Goal: Task Accomplishment & Management: Complete application form

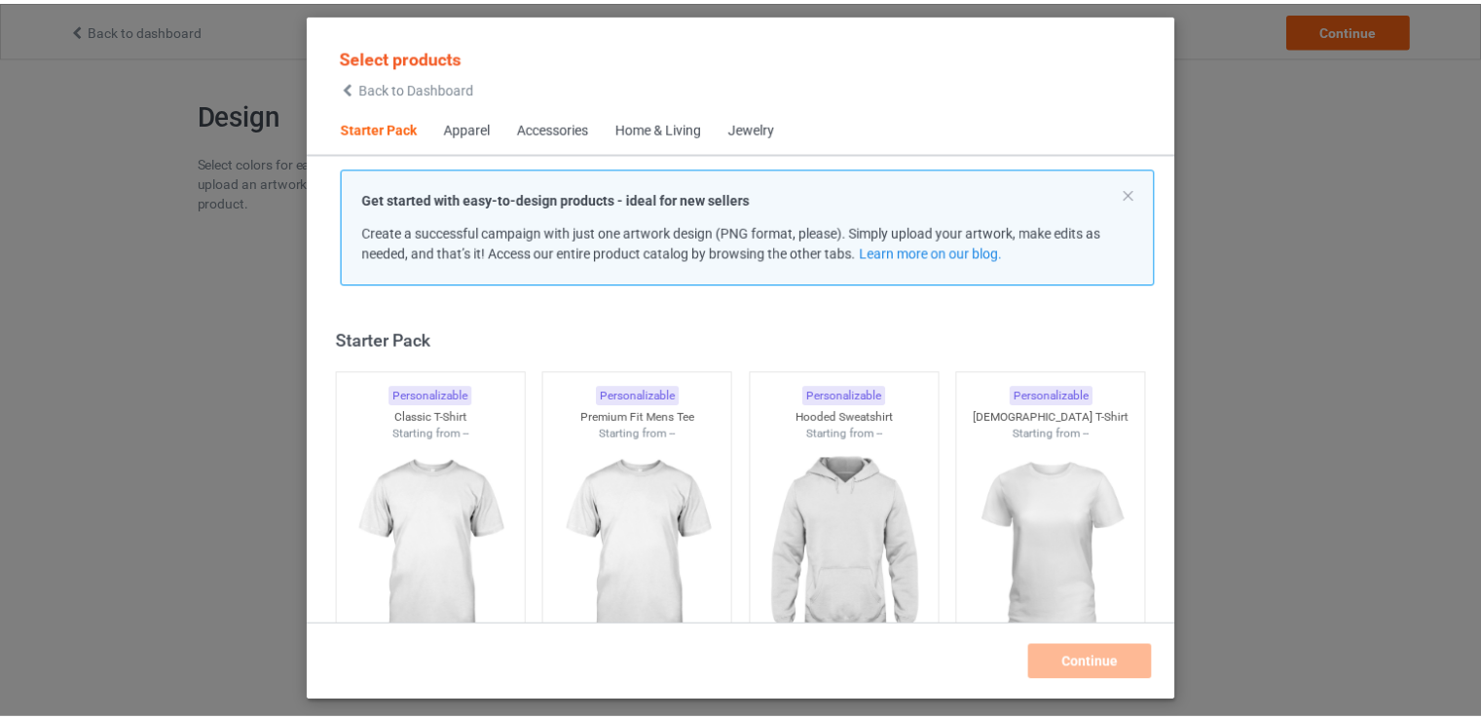
scroll to position [25, 0]
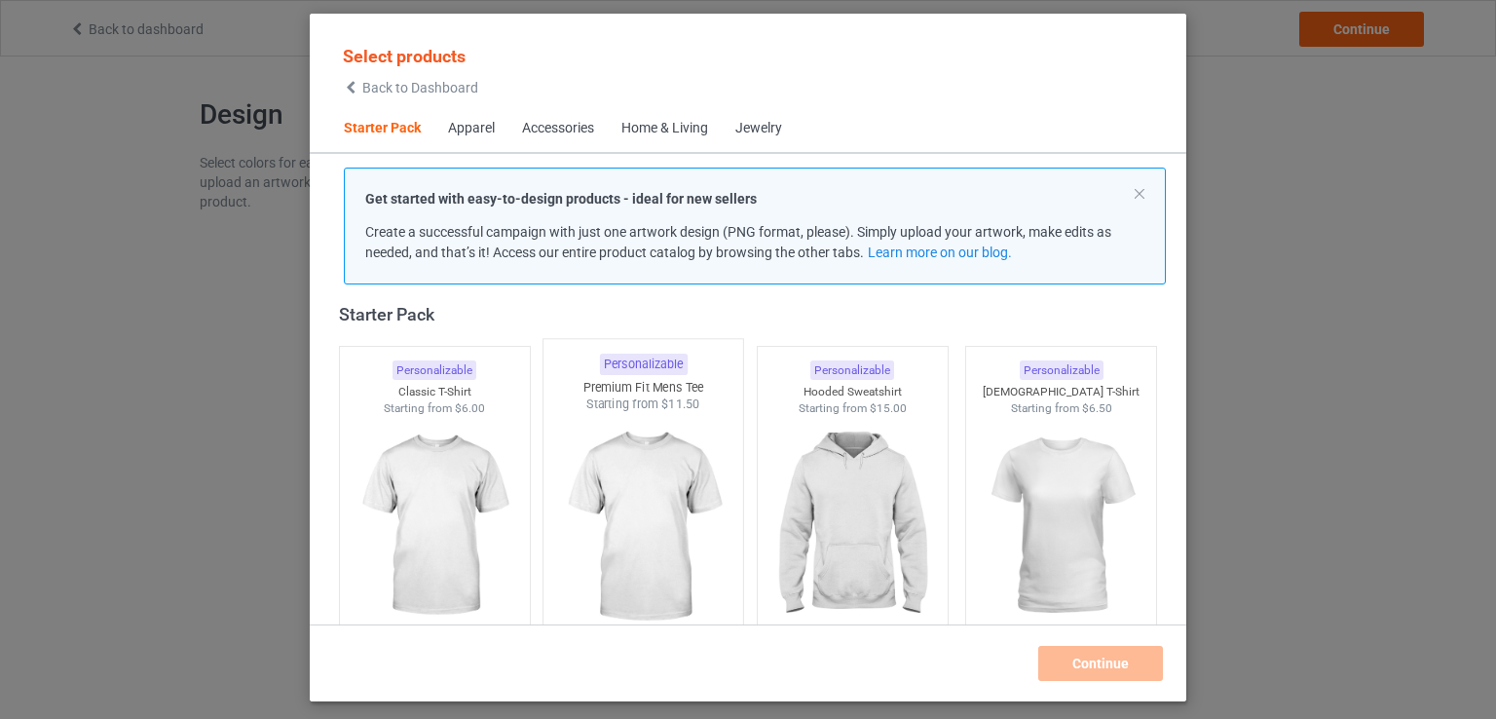
click at [650, 472] on img at bounding box center [643, 527] width 183 height 229
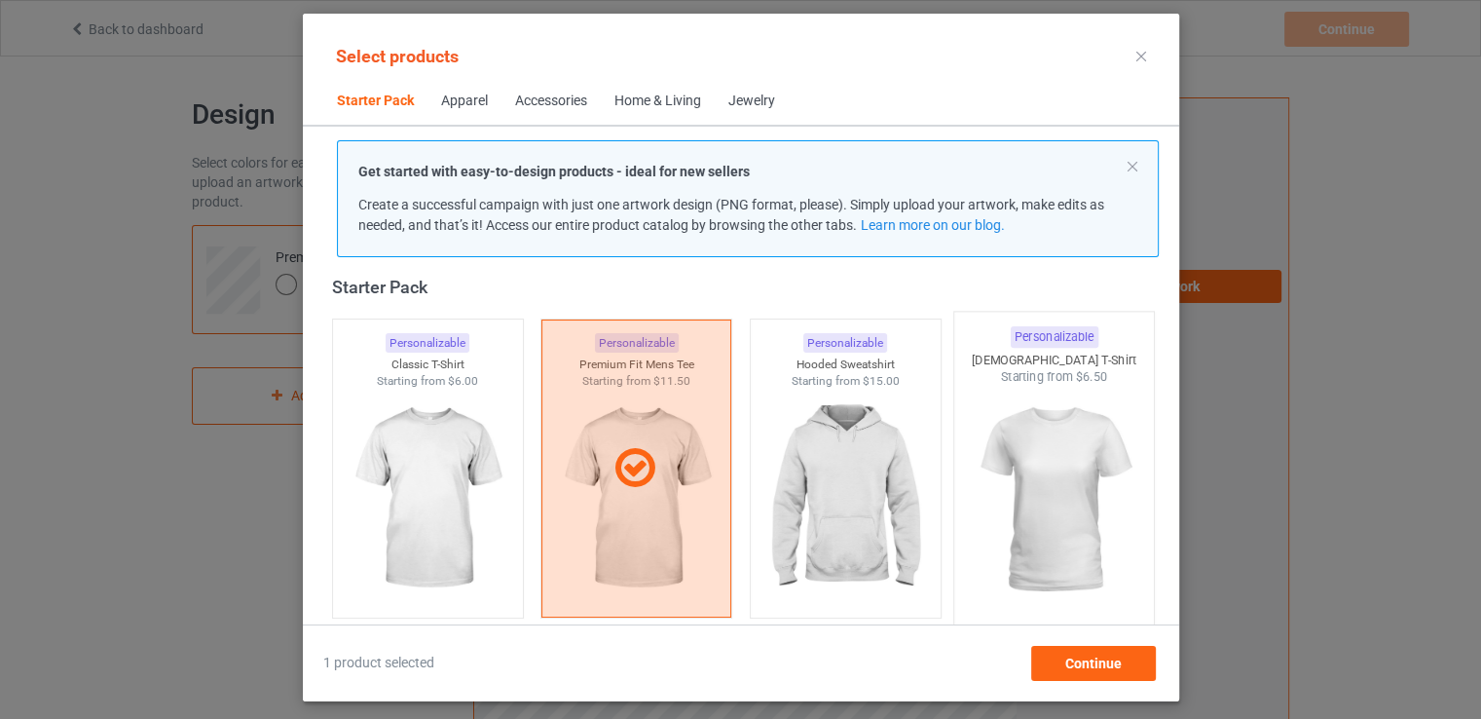
click at [1025, 429] on img at bounding box center [1053, 500] width 183 height 229
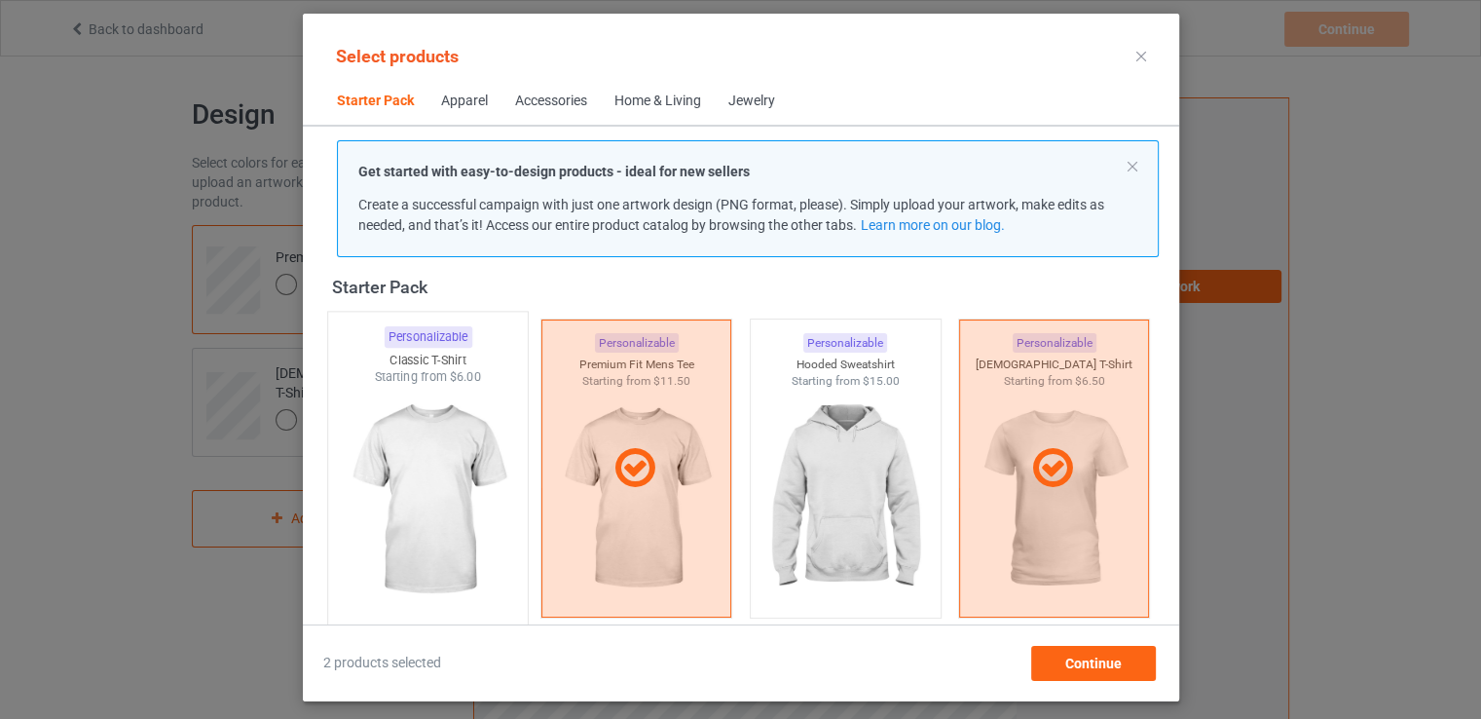
click at [499, 461] on img at bounding box center [427, 500] width 183 height 229
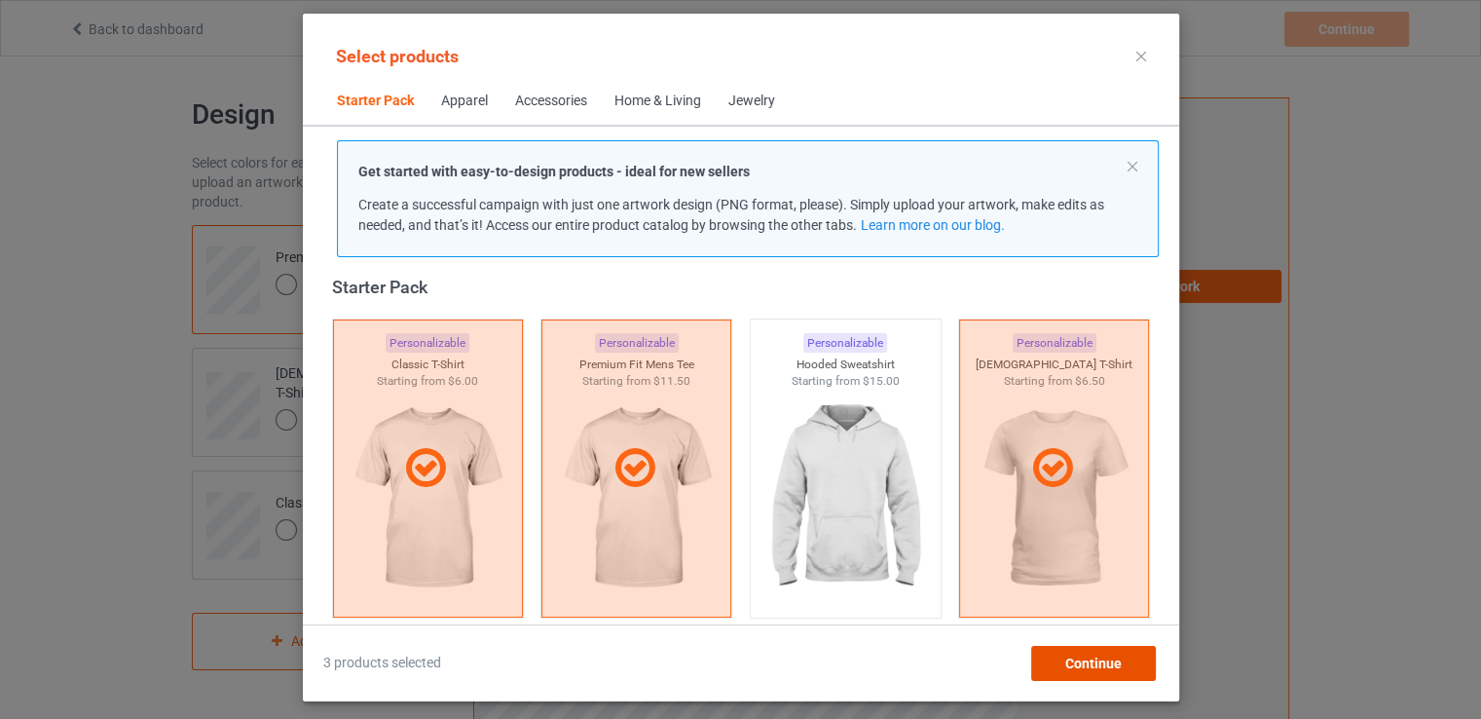
click at [1077, 655] on span "Continue" at bounding box center [1092, 663] width 56 height 16
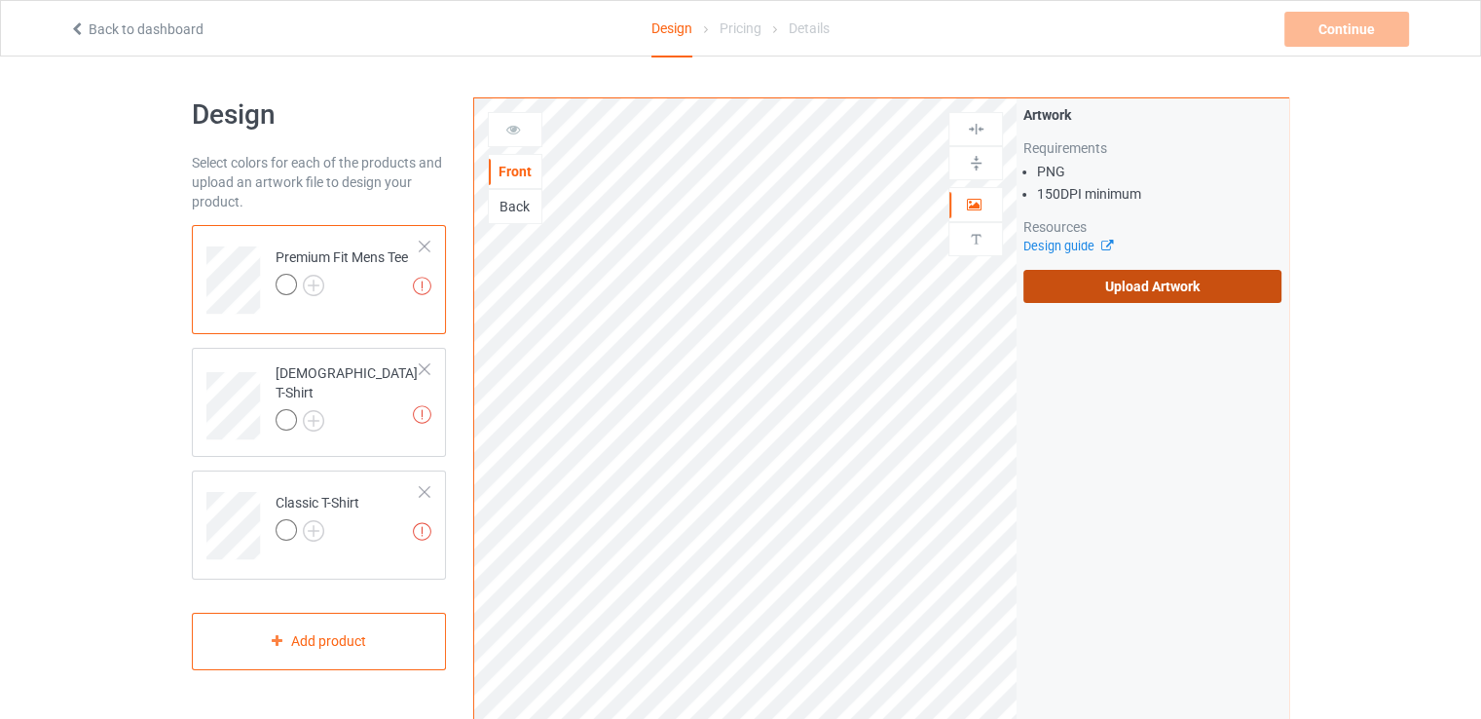
click at [1134, 270] on label "Upload Artwork" at bounding box center [1153, 286] width 258 height 33
click at [0, 0] on input "Upload Artwork" at bounding box center [0, 0] width 0 height 0
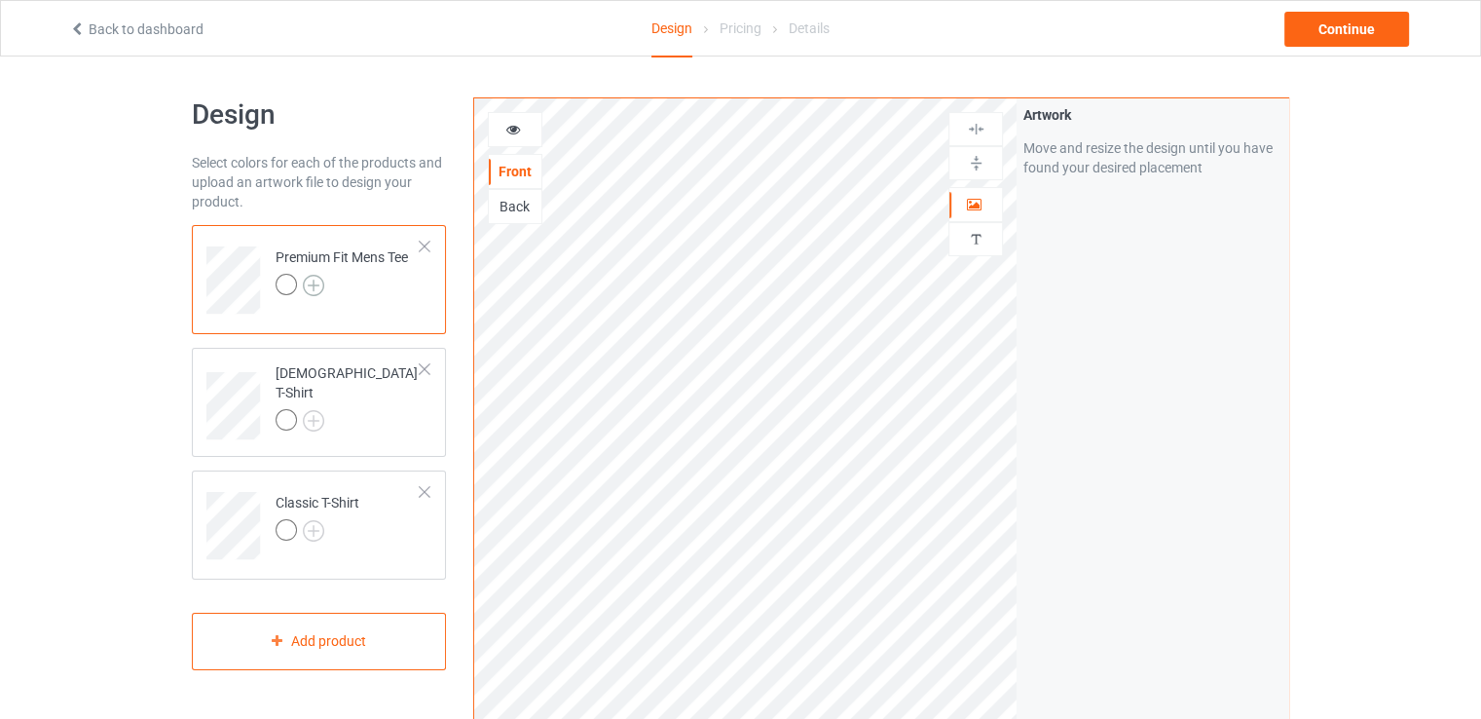
click at [310, 290] on img at bounding box center [313, 285] width 21 height 21
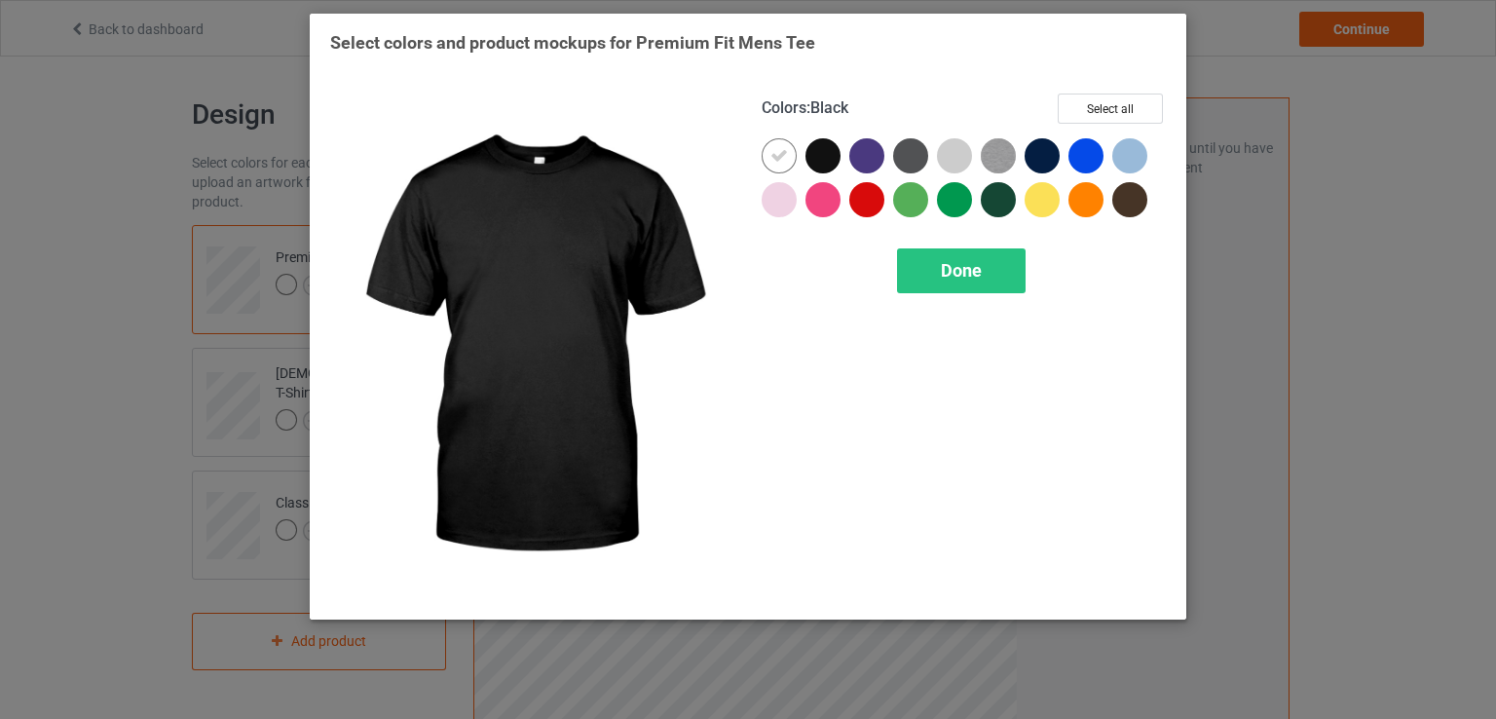
click at [826, 153] on div at bounding box center [822, 155] width 35 height 35
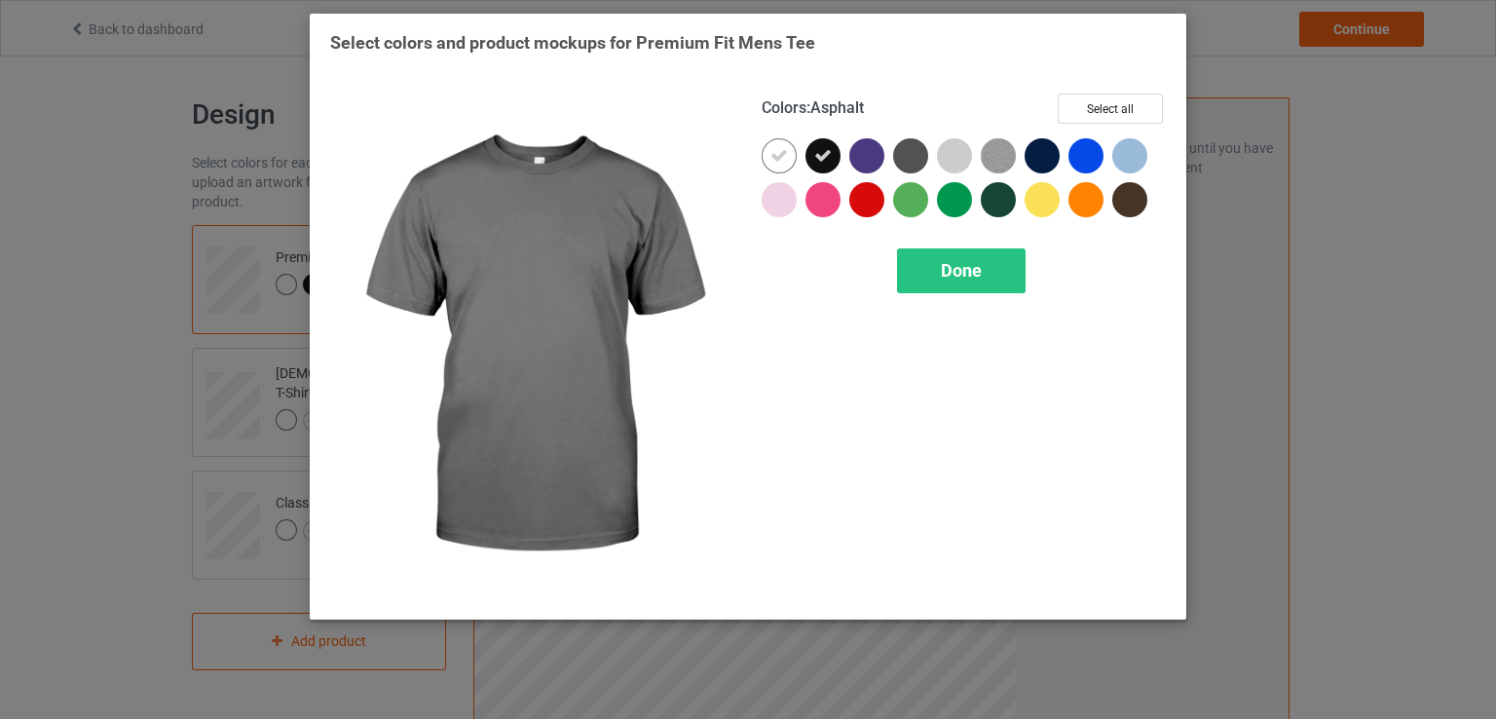
click at [911, 155] on div at bounding box center [910, 155] width 35 height 35
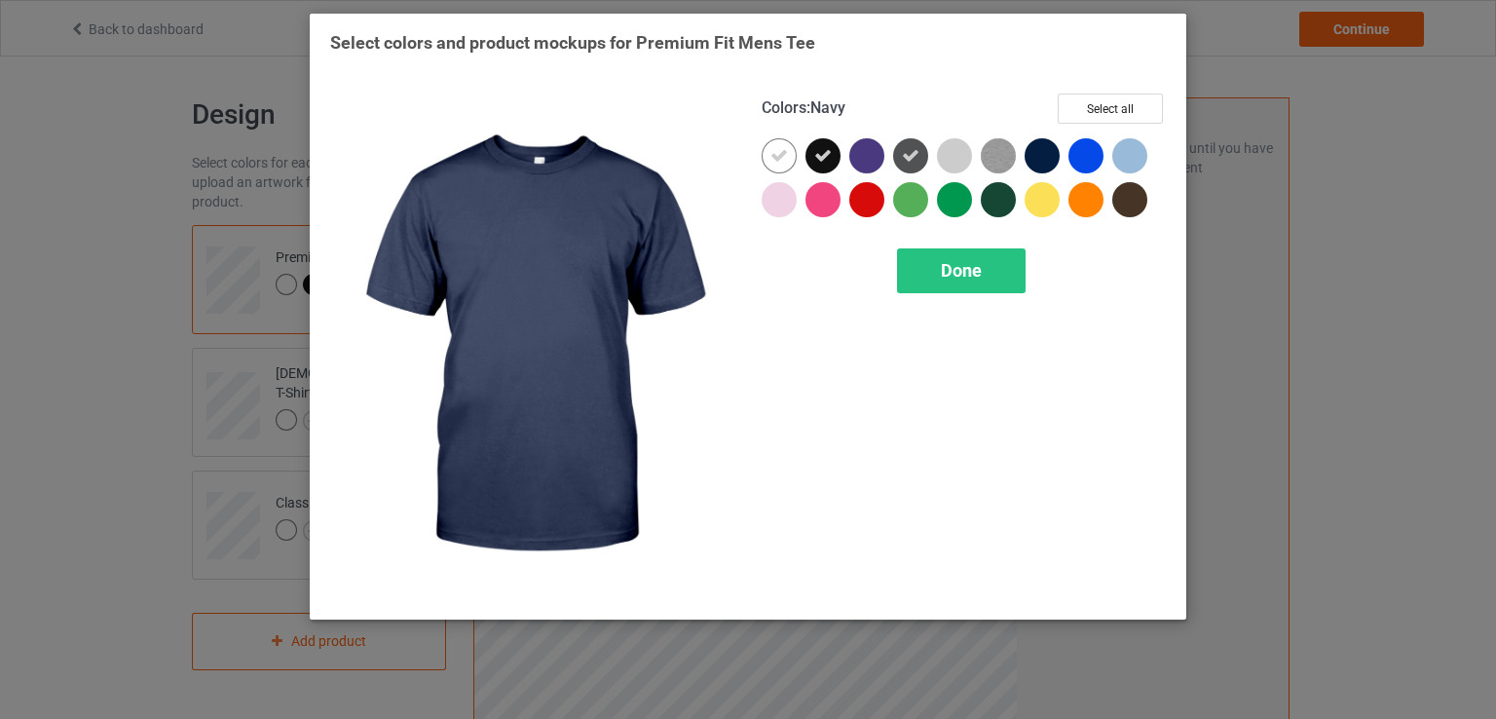
click at [1036, 152] on div at bounding box center [1042, 155] width 35 height 35
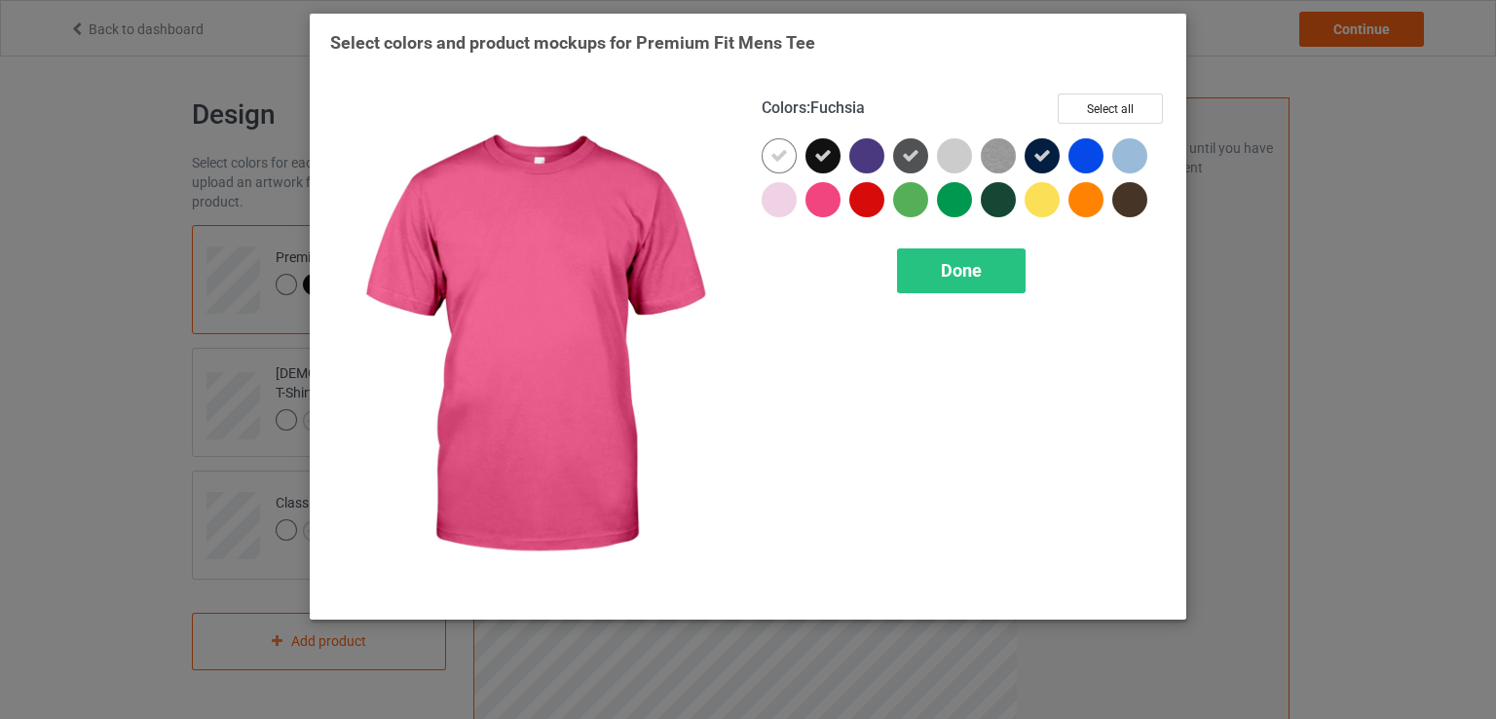
click at [814, 198] on div at bounding box center [822, 199] width 35 height 35
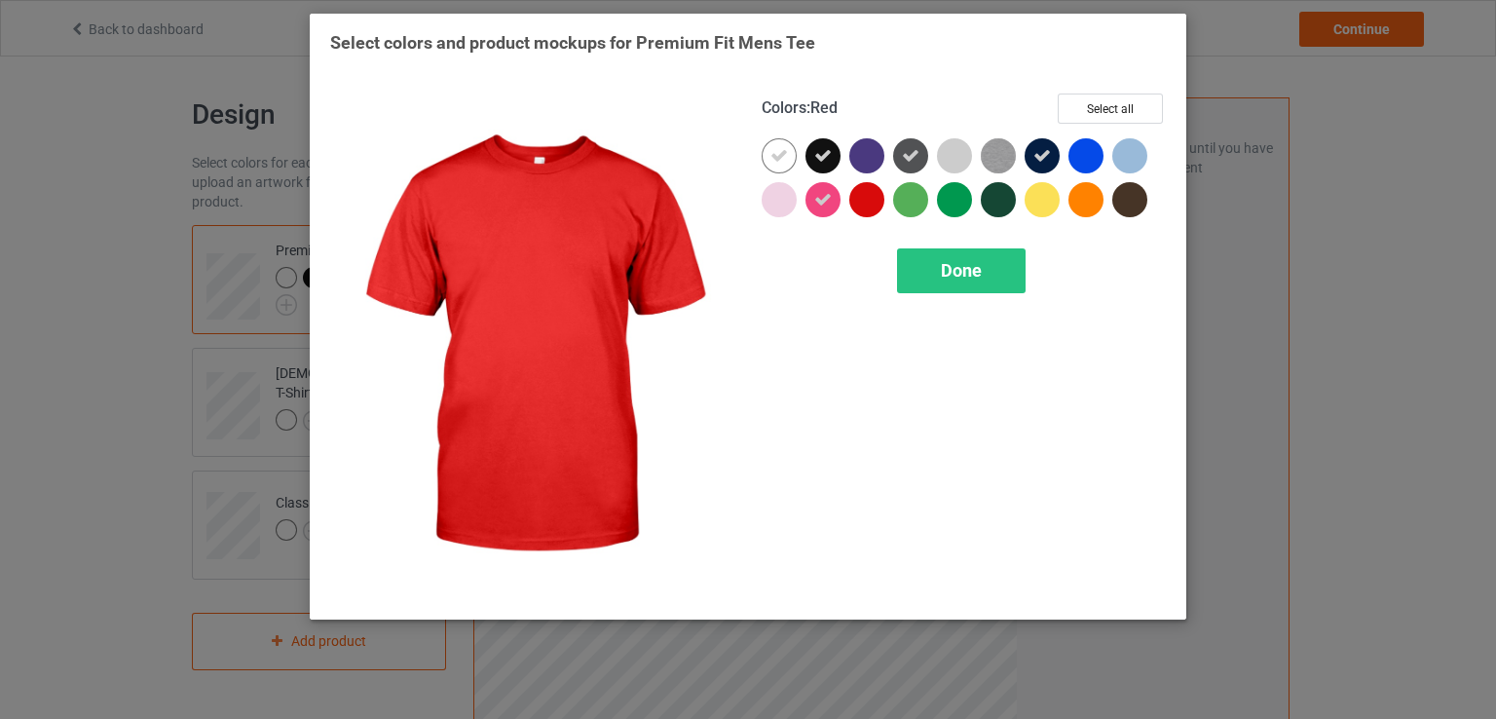
click at [869, 210] on div at bounding box center [866, 199] width 35 height 35
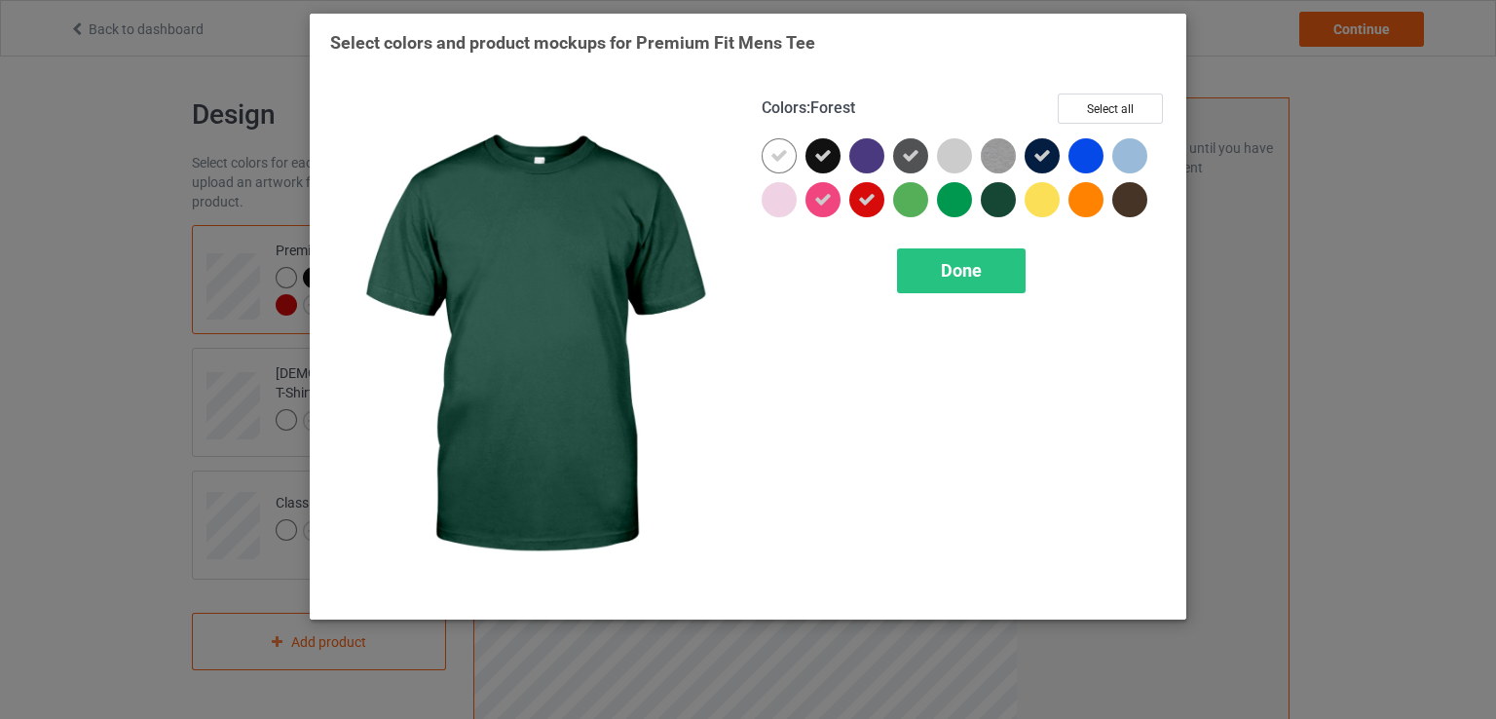
click at [1005, 202] on div at bounding box center [998, 199] width 35 height 35
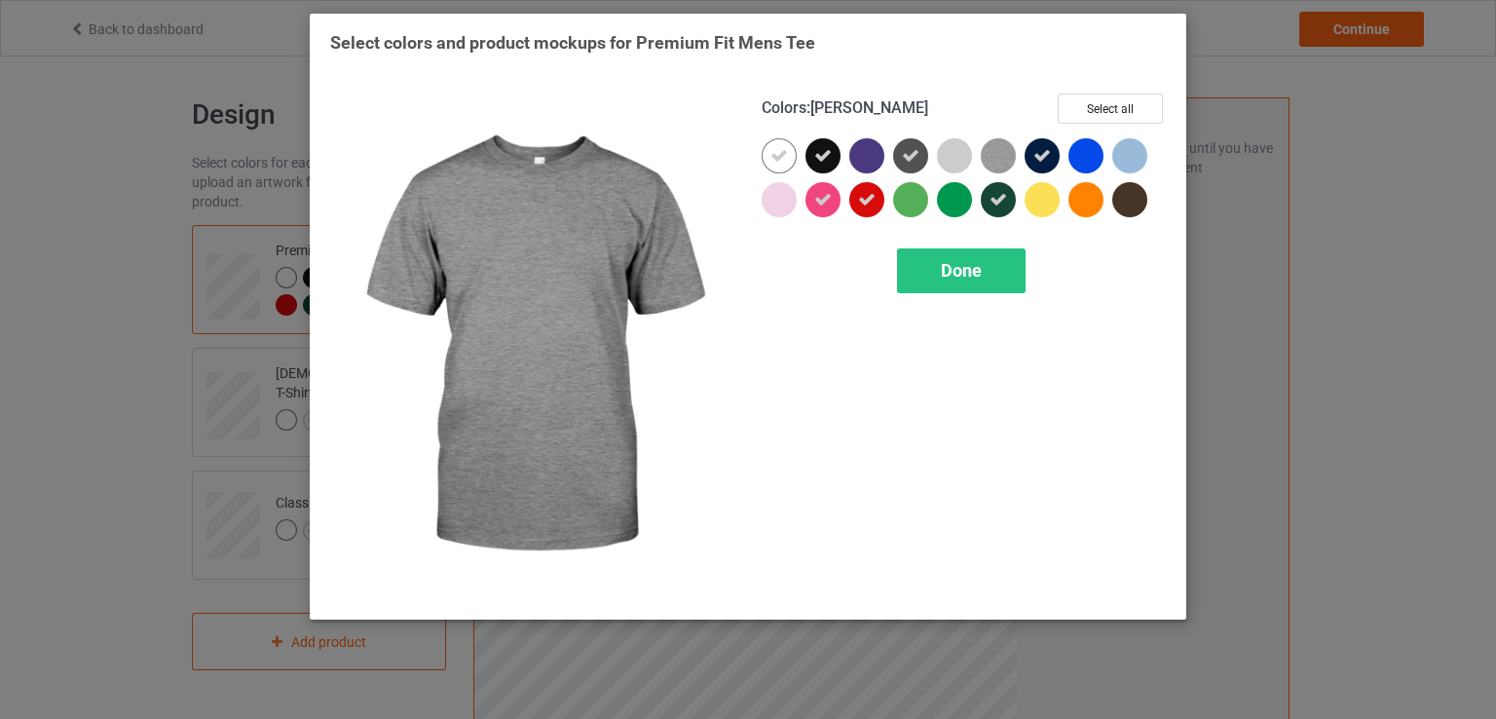
click at [994, 155] on img at bounding box center [998, 155] width 35 height 35
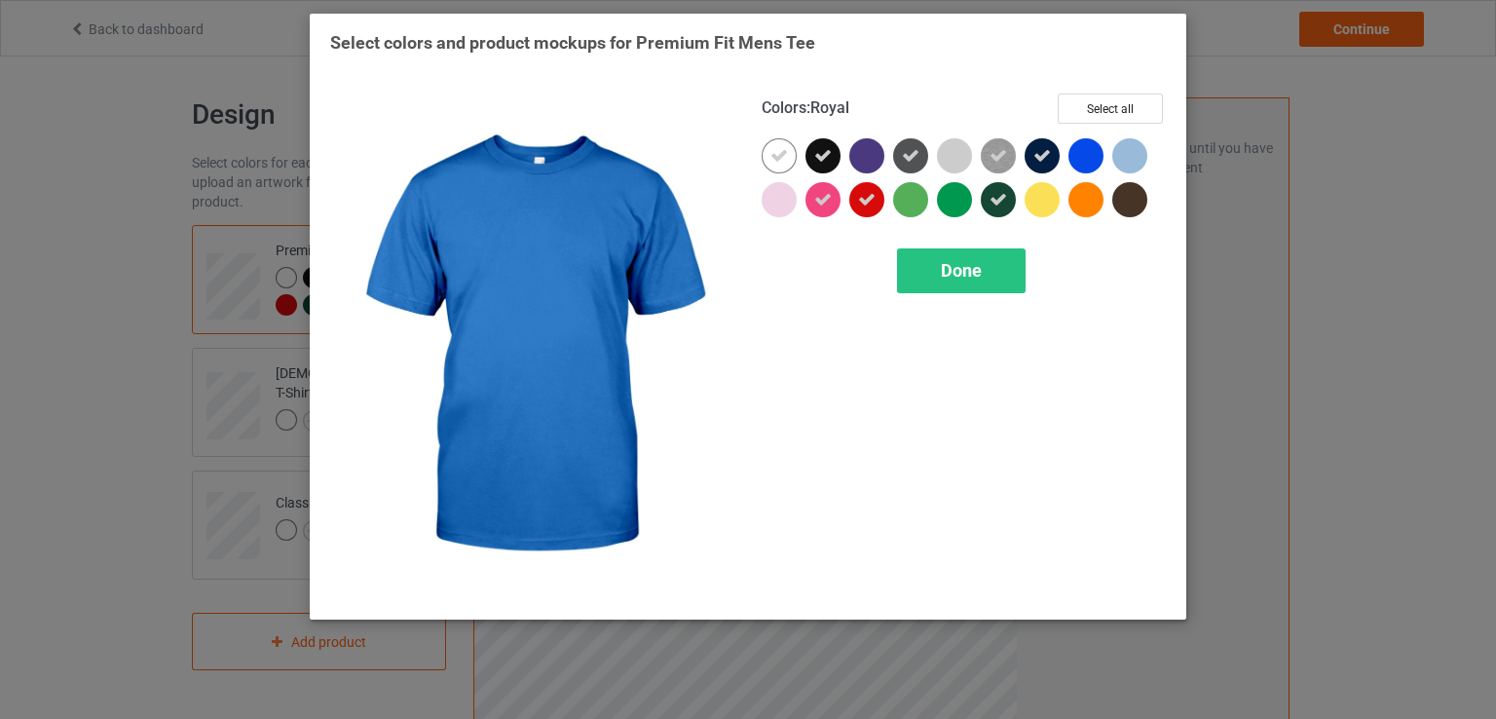
click at [1091, 146] on div at bounding box center [1085, 155] width 35 height 35
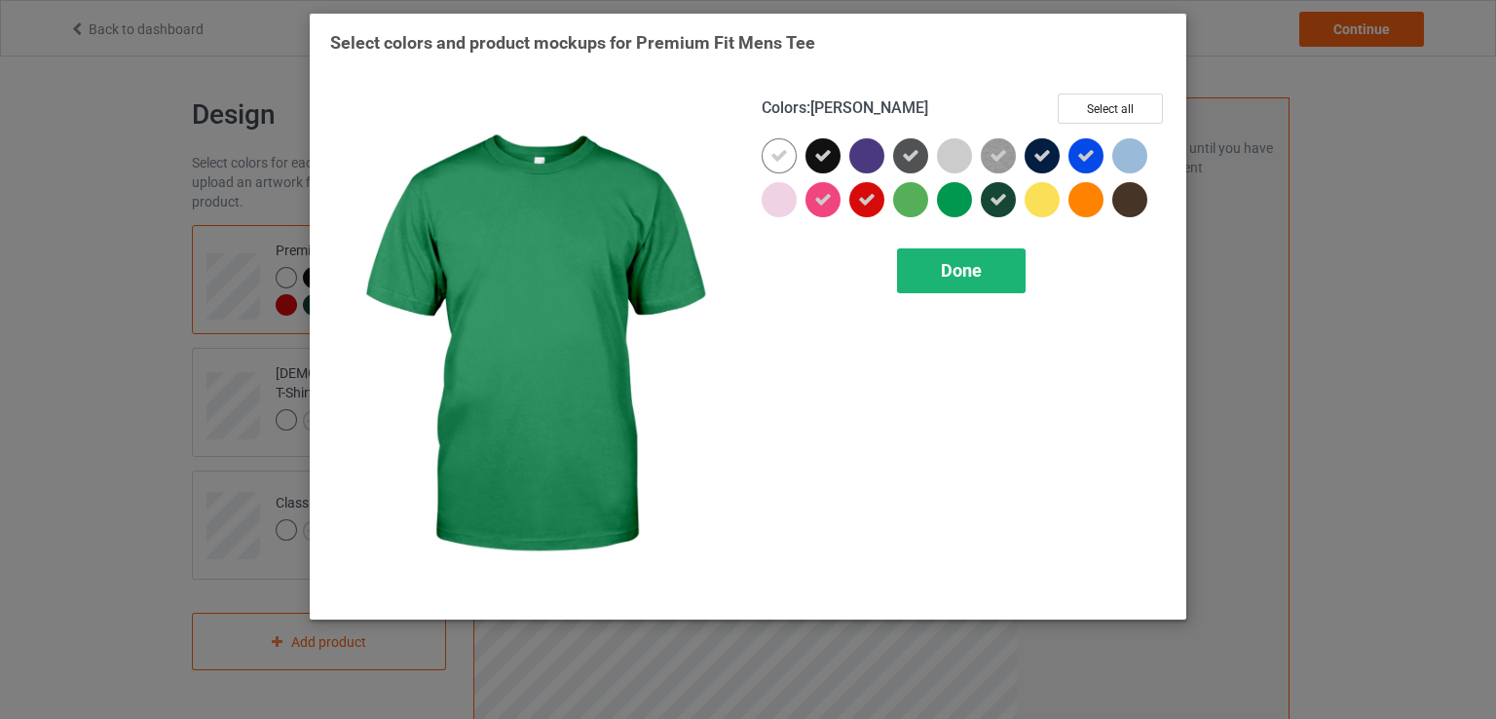
click at [941, 250] on div "Done" at bounding box center [961, 270] width 129 height 45
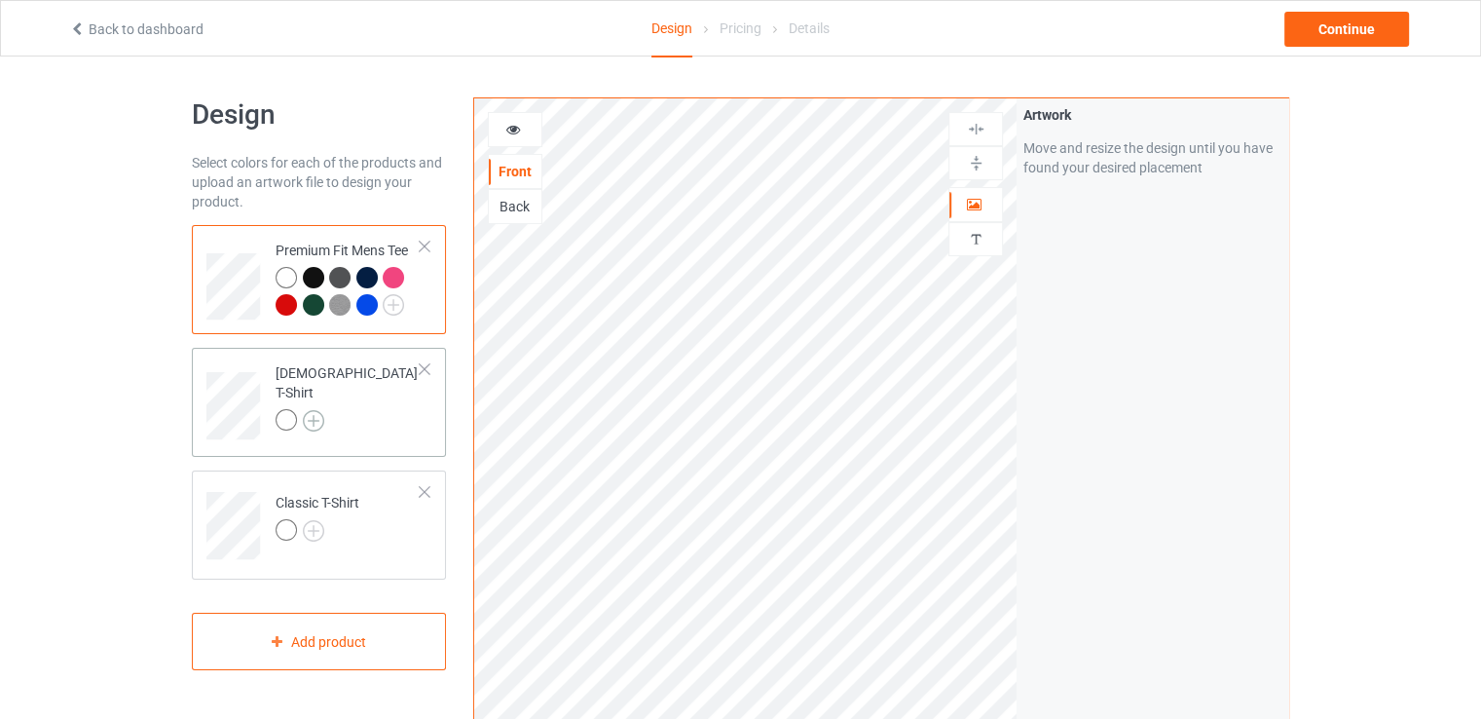
click at [320, 410] on img at bounding box center [313, 420] width 21 height 21
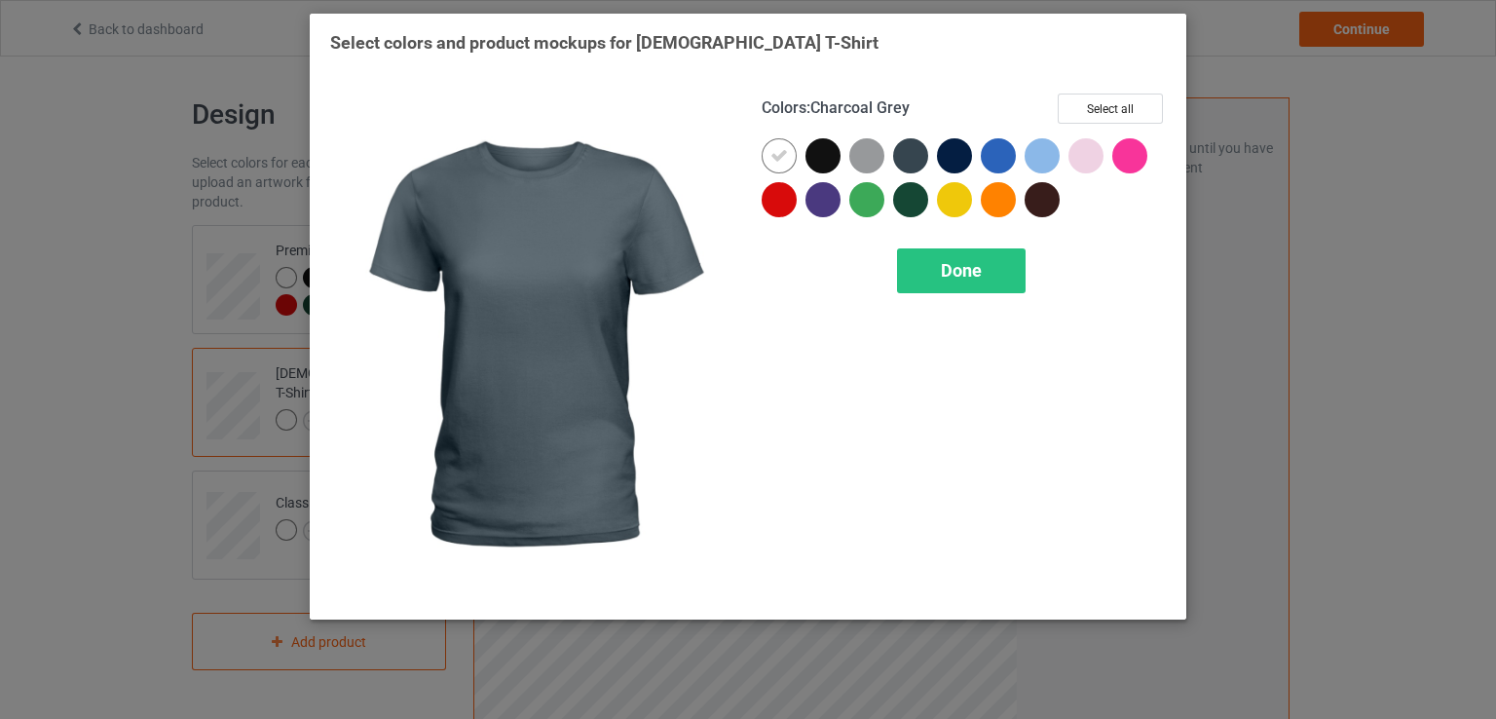
click at [913, 154] on div at bounding box center [910, 155] width 35 height 35
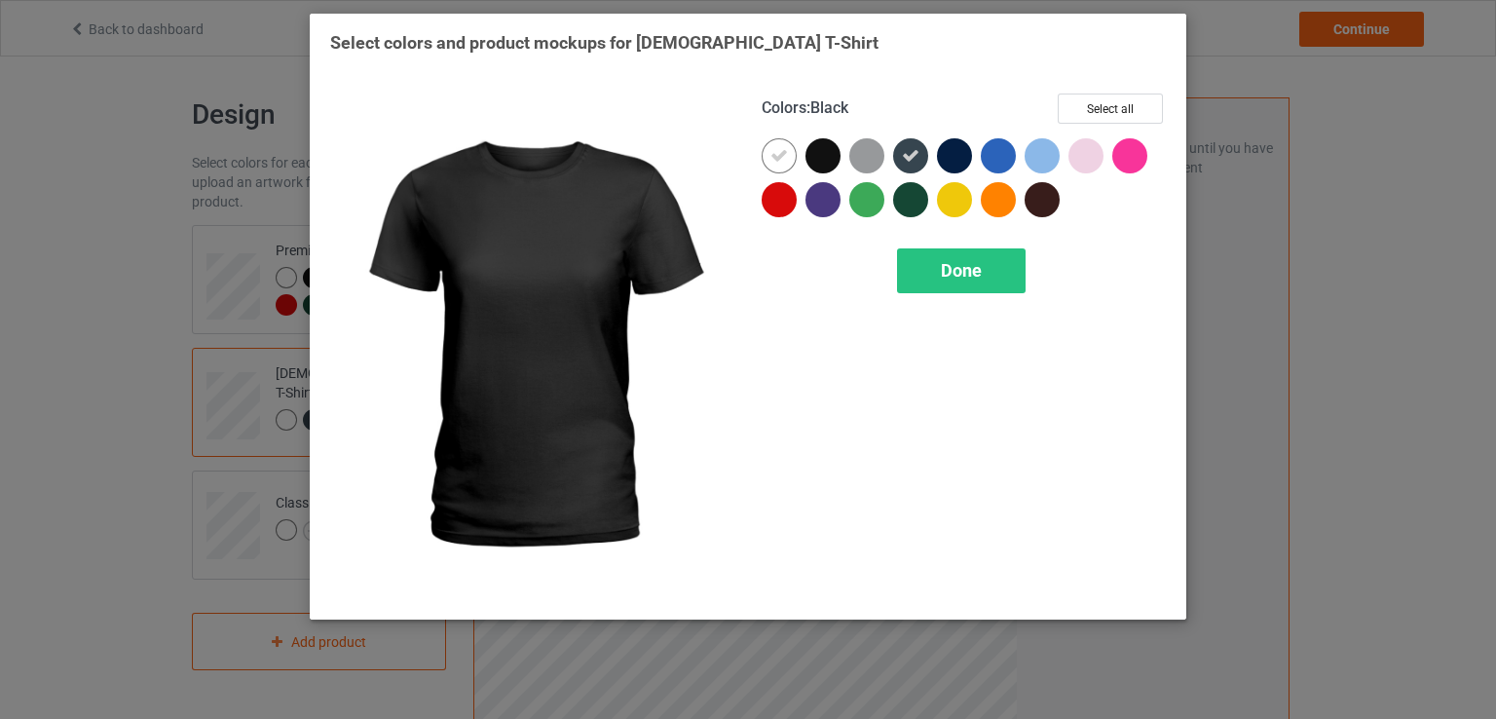
click at [818, 159] on div at bounding box center [822, 155] width 35 height 35
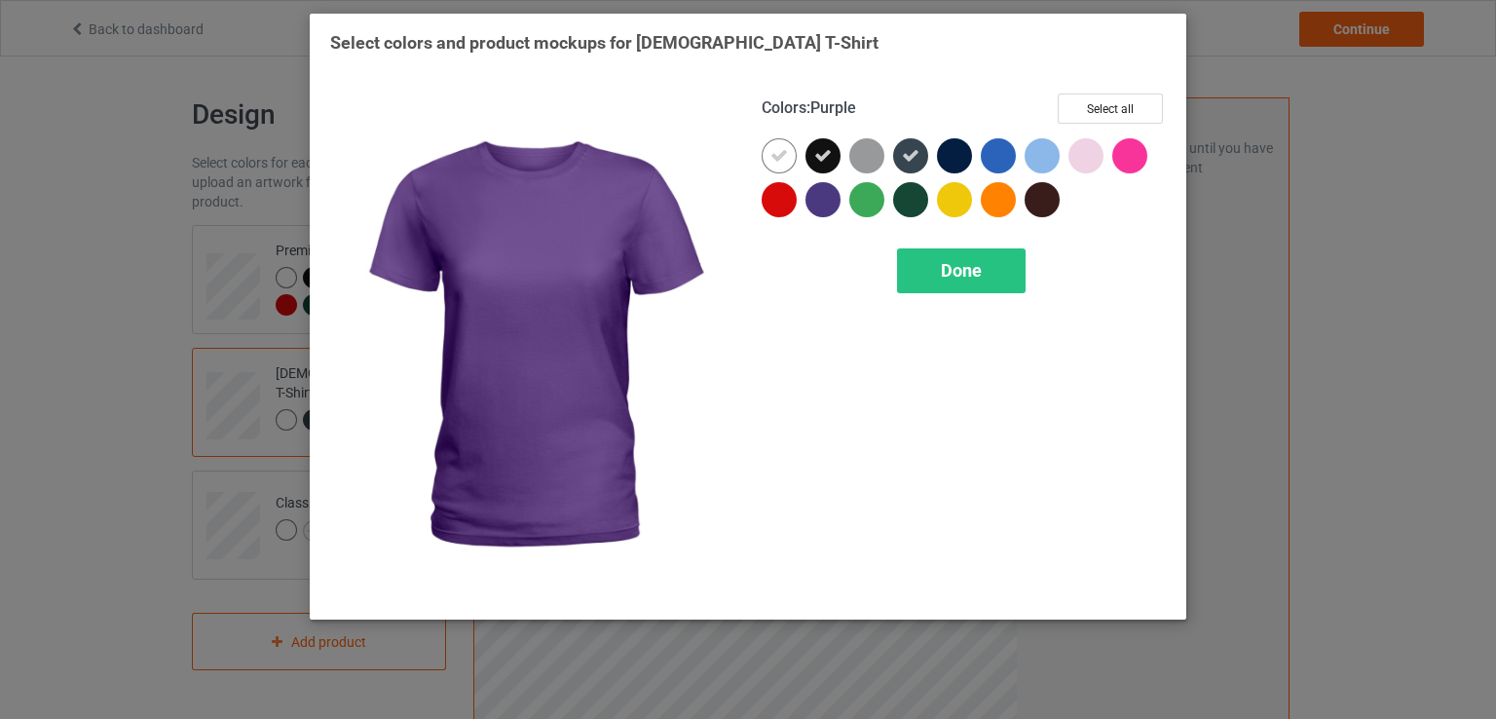
click at [819, 196] on div at bounding box center [822, 199] width 35 height 35
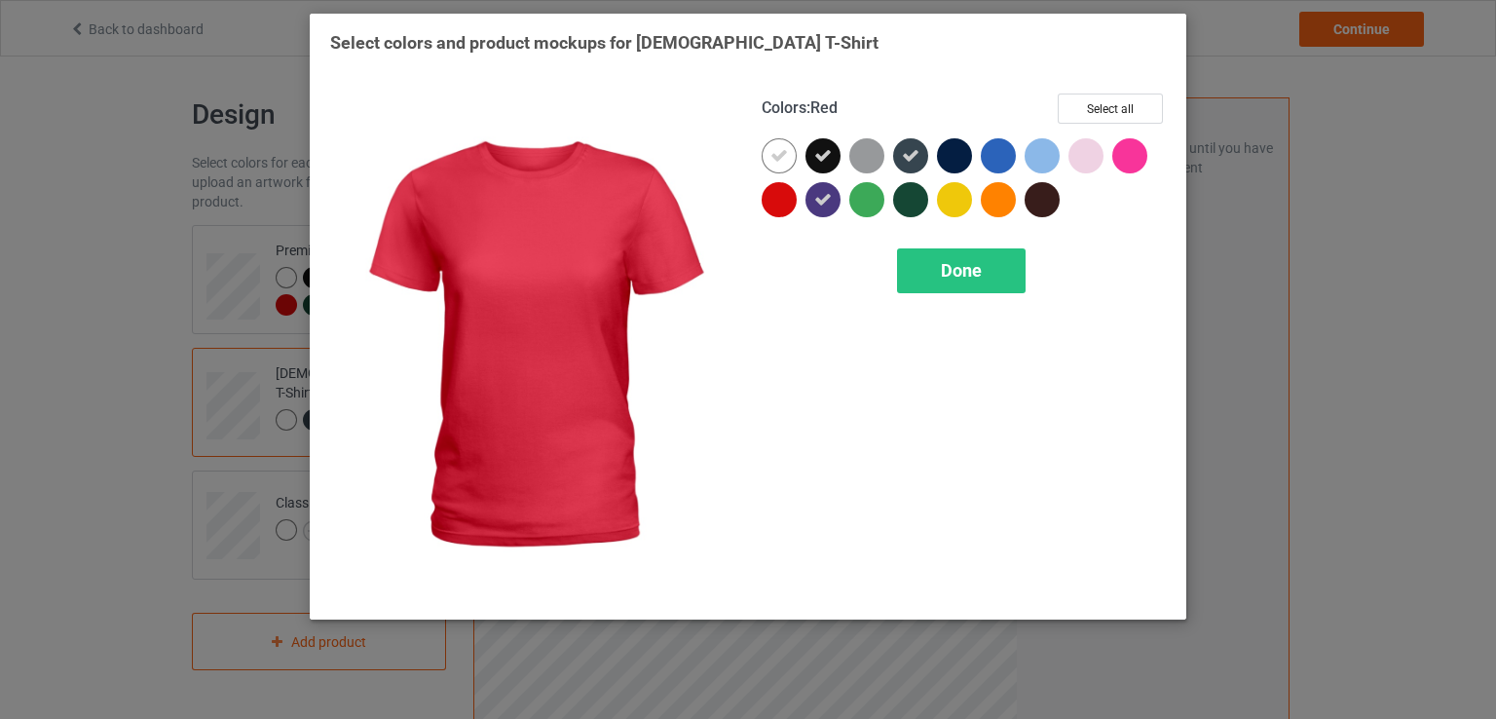
click at [792, 198] on div at bounding box center [779, 199] width 35 height 35
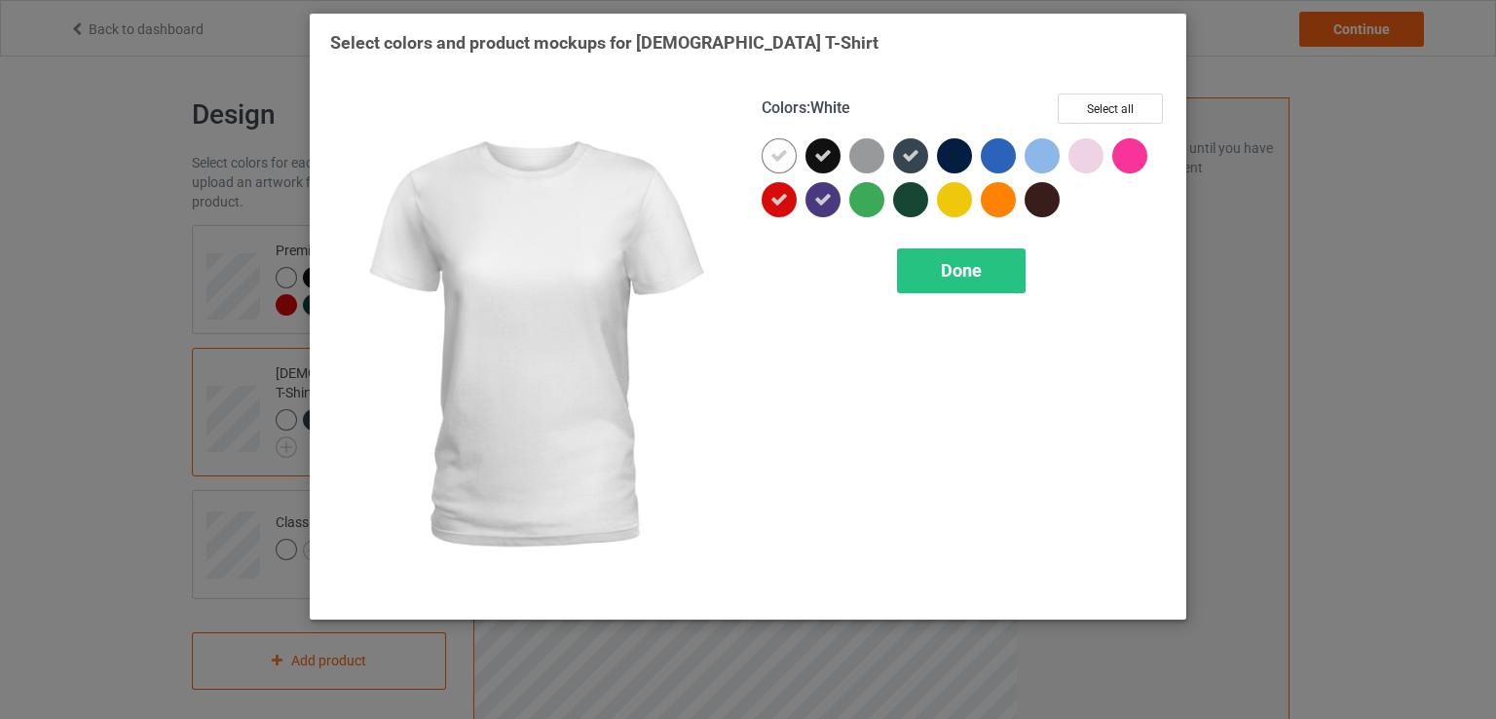
click at [776, 157] on icon at bounding box center [779, 156] width 18 height 18
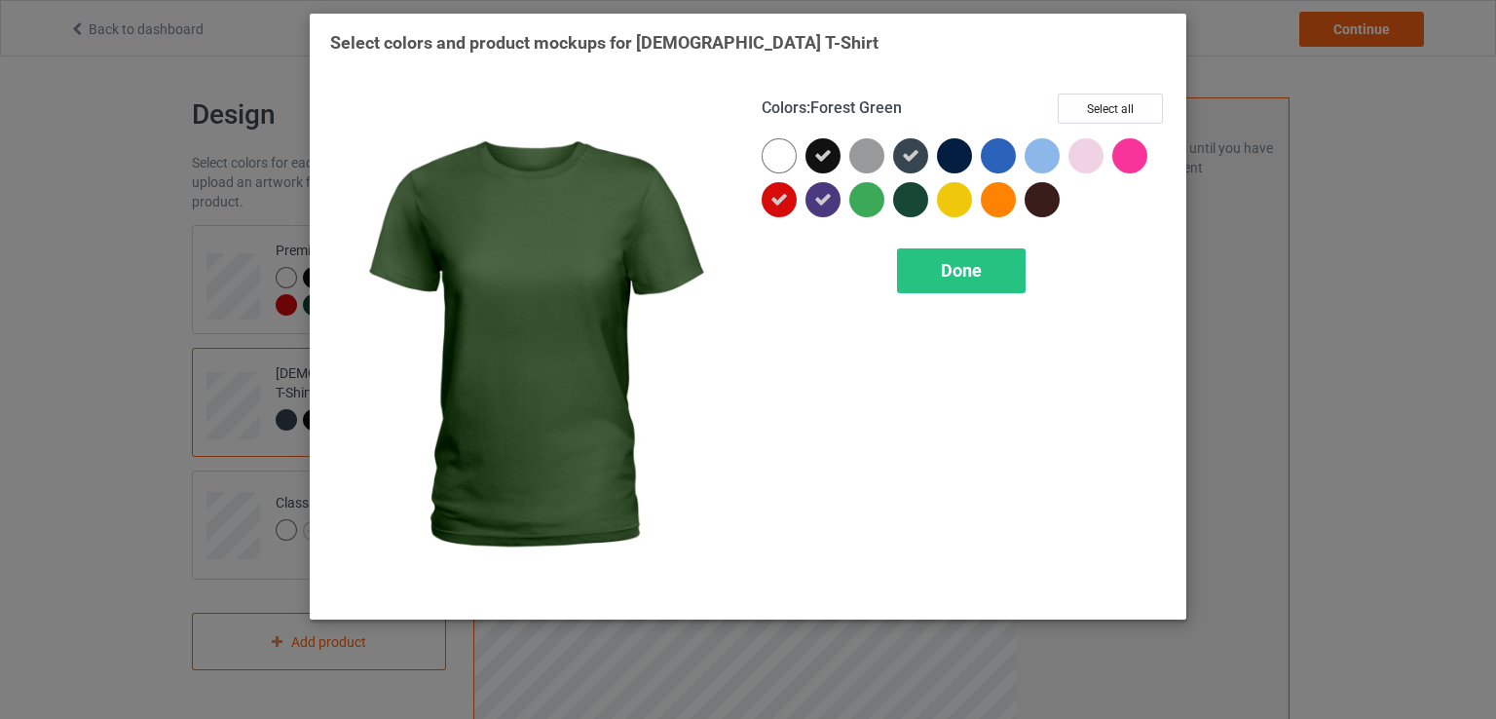
click at [901, 203] on div at bounding box center [910, 199] width 35 height 35
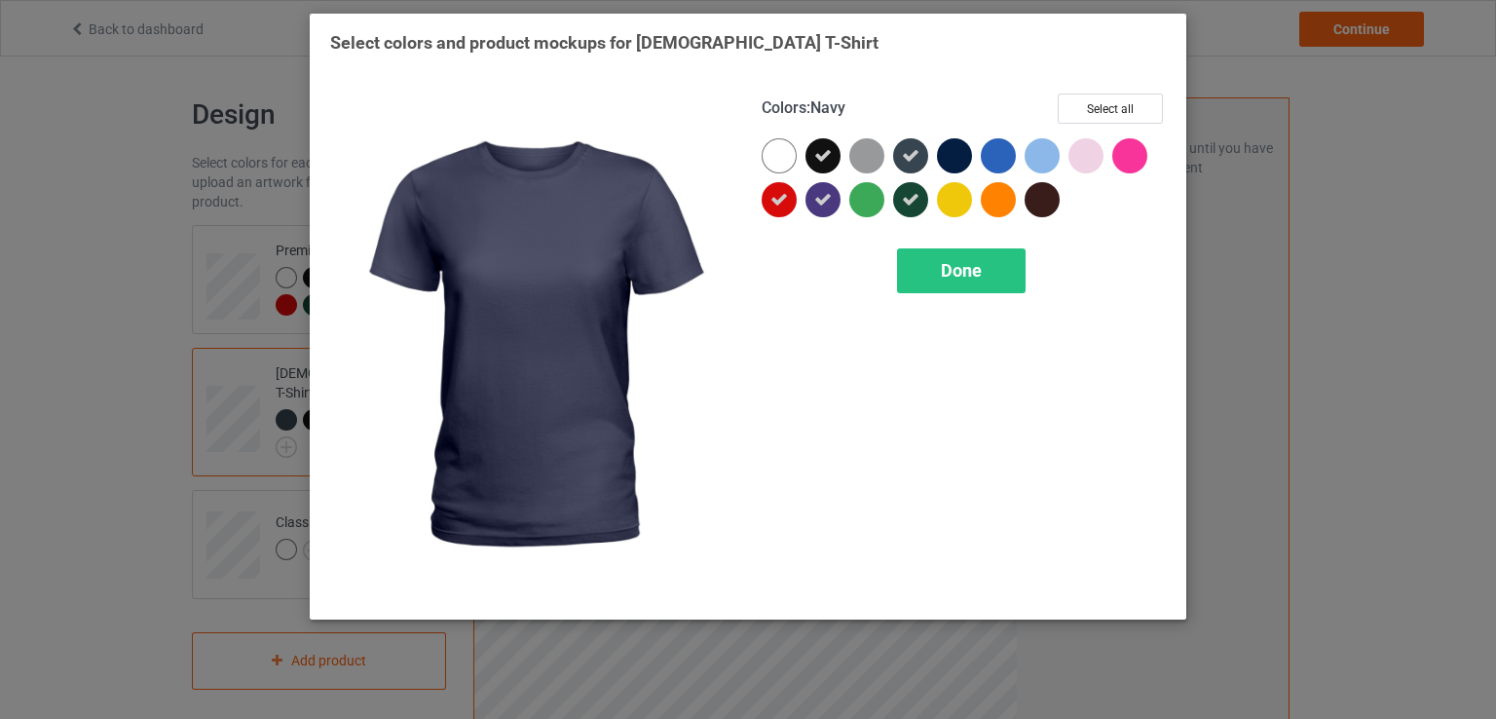
click at [945, 157] on div at bounding box center [954, 155] width 35 height 35
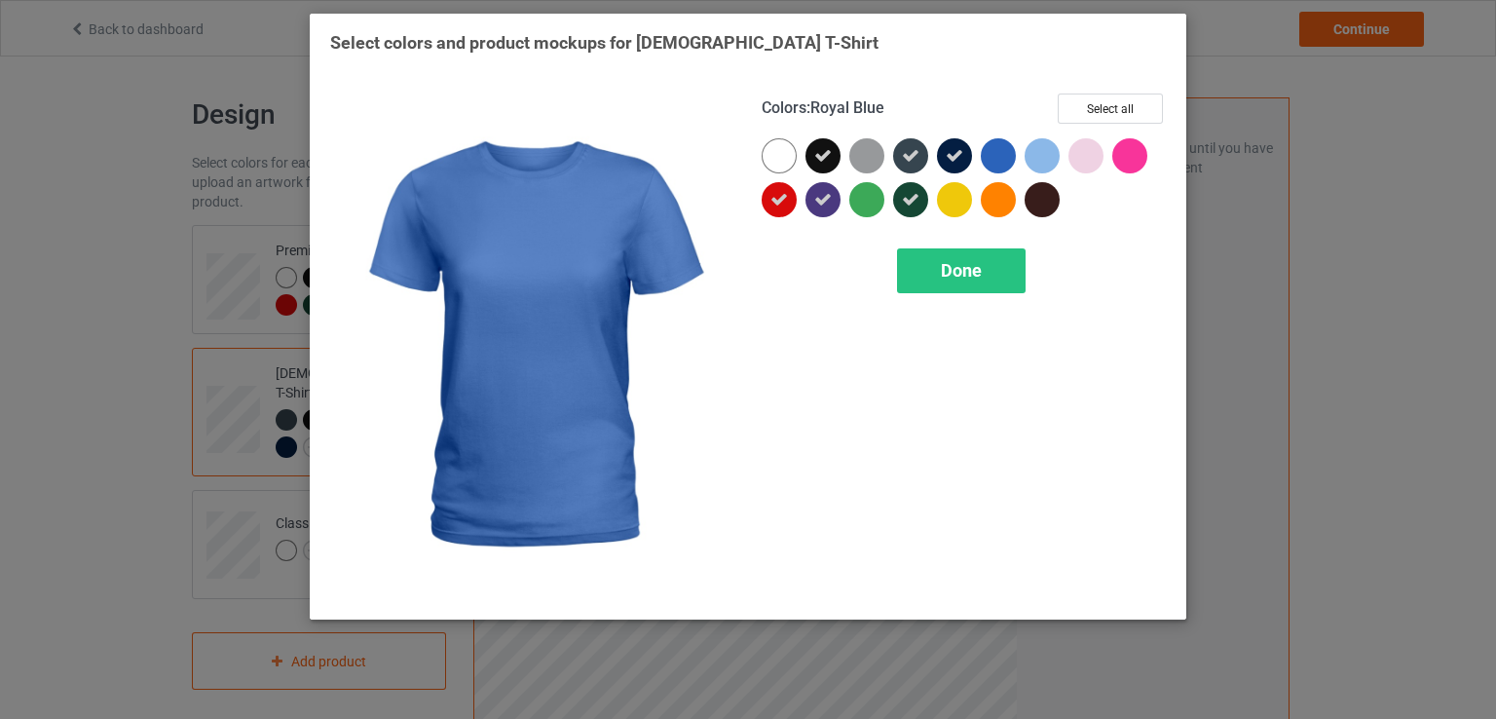
click at [1001, 157] on div at bounding box center [998, 155] width 35 height 35
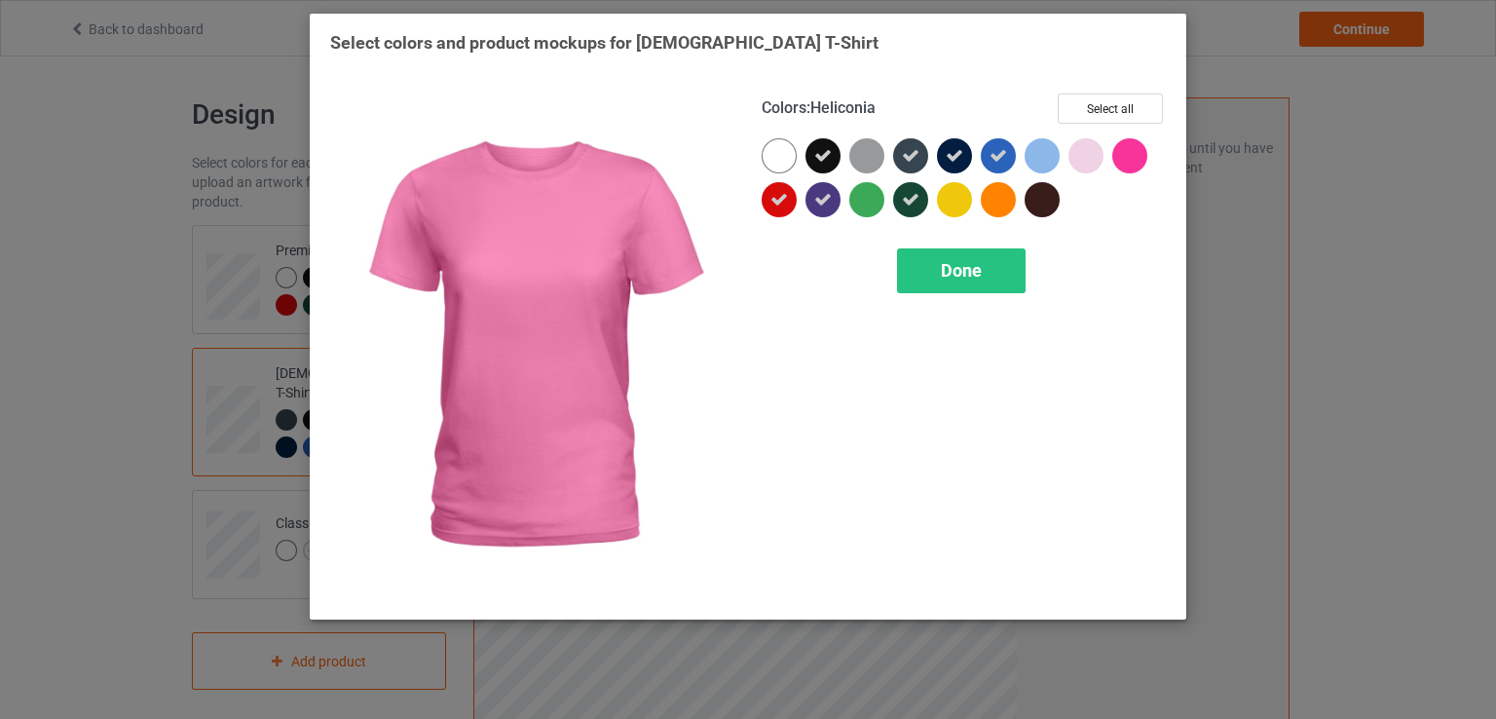
click at [1144, 159] on div at bounding box center [1129, 155] width 35 height 35
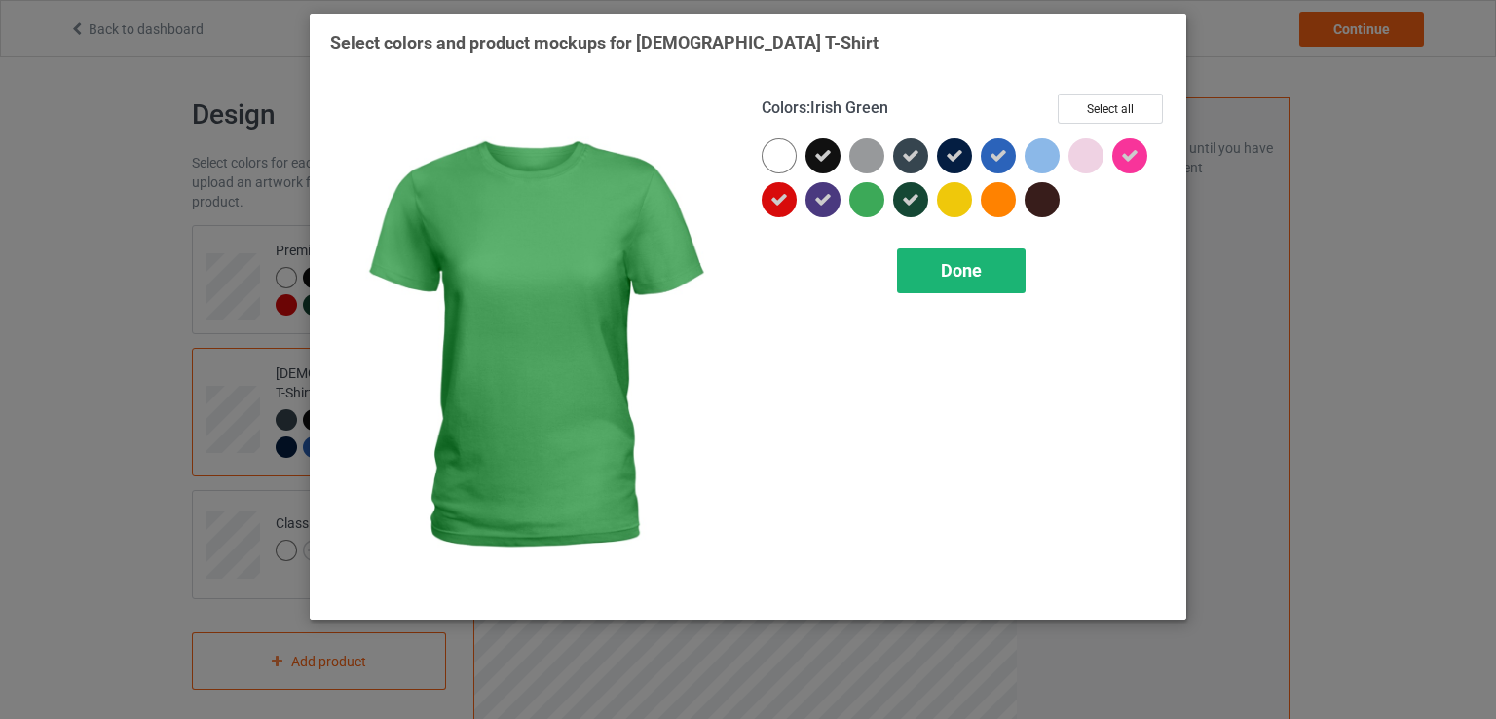
click at [951, 254] on div "Done" at bounding box center [961, 270] width 129 height 45
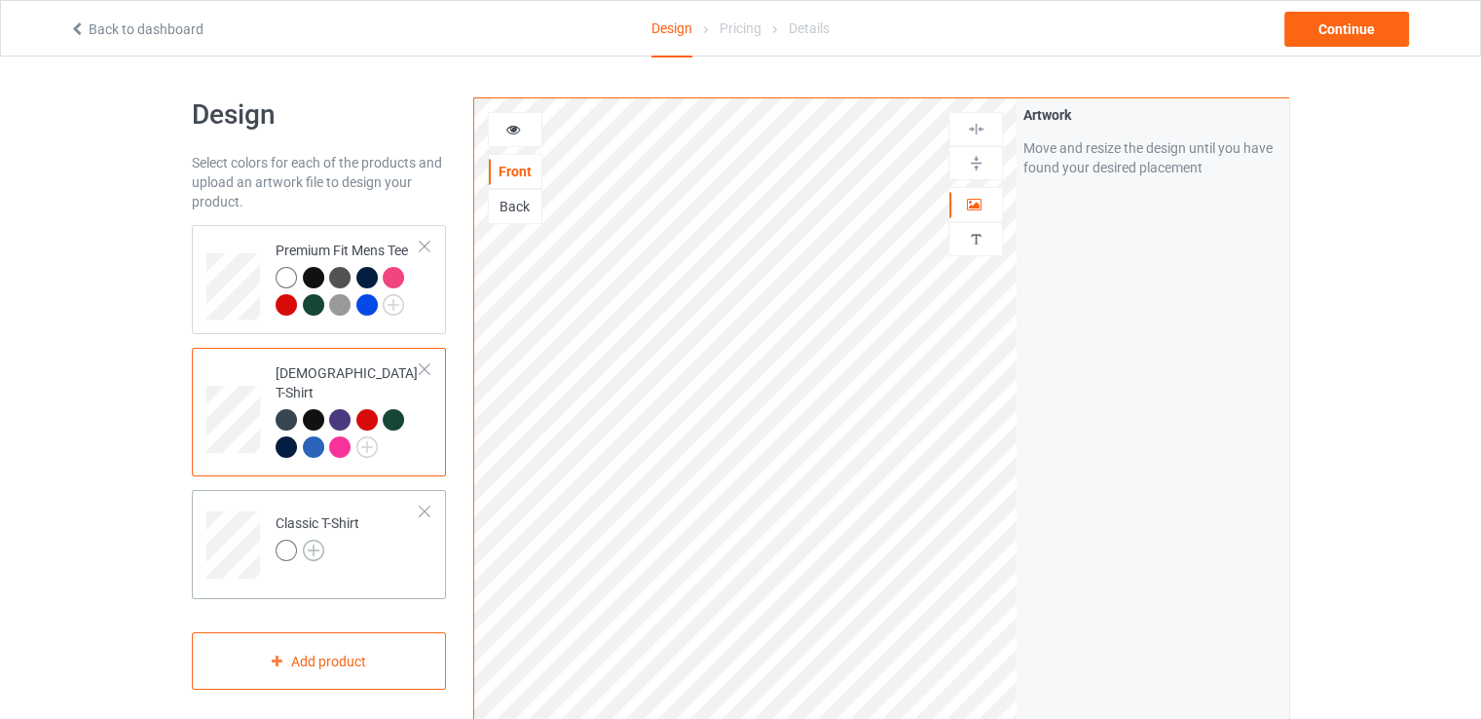
click at [316, 540] on img at bounding box center [313, 550] width 21 height 21
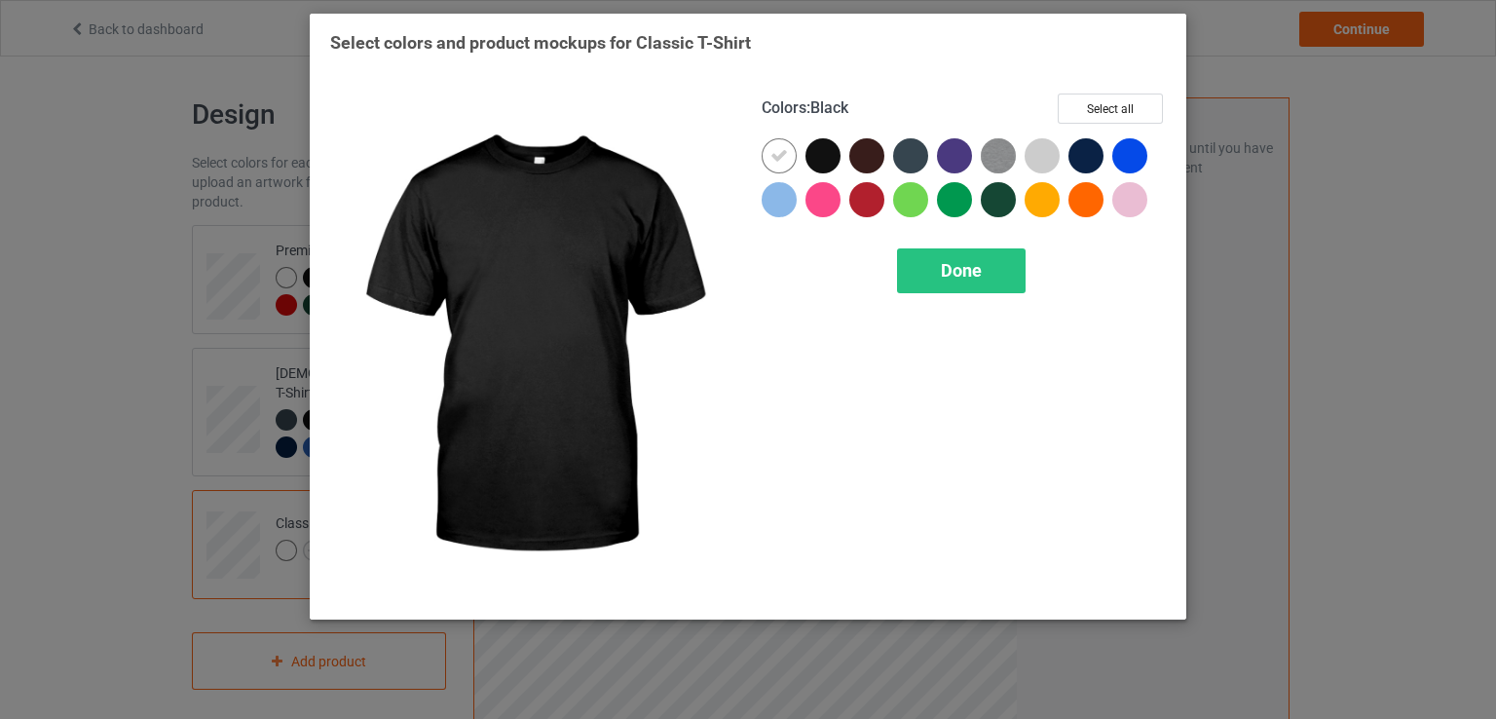
click at [826, 152] on div at bounding box center [822, 155] width 35 height 35
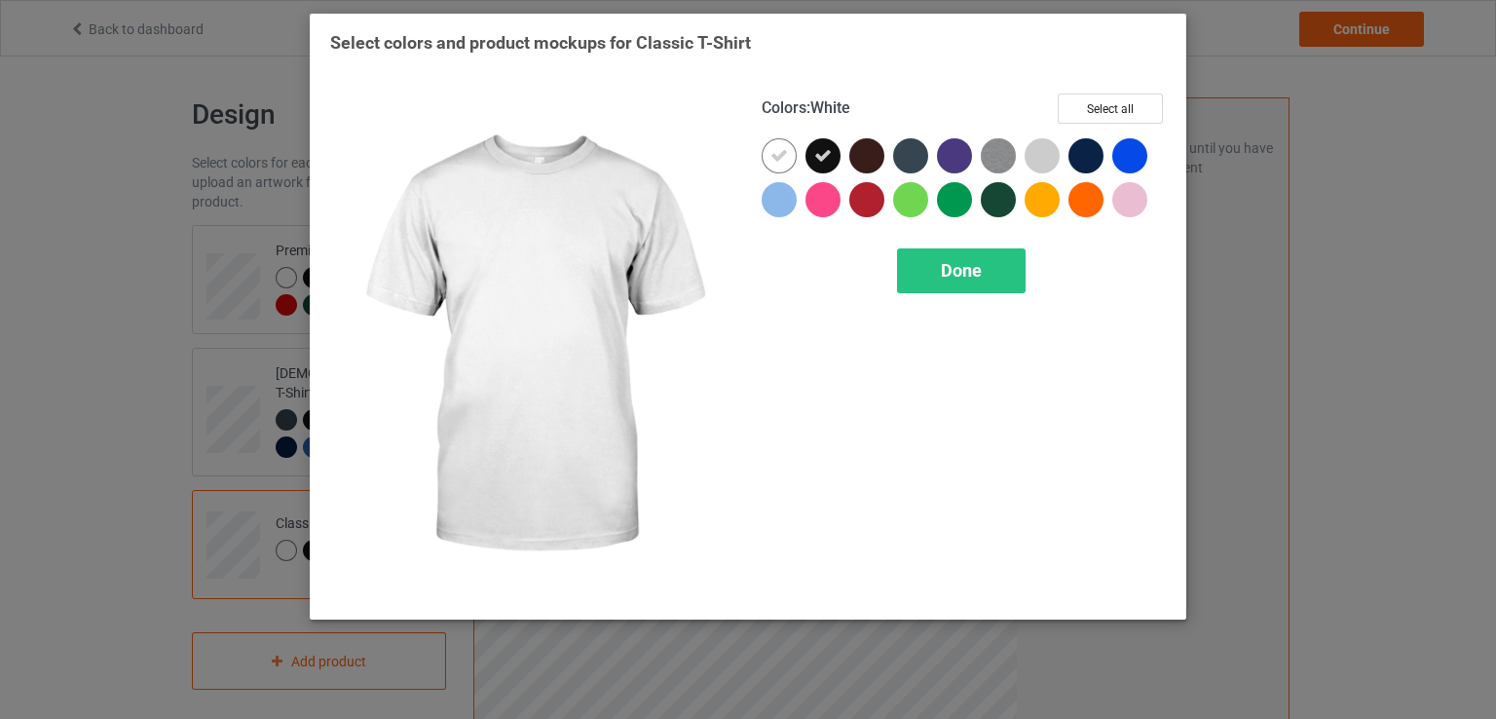
click at [779, 149] on icon at bounding box center [779, 156] width 18 height 18
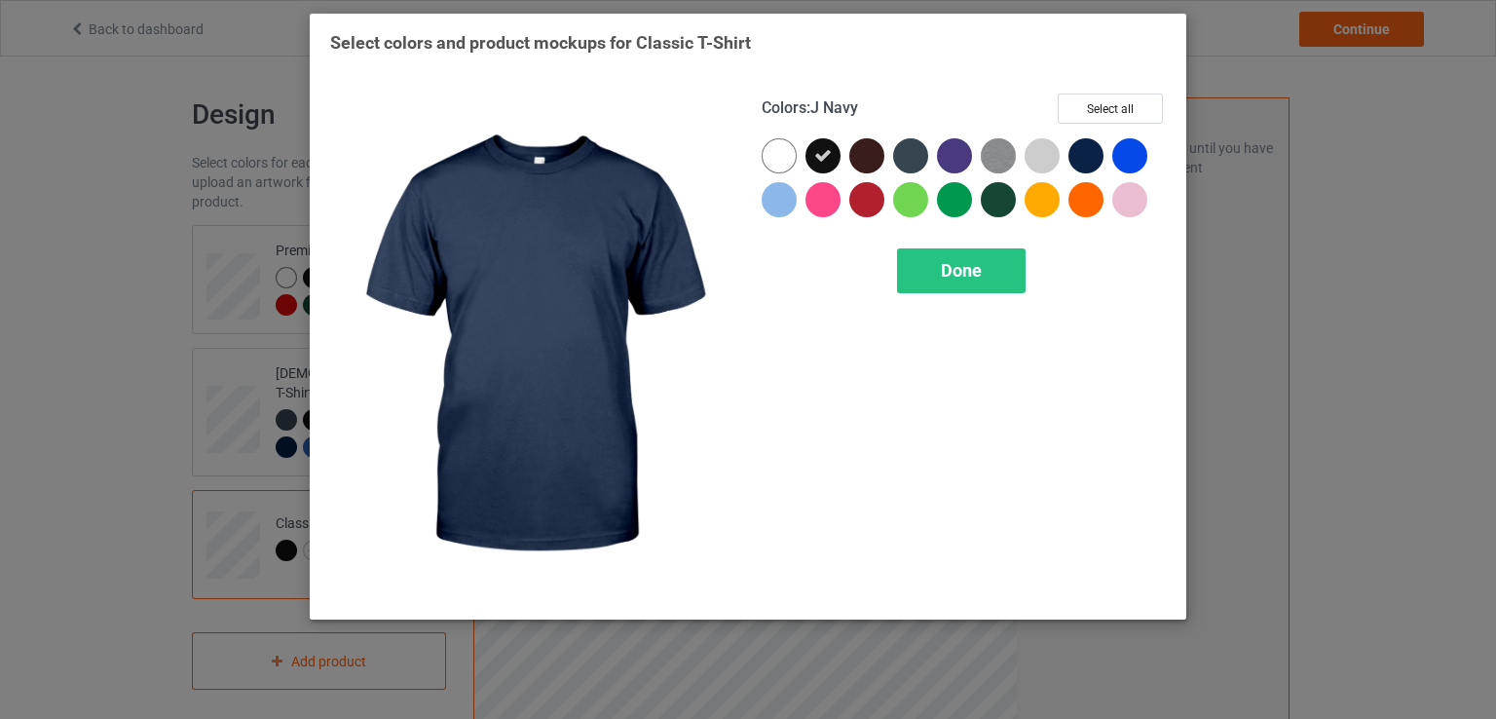
click at [1095, 149] on div at bounding box center [1085, 155] width 35 height 35
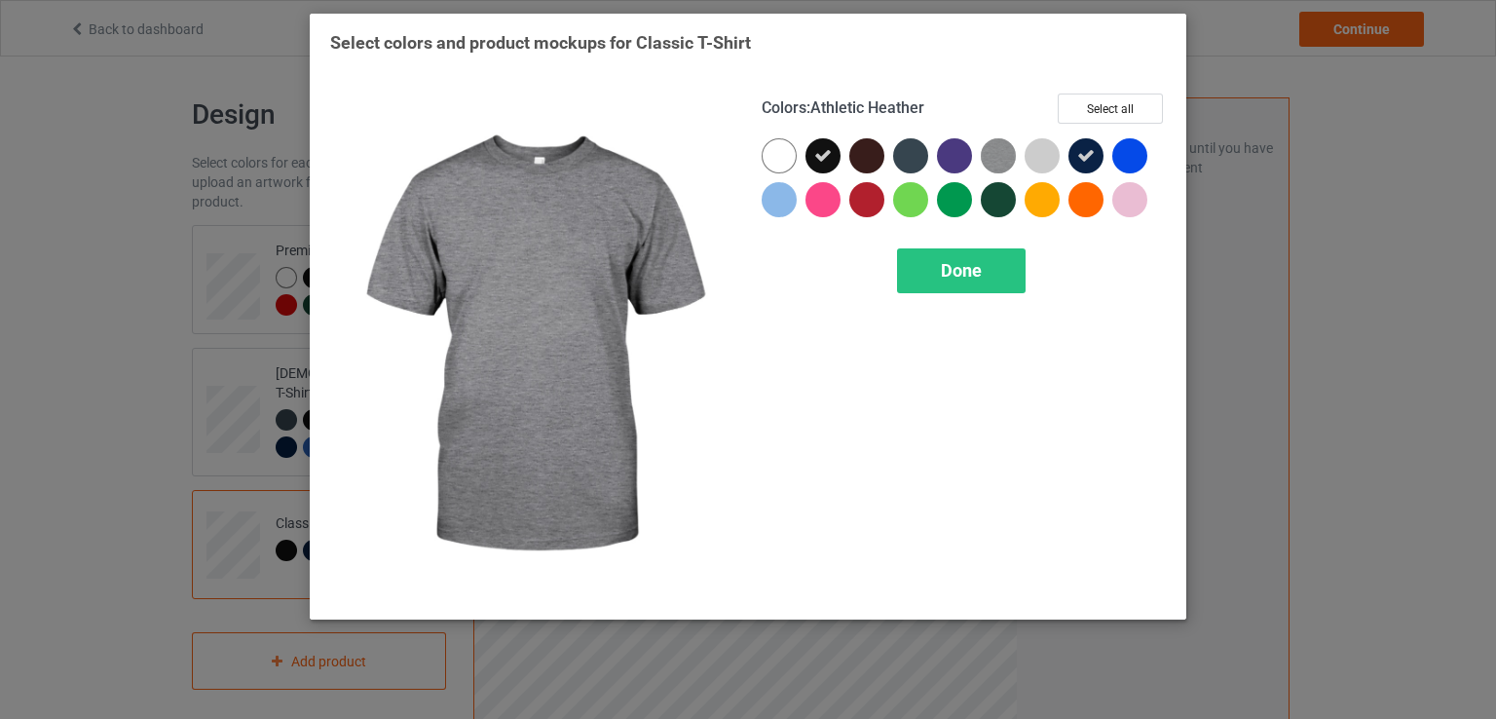
click at [993, 164] on img at bounding box center [998, 155] width 35 height 35
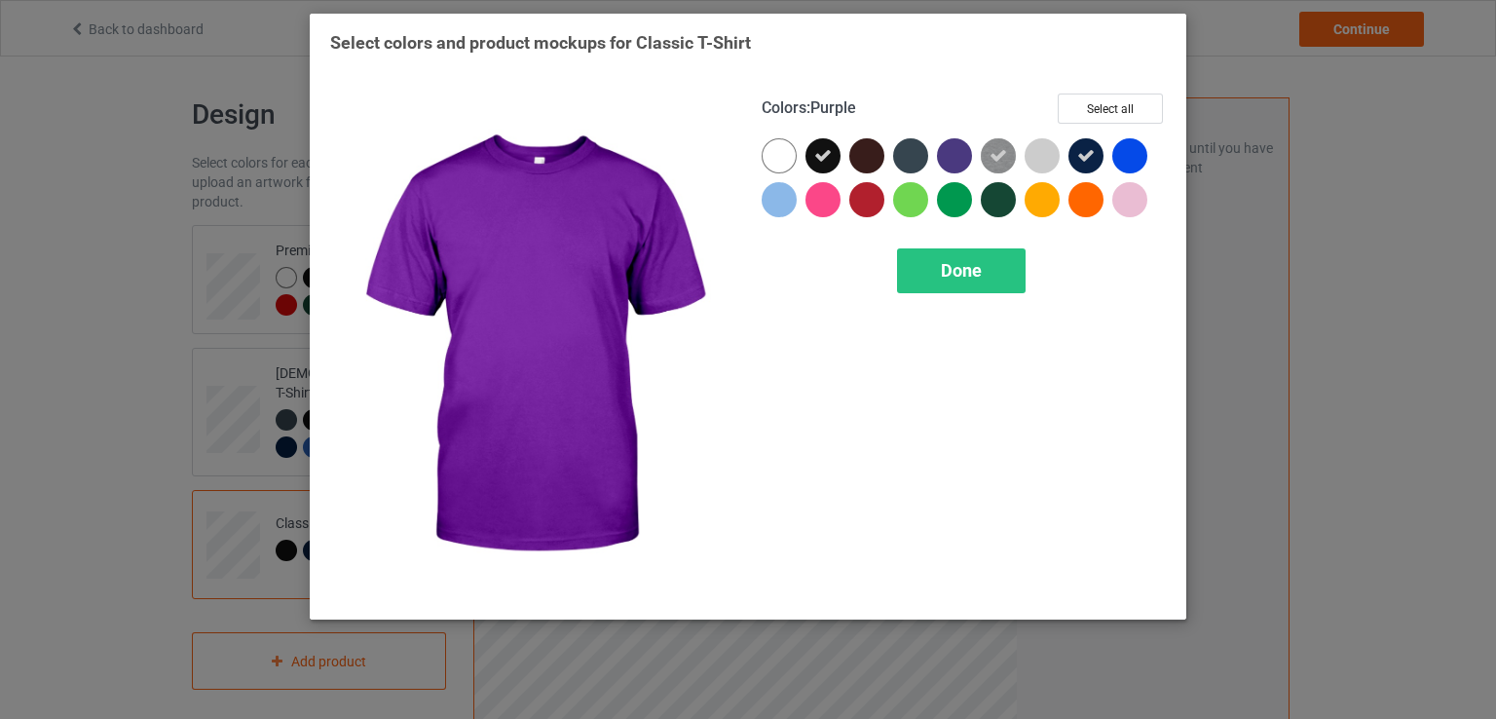
click at [966, 161] on div at bounding box center [954, 155] width 35 height 35
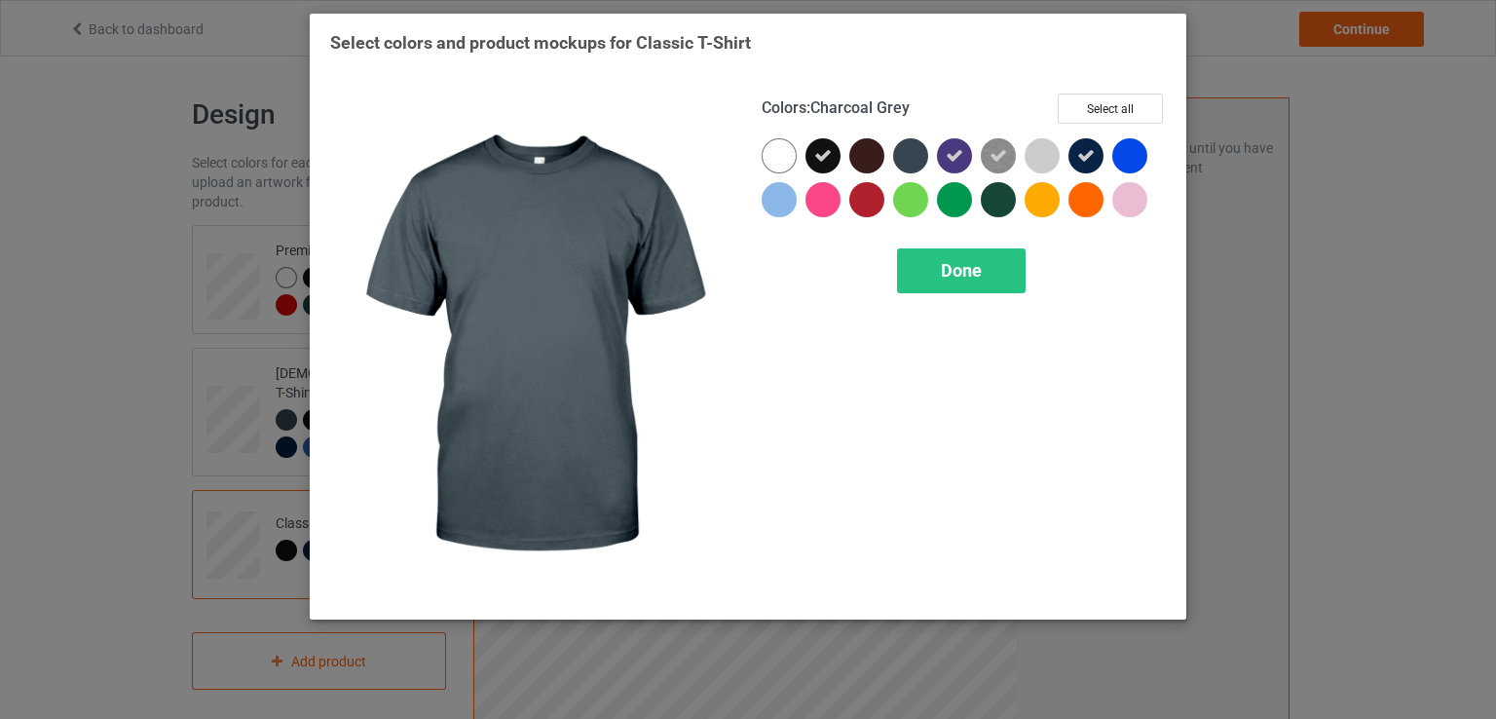
click at [913, 149] on div at bounding box center [910, 155] width 35 height 35
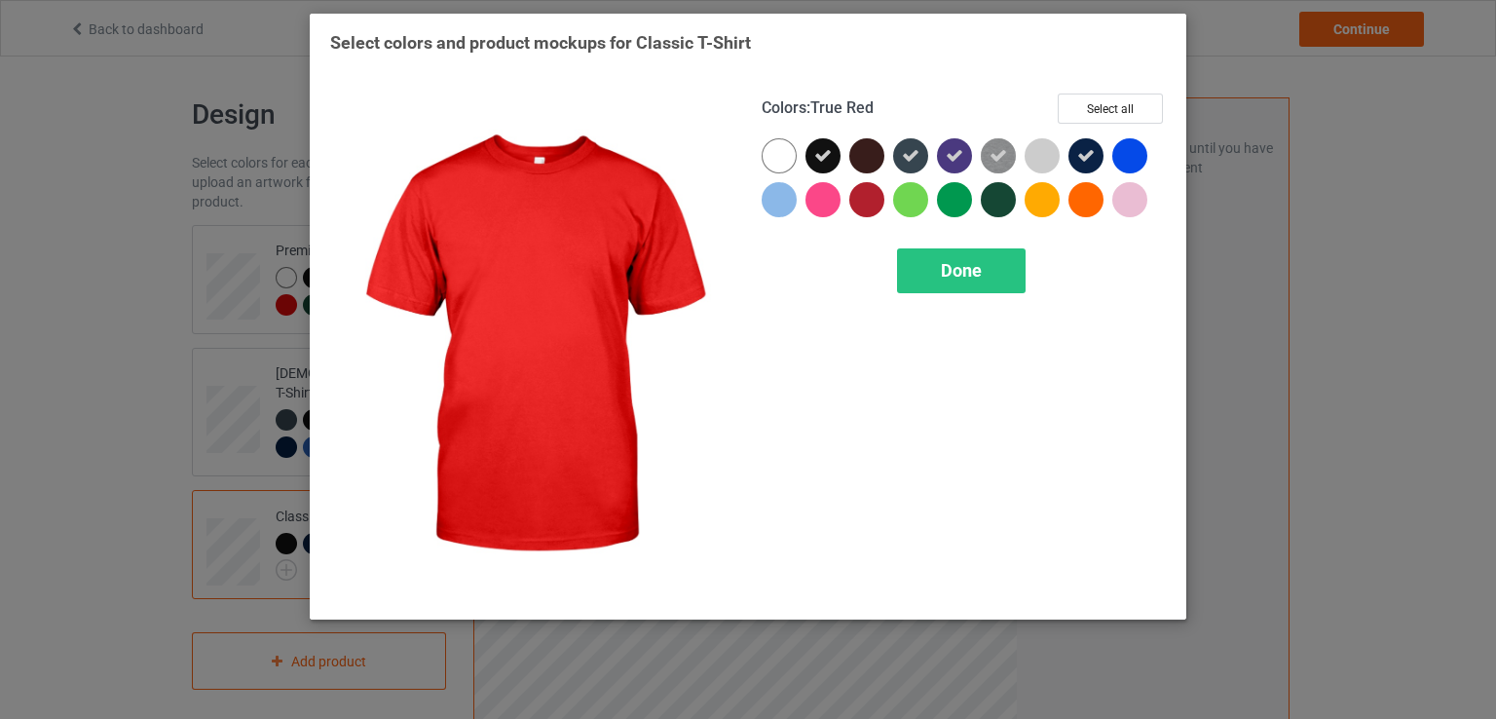
click at [876, 191] on div at bounding box center [866, 199] width 35 height 35
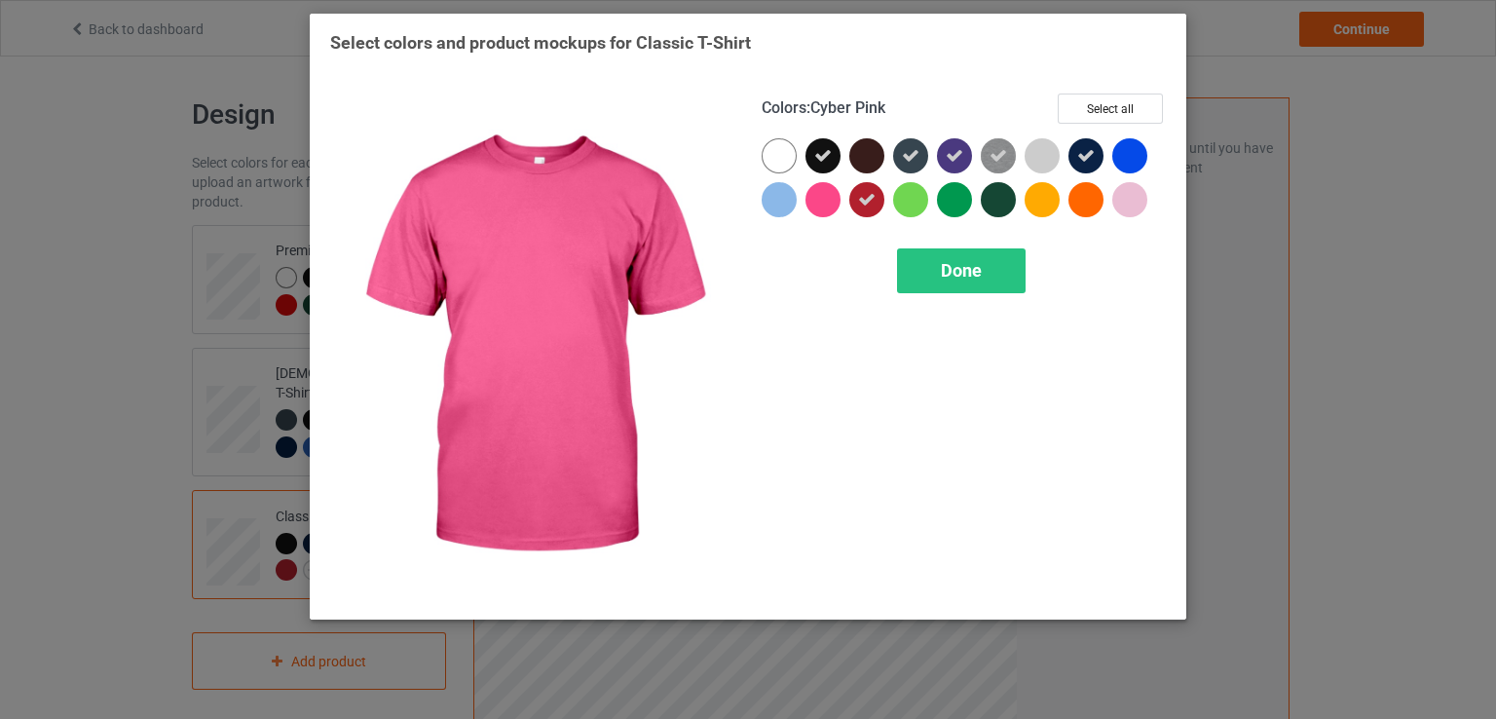
click at [837, 206] on div at bounding box center [822, 199] width 35 height 35
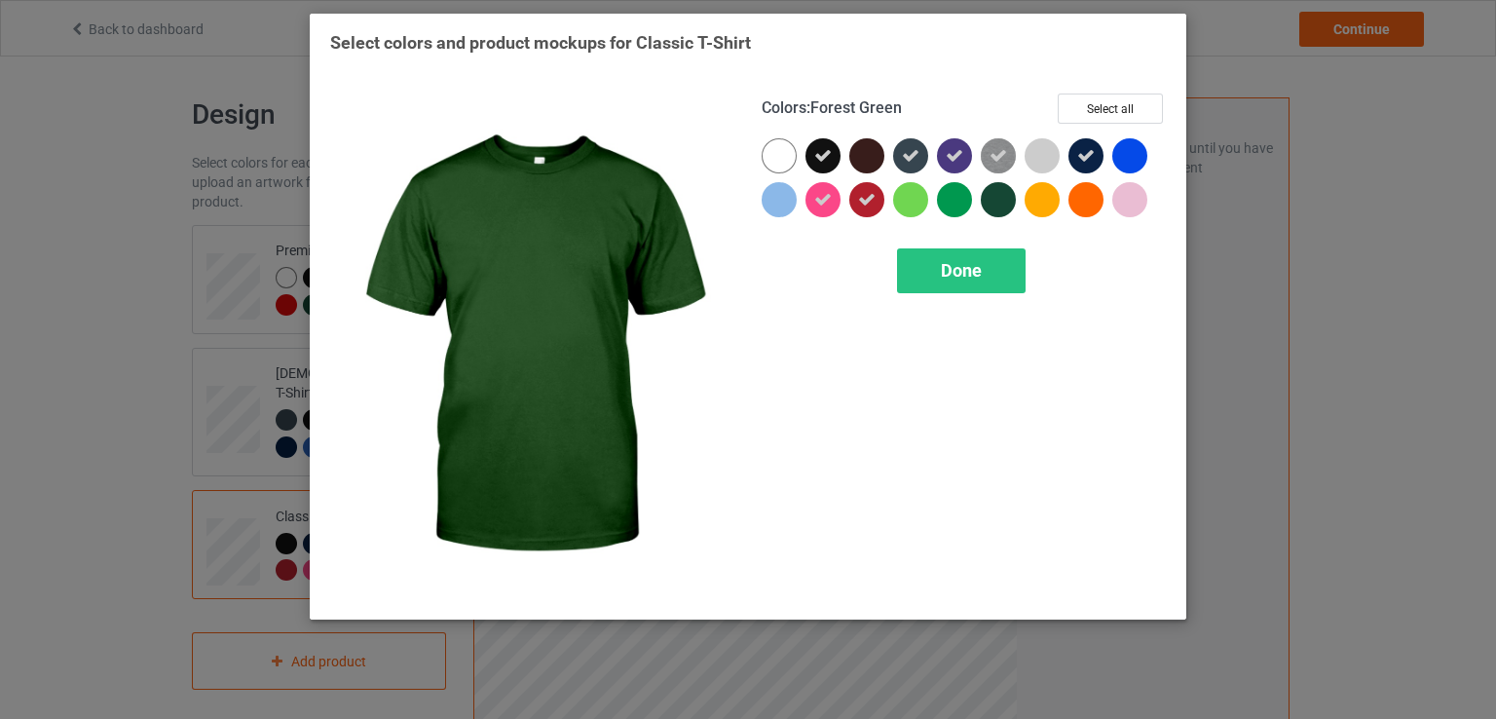
click at [993, 200] on div at bounding box center [998, 199] width 35 height 35
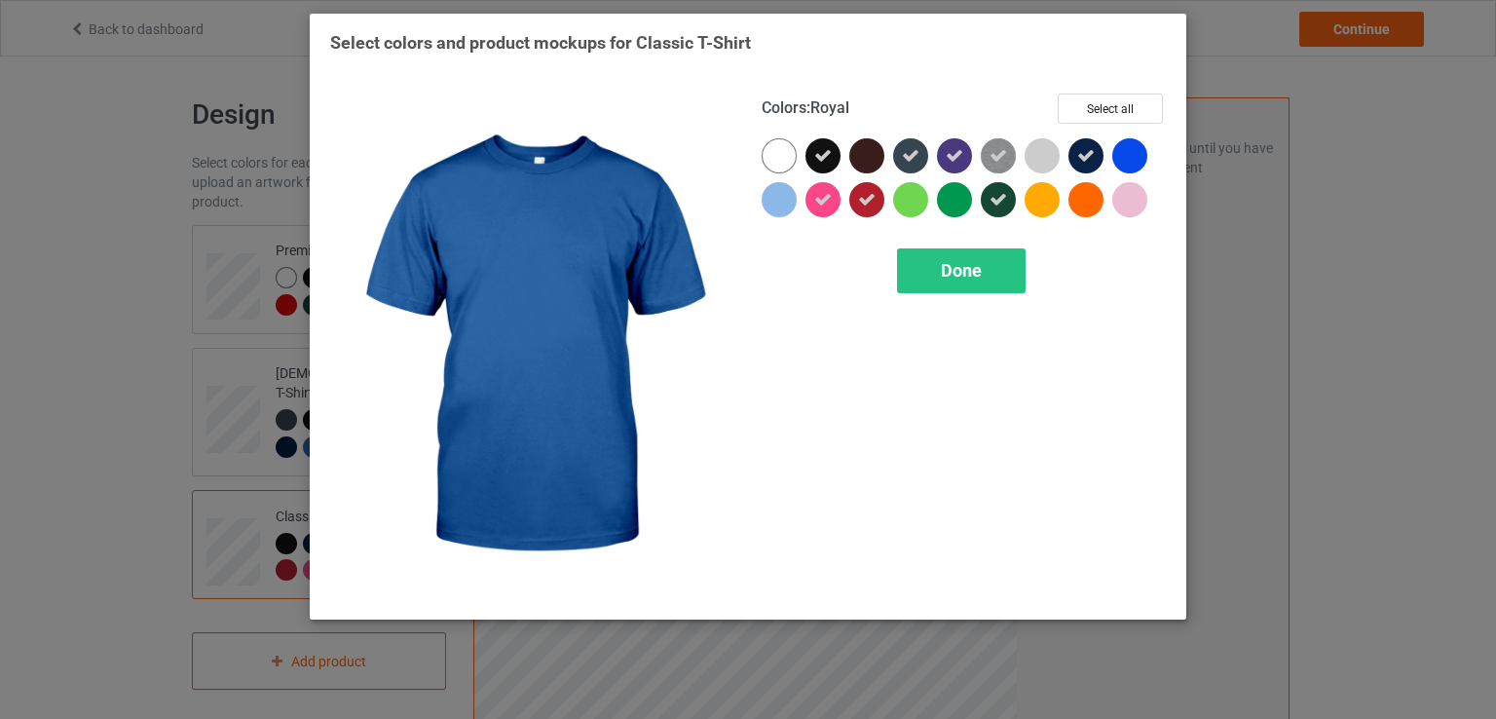
click at [1126, 155] on div at bounding box center [1129, 155] width 35 height 35
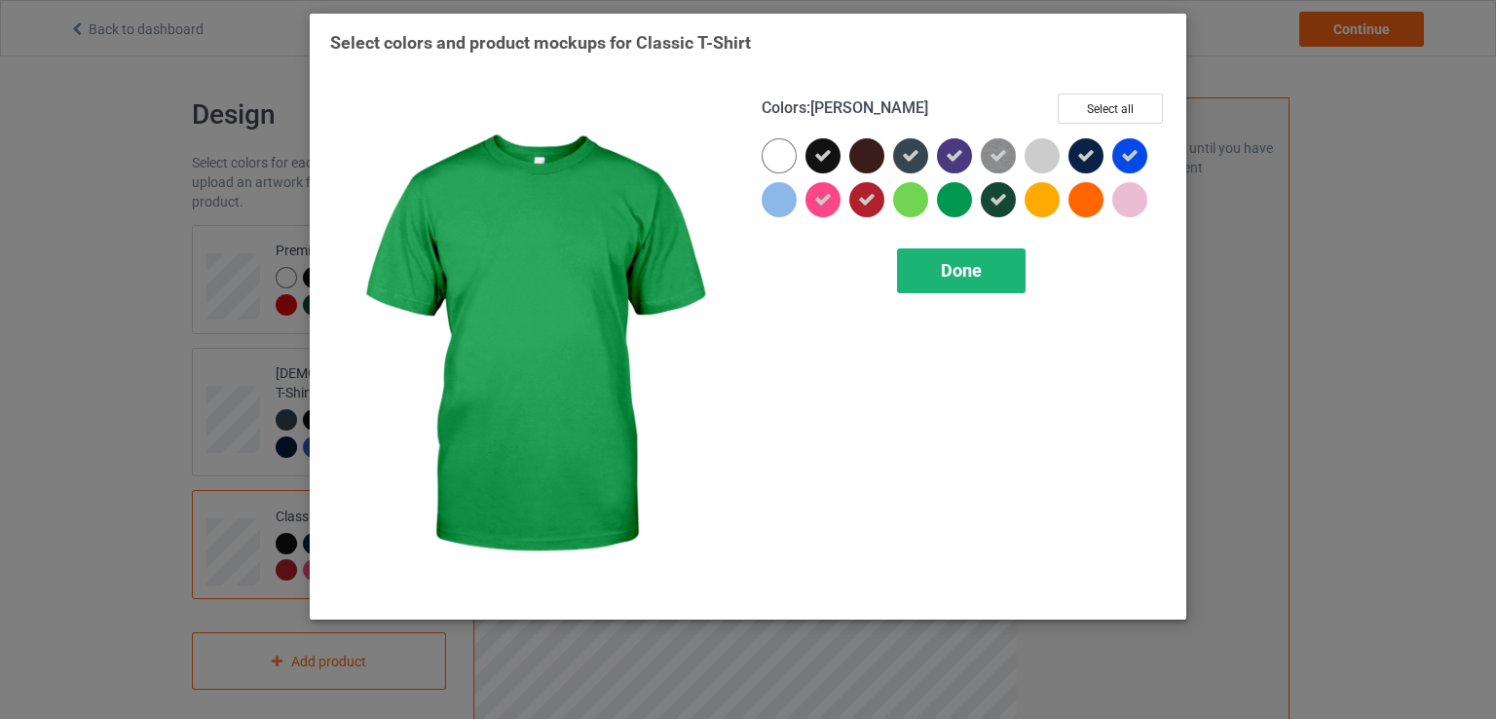
click at [947, 255] on div "Done" at bounding box center [961, 270] width 129 height 45
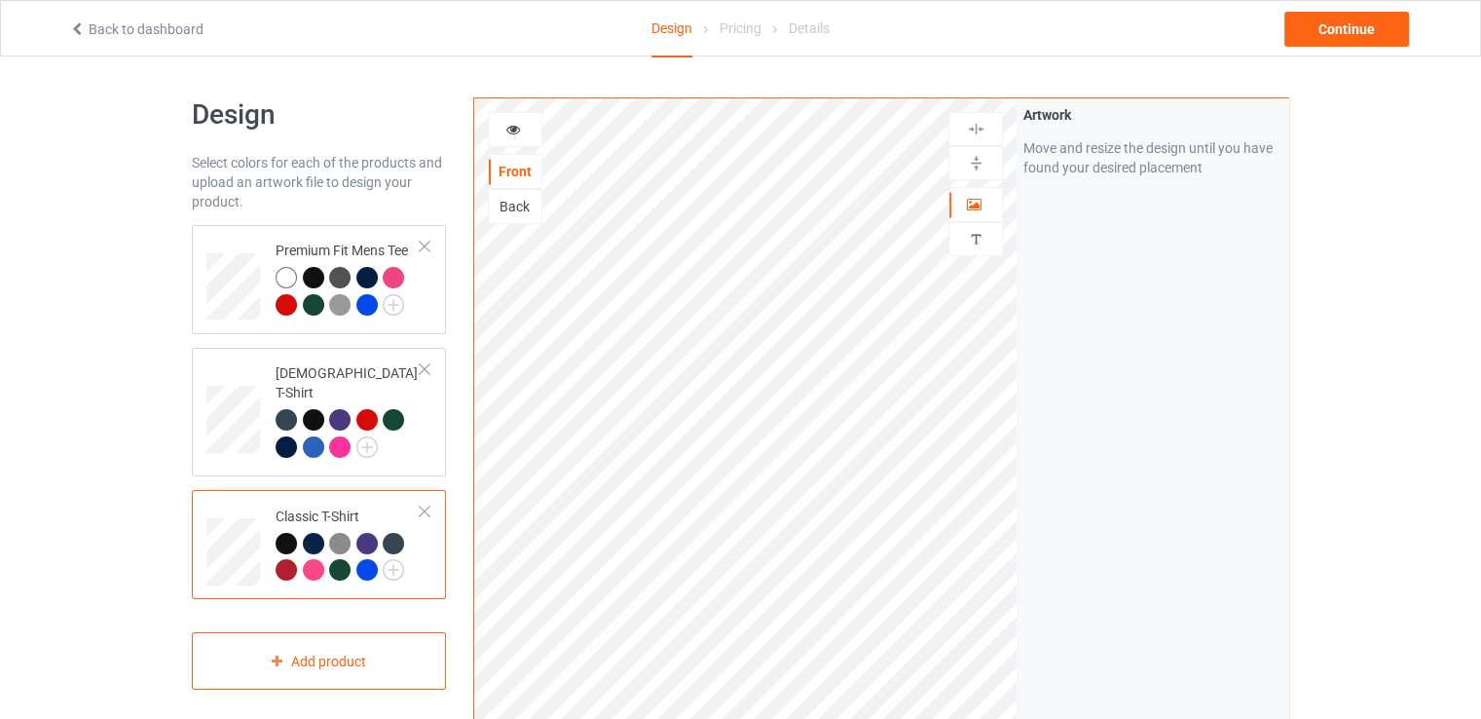
scroll to position [390, 0]
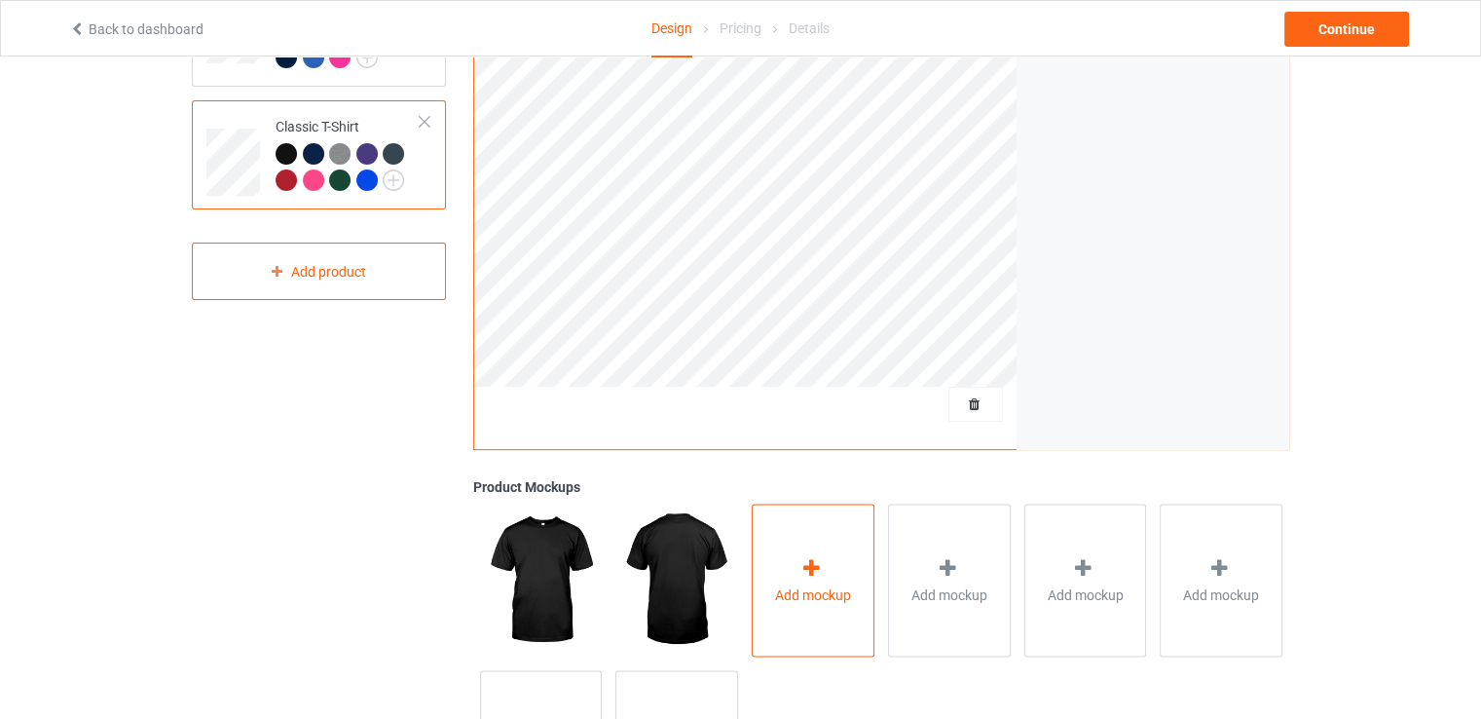
click at [771, 547] on div "Add mockup" at bounding box center [813, 579] width 123 height 153
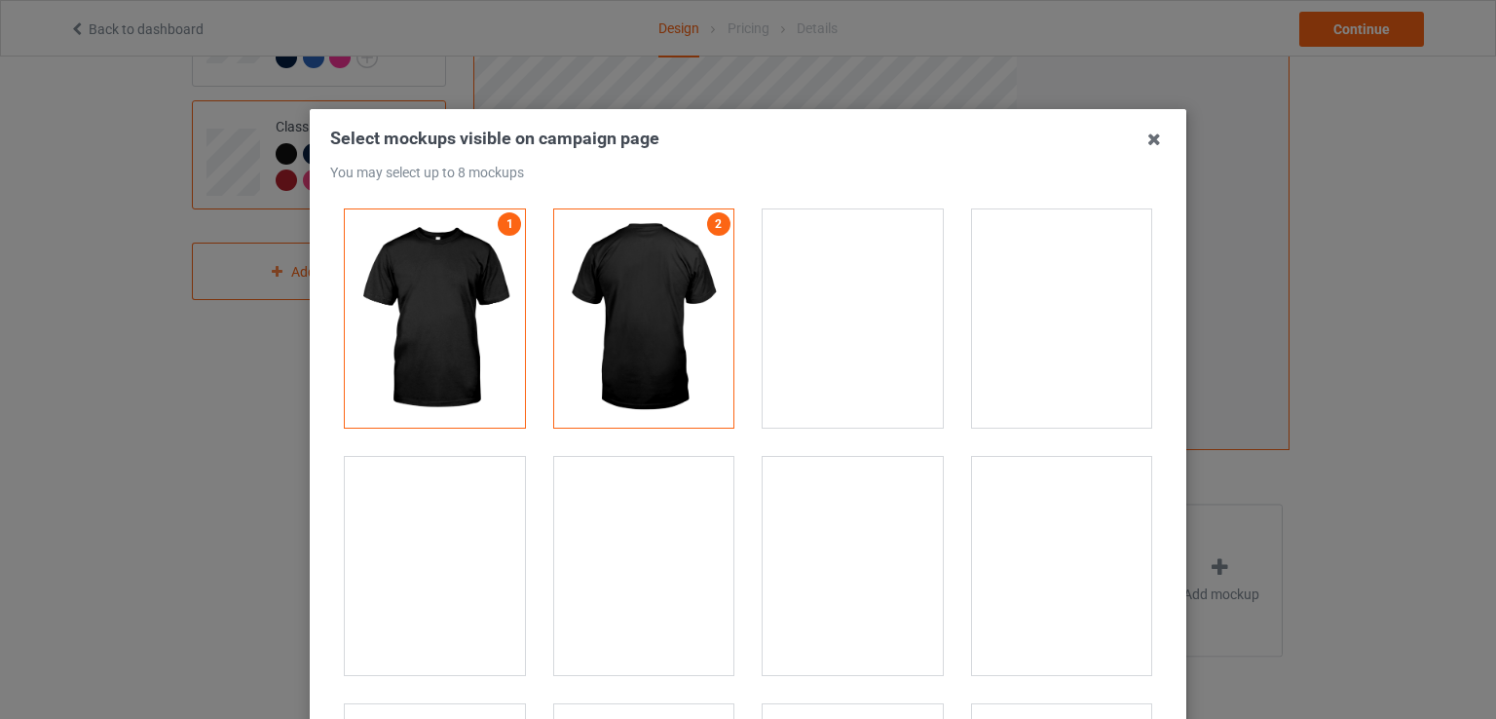
click at [214, 391] on div "Select mockups visible on campaign page You may select up to 8 mockups 1 2 2 mo…" at bounding box center [748, 359] width 1496 height 719
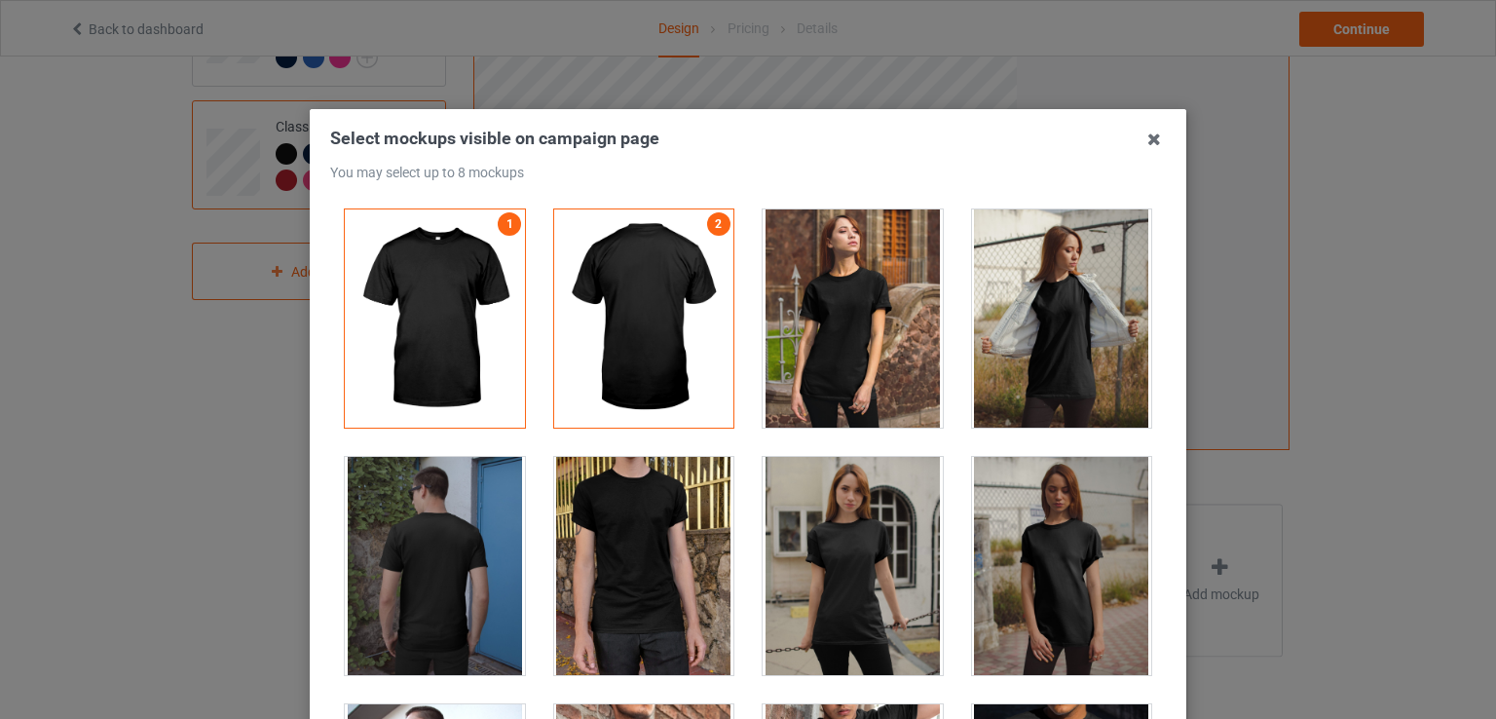
click at [1147, 141] on icon at bounding box center [1153, 139] width 31 height 31
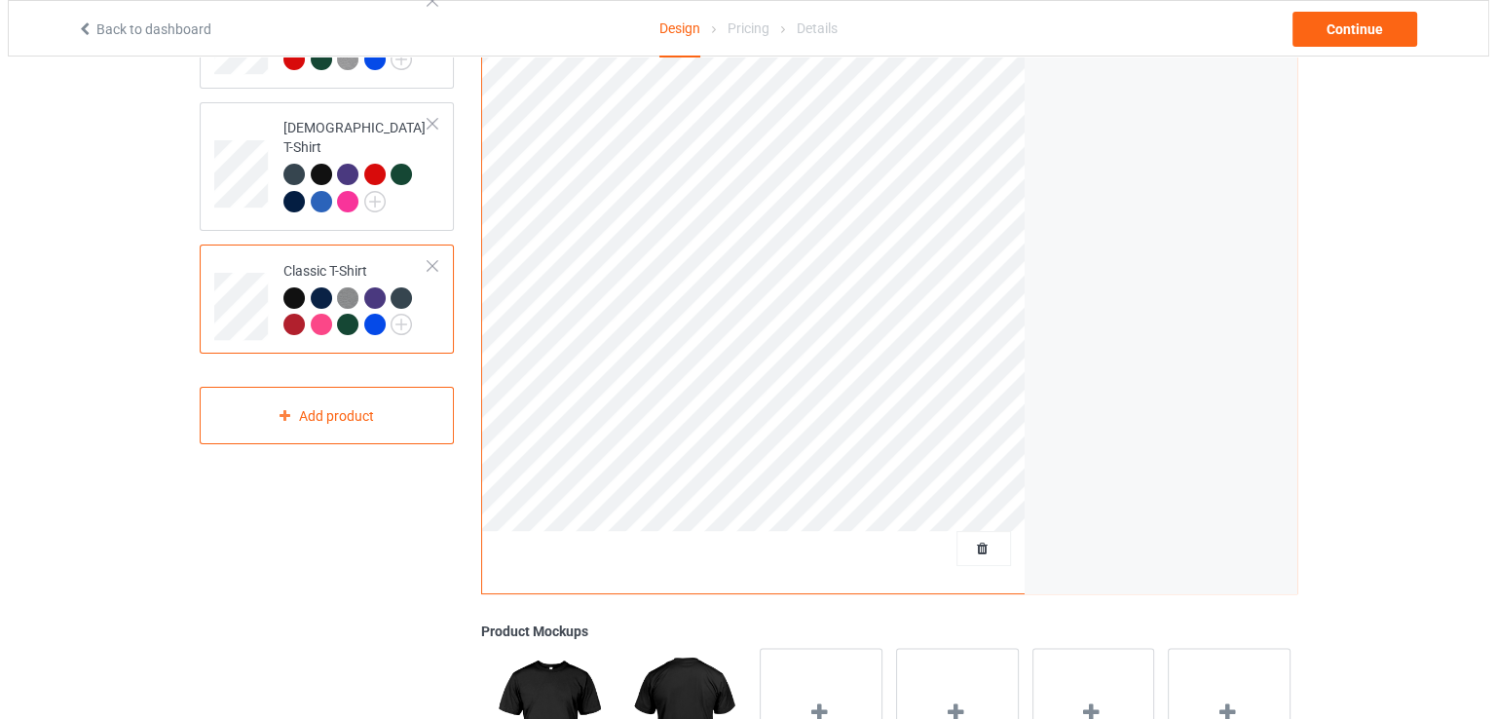
scroll to position [292, 0]
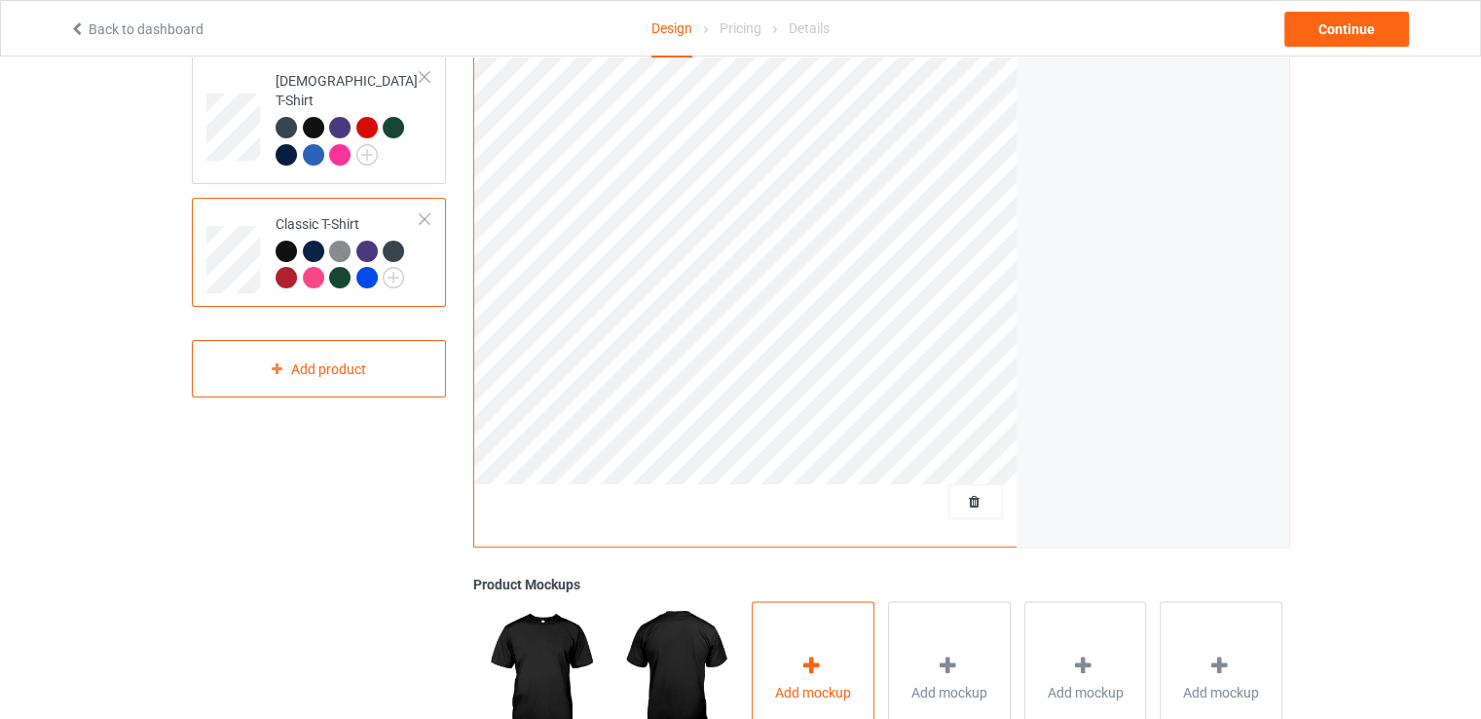
click at [869, 659] on div "Add mockup" at bounding box center [813, 677] width 123 height 153
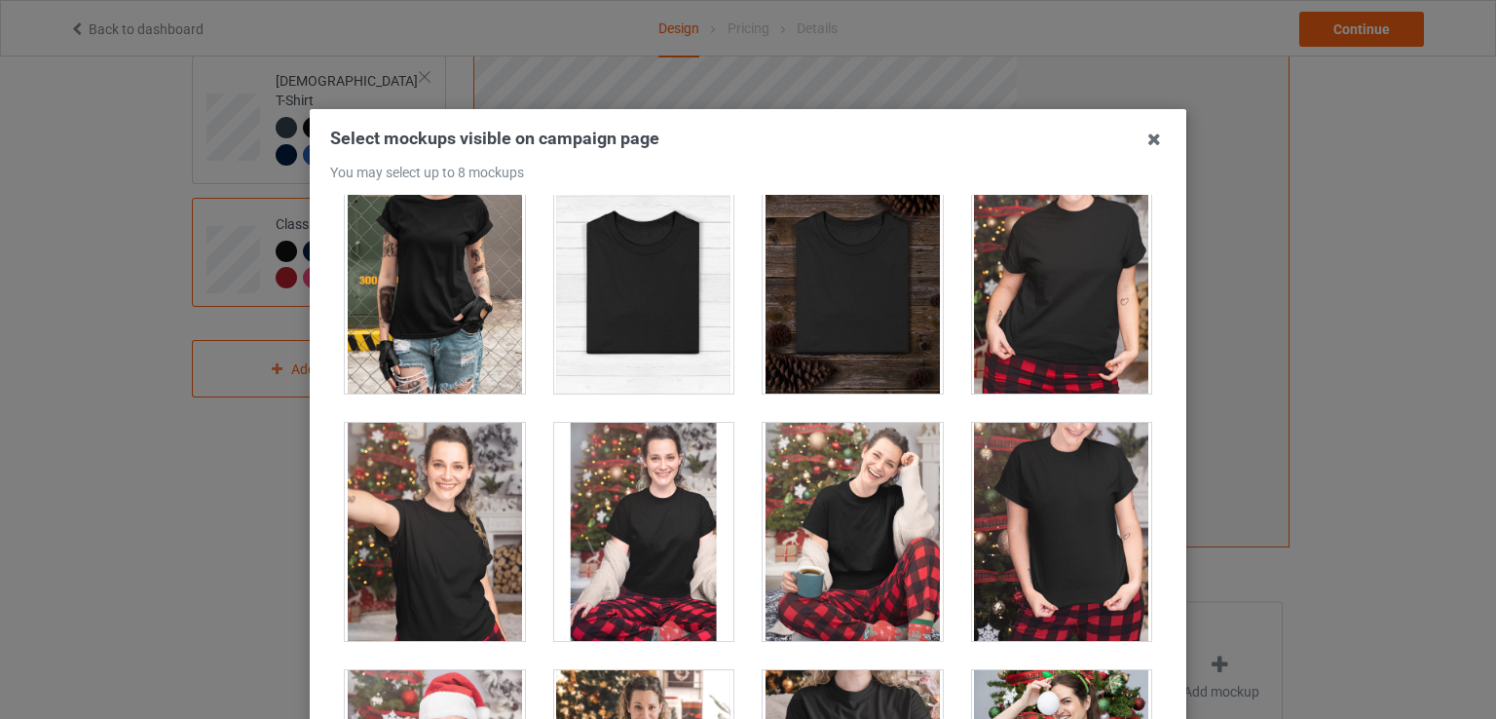
scroll to position [19781, 0]
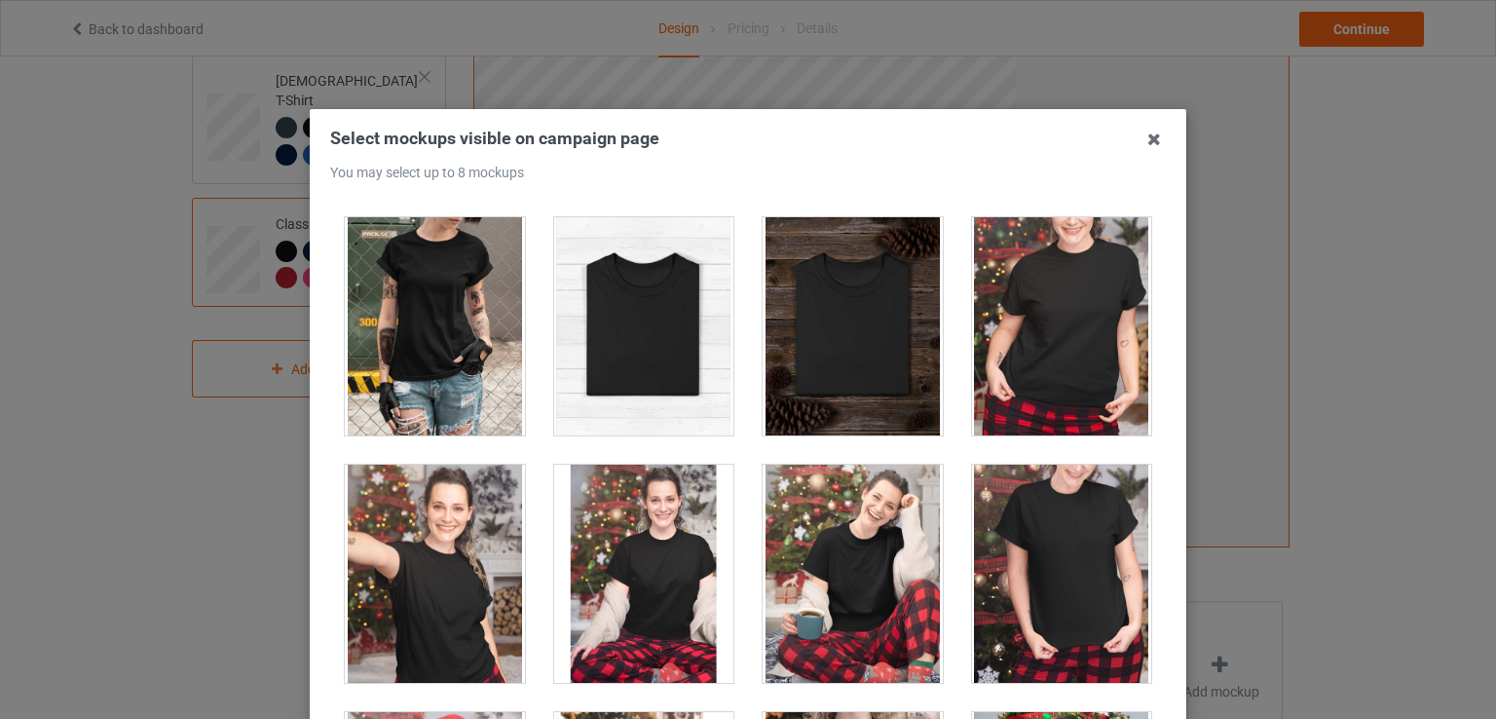
click at [1079, 319] on div at bounding box center [1062, 326] width 180 height 218
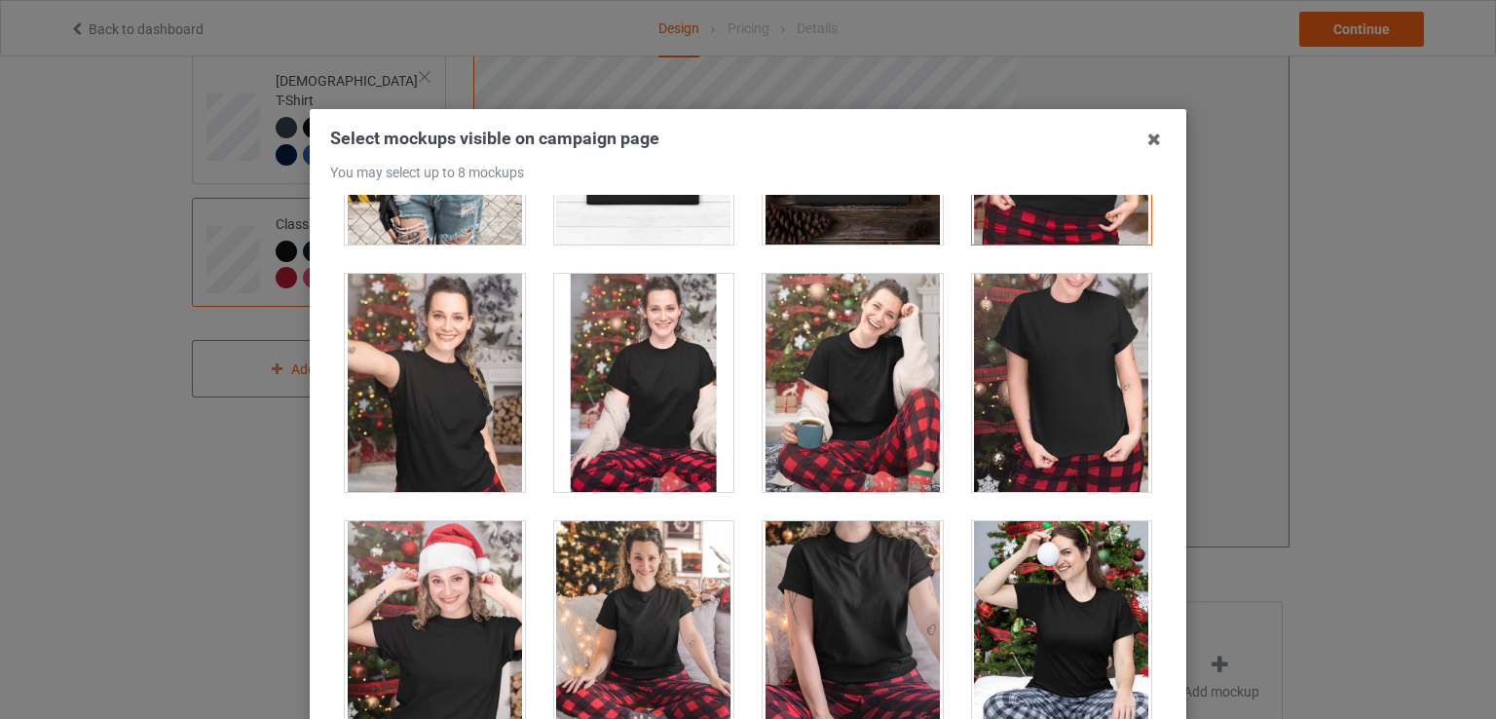
scroll to position [19976, 0]
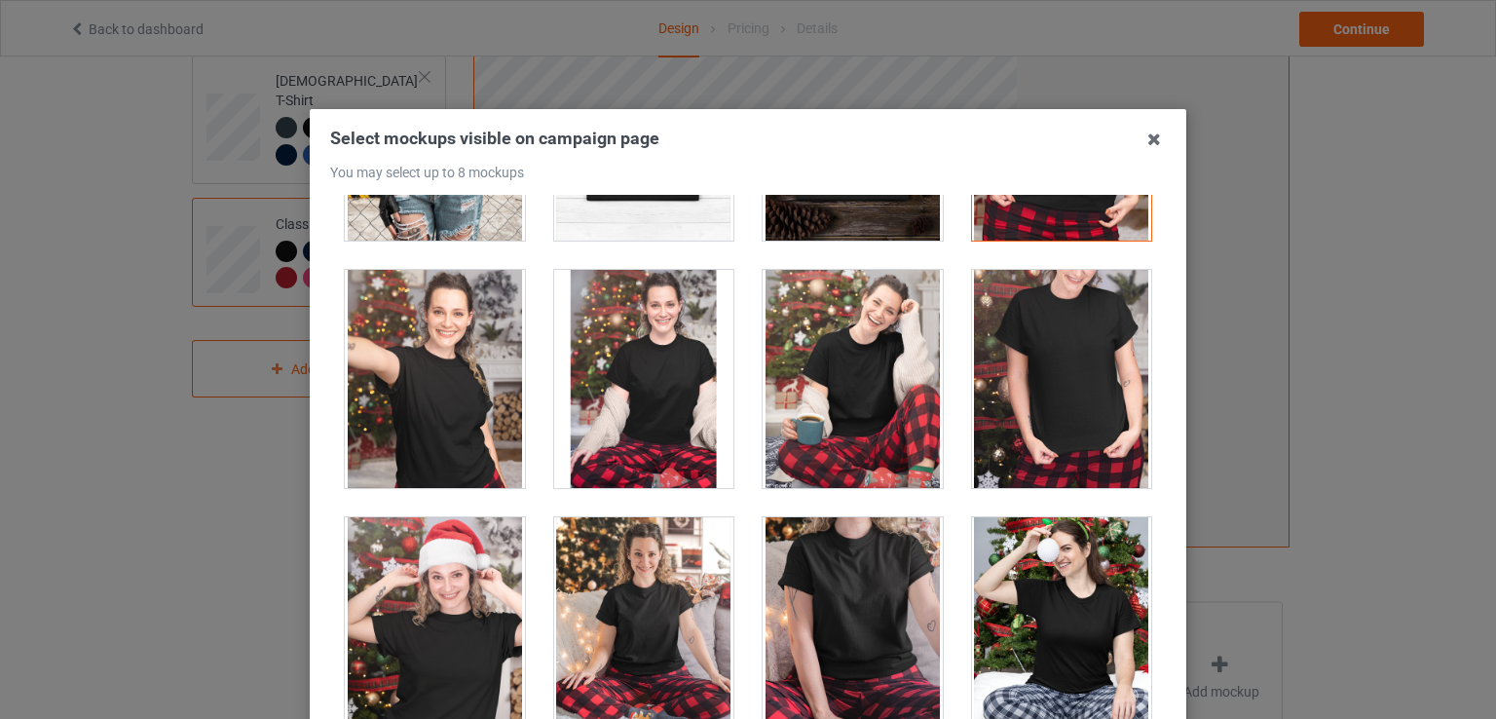
click at [860, 562] on div at bounding box center [853, 626] width 180 height 218
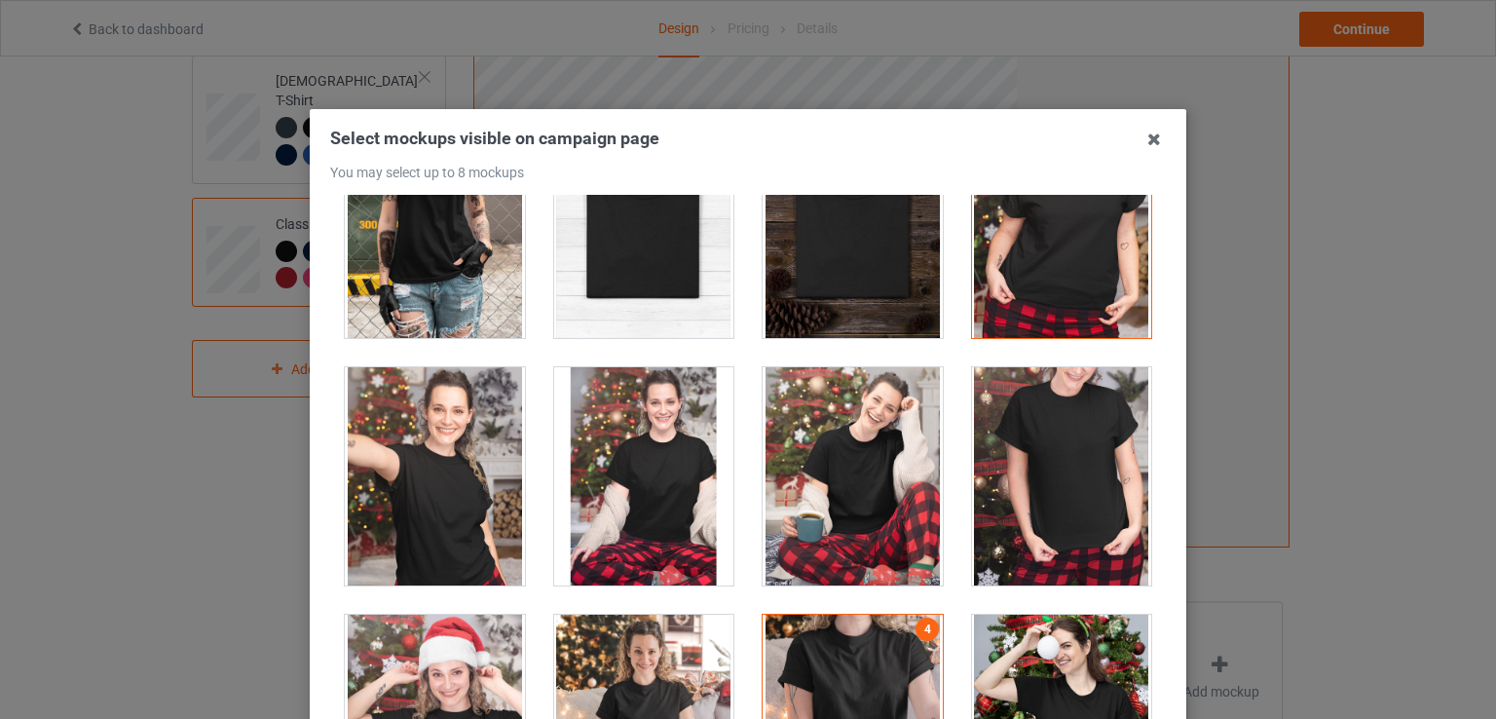
click at [1041, 433] on div at bounding box center [1062, 476] width 180 height 218
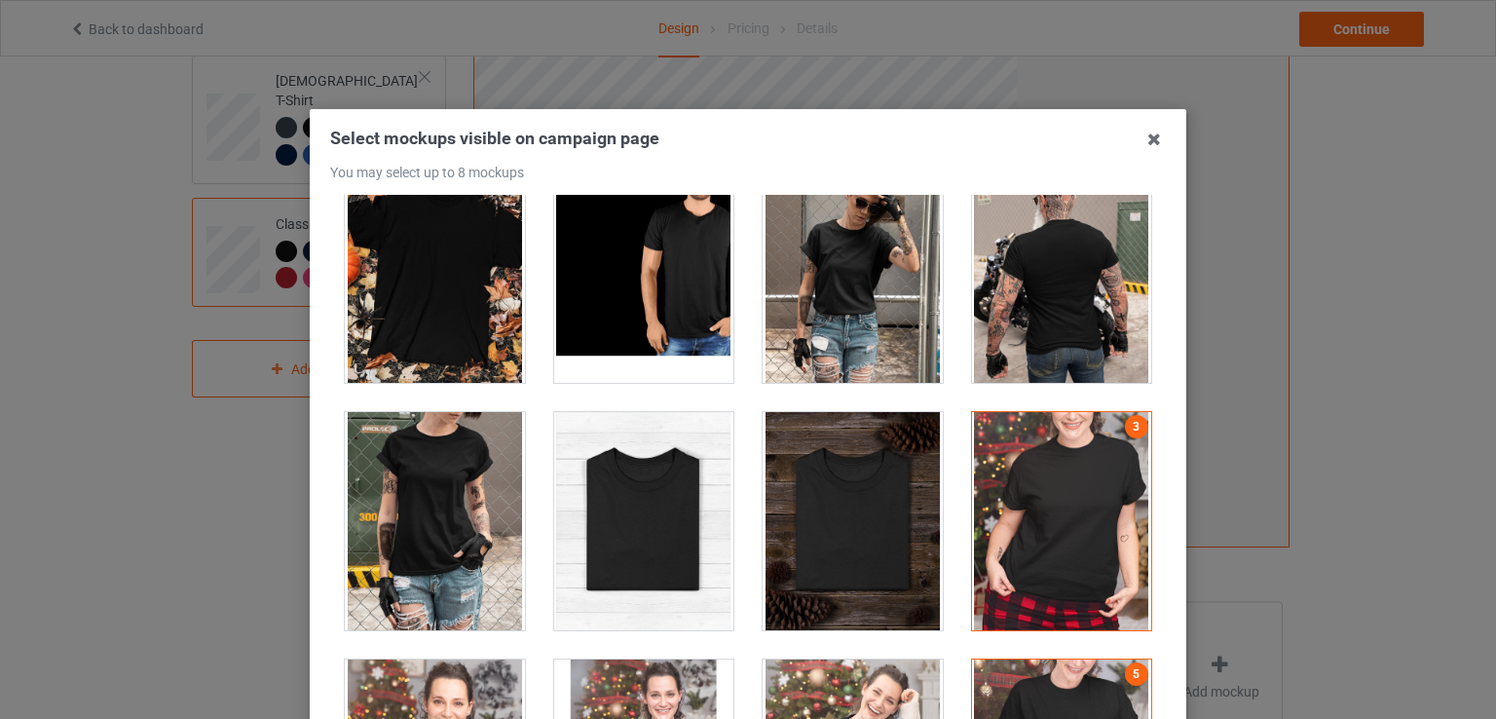
scroll to position [19586, 0]
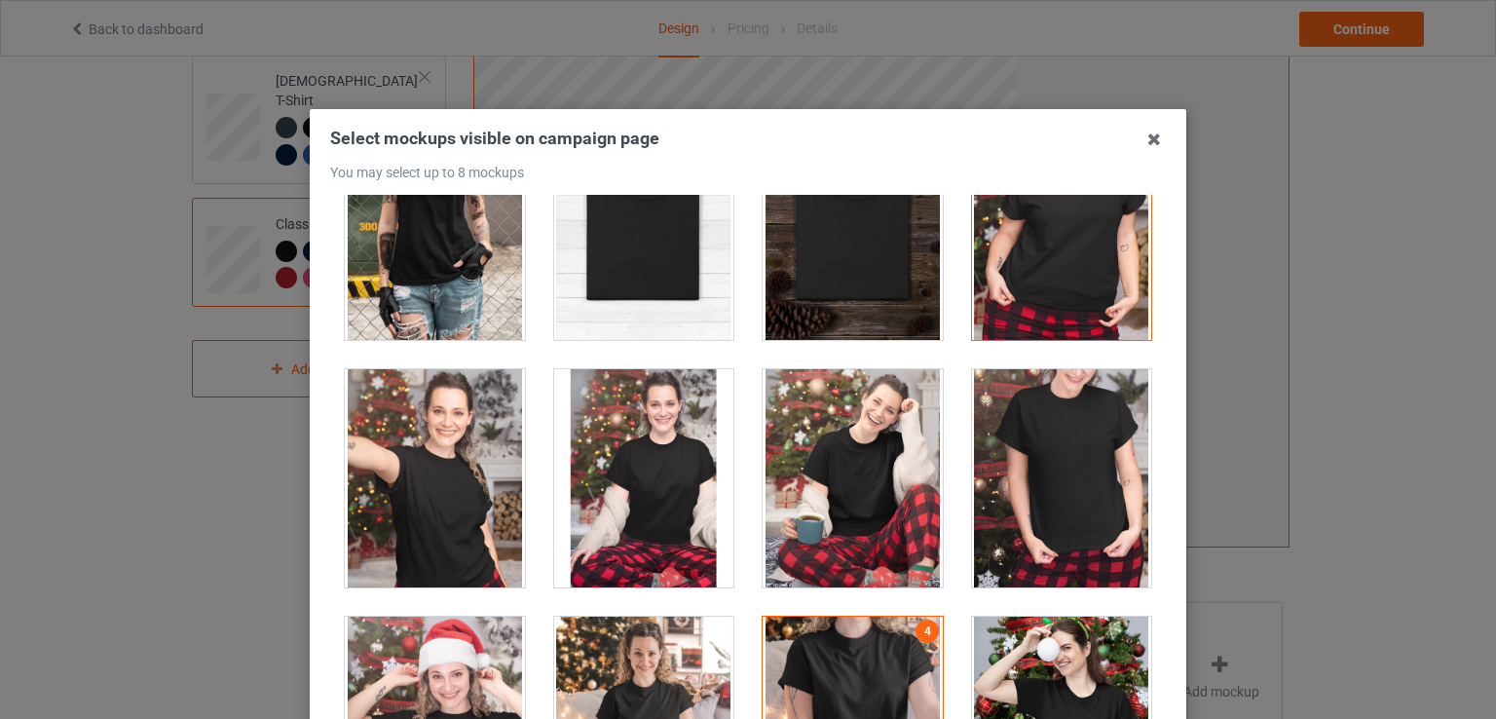
scroll to position [19879, 0]
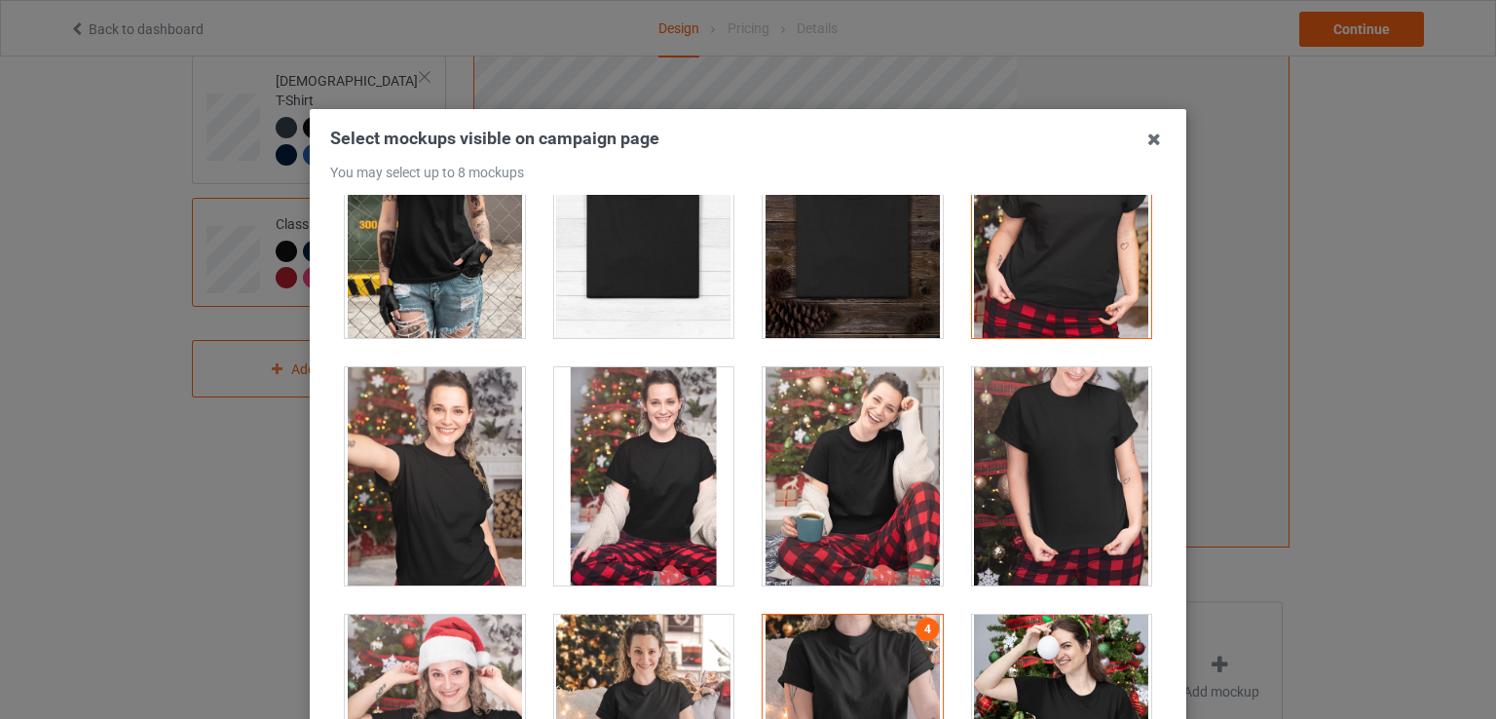
click at [1043, 477] on div at bounding box center [1062, 476] width 180 height 218
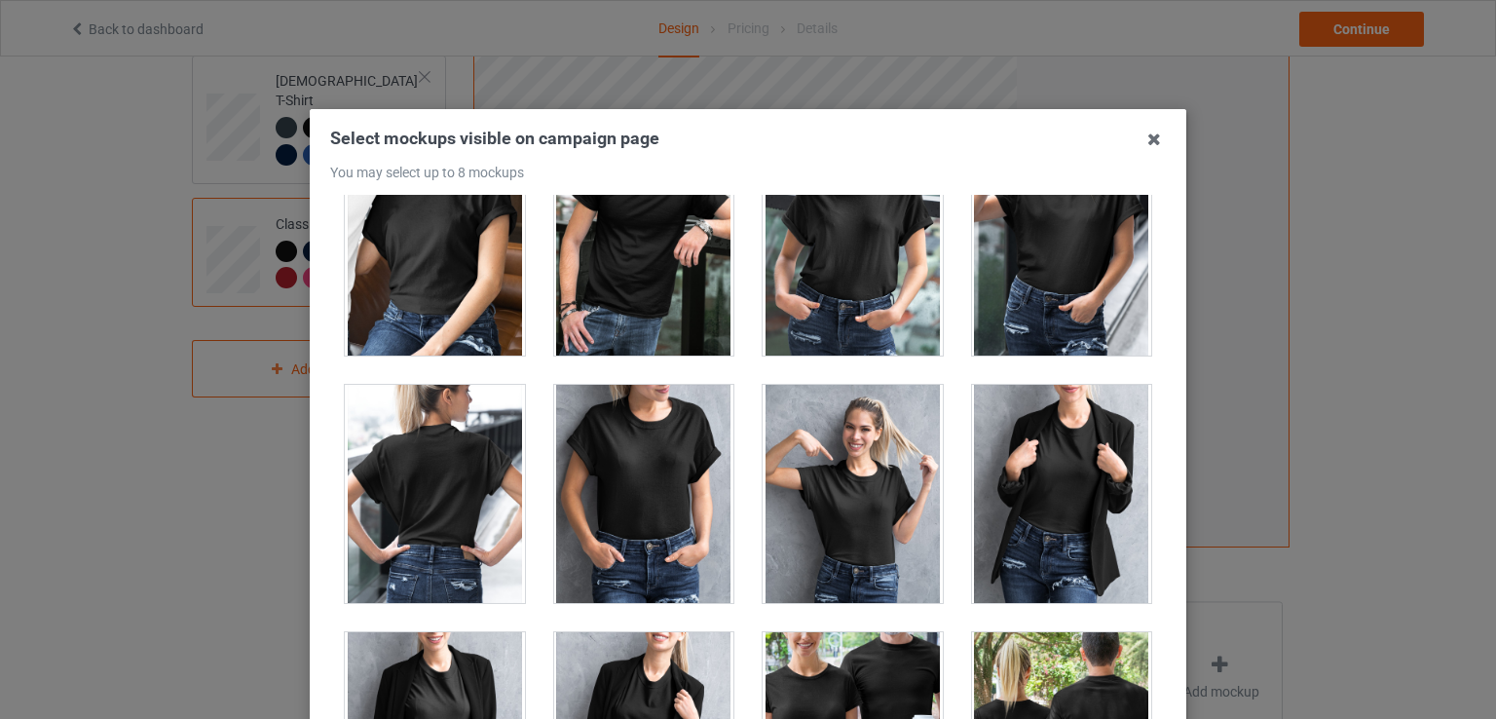
scroll to position [23871, 0]
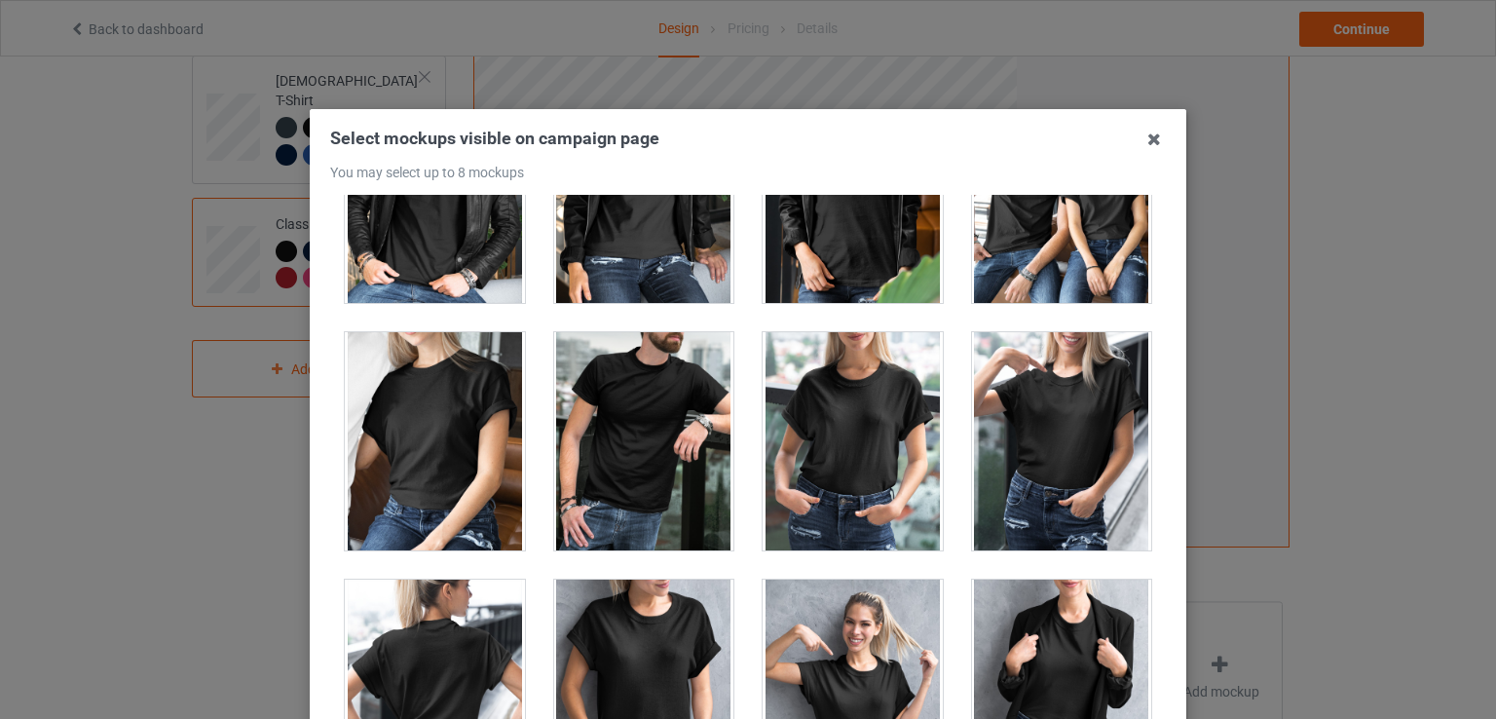
click at [826, 409] on div at bounding box center [853, 441] width 180 height 218
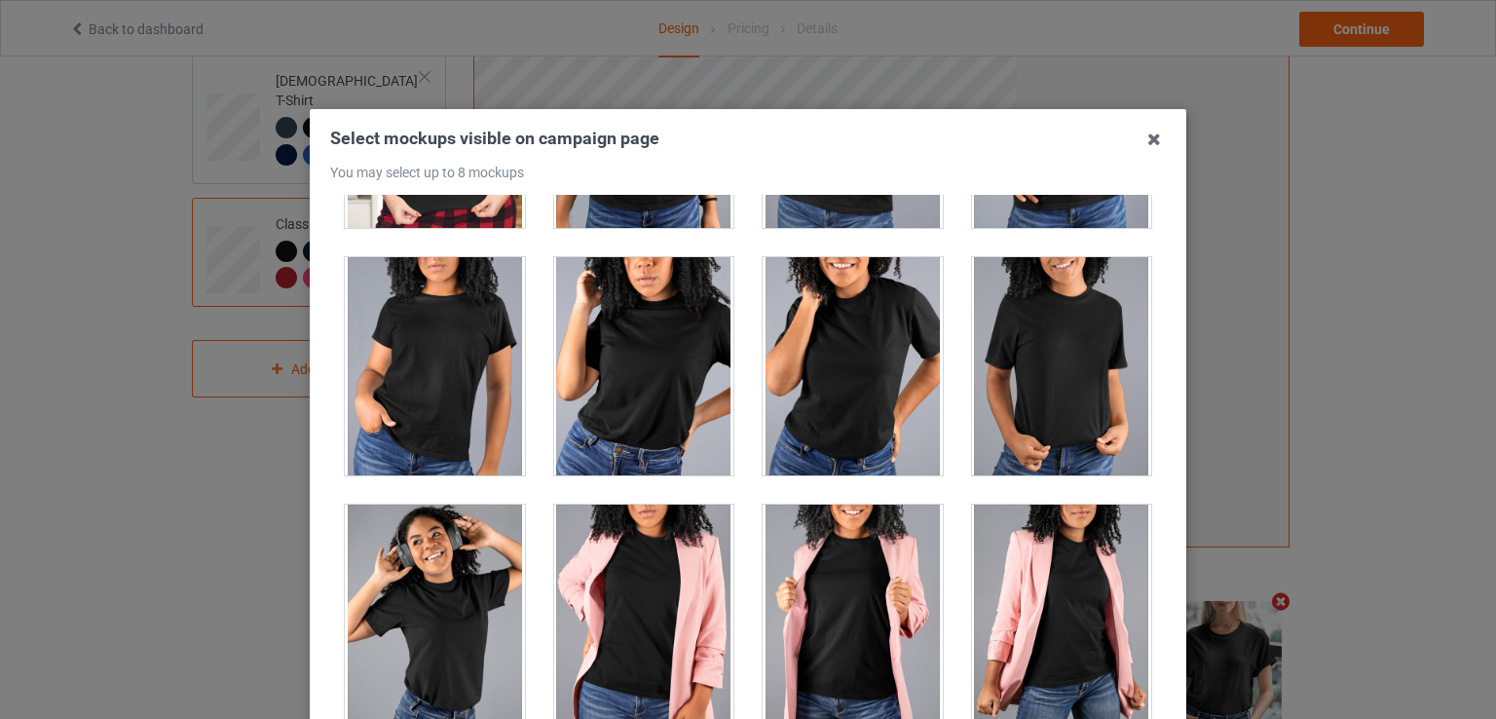
scroll to position [25137, 0]
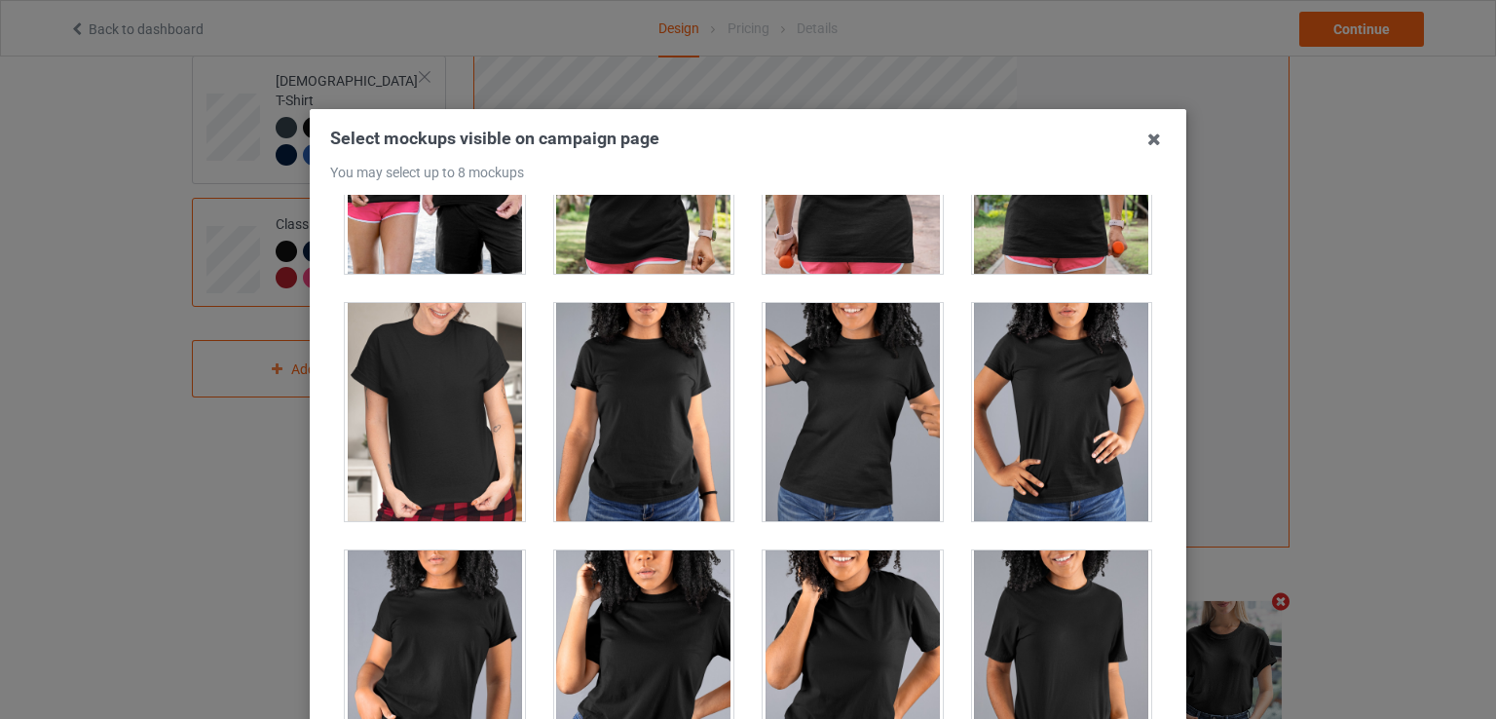
click at [637, 410] on div at bounding box center [644, 412] width 180 height 218
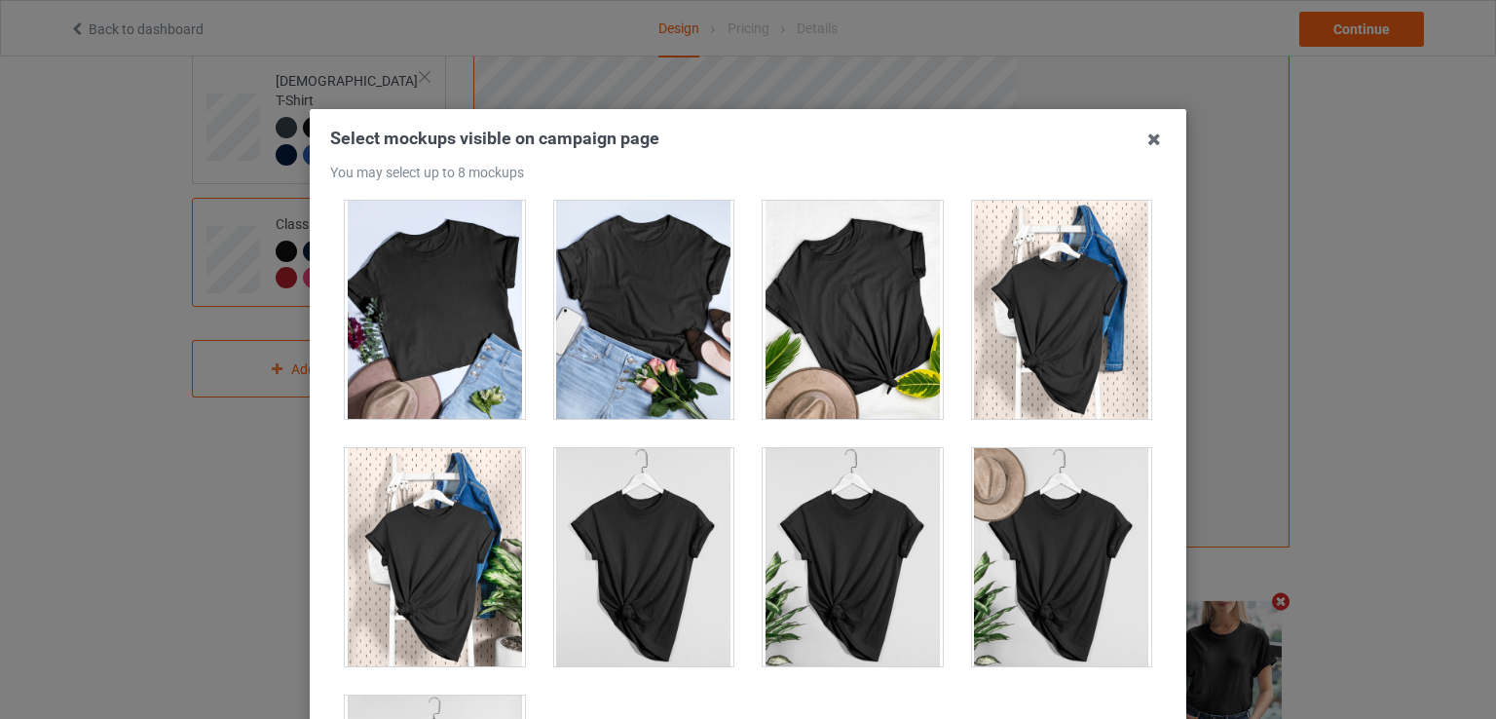
scroll to position [27826, 0]
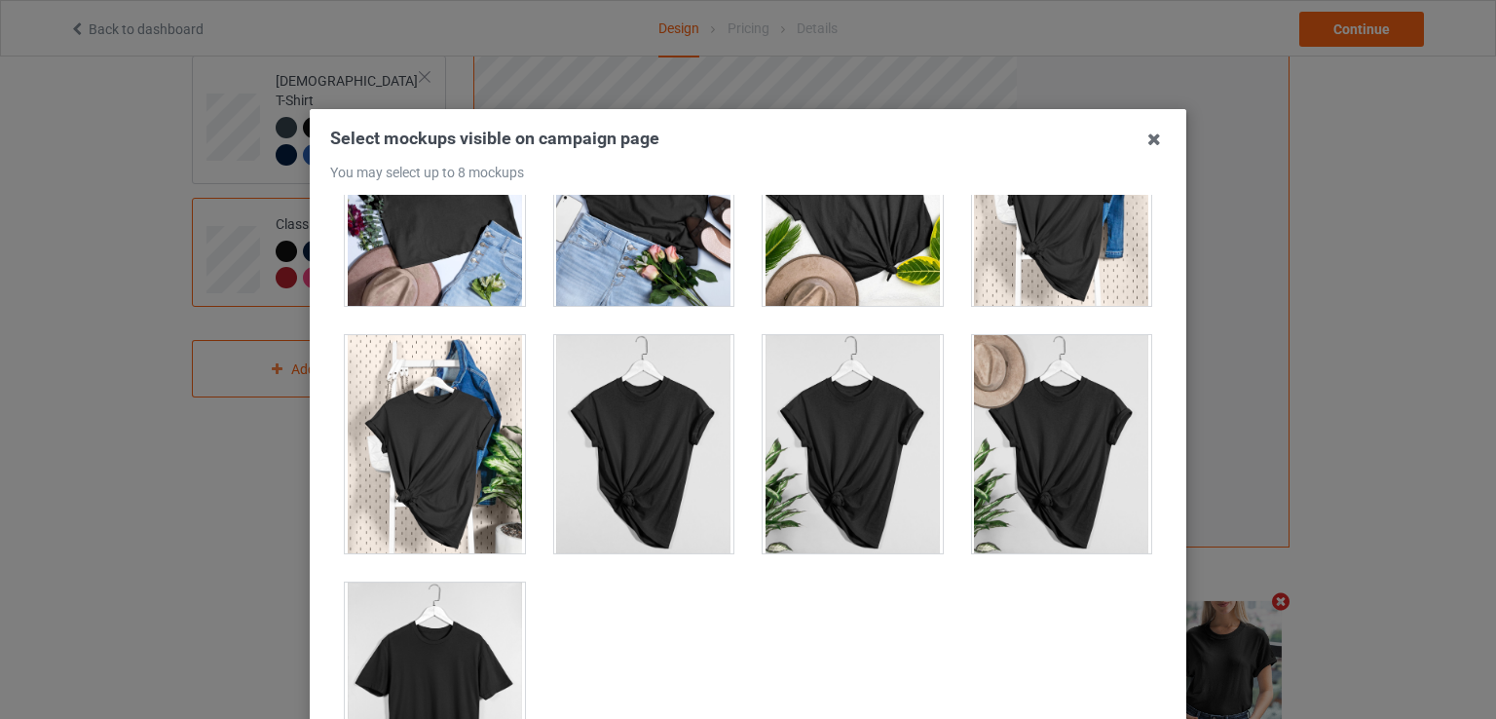
click at [1090, 425] on div at bounding box center [1062, 444] width 180 height 218
click at [469, 620] on div at bounding box center [435, 691] width 180 height 218
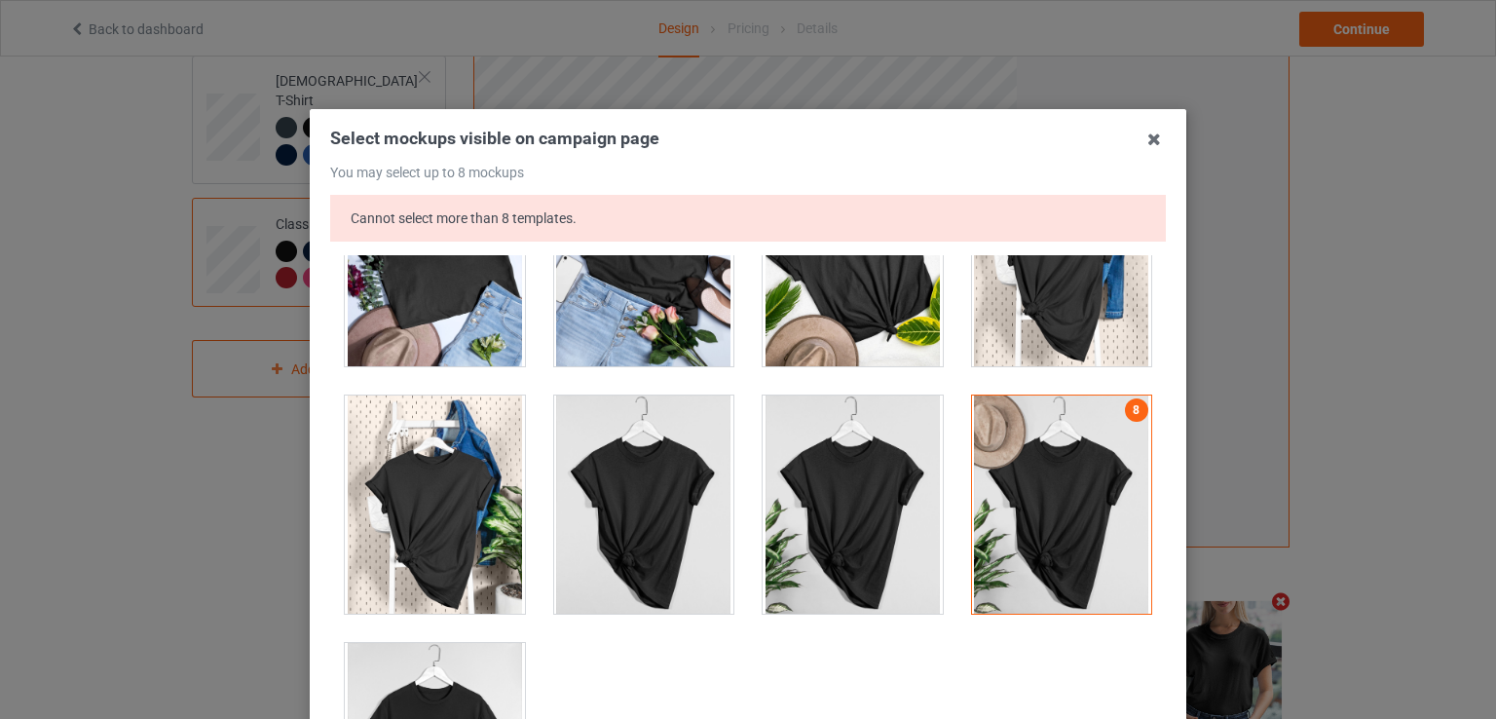
click at [1051, 471] on div at bounding box center [1062, 504] width 180 height 218
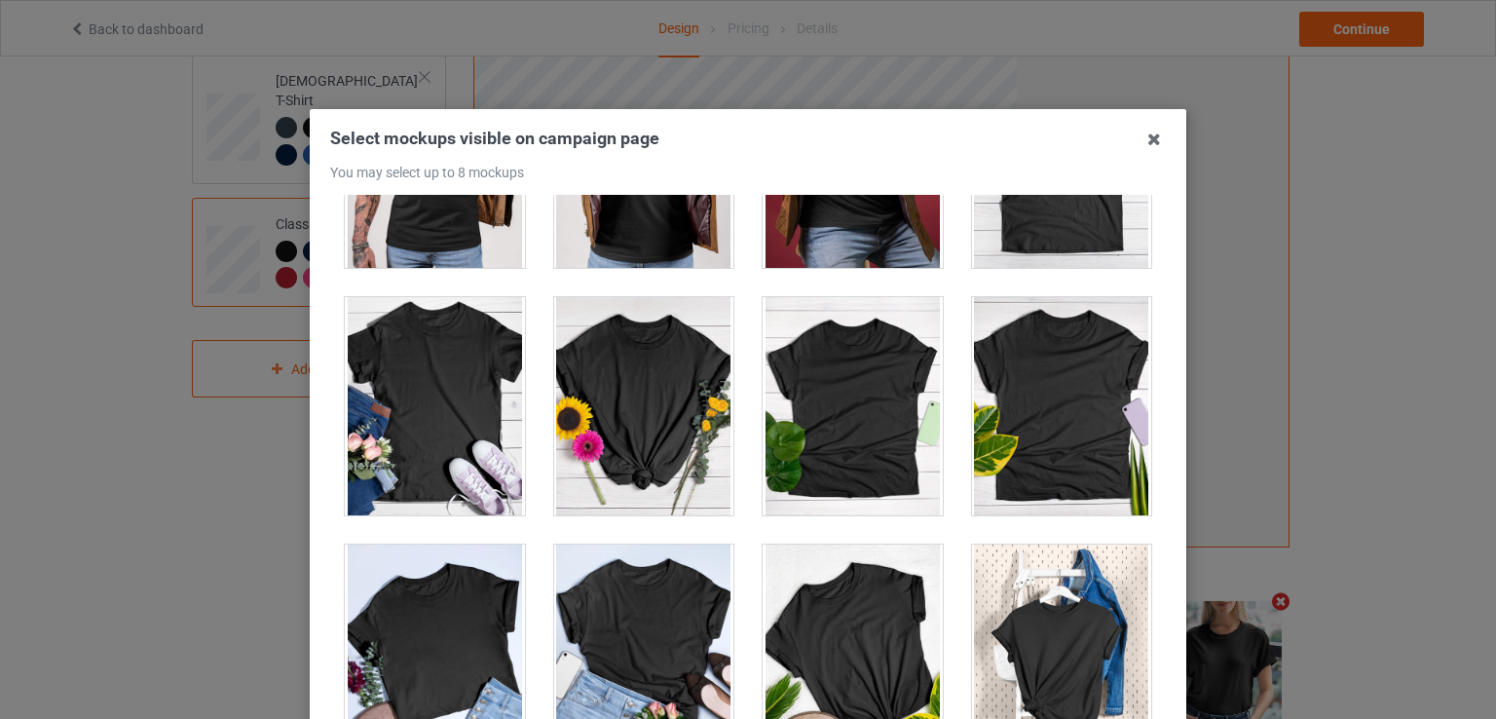
scroll to position [27339, 0]
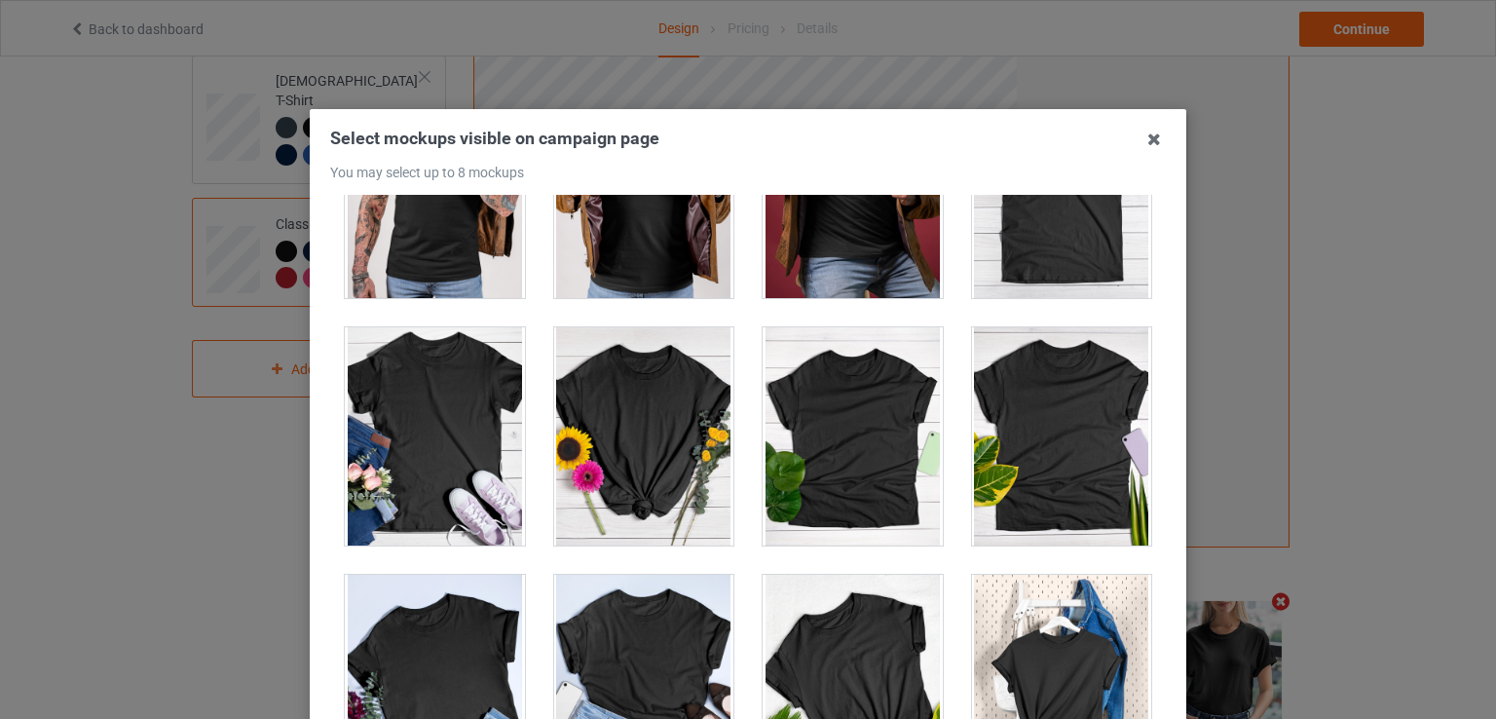
click at [479, 447] on div at bounding box center [435, 436] width 180 height 218
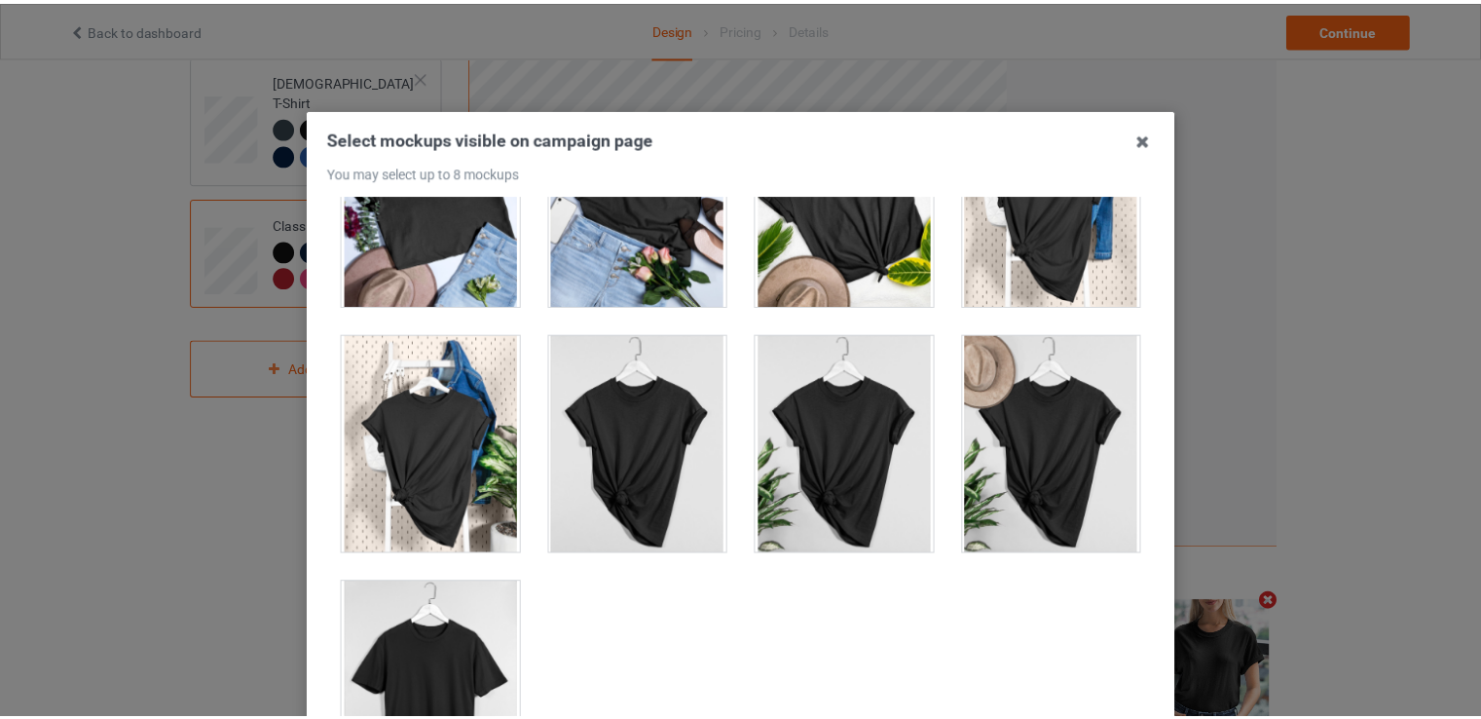
scroll to position [249, 0]
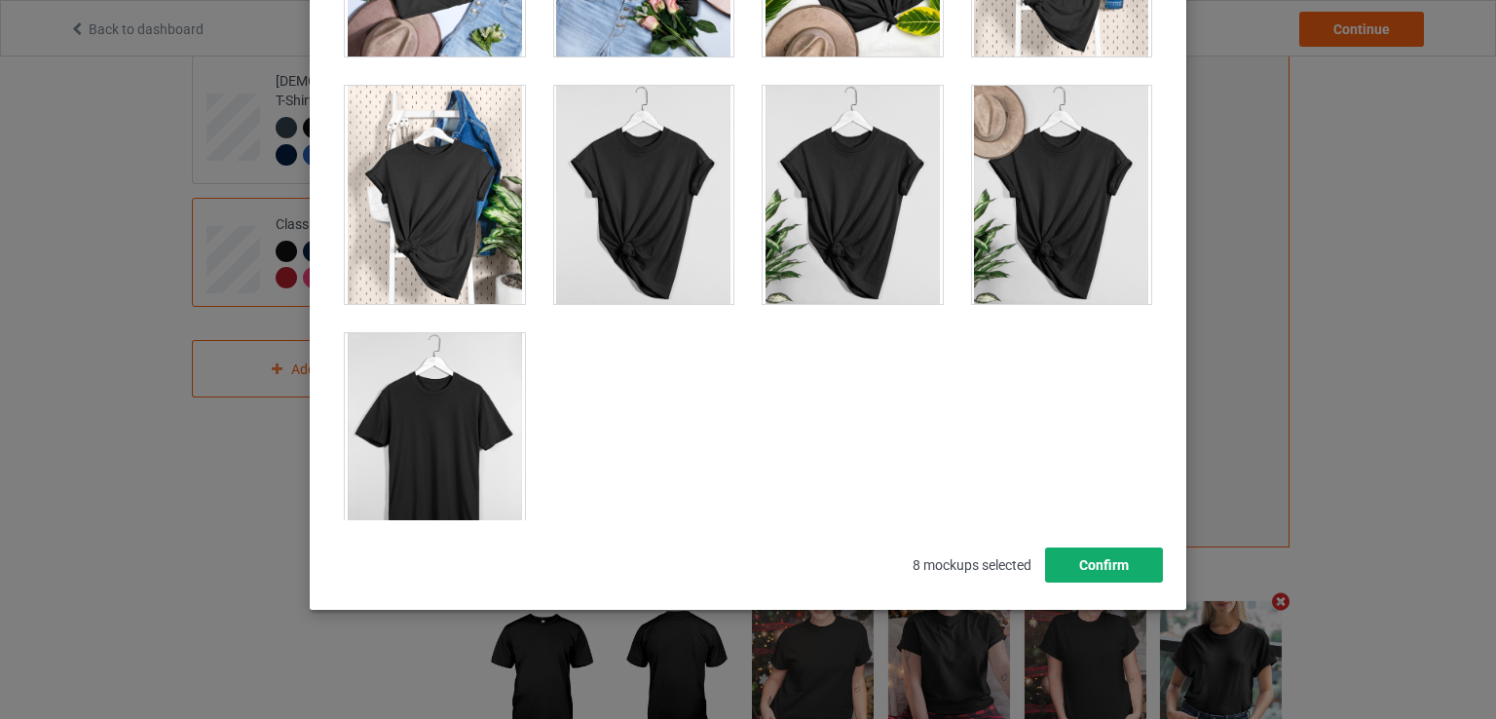
click at [1087, 569] on button "Confirm" at bounding box center [1104, 564] width 118 height 35
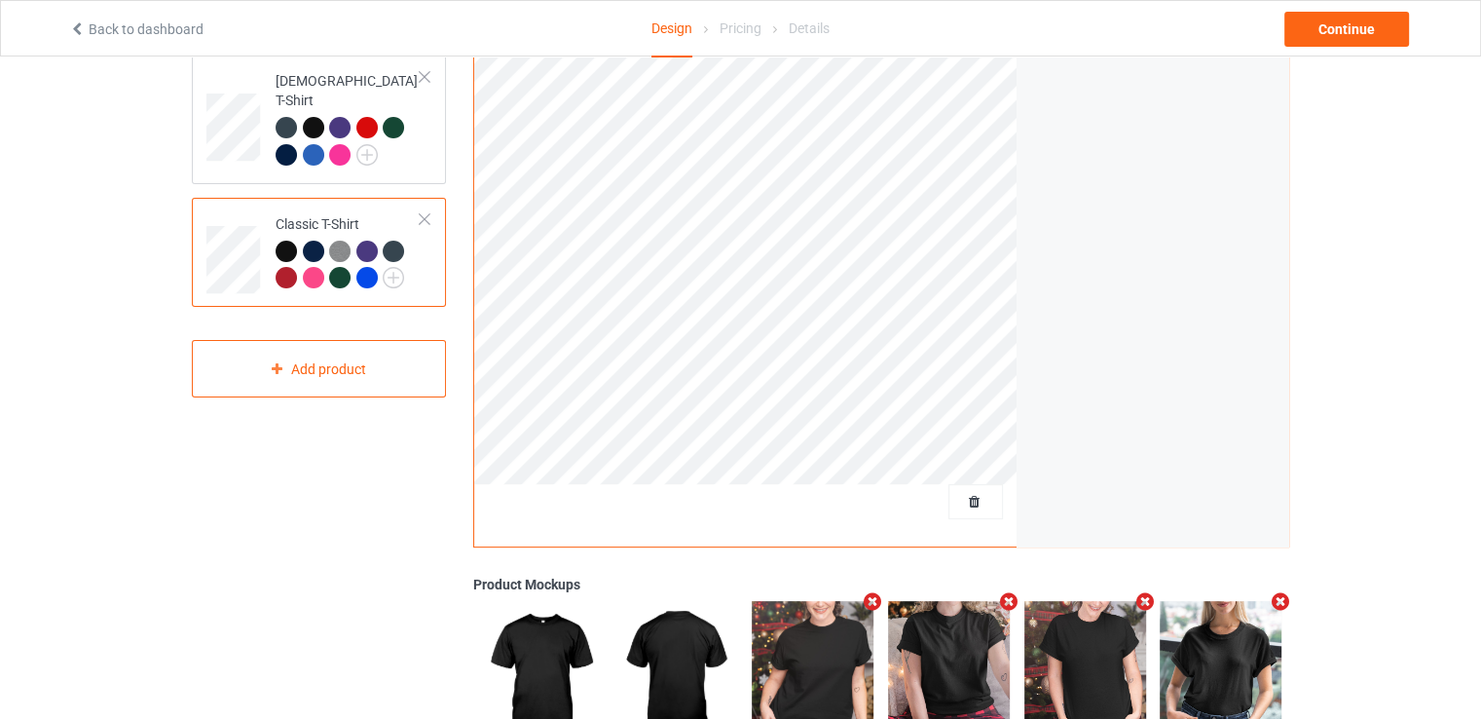
scroll to position [0, 0]
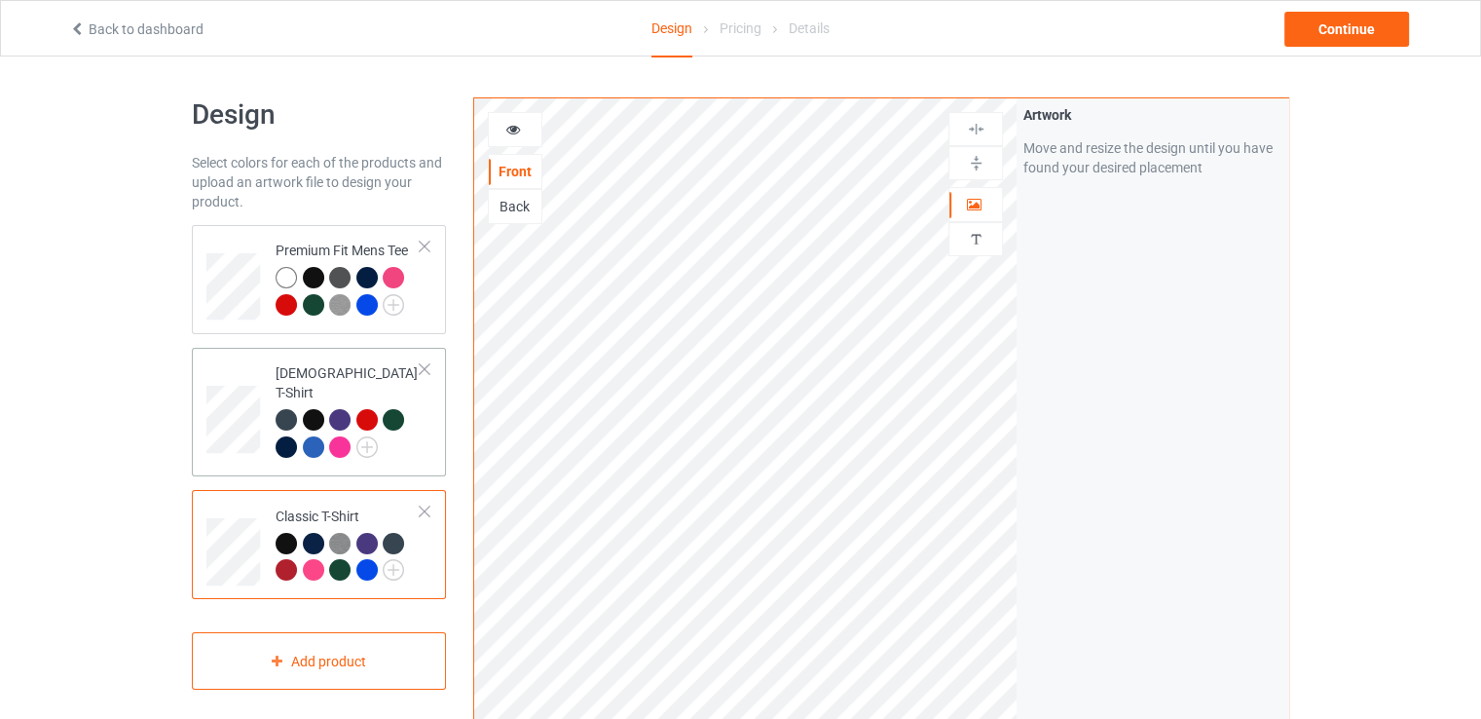
click at [424, 411] on td "[DEMOGRAPHIC_DATA] T-Shirt" at bounding box center [348, 411] width 167 height 113
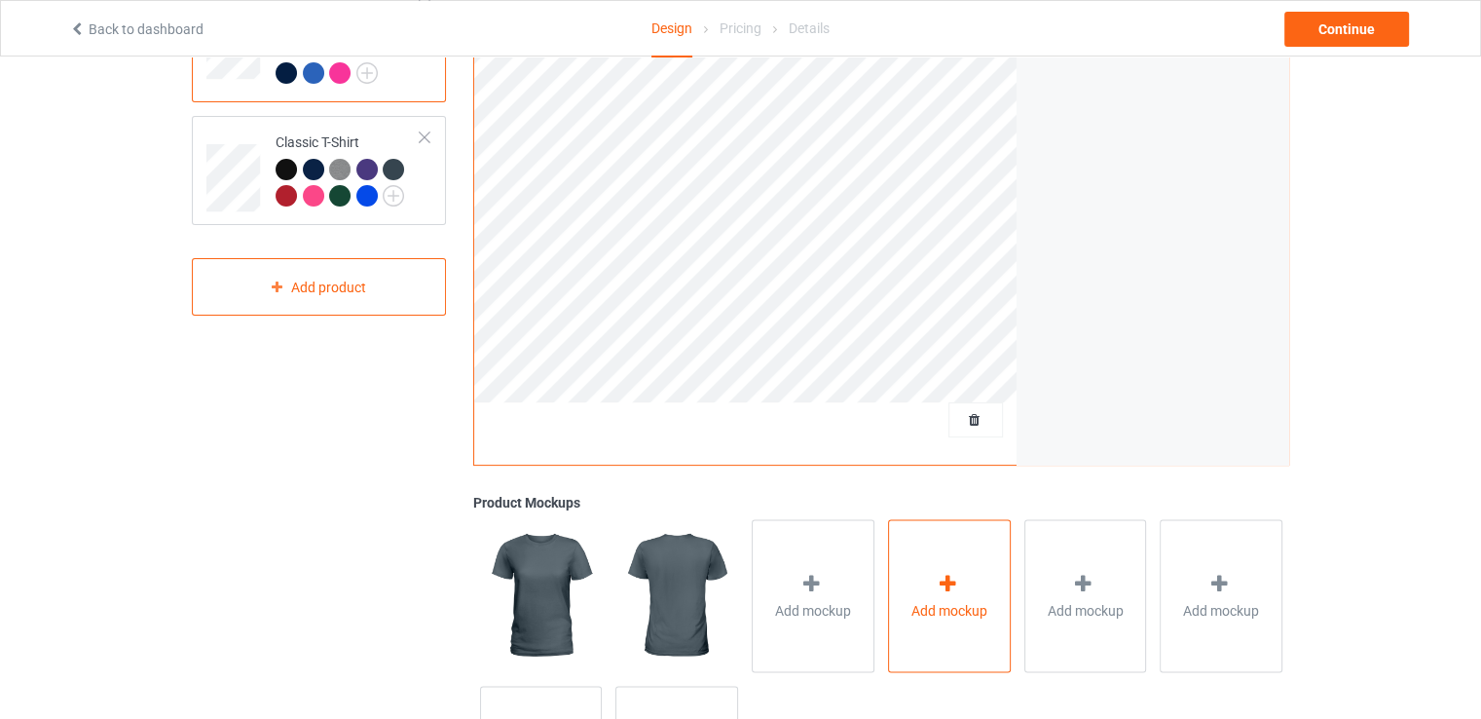
scroll to position [390, 0]
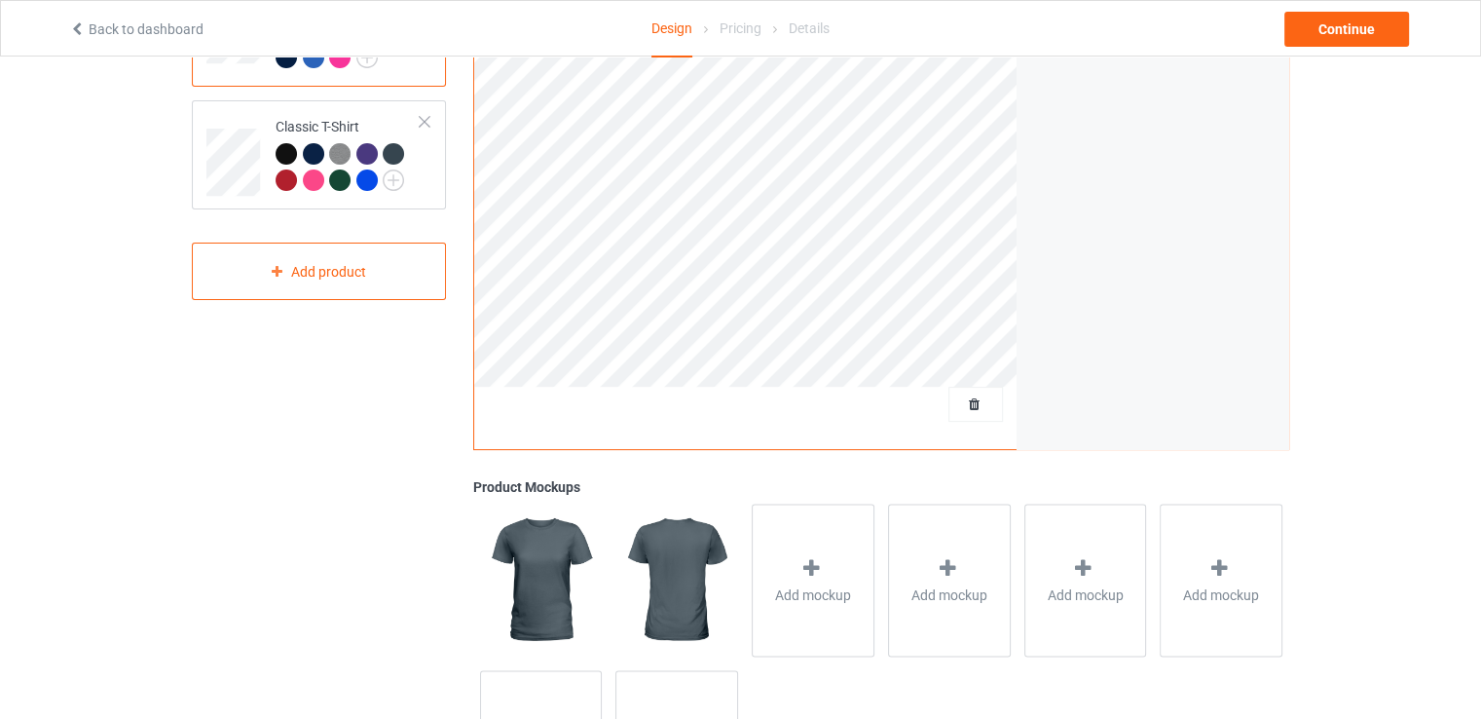
click at [876, 582] on div "Add mockup" at bounding box center [813, 580] width 136 height 167
click at [850, 585] on span "Add mockup" at bounding box center [813, 593] width 76 height 19
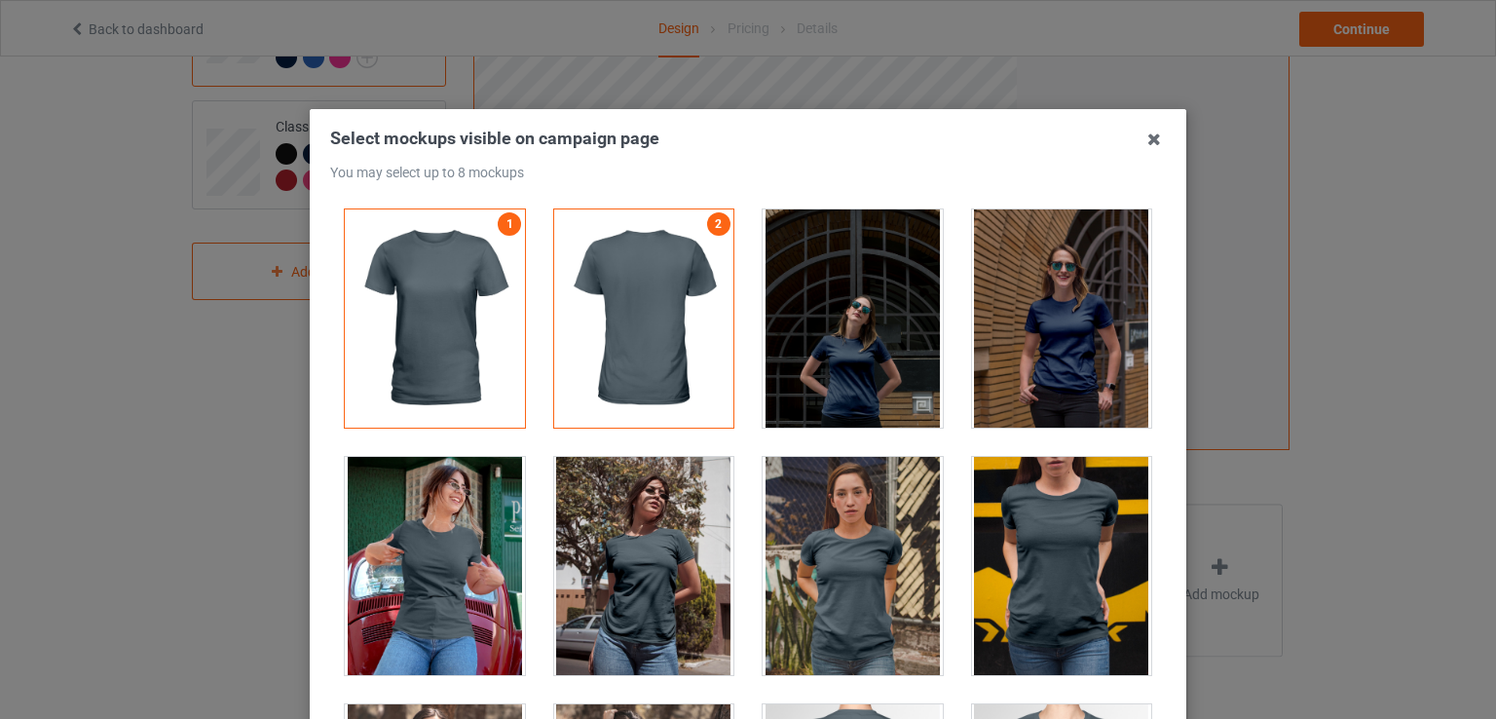
click at [1187, 453] on div "Select mockups visible on campaign page You may select up to 8 mockups 1 2 2 mo…" at bounding box center [748, 359] width 1496 height 719
drag, startPoint x: 1286, startPoint y: 527, endPoint x: 1274, endPoint y: 519, distance: 14.0
click at [1285, 527] on div "Select mockups visible on campaign page You may select up to 8 mockups 1 2 2 mo…" at bounding box center [748, 359] width 1496 height 719
click at [1243, 479] on div "Select mockups visible on campaign page You may select up to 8 mockups 1 2 2 mo…" at bounding box center [748, 359] width 1496 height 719
drag, startPoint x: 1152, startPoint y: 130, endPoint x: 1031, endPoint y: 141, distance: 121.3
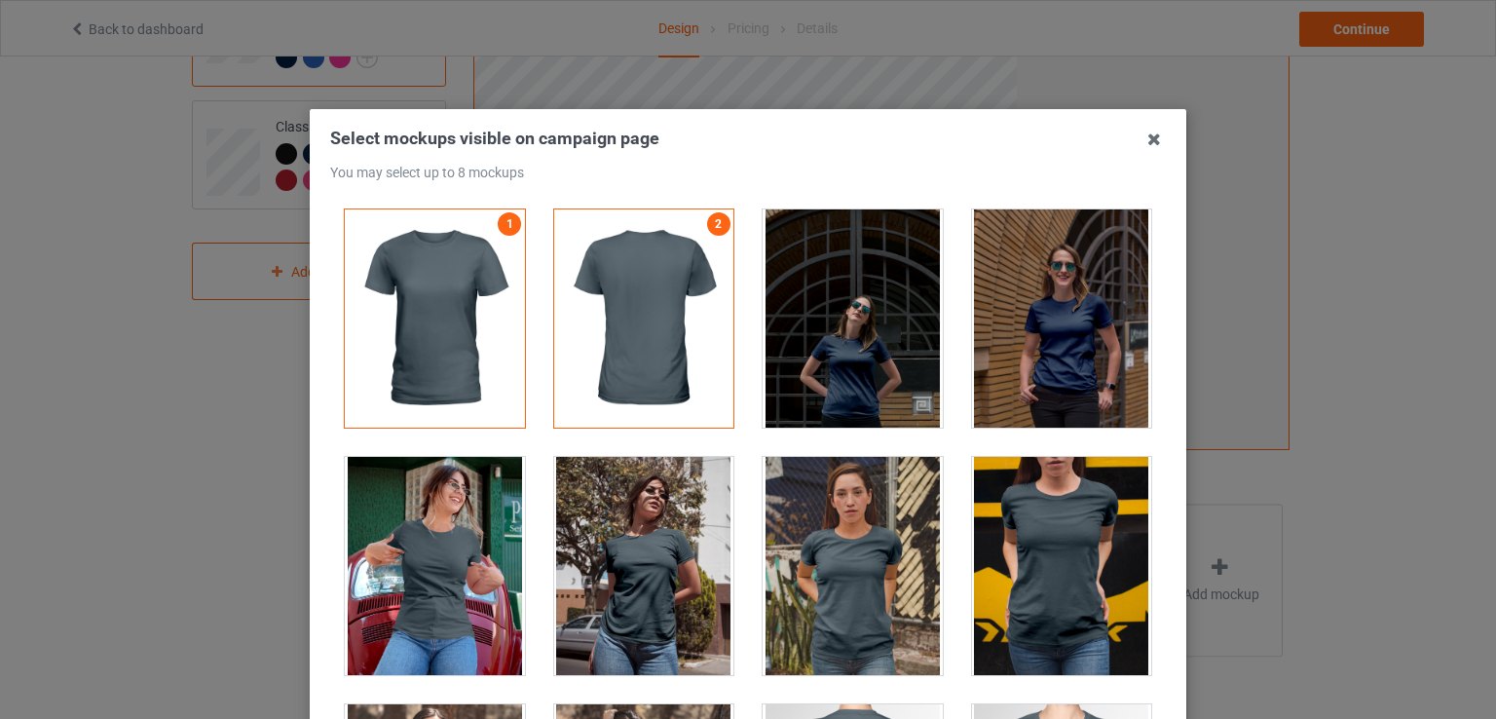
click at [1149, 131] on icon at bounding box center [1153, 139] width 31 height 31
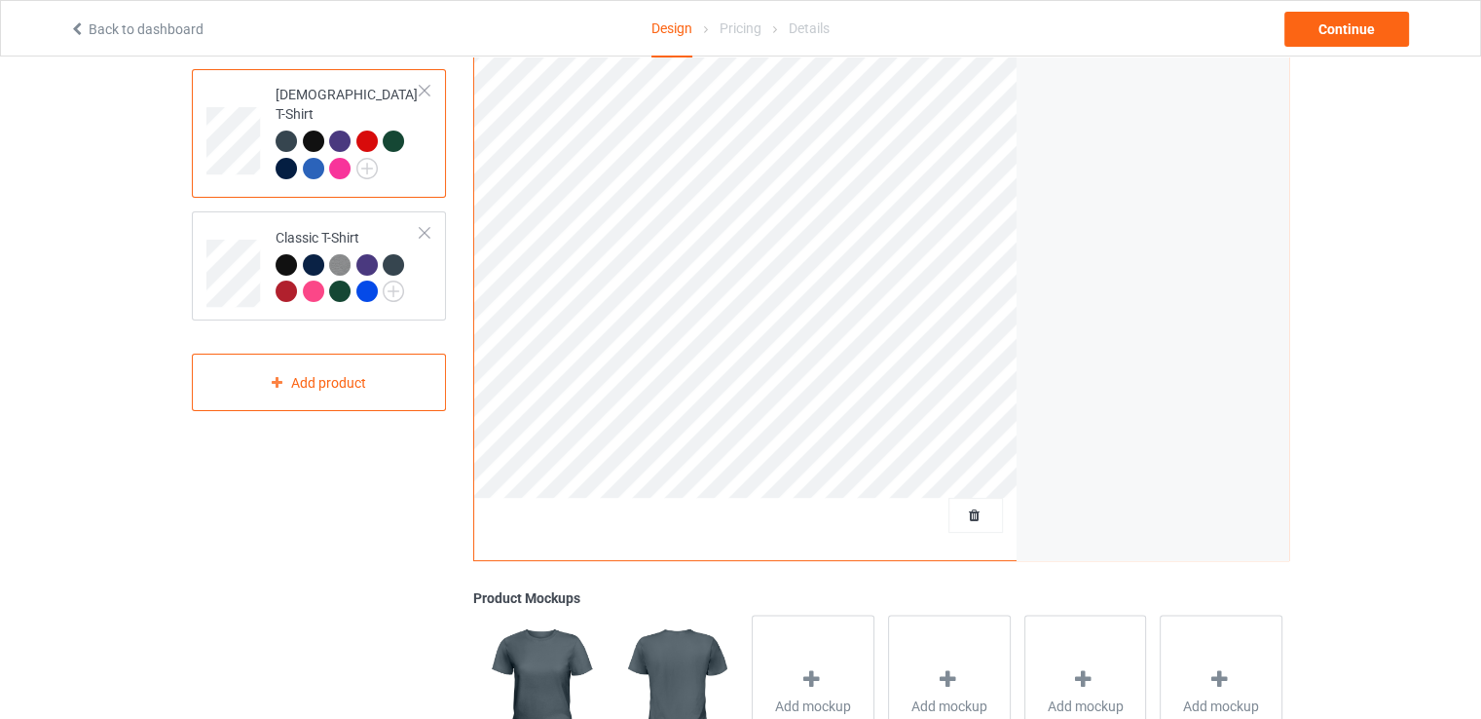
scroll to position [195, 0]
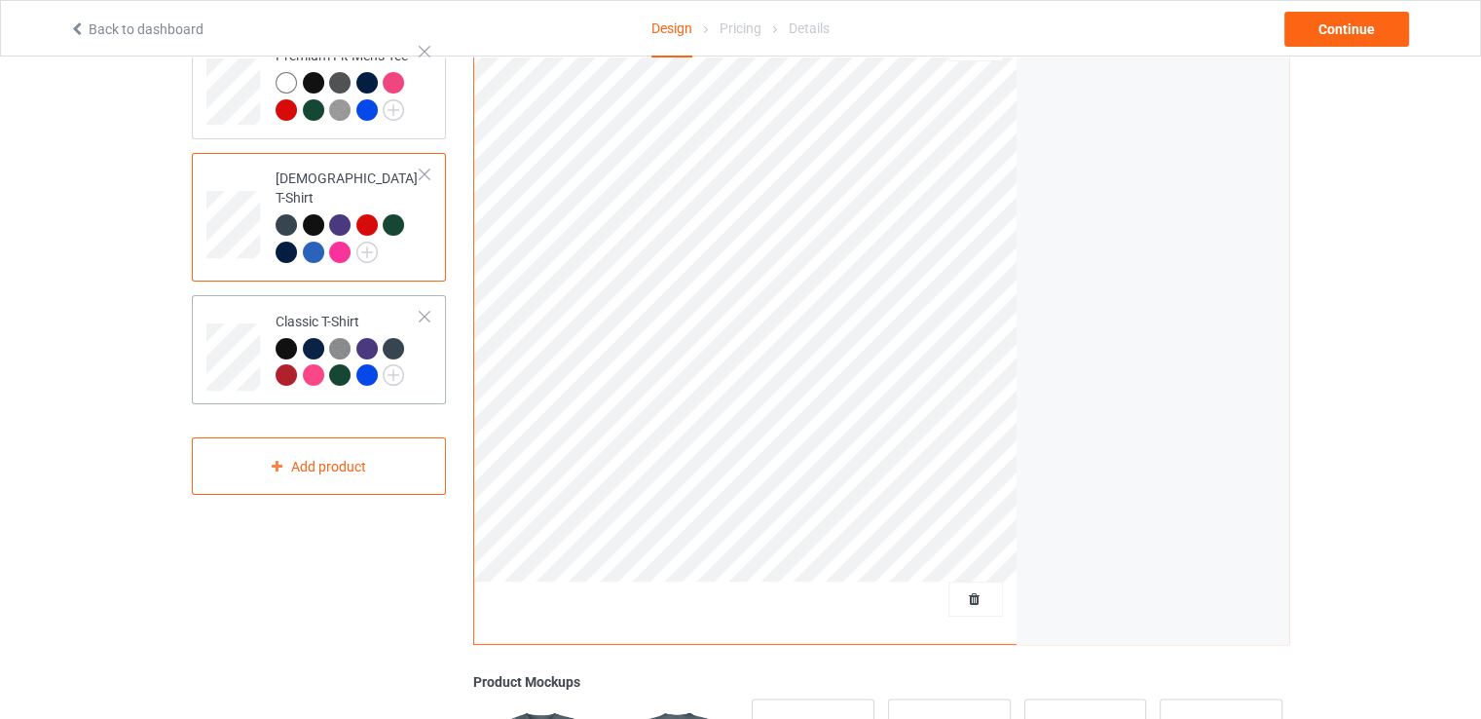
click at [388, 312] on div "Classic T-Shirt" at bounding box center [348, 348] width 145 height 73
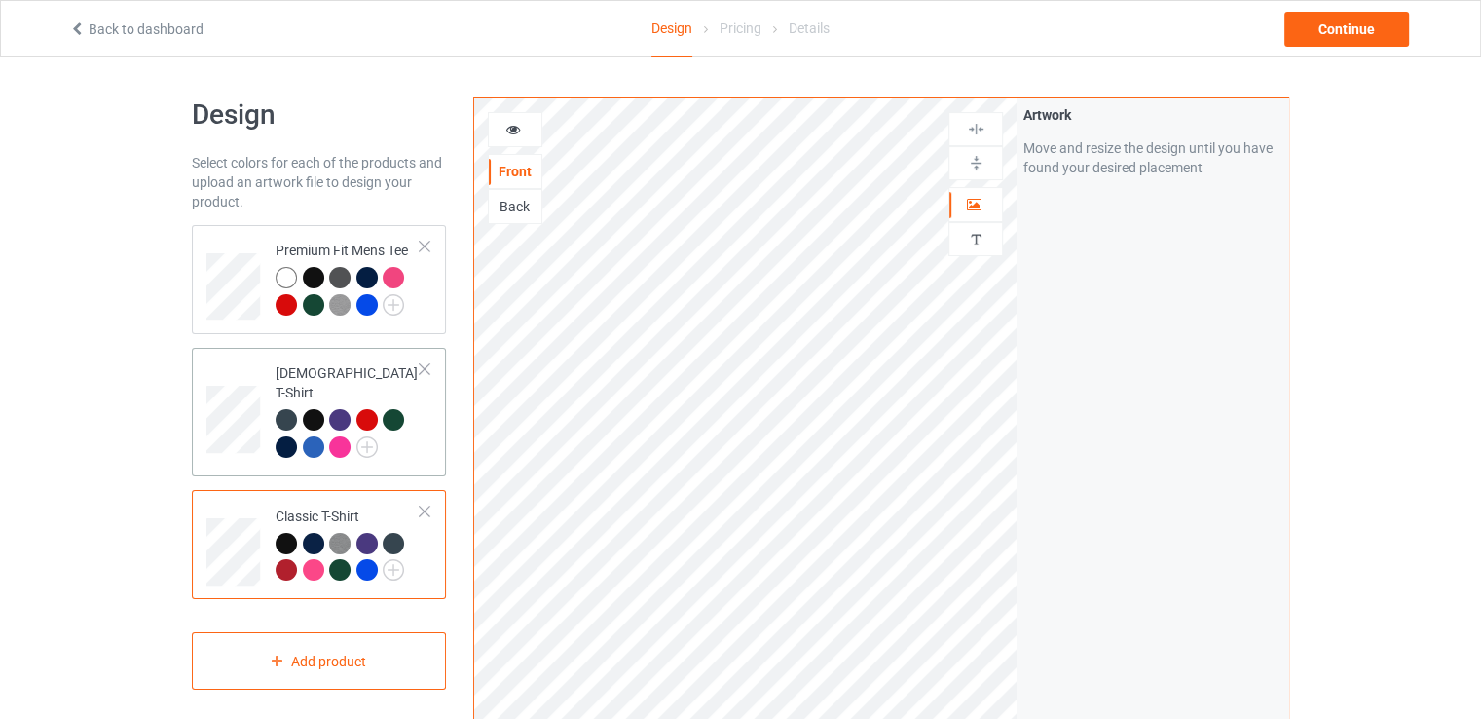
click at [388, 355] on td "[DEMOGRAPHIC_DATA] T-Shirt" at bounding box center [348, 411] width 167 height 113
click at [373, 436] on img at bounding box center [366, 446] width 21 height 21
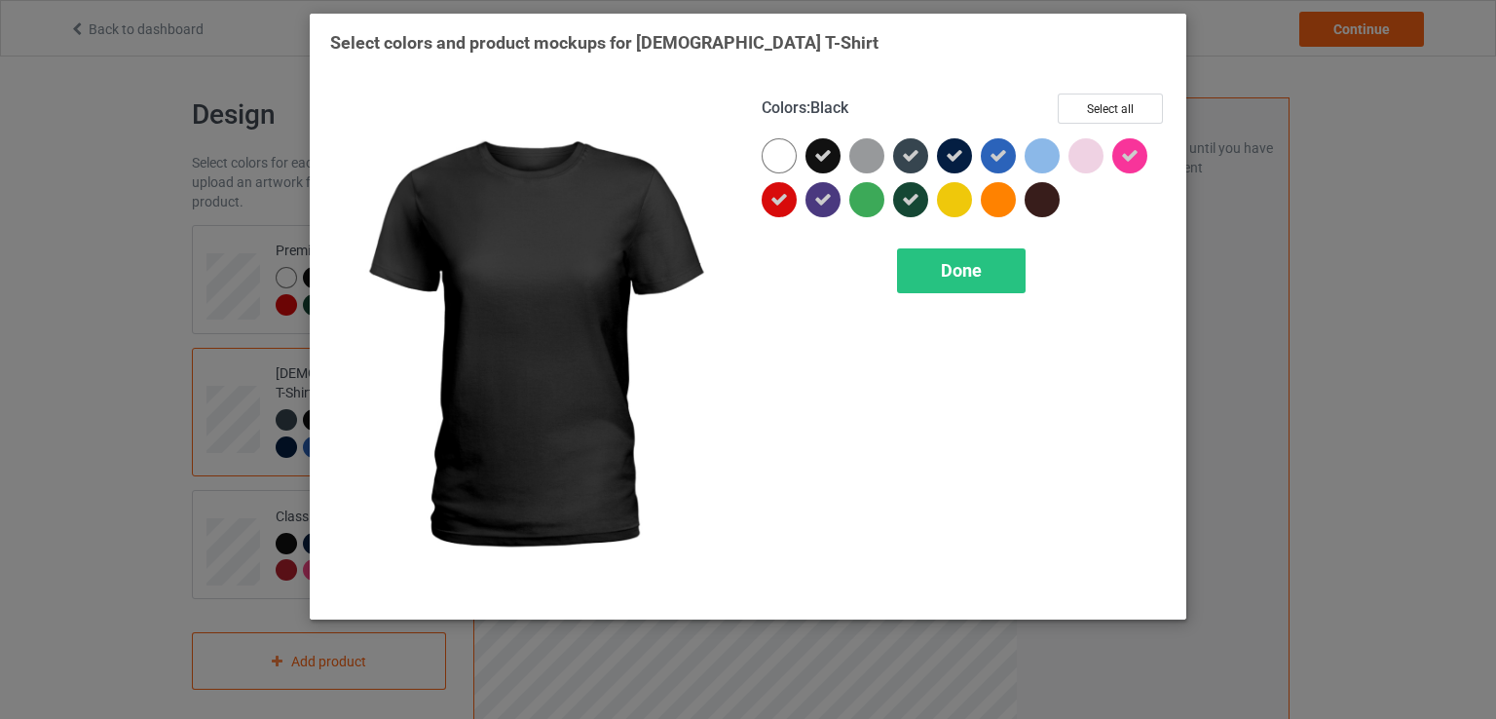
click at [818, 149] on icon at bounding box center [823, 156] width 18 height 18
click at [818, 149] on div at bounding box center [822, 155] width 35 height 35
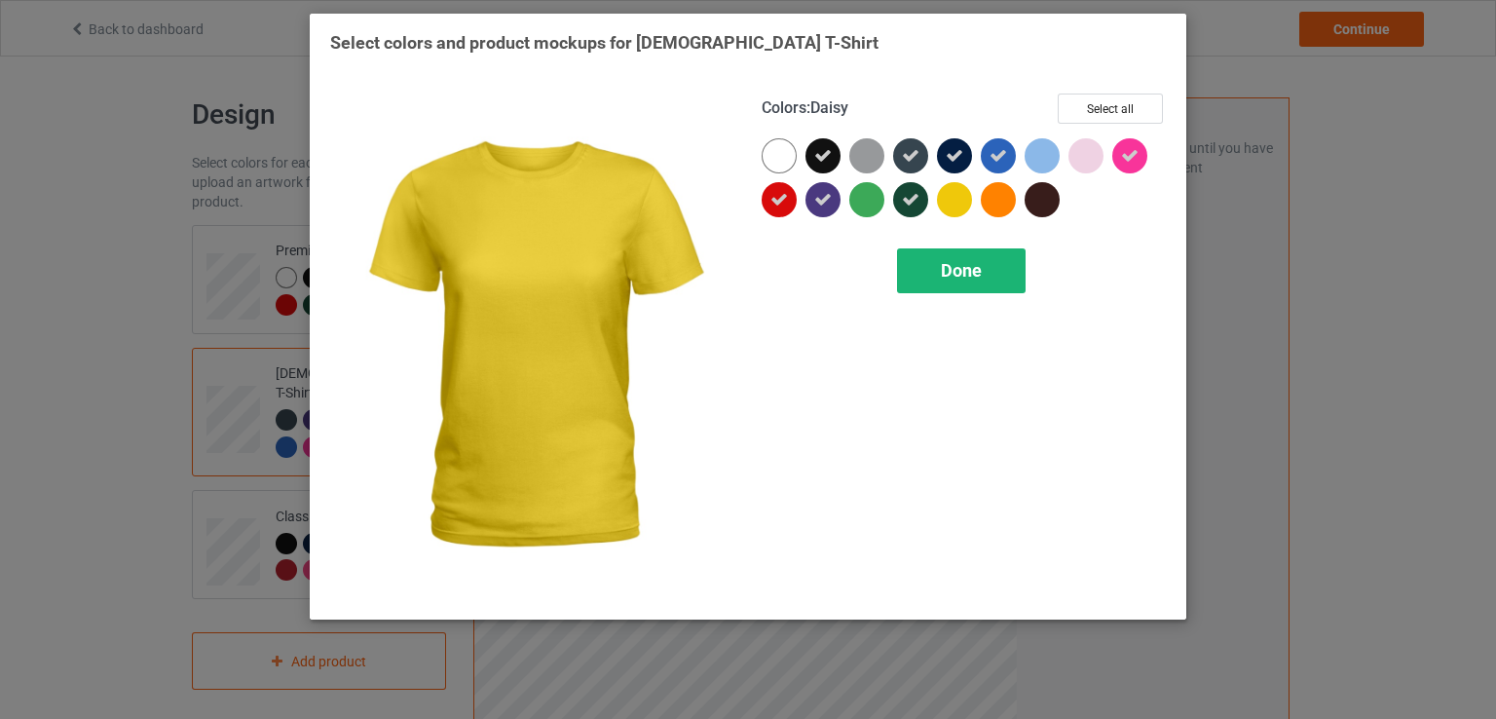
click at [968, 271] on span "Done" at bounding box center [961, 270] width 41 height 20
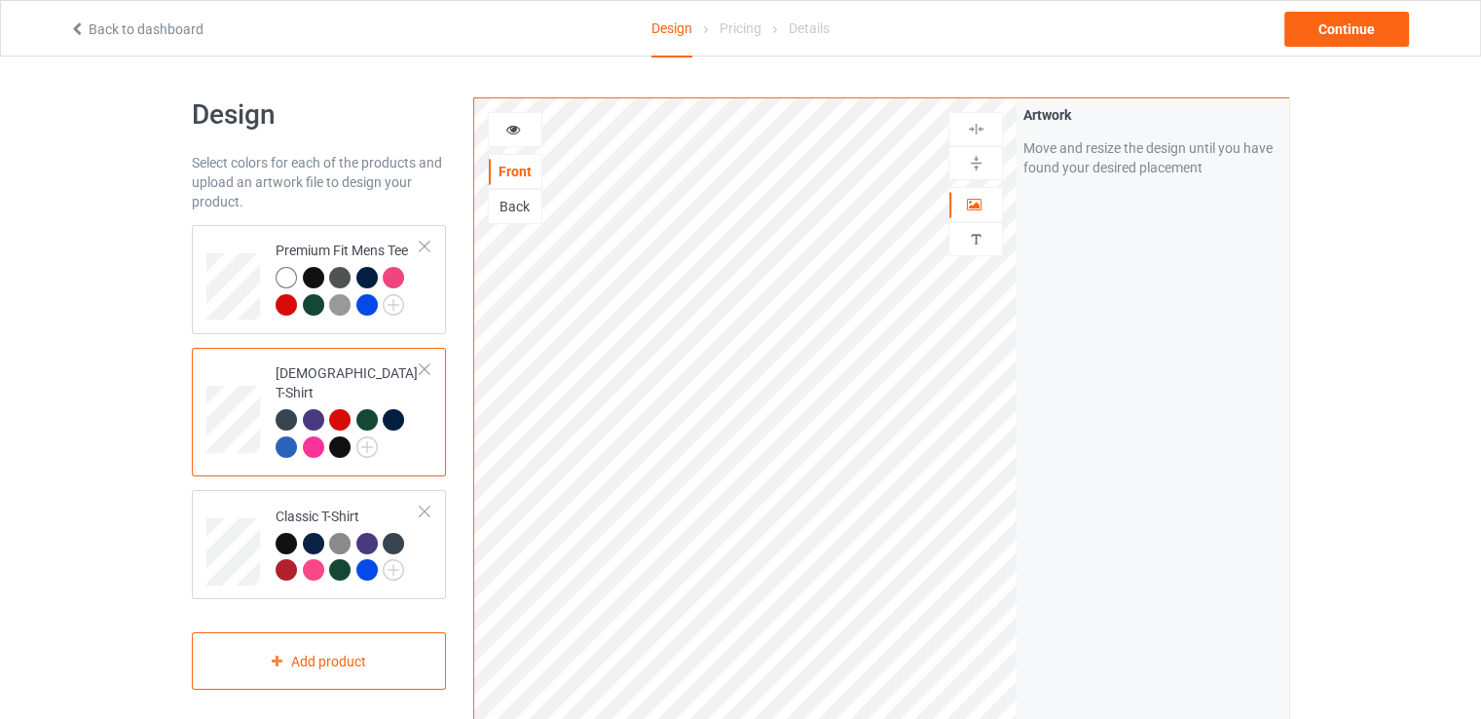
click at [429, 414] on td "[DEMOGRAPHIC_DATA] T-Shirt" at bounding box center [348, 411] width 167 height 113
click at [386, 371] on div "[DEMOGRAPHIC_DATA] T-Shirt" at bounding box center [348, 409] width 145 height 93
click at [373, 436] on img at bounding box center [366, 446] width 21 height 21
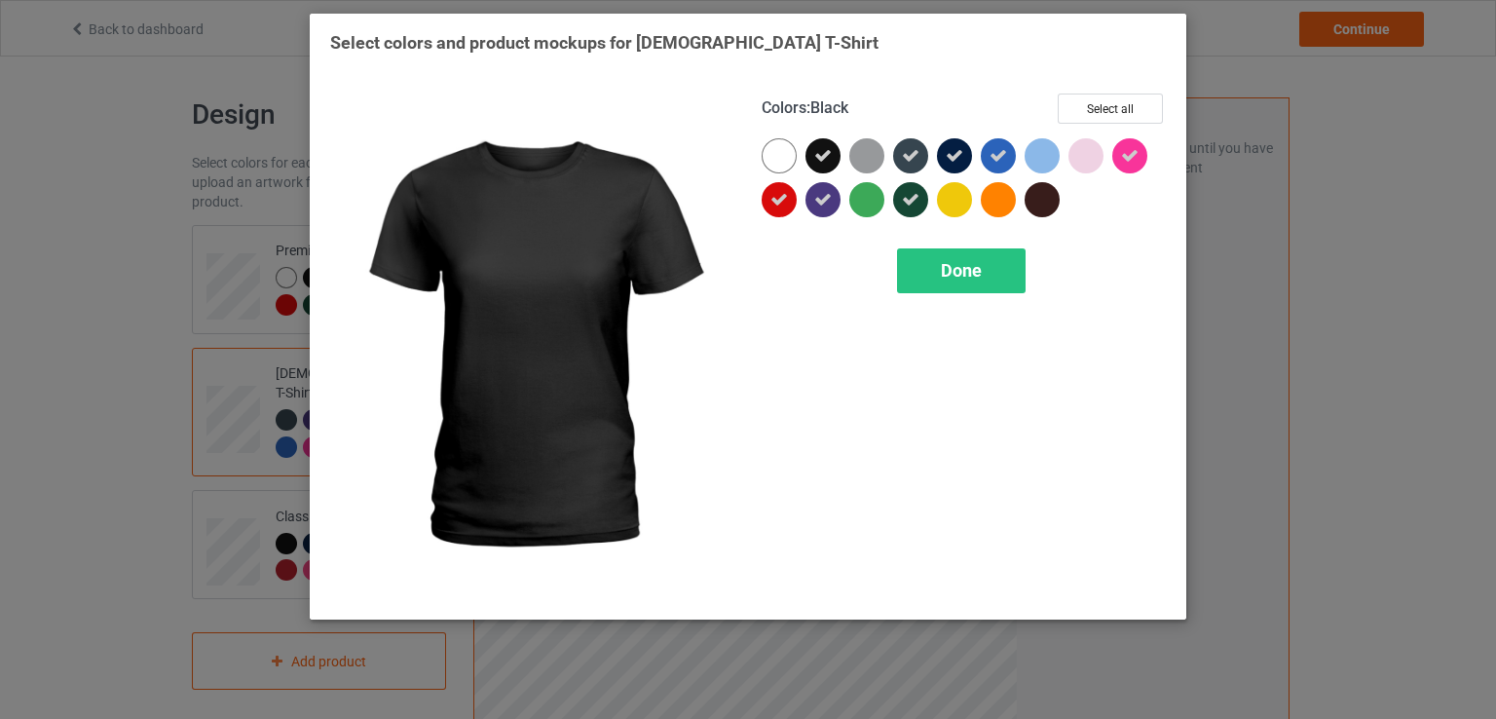
click at [817, 148] on icon at bounding box center [823, 156] width 18 height 18
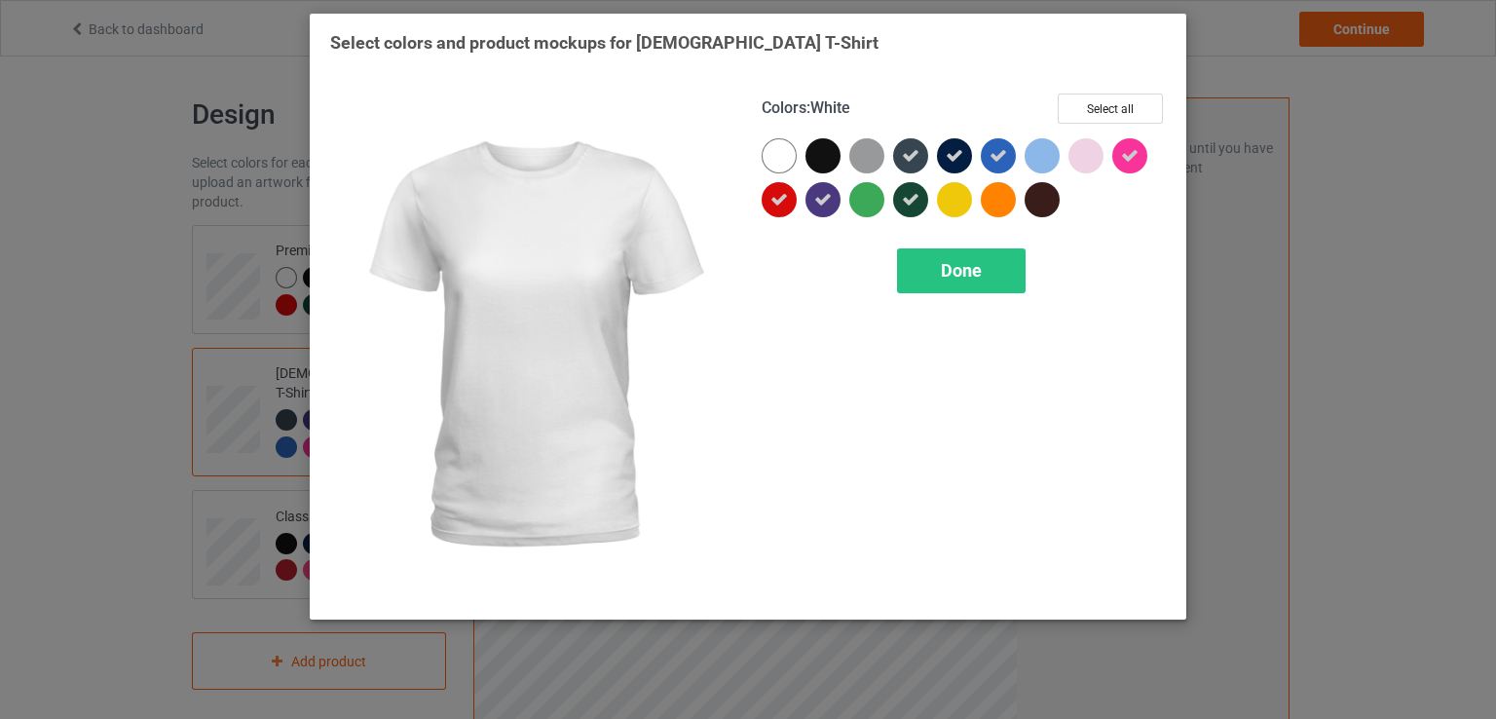
click at [785, 160] on div at bounding box center [779, 155] width 35 height 35
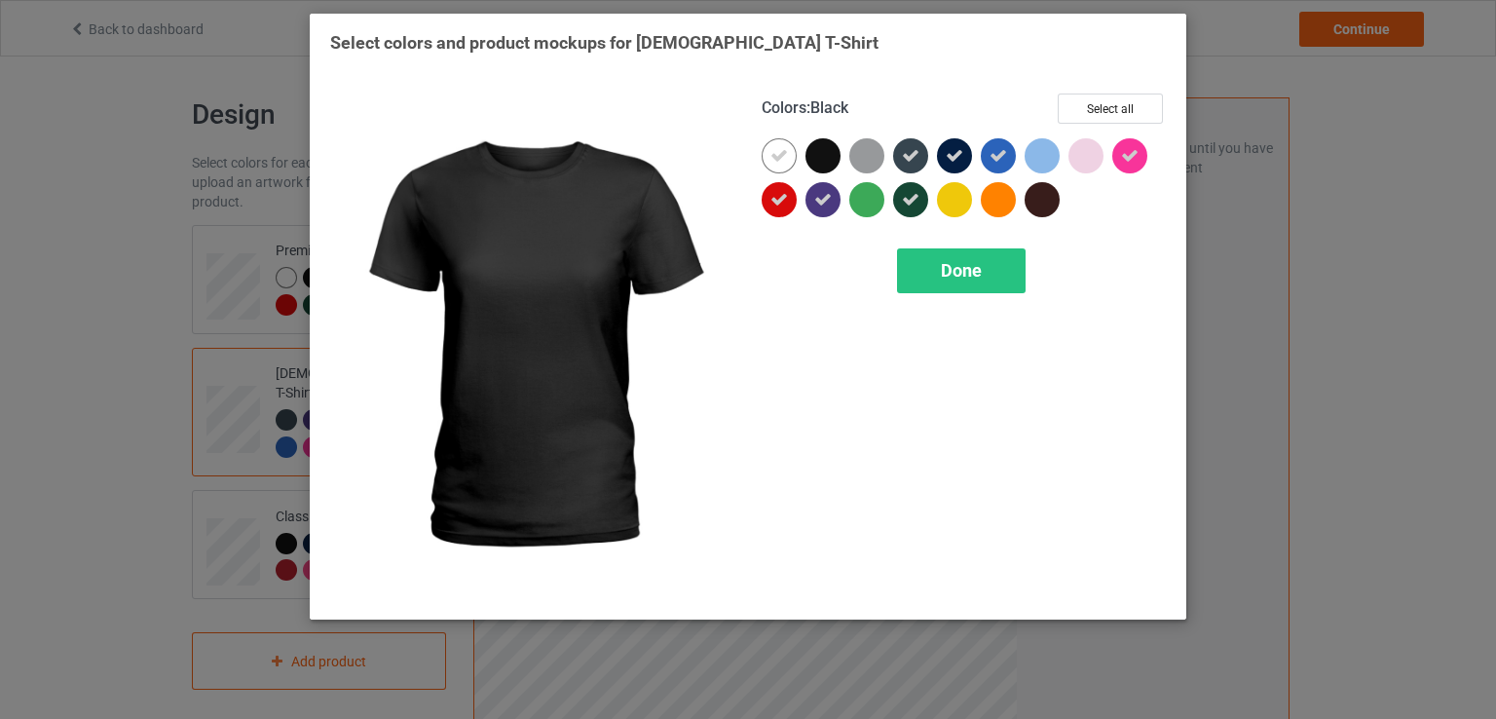
click at [821, 152] on div at bounding box center [822, 155] width 35 height 35
click at [821, 168] on div at bounding box center [822, 155] width 35 height 35
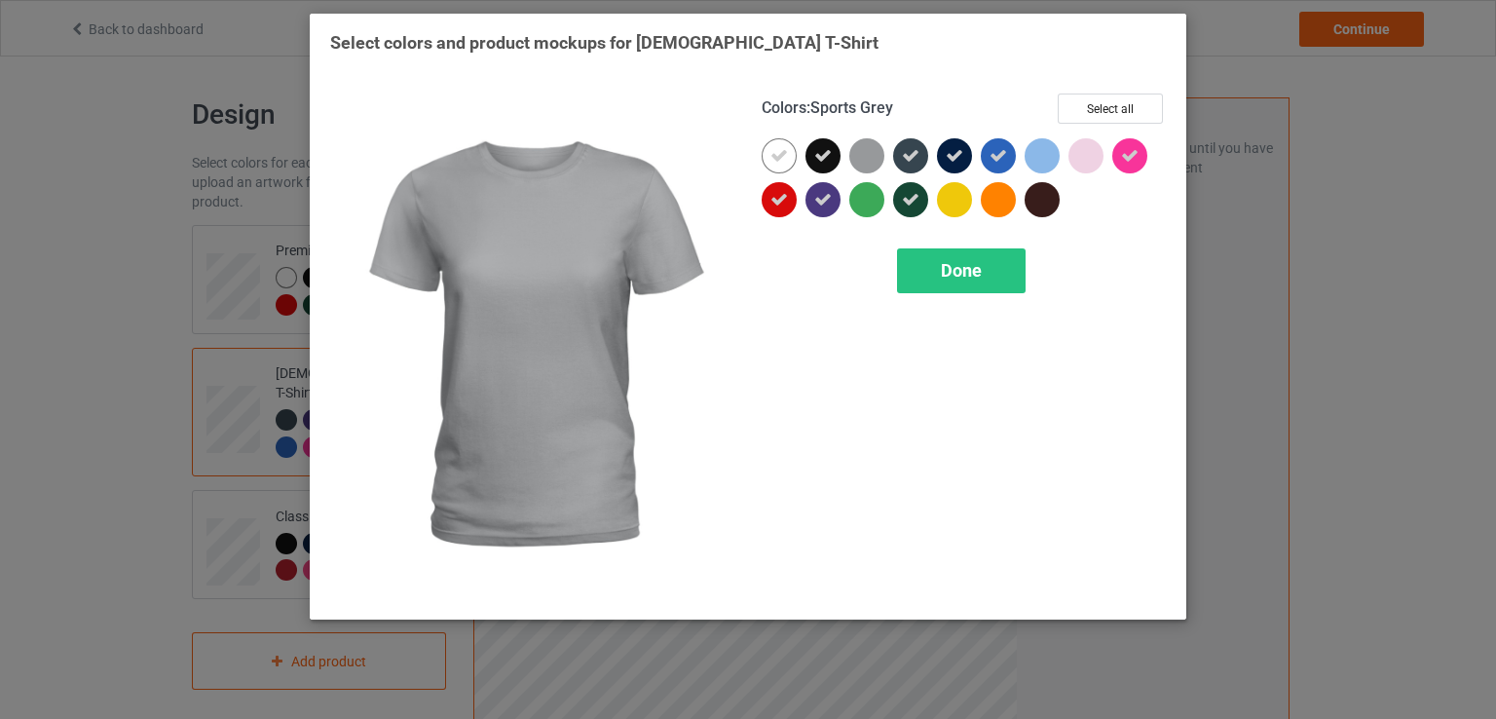
click at [880, 161] on div at bounding box center [866, 155] width 35 height 35
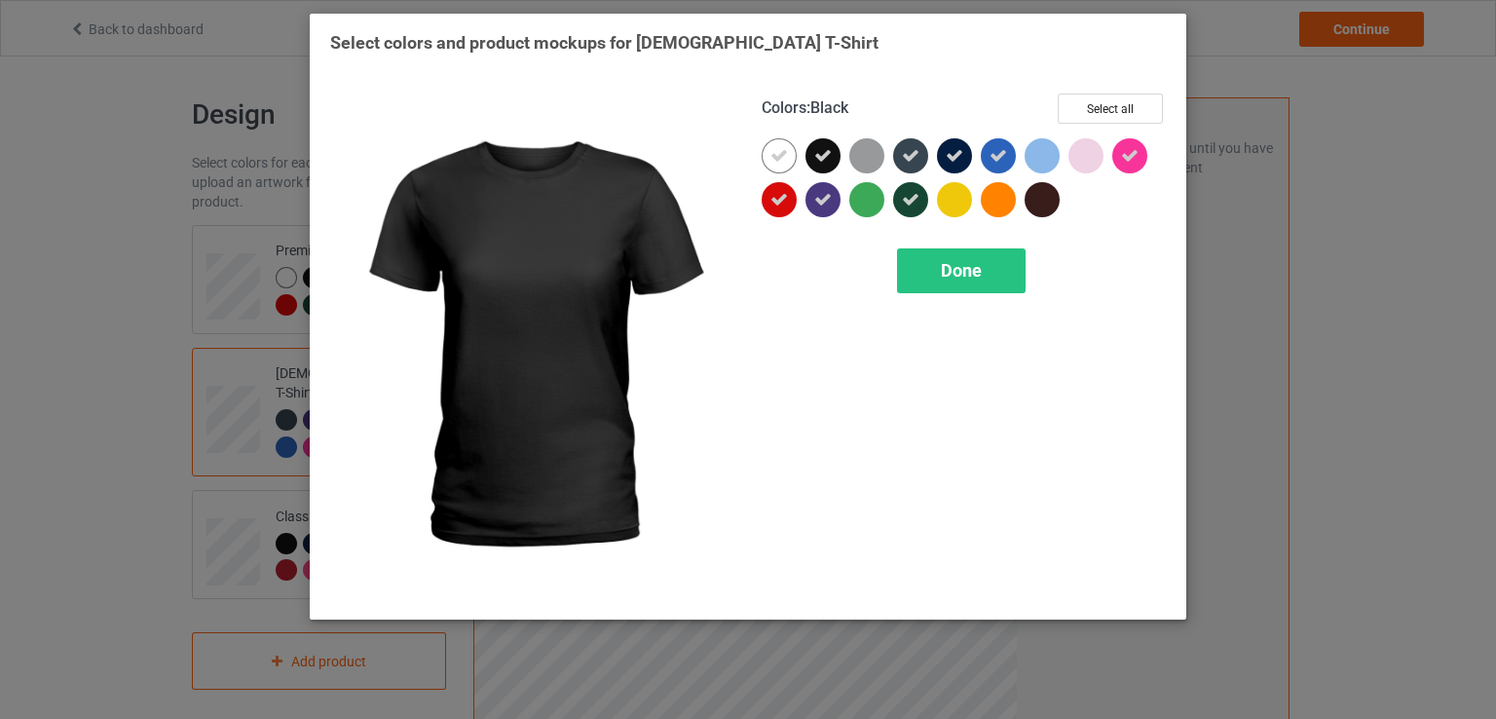
click at [818, 151] on icon at bounding box center [823, 156] width 18 height 18
click at [818, 151] on div at bounding box center [822, 155] width 35 height 35
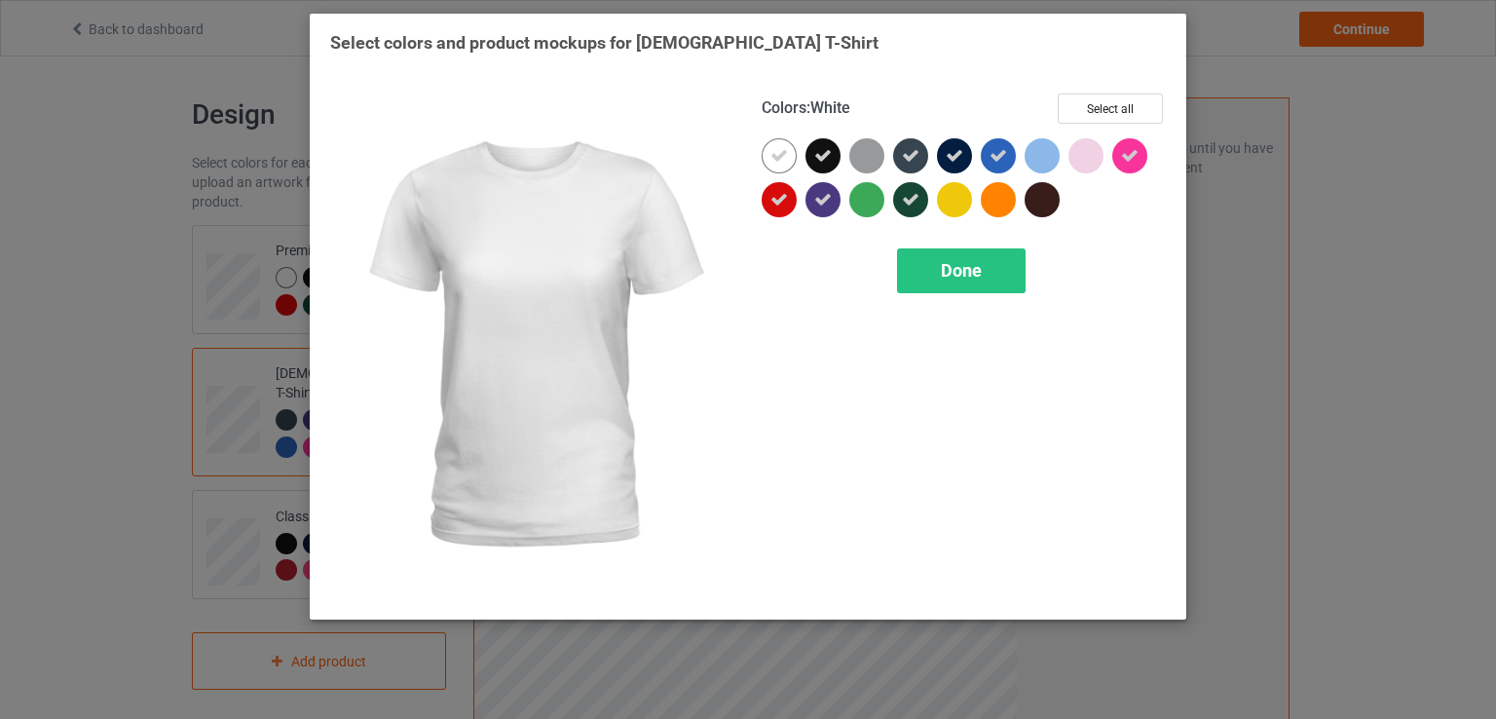
click at [802, 149] on div at bounding box center [784, 160] width 44 height 44
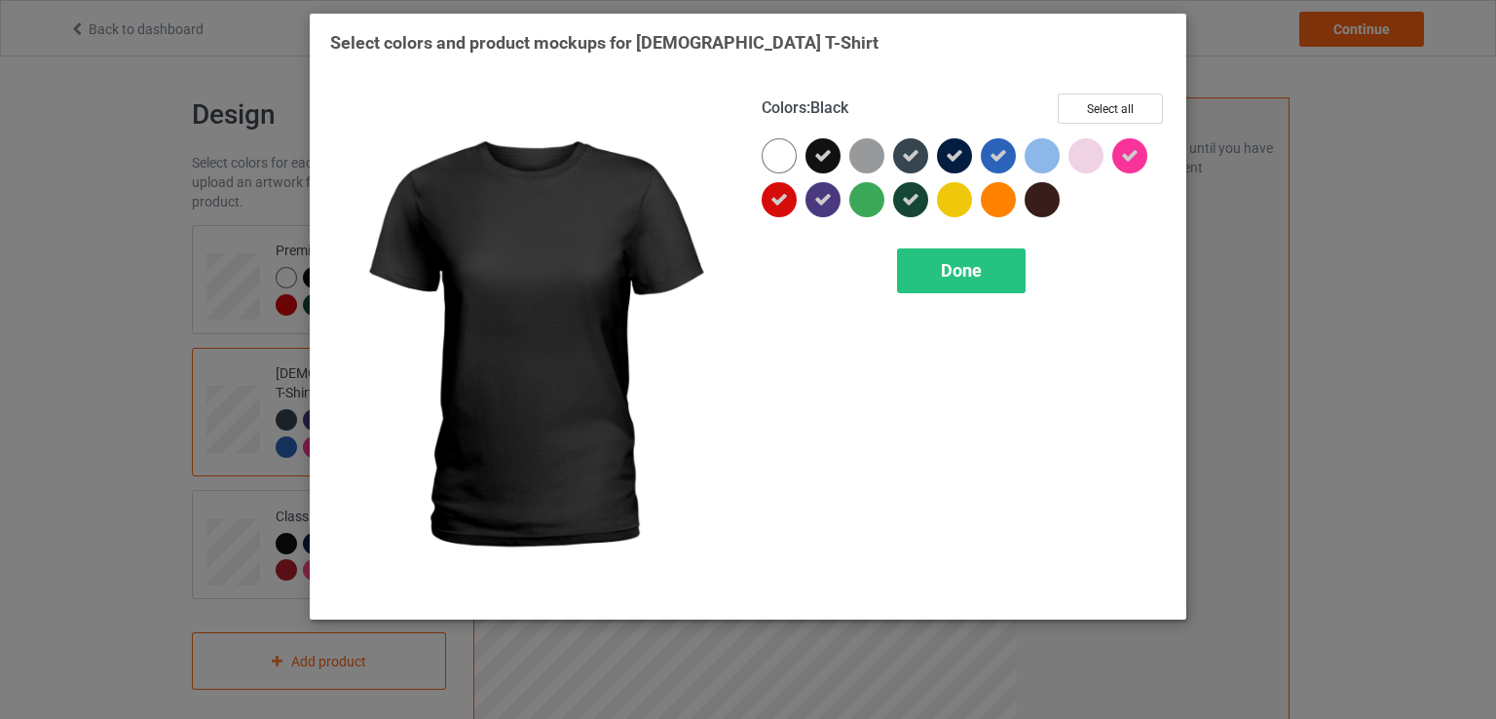
click at [820, 153] on icon at bounding box center [823, 156] width 18 height 18
click at [821, 153] on div at bounding box center [822, 155] width 35 height 35
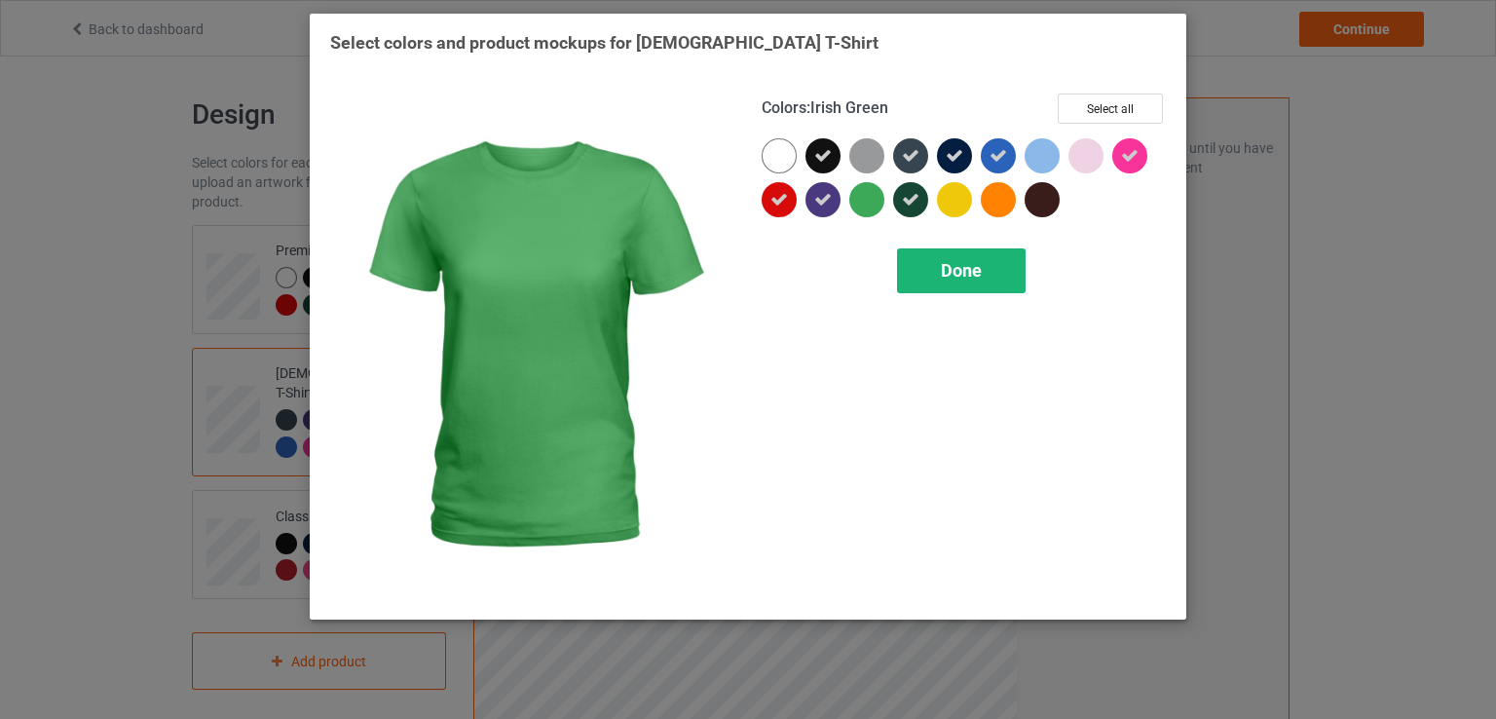
click at [912, 258] on div "Done" at bounding box center [961, 270] width 129 height 45
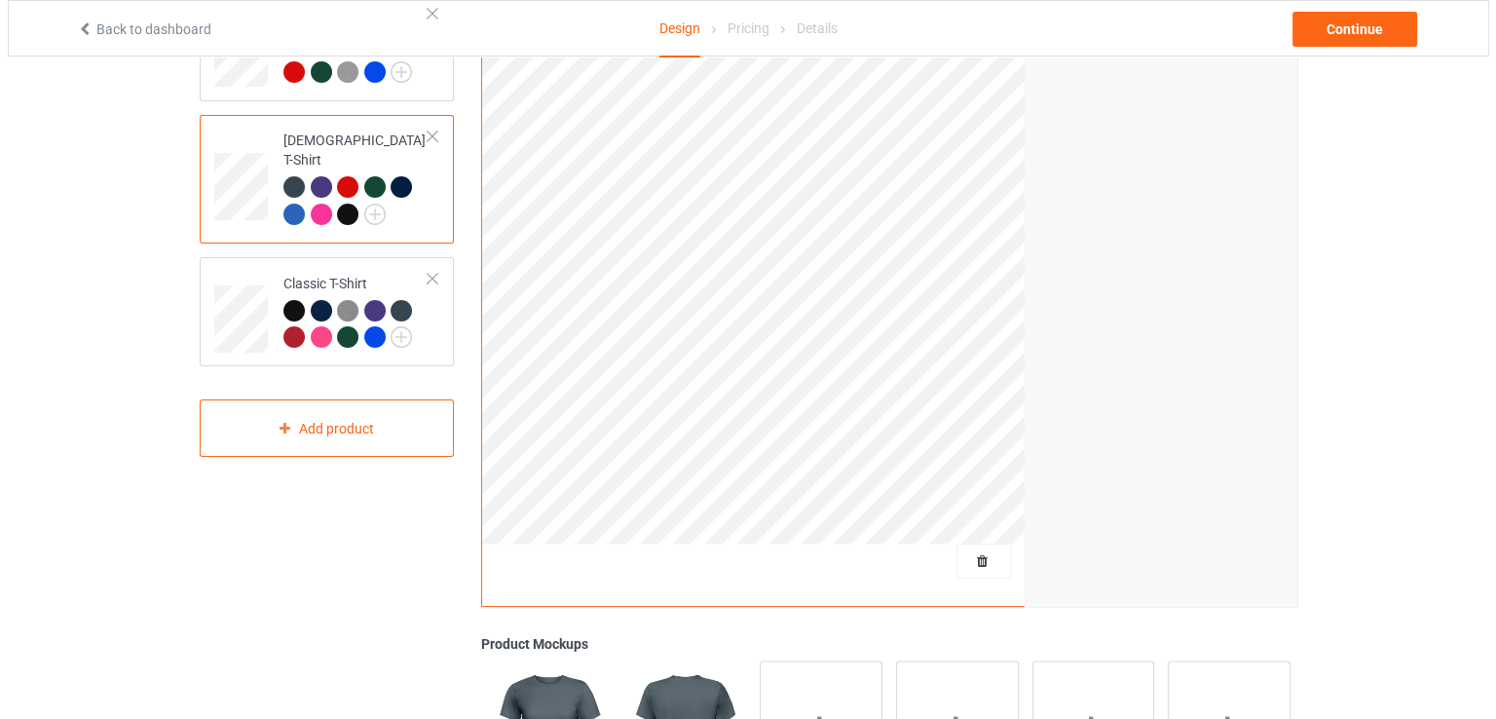
scroll to position [487, 0]
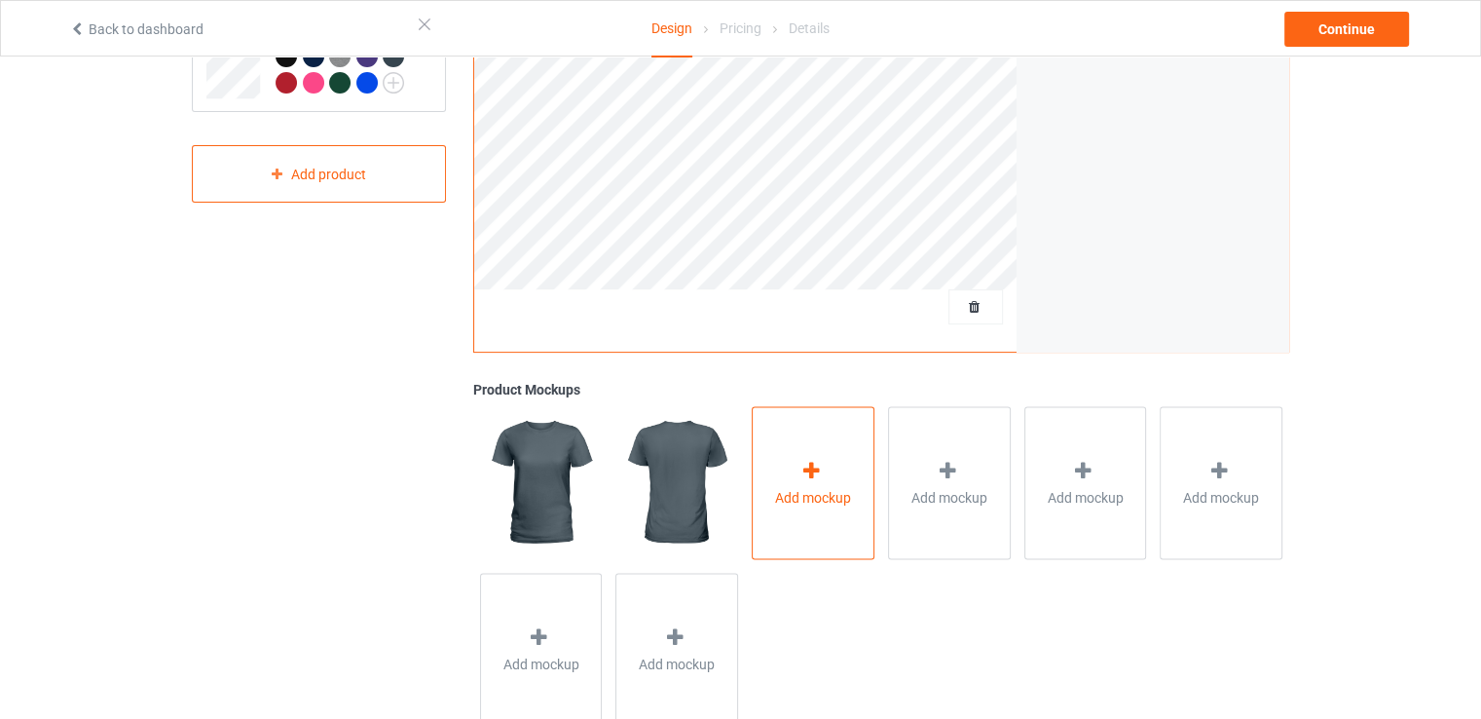
click at [810, 429] on div "Add mockup" at bounding box center [813, 482] width 123 height 153
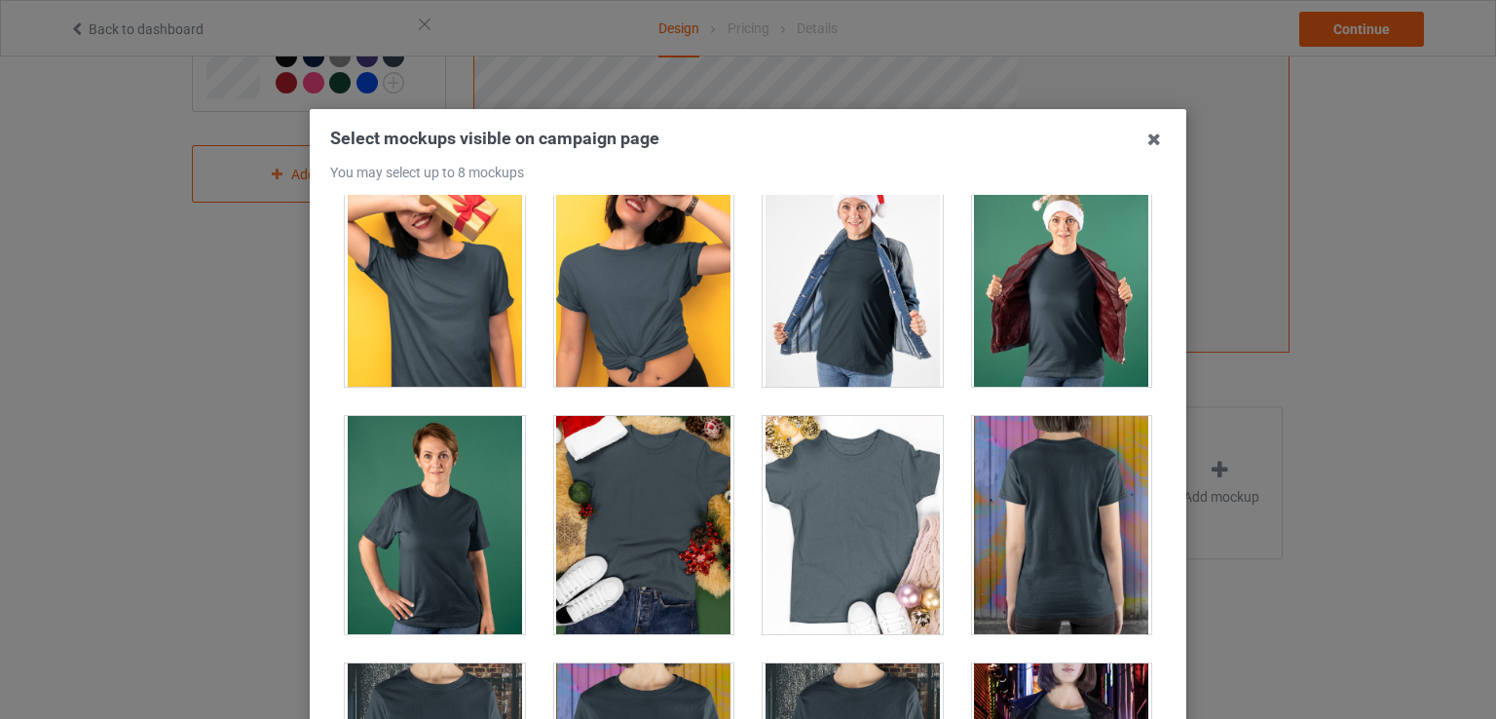
scroll to position [2045, 0]
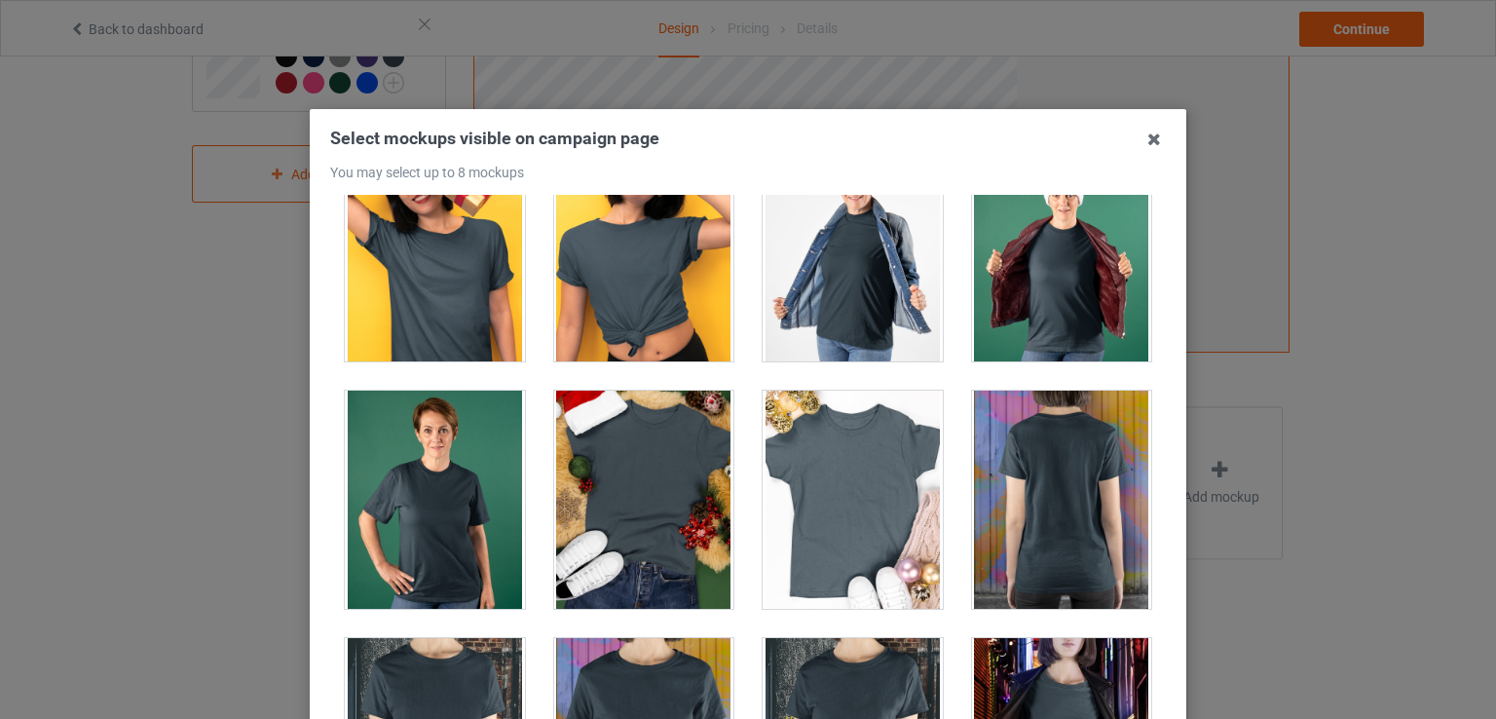
click at [871, 490] on div at bounding box center [853, 500] width 180 height 218
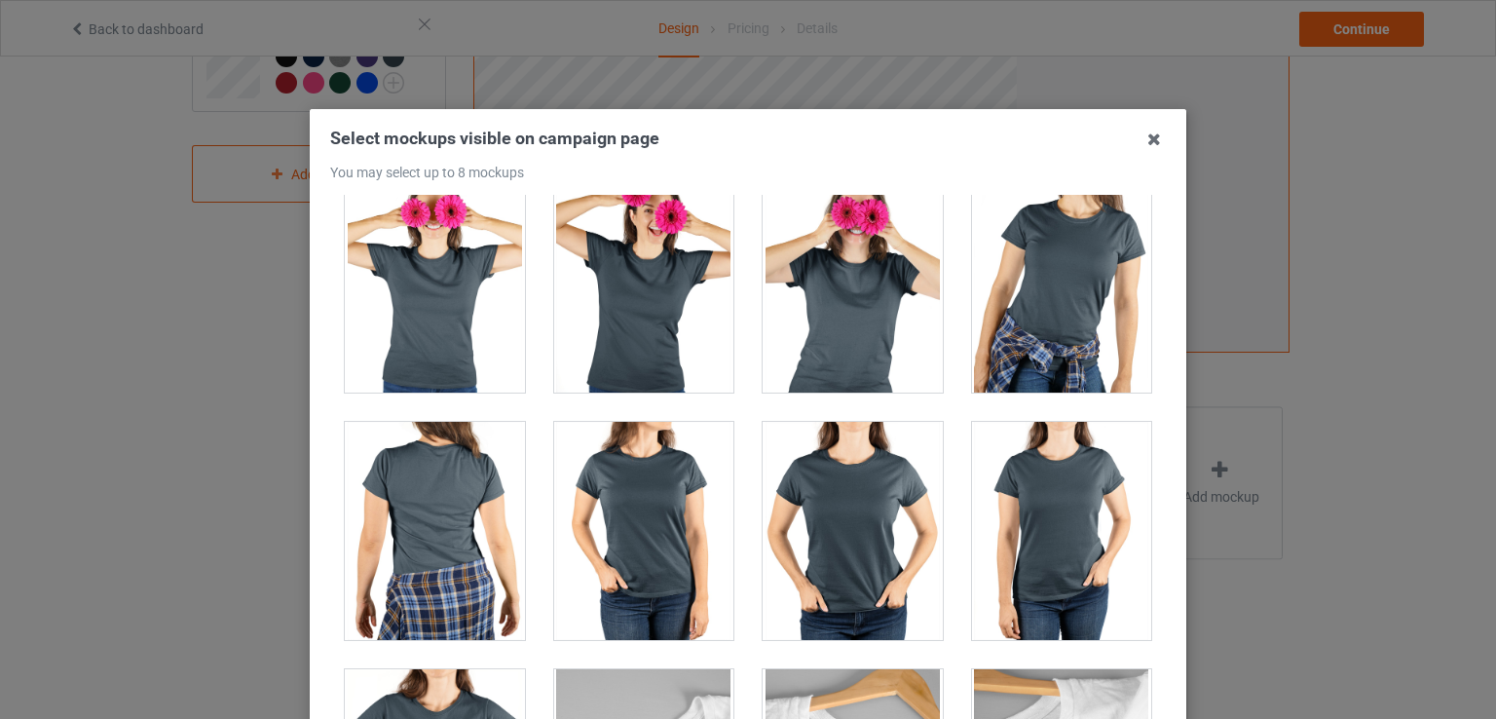
scroll to position [5064, 0]
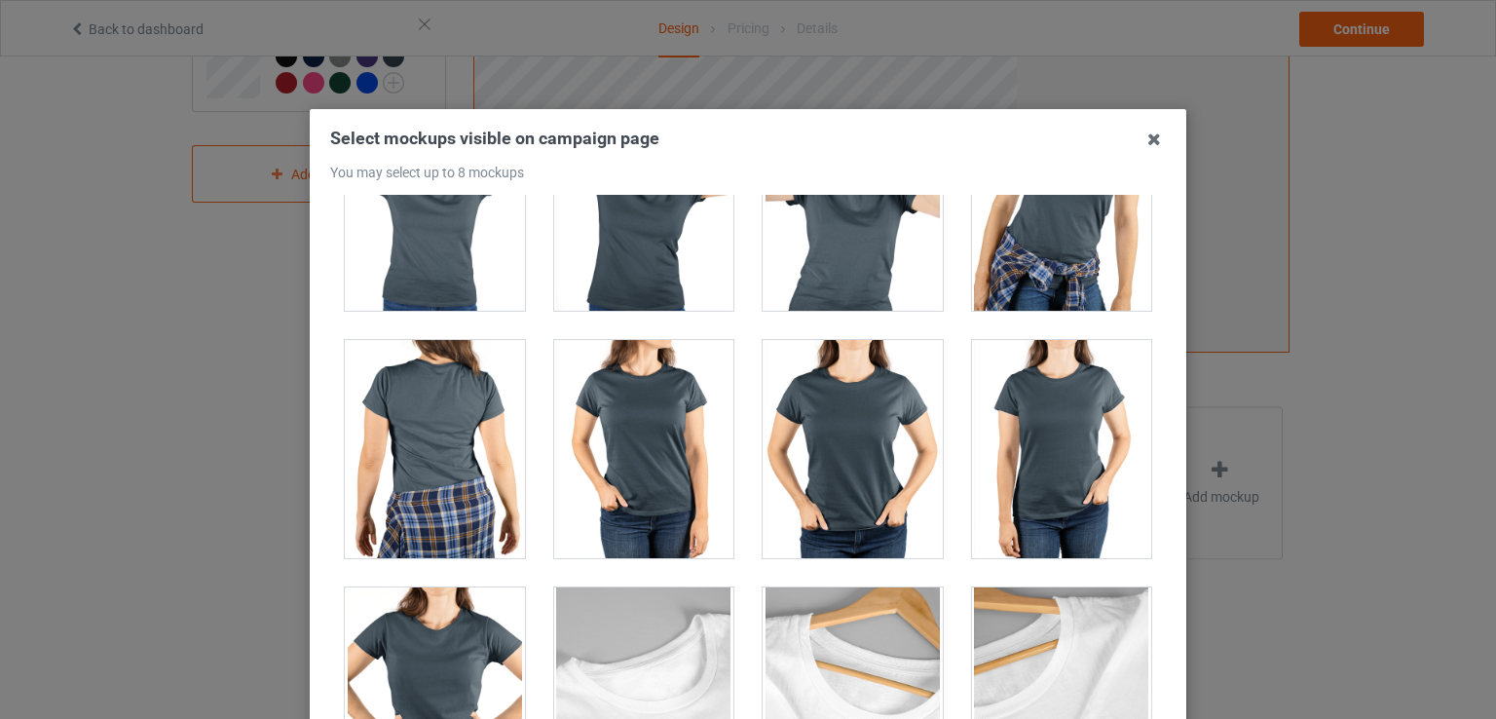
click at [690, 479] on div at bounding box center [644, 449] width 180 height 218
click at [691, 489] on div at bounding box center [644, 449] width 180 height 218
click at [810, 474] on div at bounding box center [853, 449] width 180 height 218
click at [886, 401] on div at bounding box center [853, 449] width 180 height 218
click at [982, 408] on div at bounding box center [1062, 449] width 180 height 218
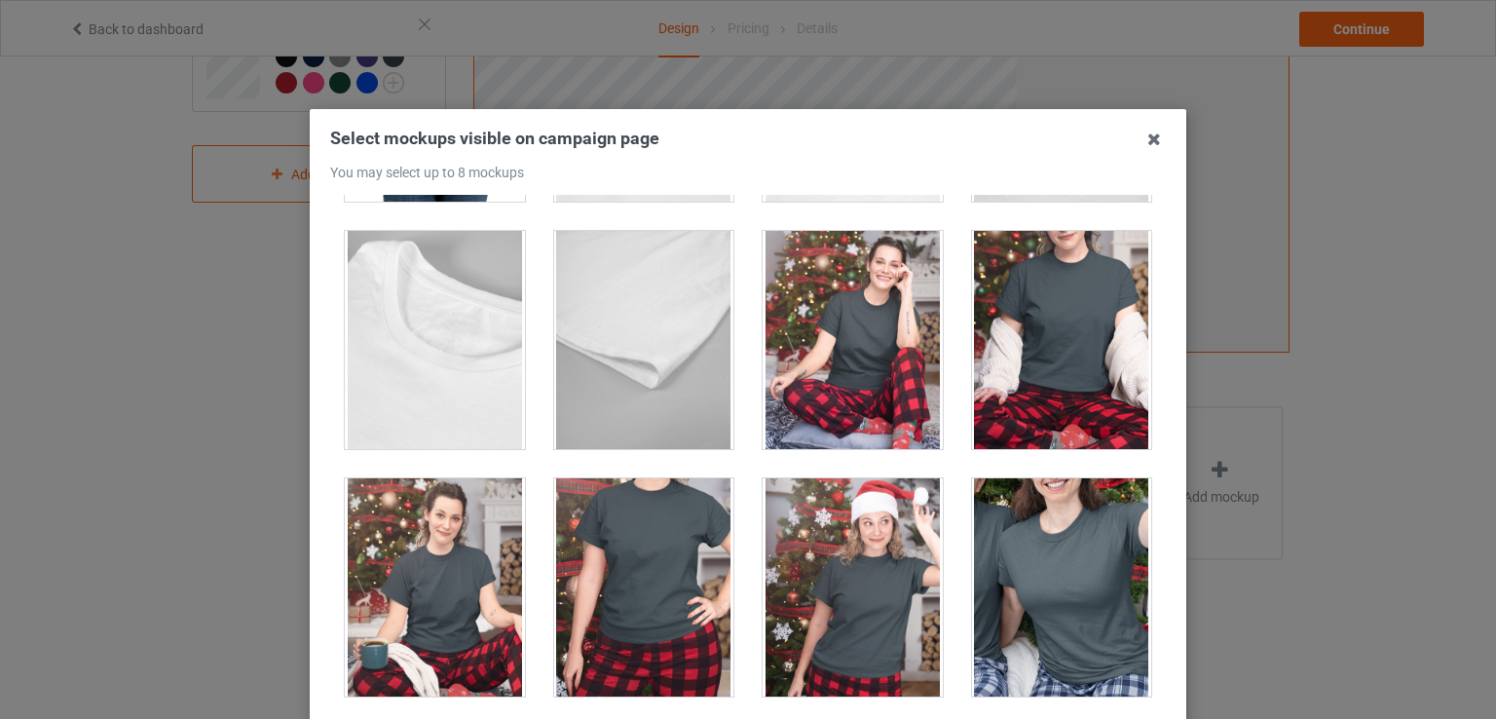
scroll to position [5419, 0]
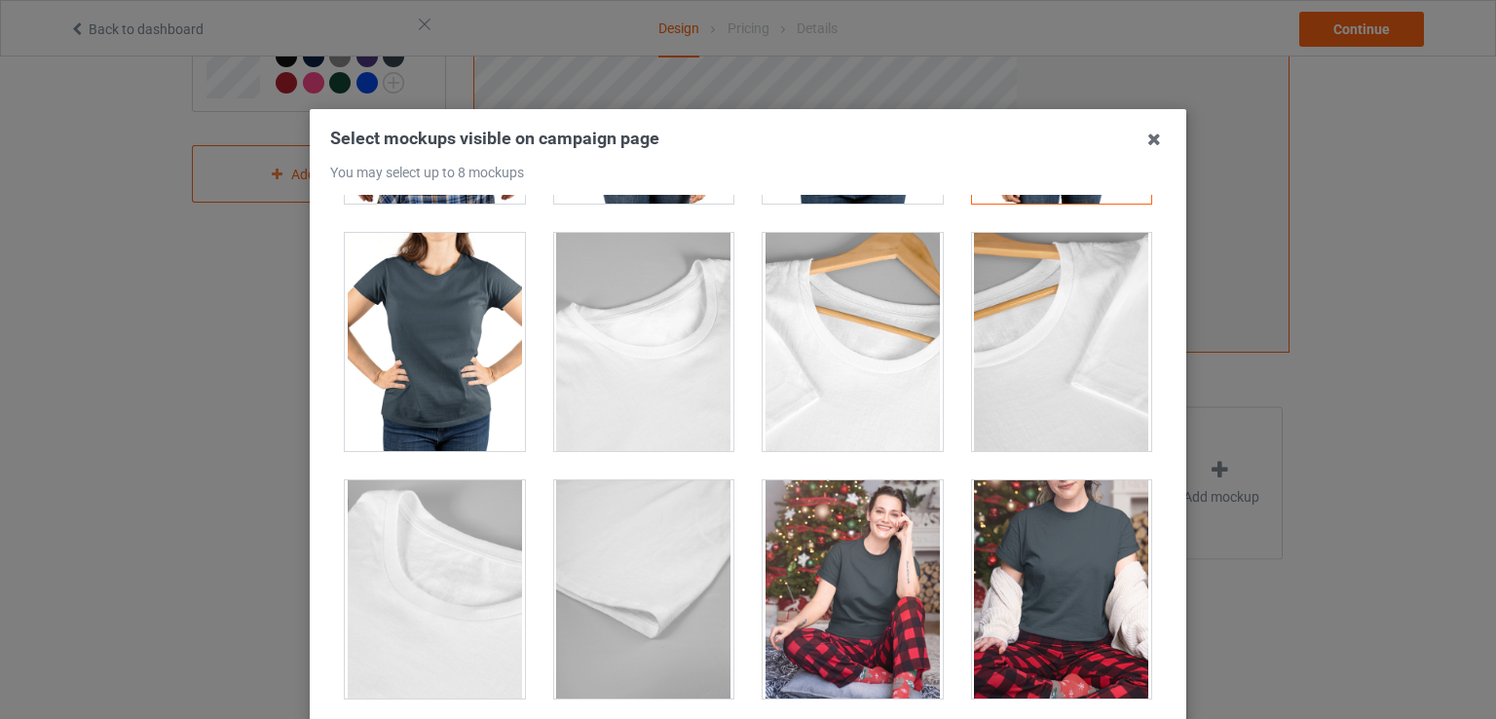
click at [1080, 617] on div at bounding box center [1062, 589] width 180 height 218
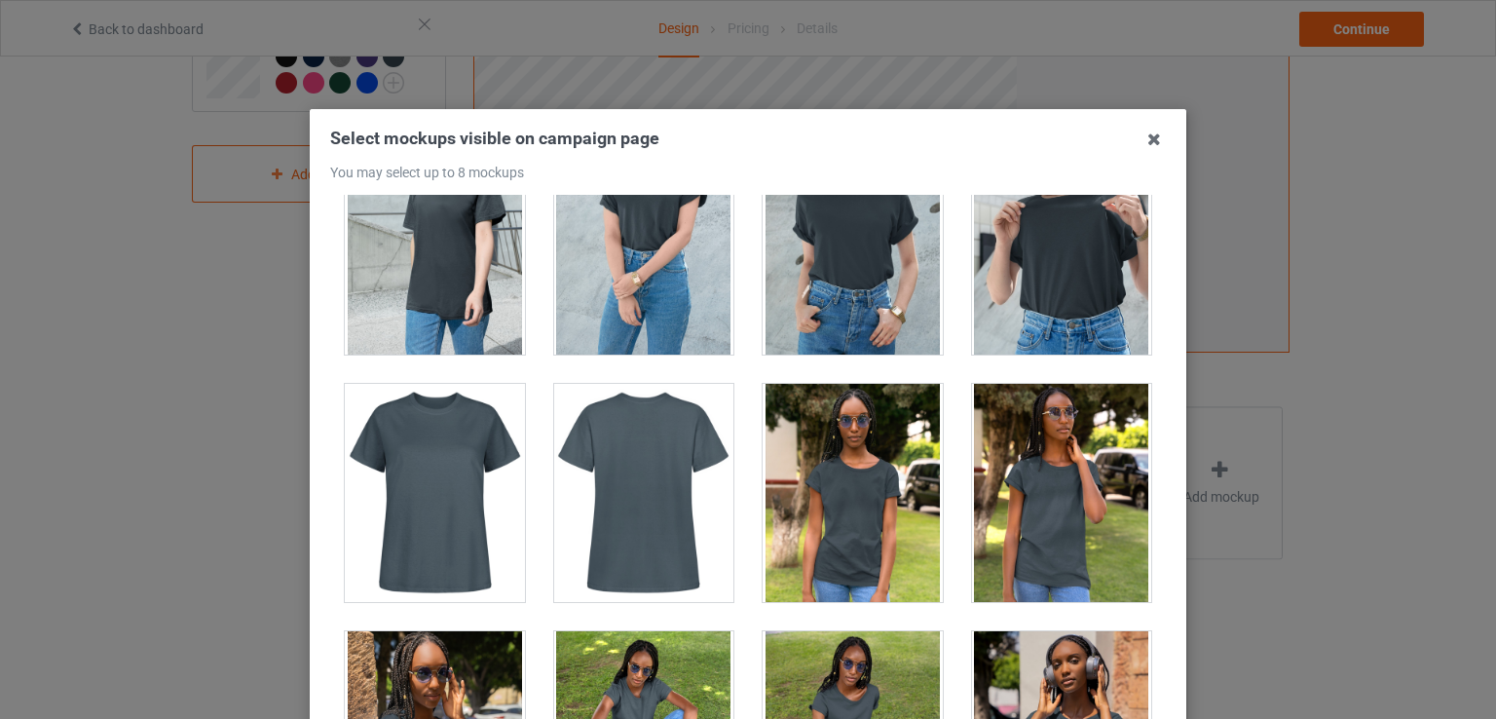
scroll to position [3471, 0]
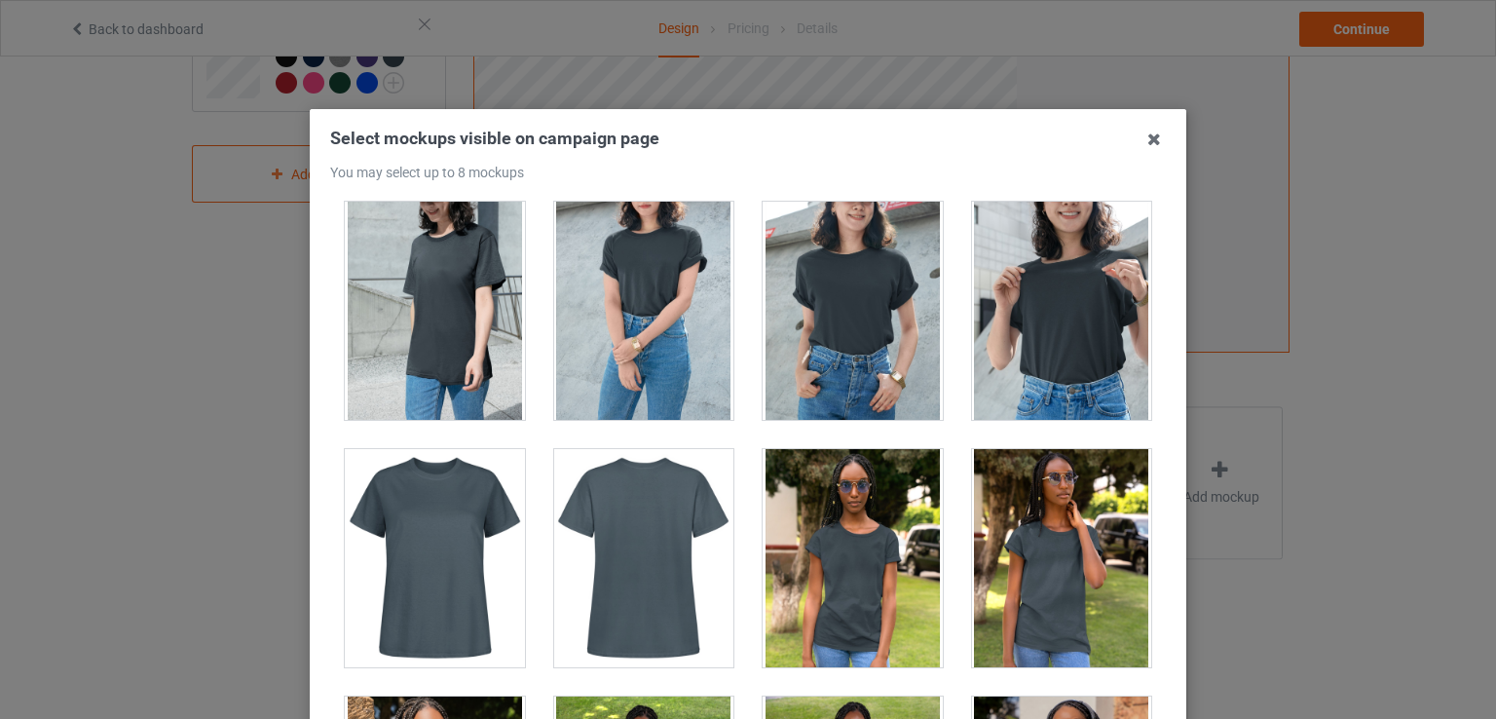
click at [487, 553] on div at bounding box center [435, 558] width 180 height 218
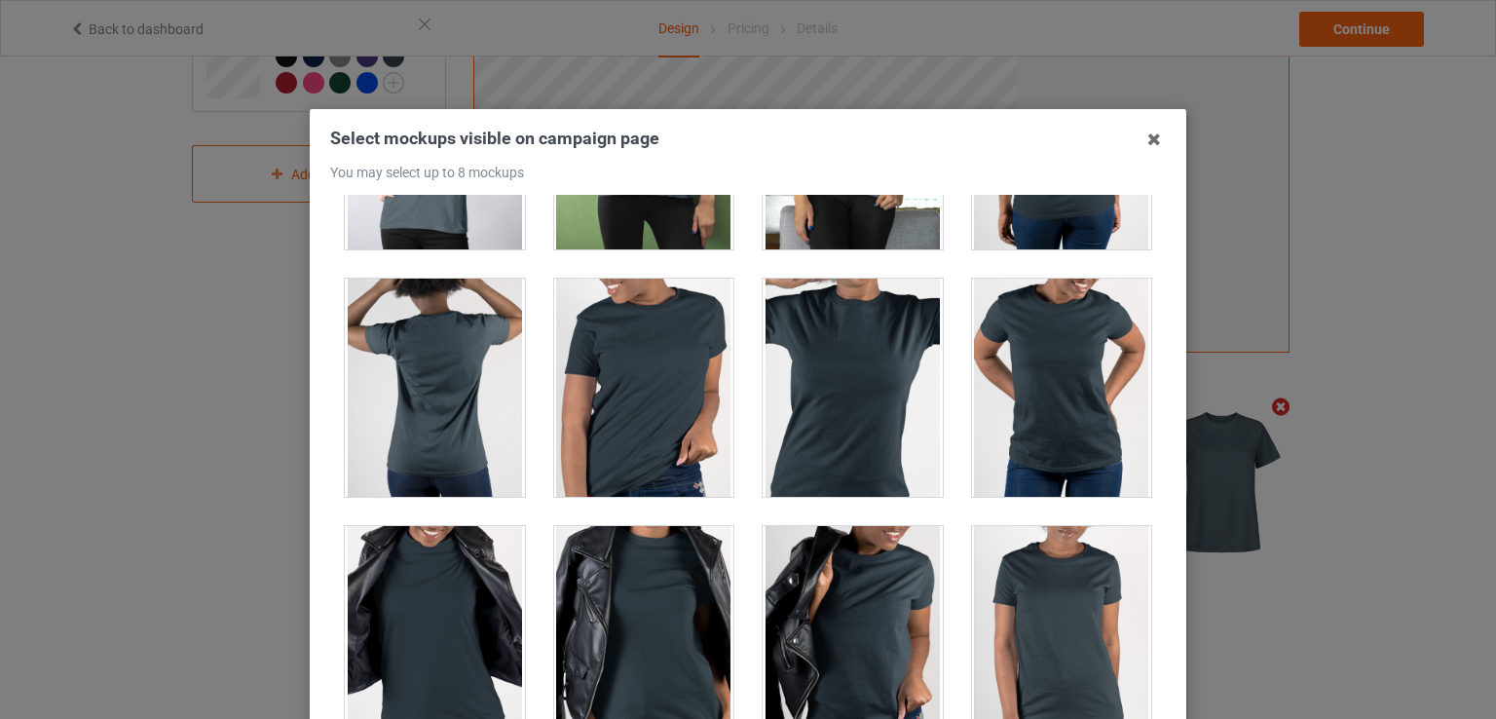
scroll to position [1523, 0]
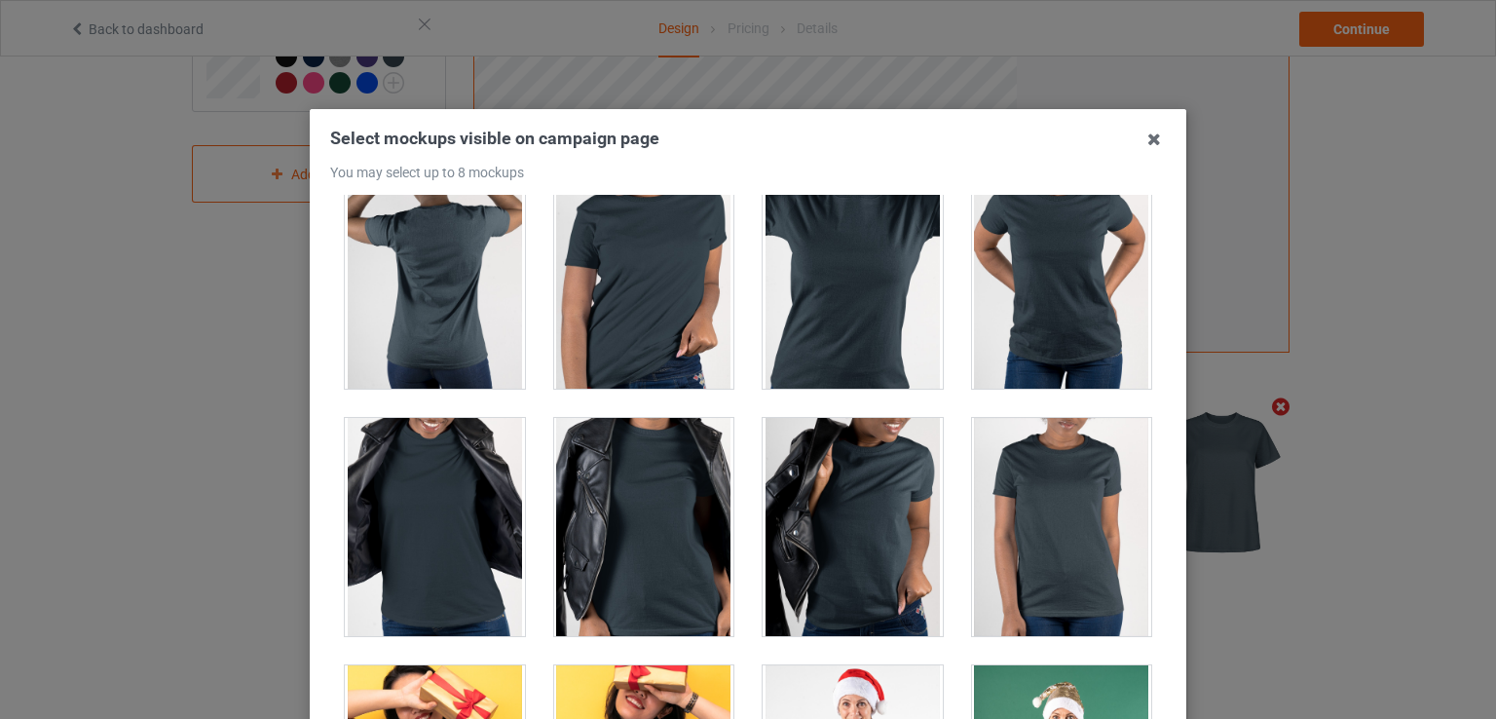
click at [491, 595] on div at bounding box center [435, 527] width 180 height 218
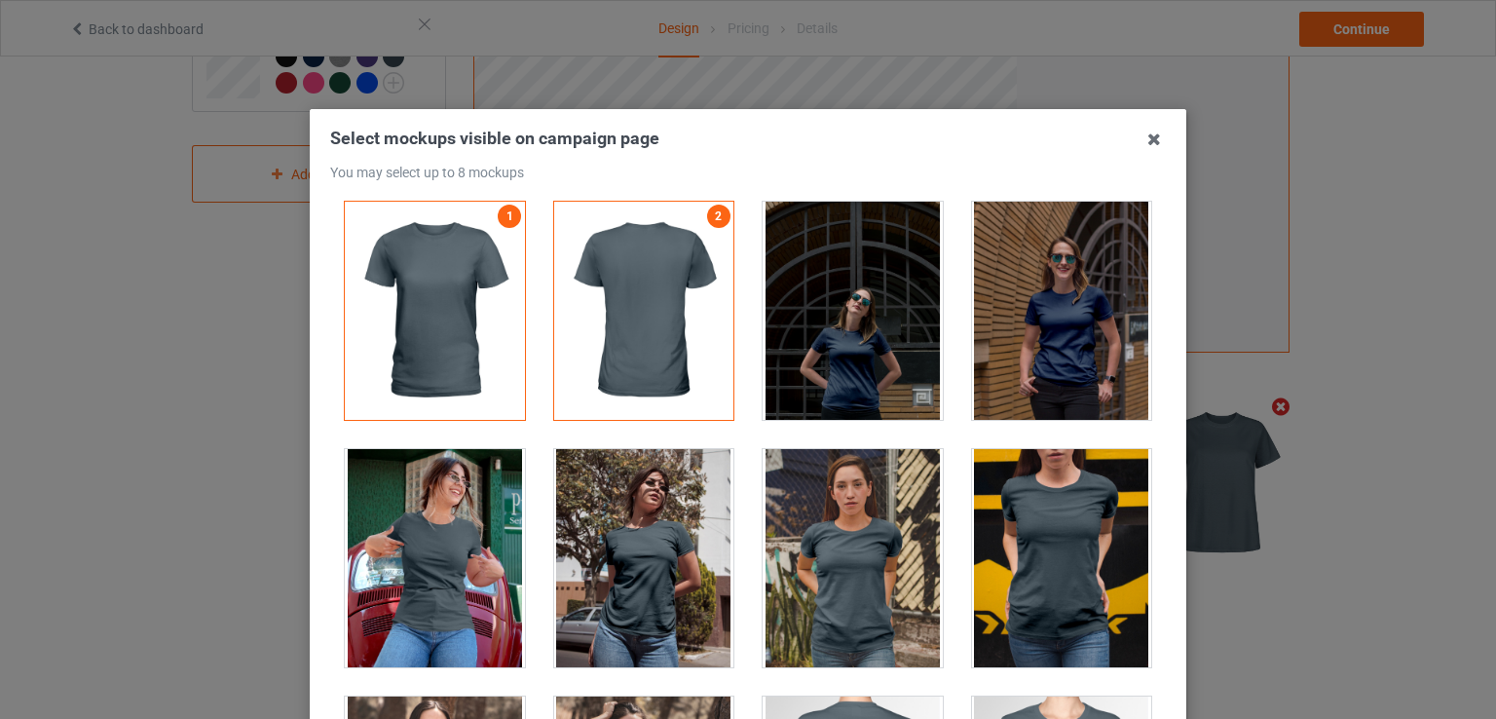
scroll to position [0, 0]
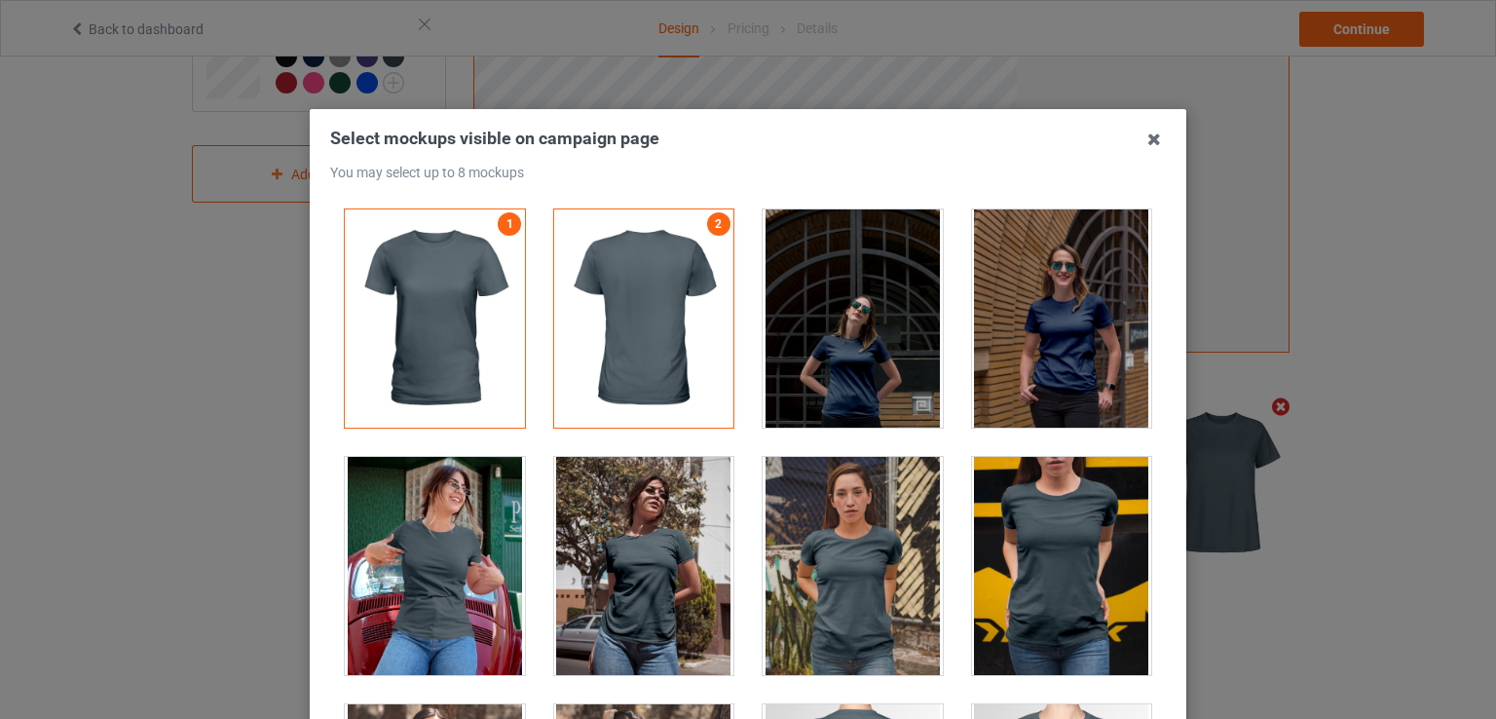
click at [608, 296] on div at bounding box center [644, 318] width 180 height 218
click at [707, 219] on link "2" at bounding box center [718, 223] width 23 height 23
click at [702, 249] on div at bounding box center [644, 318] width 180 height 218
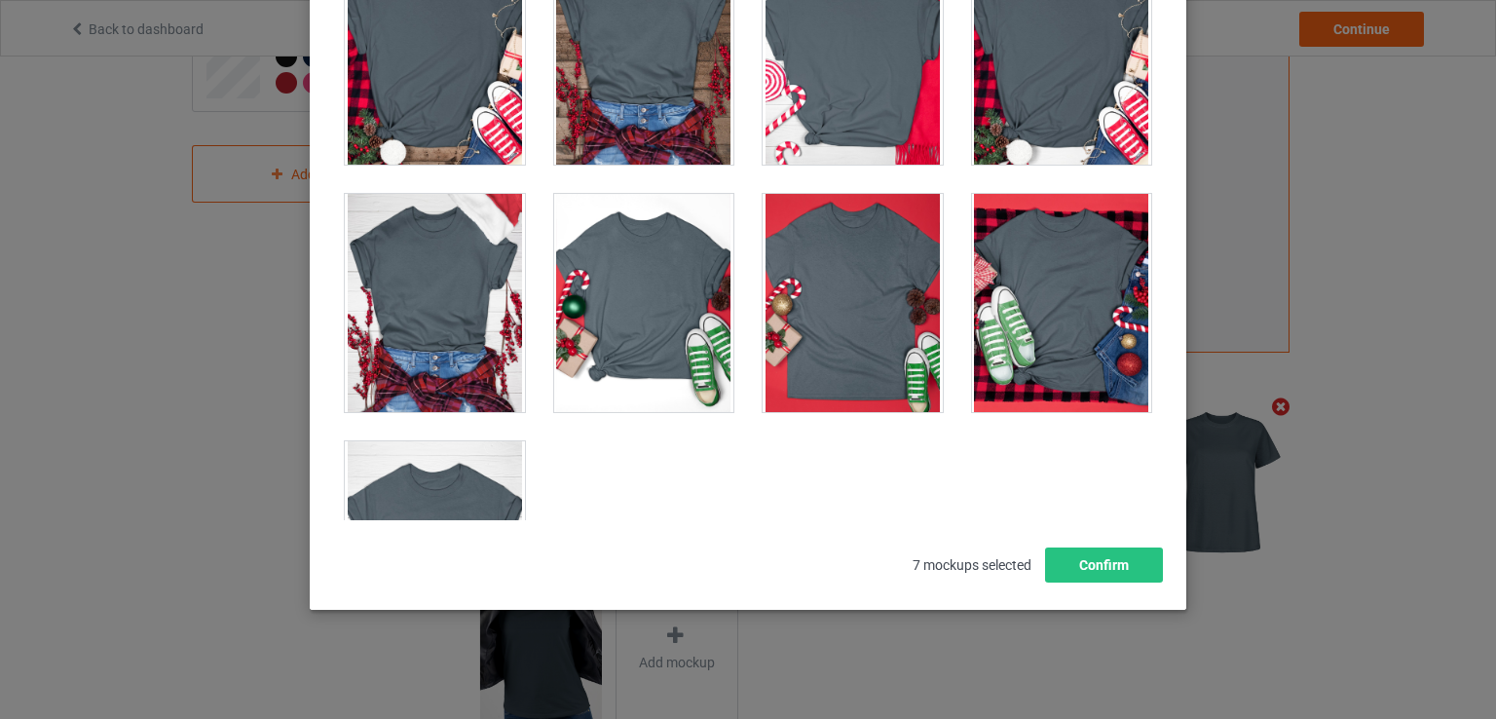
scroll to position [6447, 0]
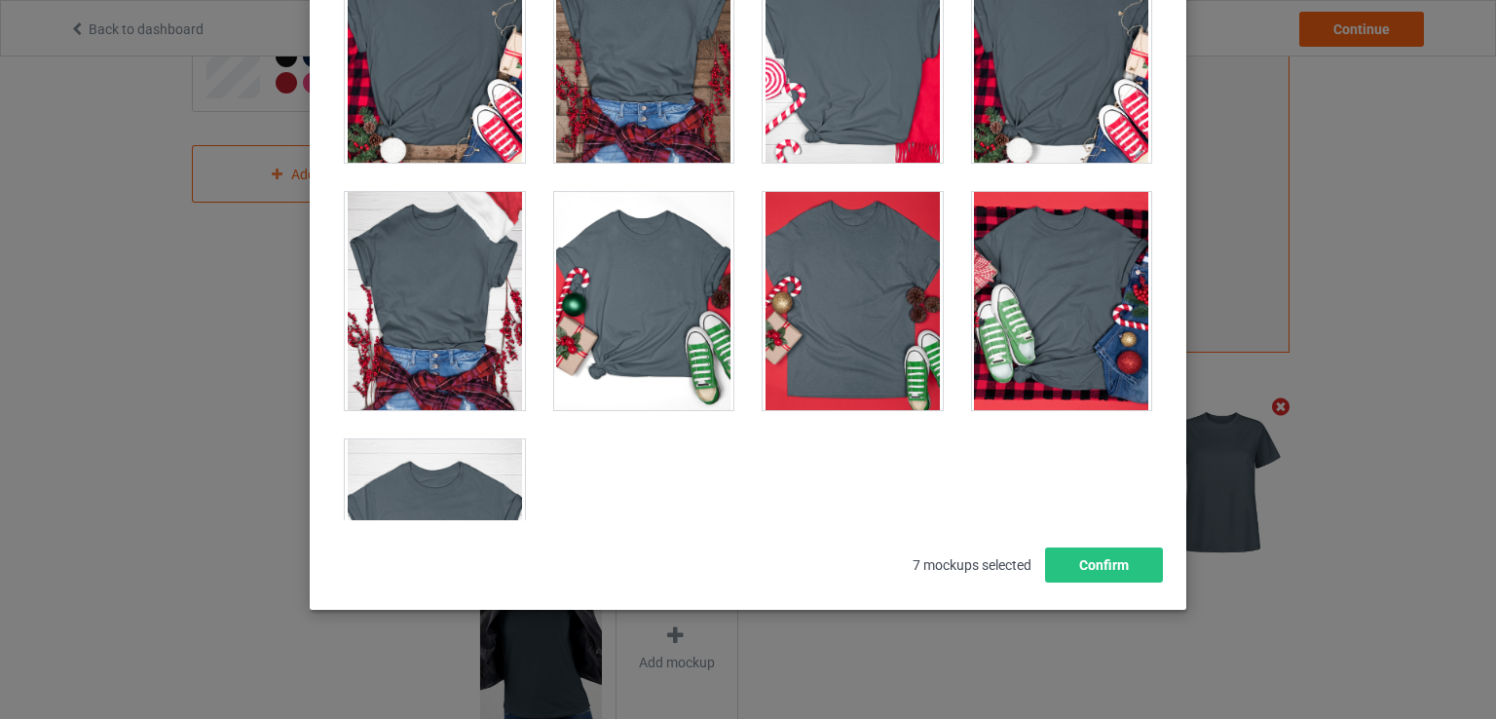
click at [900, 276] on div at bounding box center [853, 301] width 180 height 218
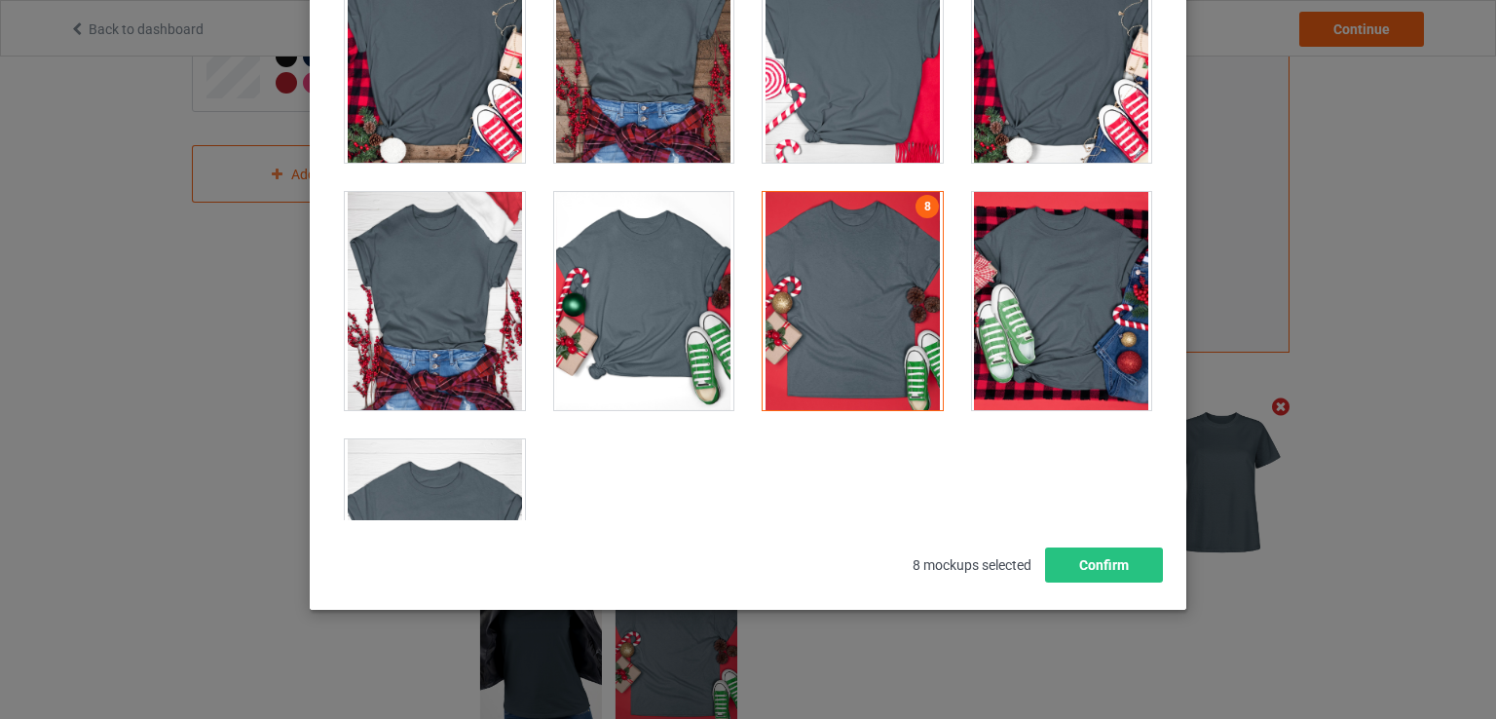
click at [875, 275] on div at bounding box center [853, 301] width 180 height 218
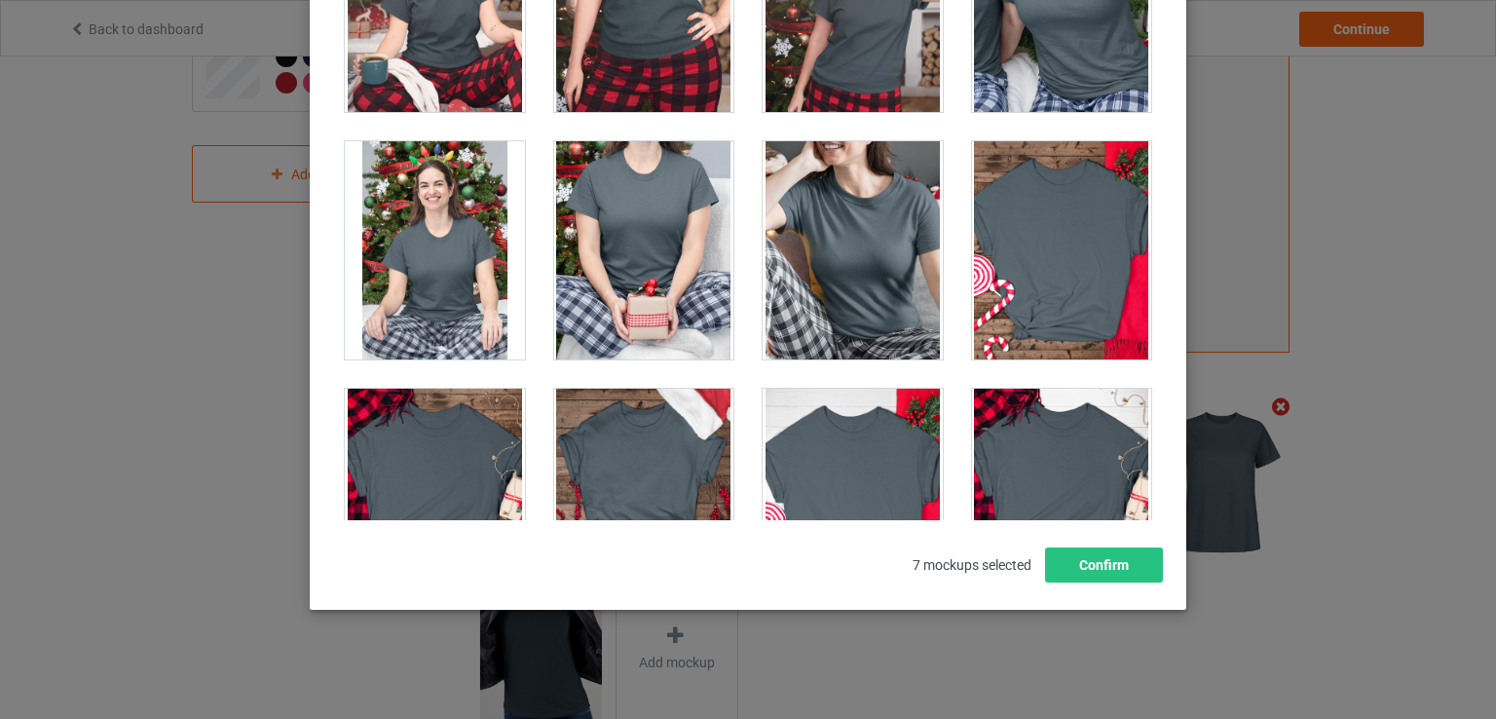
scroll to position [5960, 0]
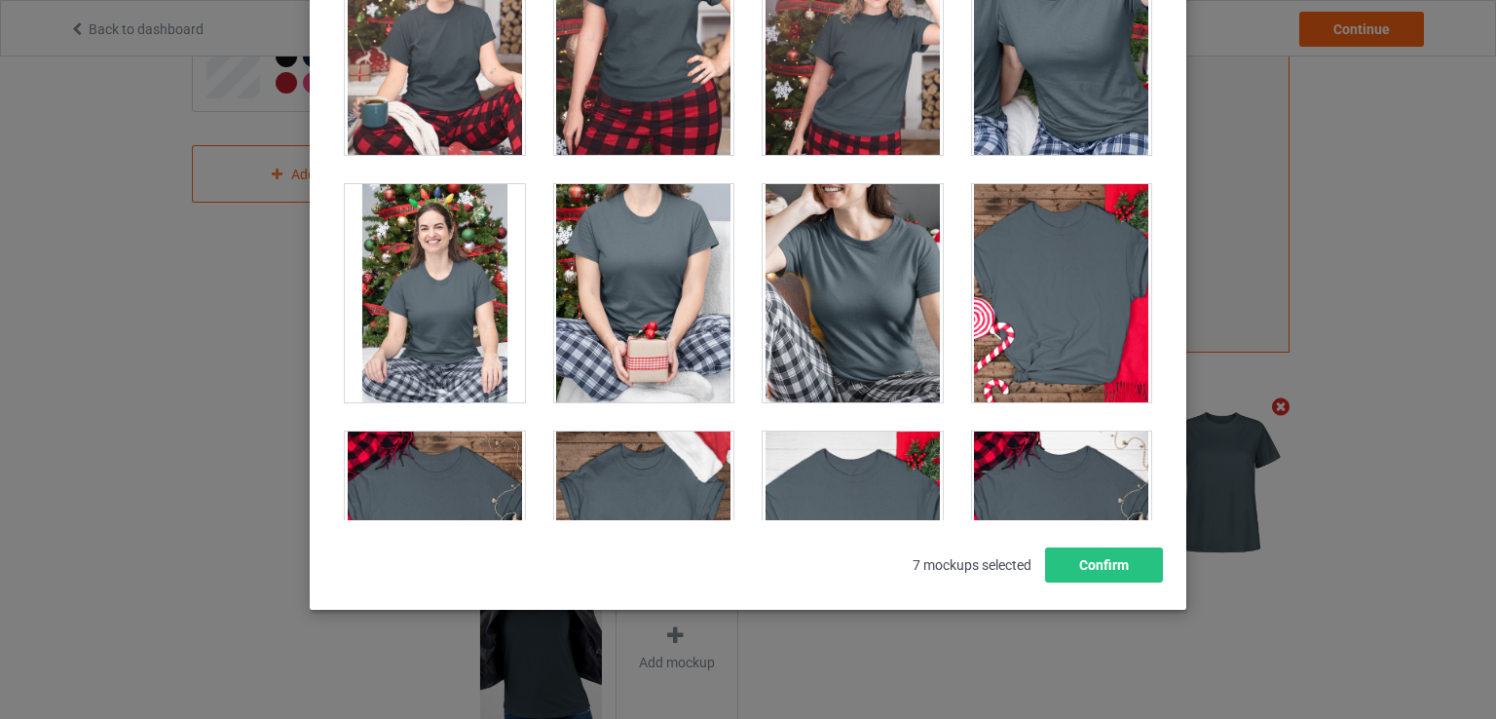
click at [692, 266] on div at bounding box center [644, 293] width 180 height 218
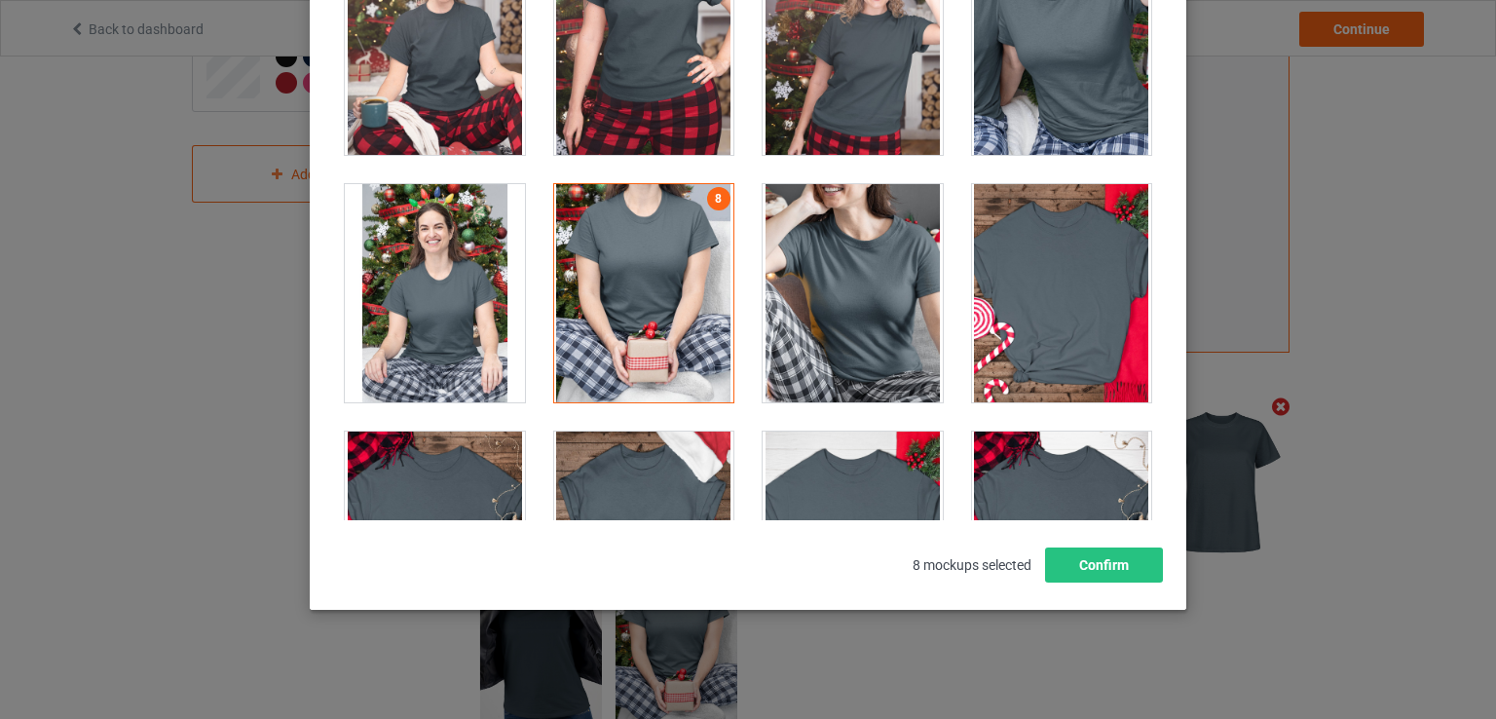
click at [693, 268] on div at bounding box center [644, 293] width 180 height 218
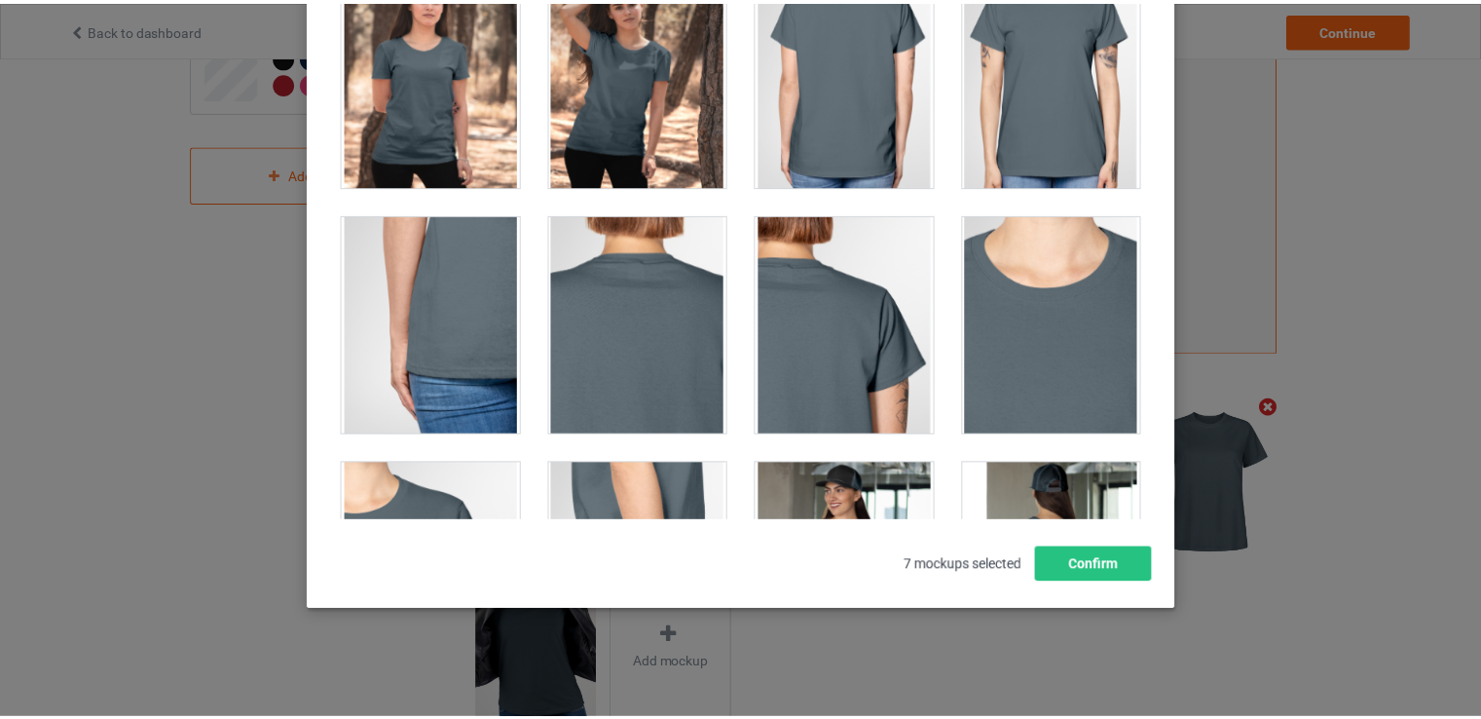
scroll to position [974, 0]
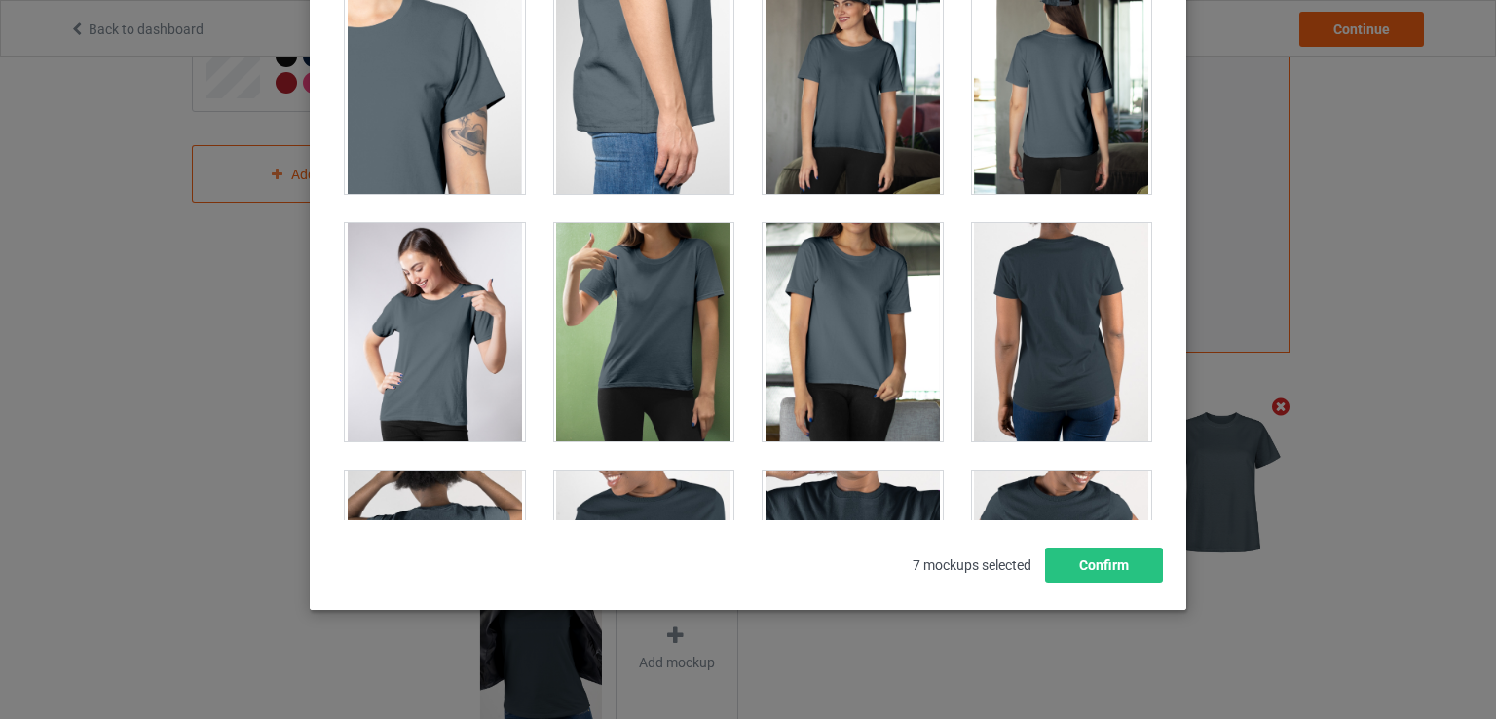
click at [853, 363] on div at bounding box center [853, 332] width 180 height 218
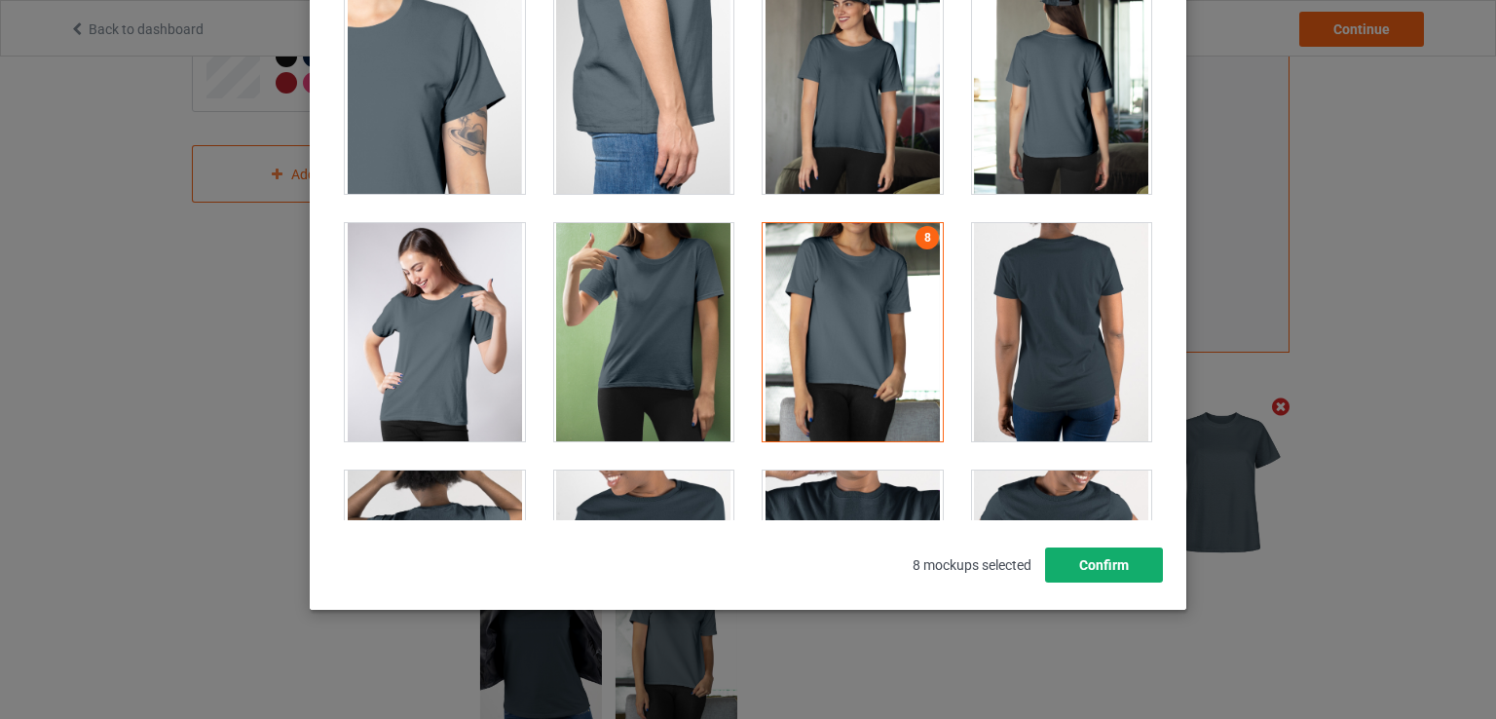
click at [1087, 558] on button "Confirm" at bounding box center [1104, 564] width 118 height 35
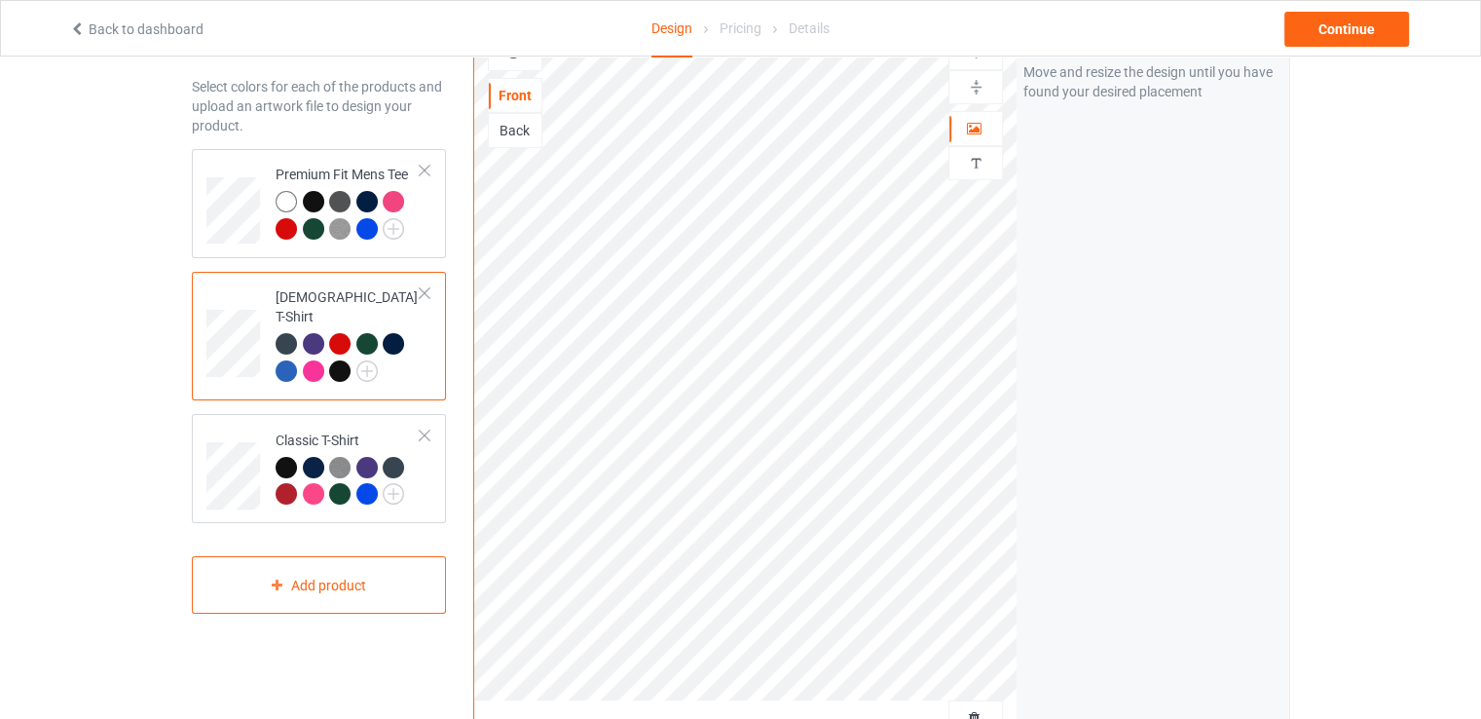
scroll to position [53, 0]
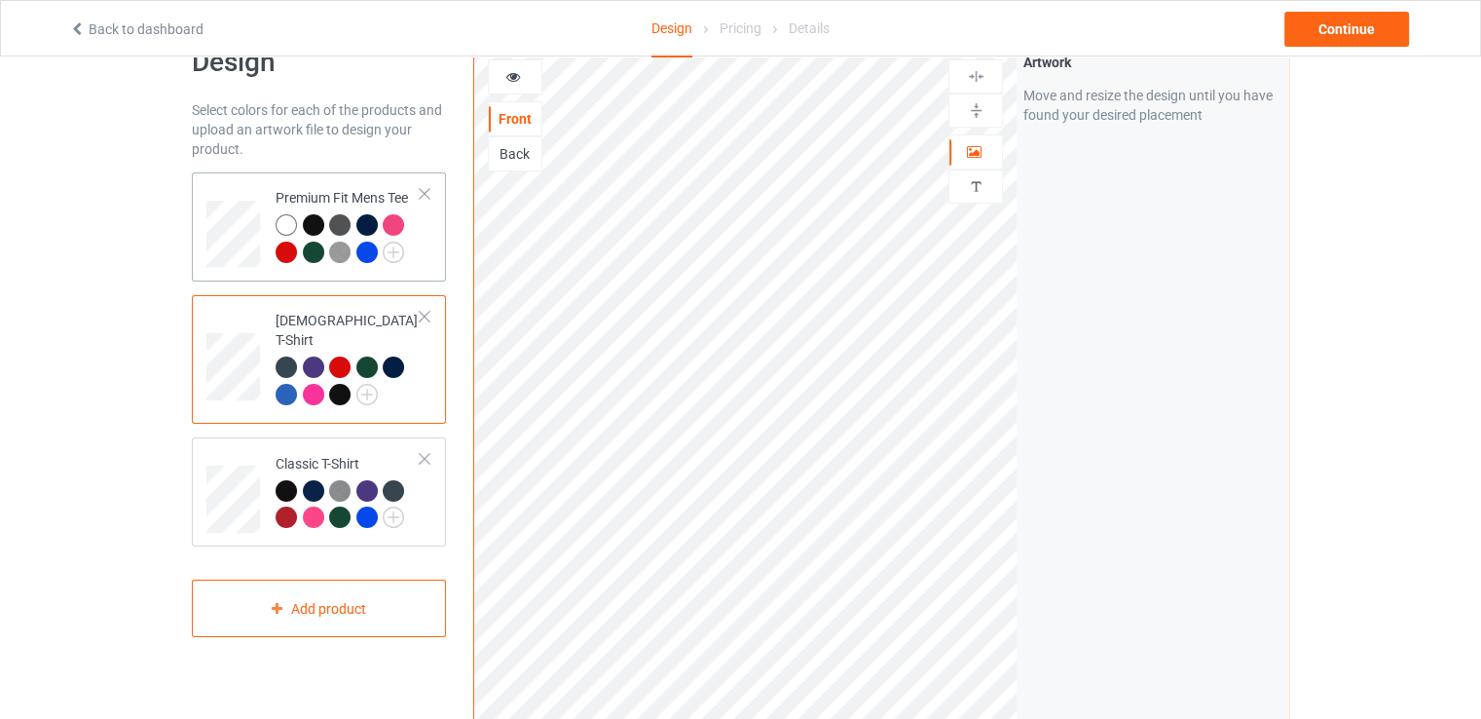
click at [431, 248] on div "Premium Fit Mens Tee" at bounding box center [319, 226] width 254 height 109
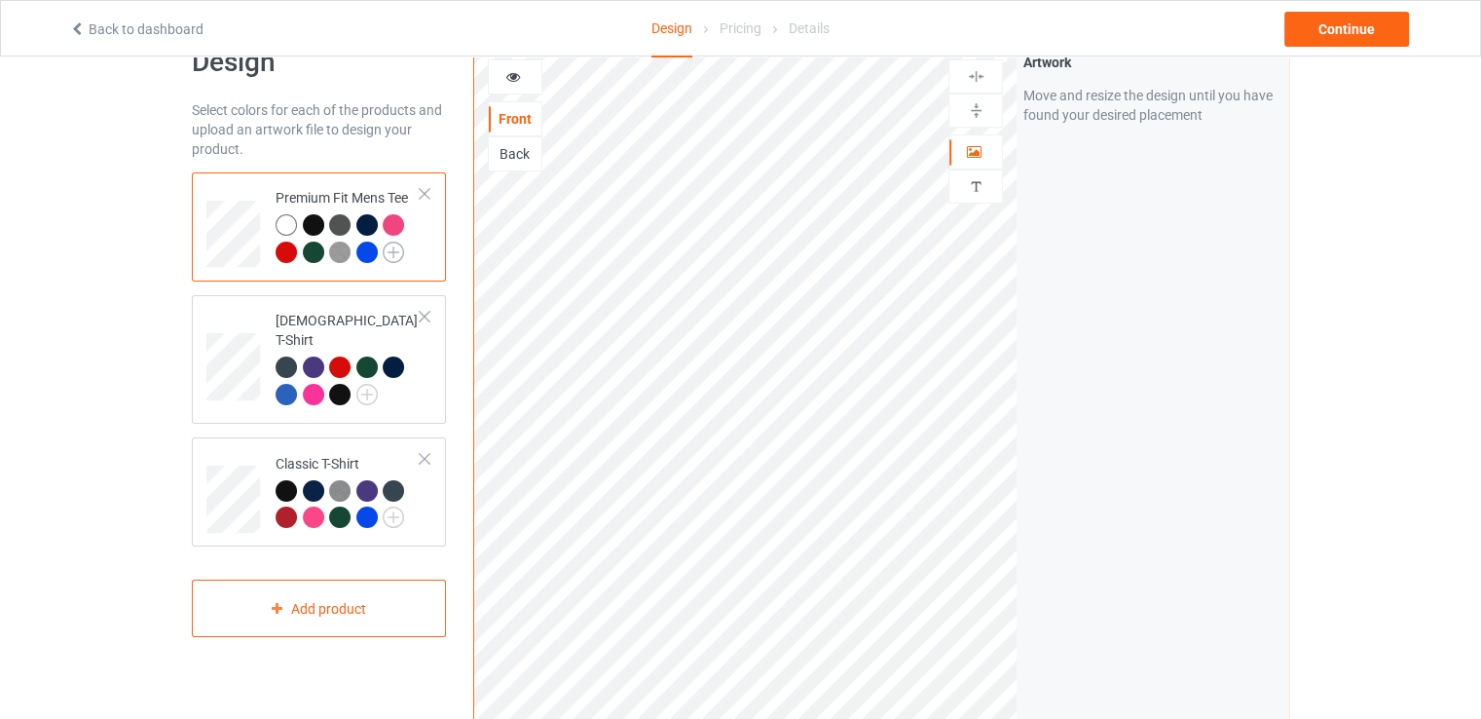
click at [391, 251] on img at bounding box center [393, 252] width 21 height 21
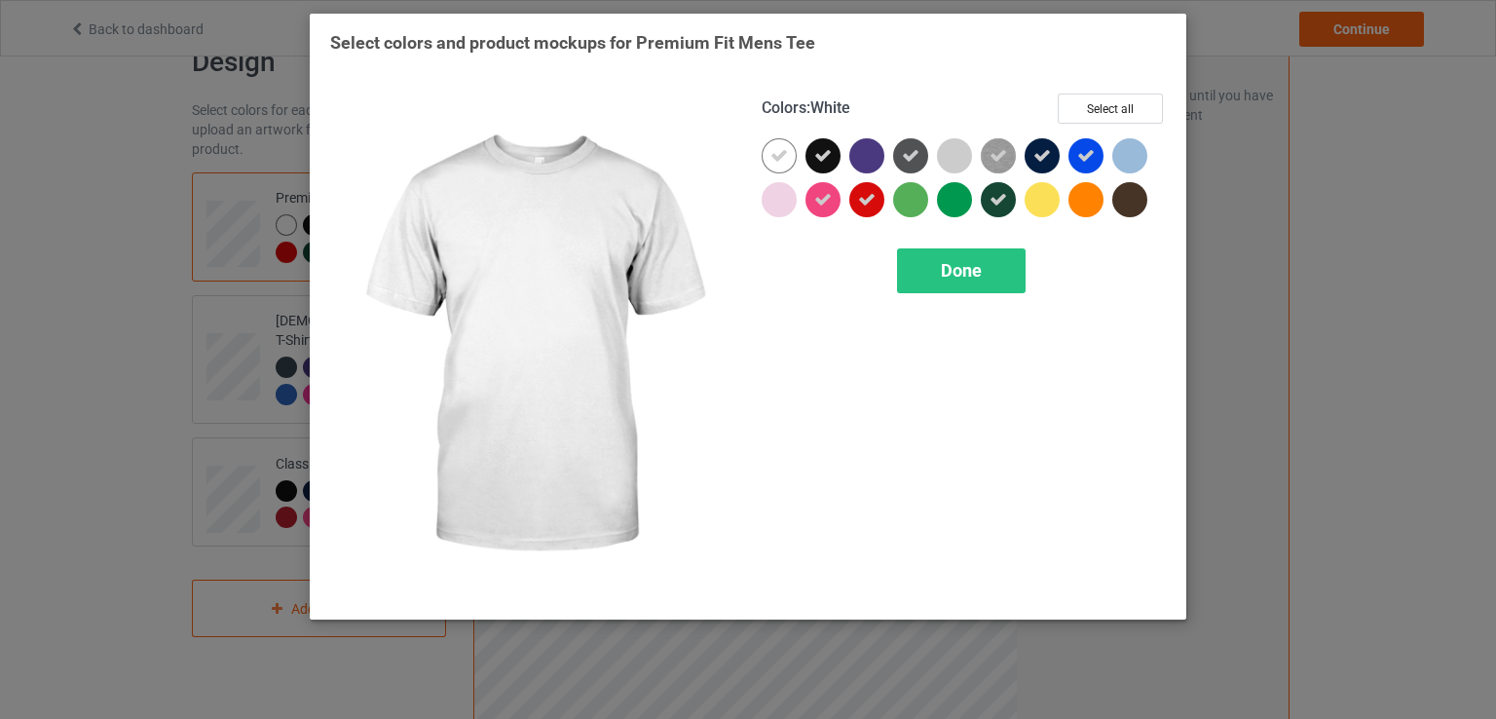
click at [765, 150] on div at bounding box center [779, 155] width 35 height 35
click at [779, 153] on div at bounding box center [779, 155] width 35 height 35
click at [782, 154] on icon at bounding box center [779, 156] width 18 height 18
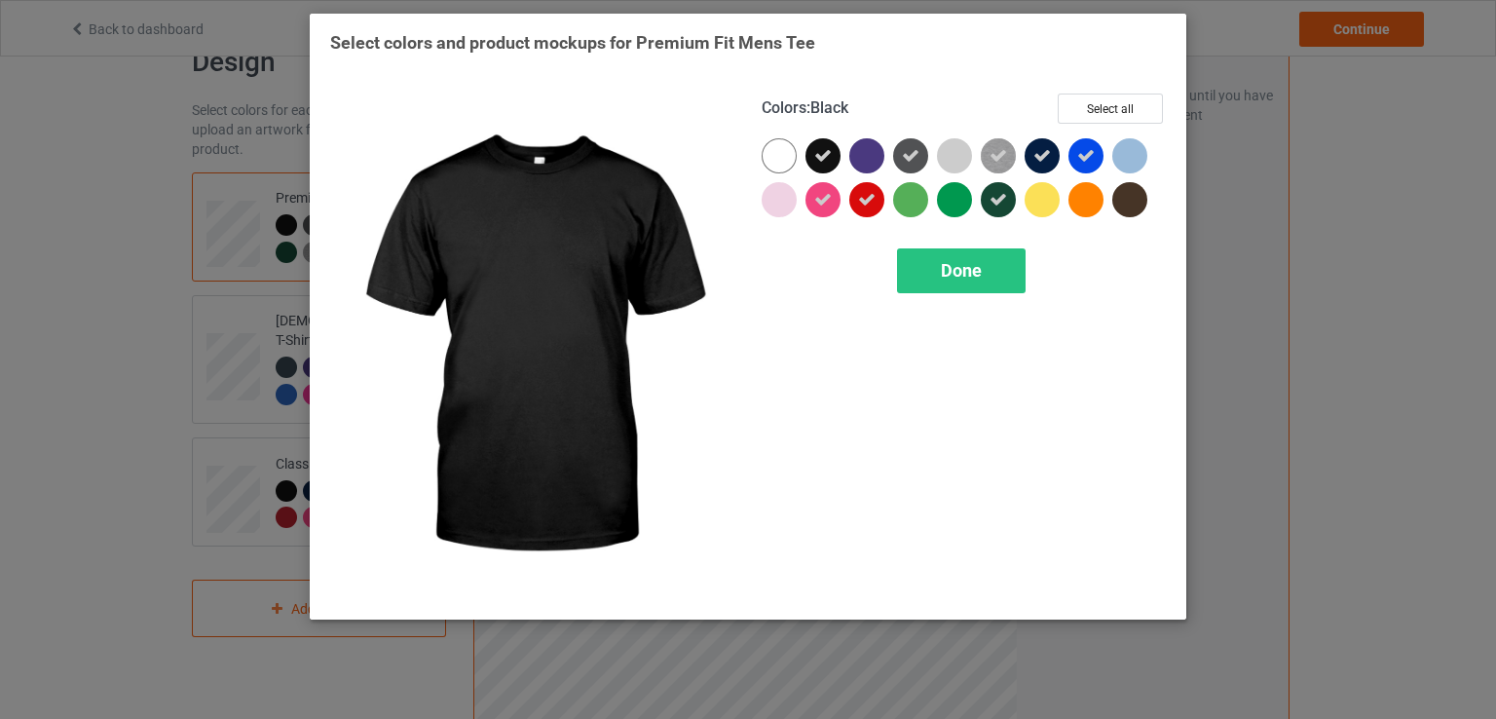
click at [816, 153] on icon at bounding box center [823, 156] width 18 height 18
click at [831, 160] on div at bounding box center [822, 155] width 35 height 35
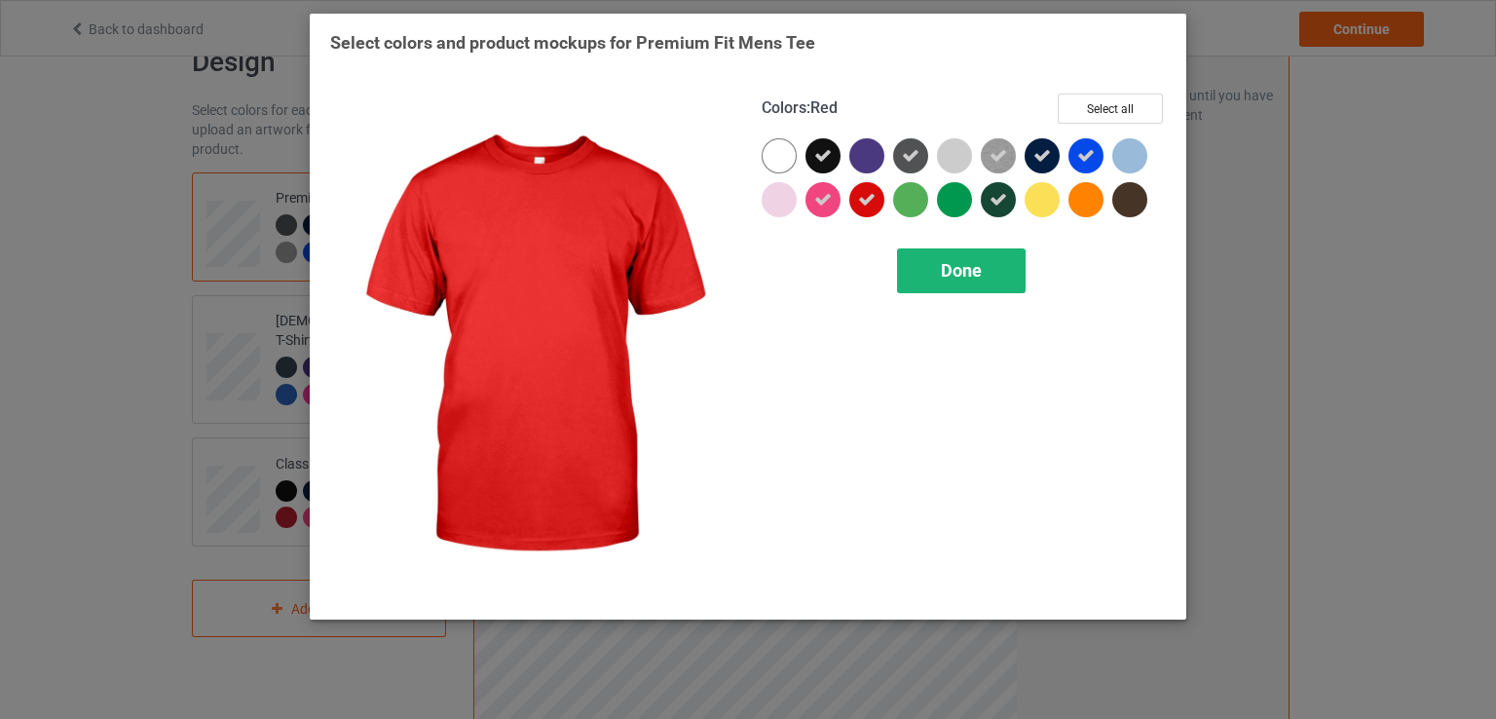
click at [935, 265] on div "Done" at bounding box center [961, 270] width 129 height 45
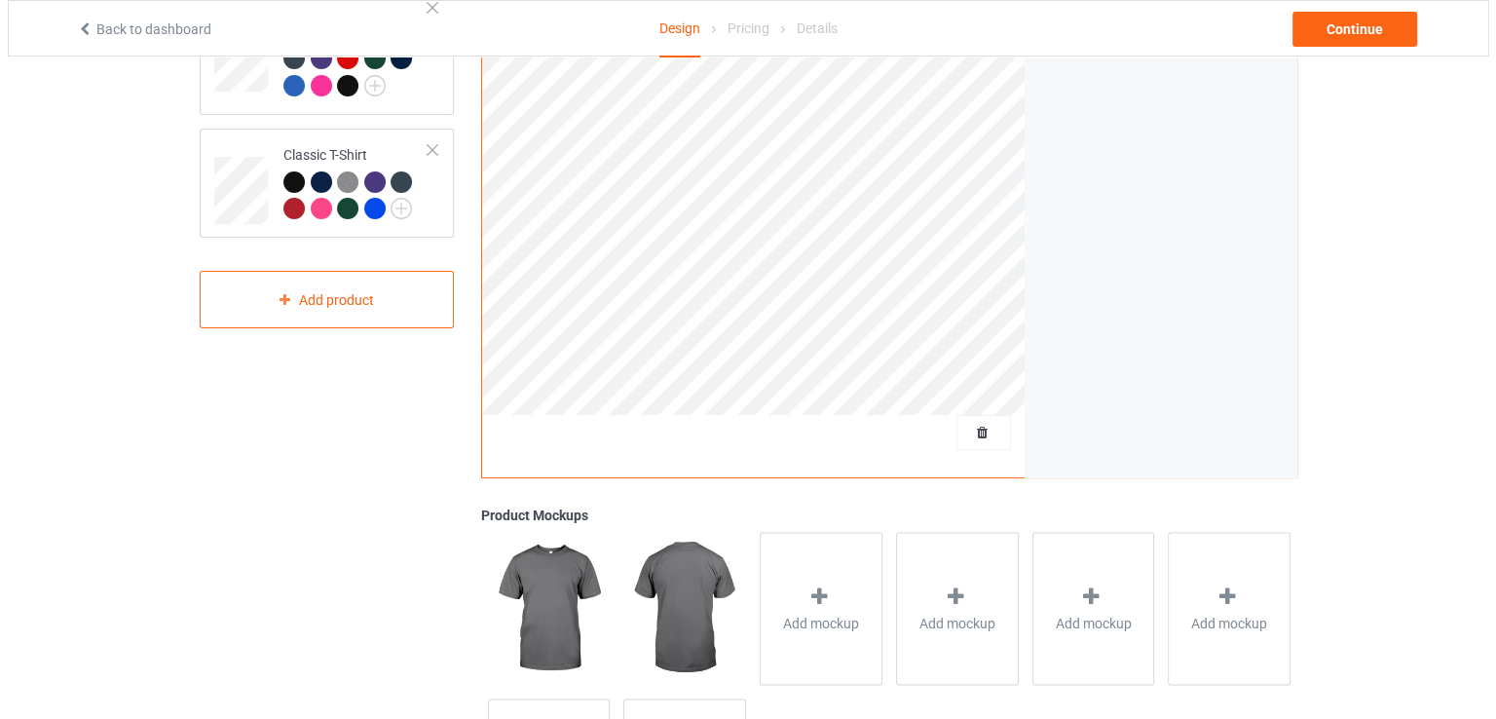
scroll to position [540, 0]
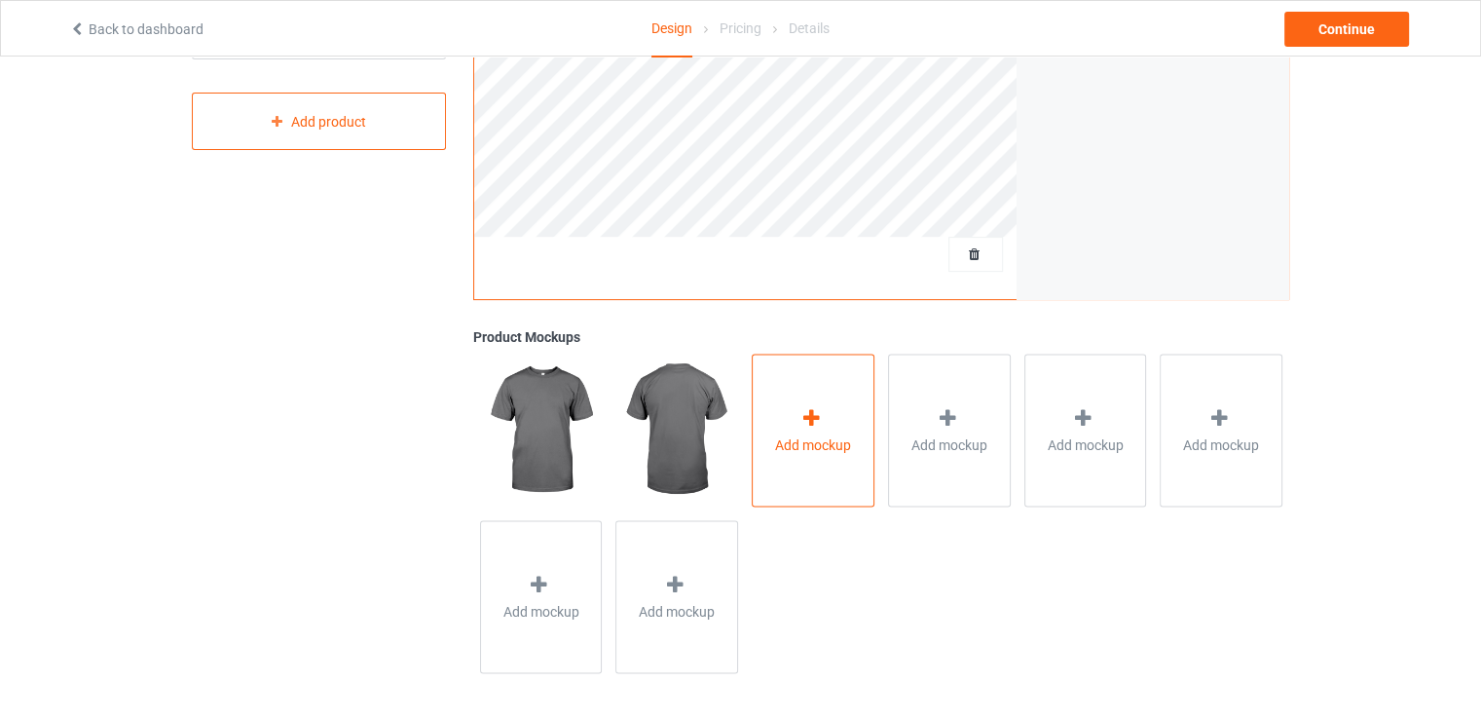
click at [815, 441] on span "Add mockup" at bounding box center [813, 443] width 76 height 19
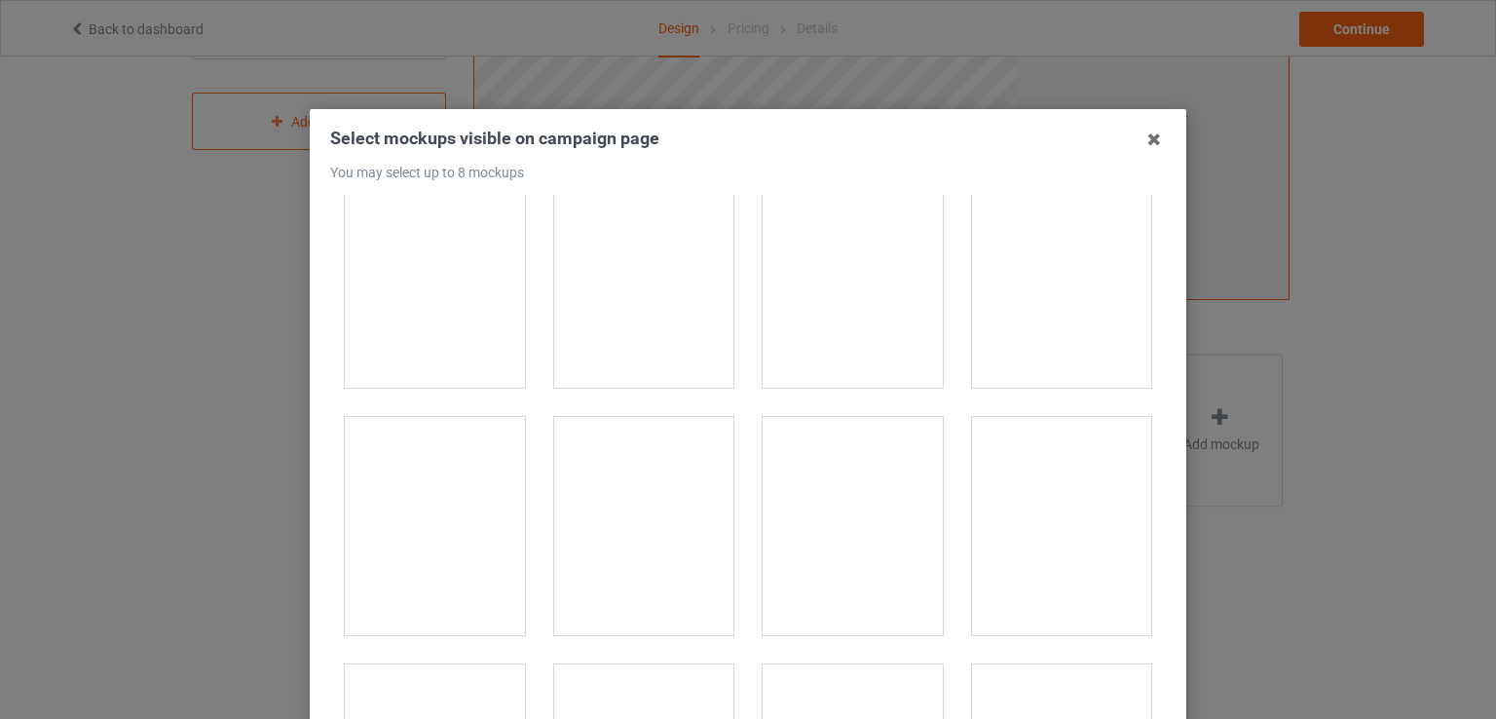
scroll to position [1558, 0]
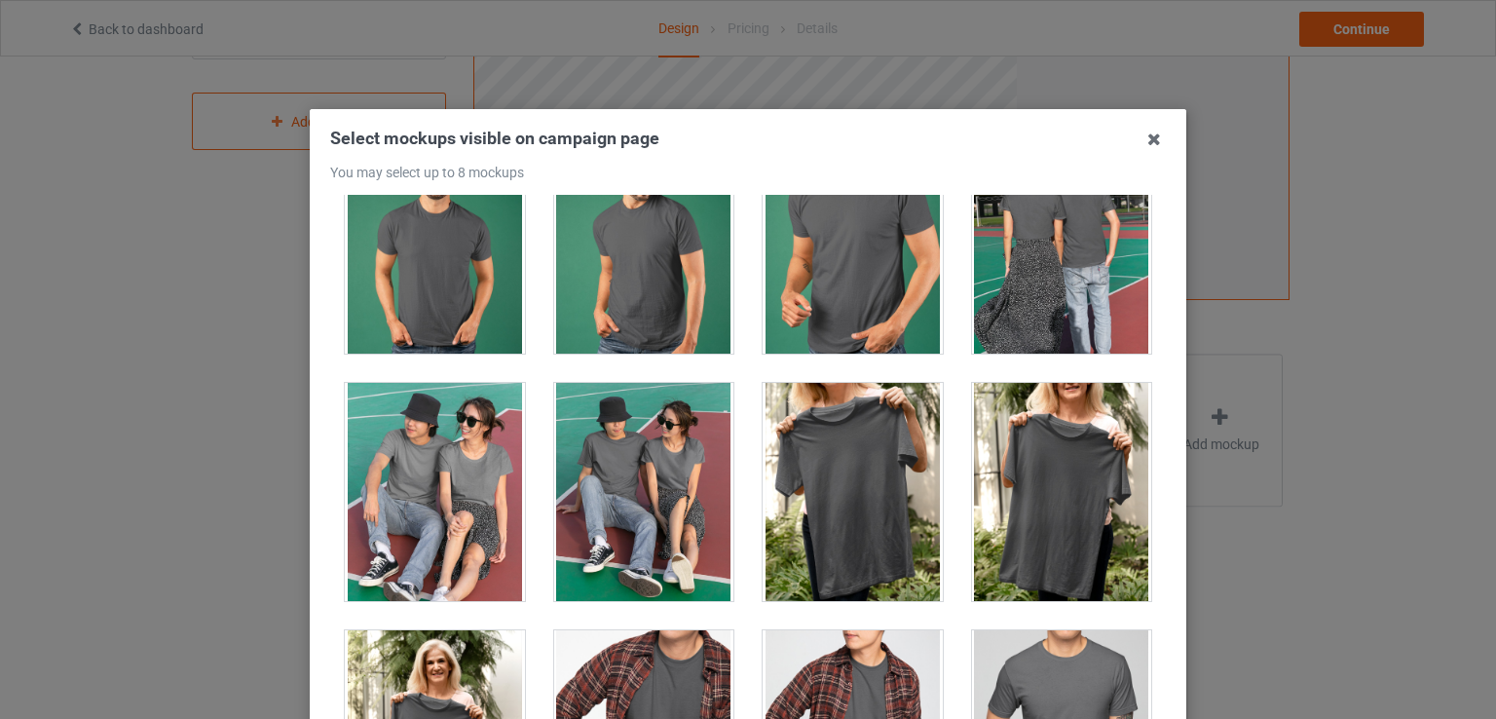
click at [869, 456] on div at bounding box center [853, 492] width 180 height 218
click at [986, 466] on div at bounding box center [1062, 492] width 180 height 218
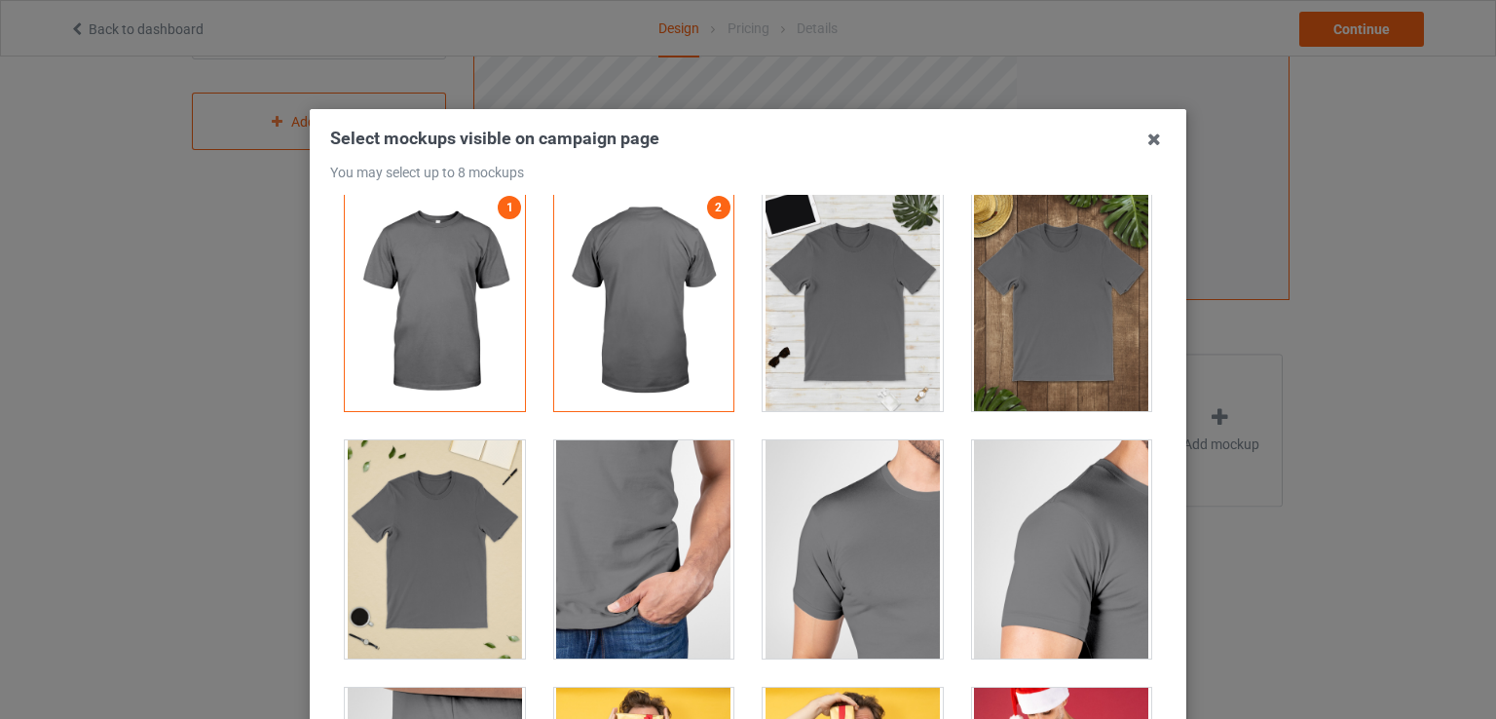
scroll to position [0, 0]
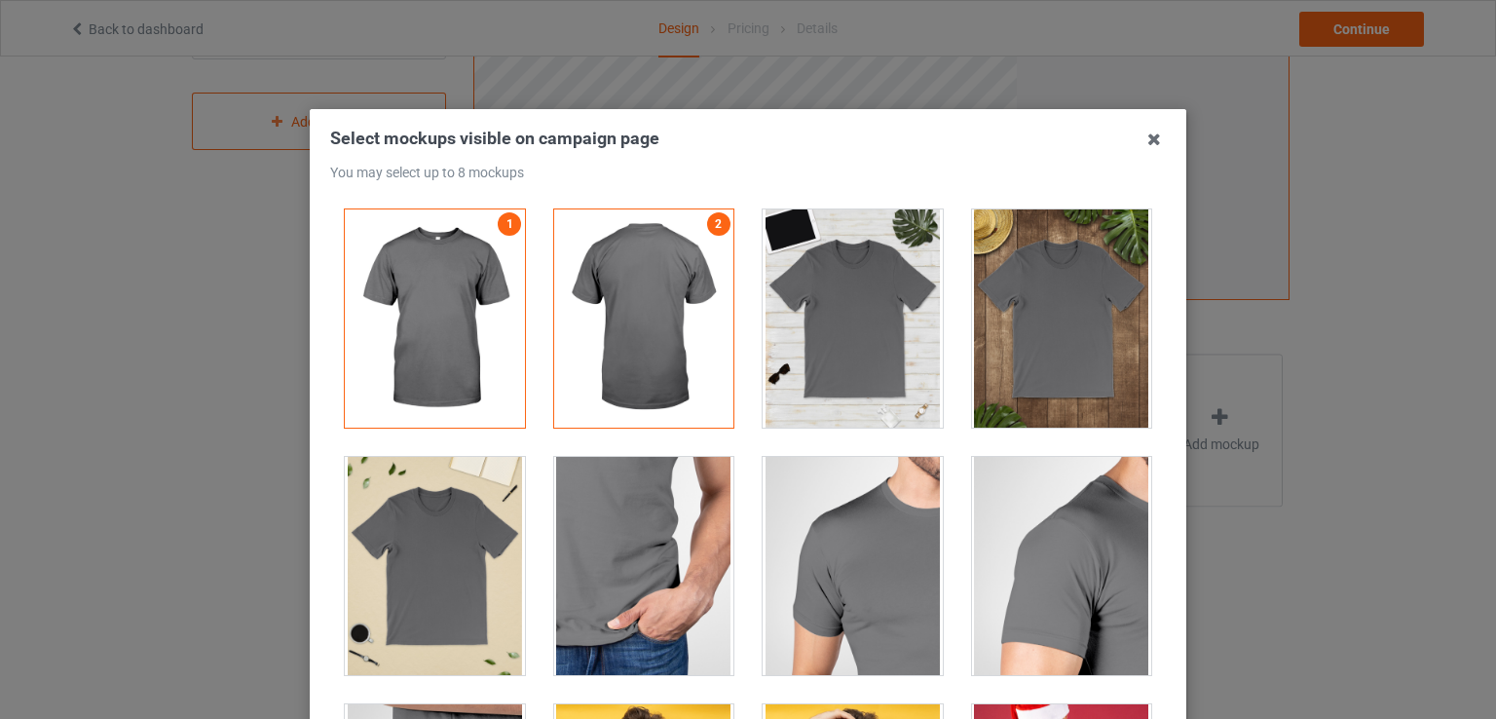
click at [879, 344] on div at bounding box center [853, 318] width 180 height 218
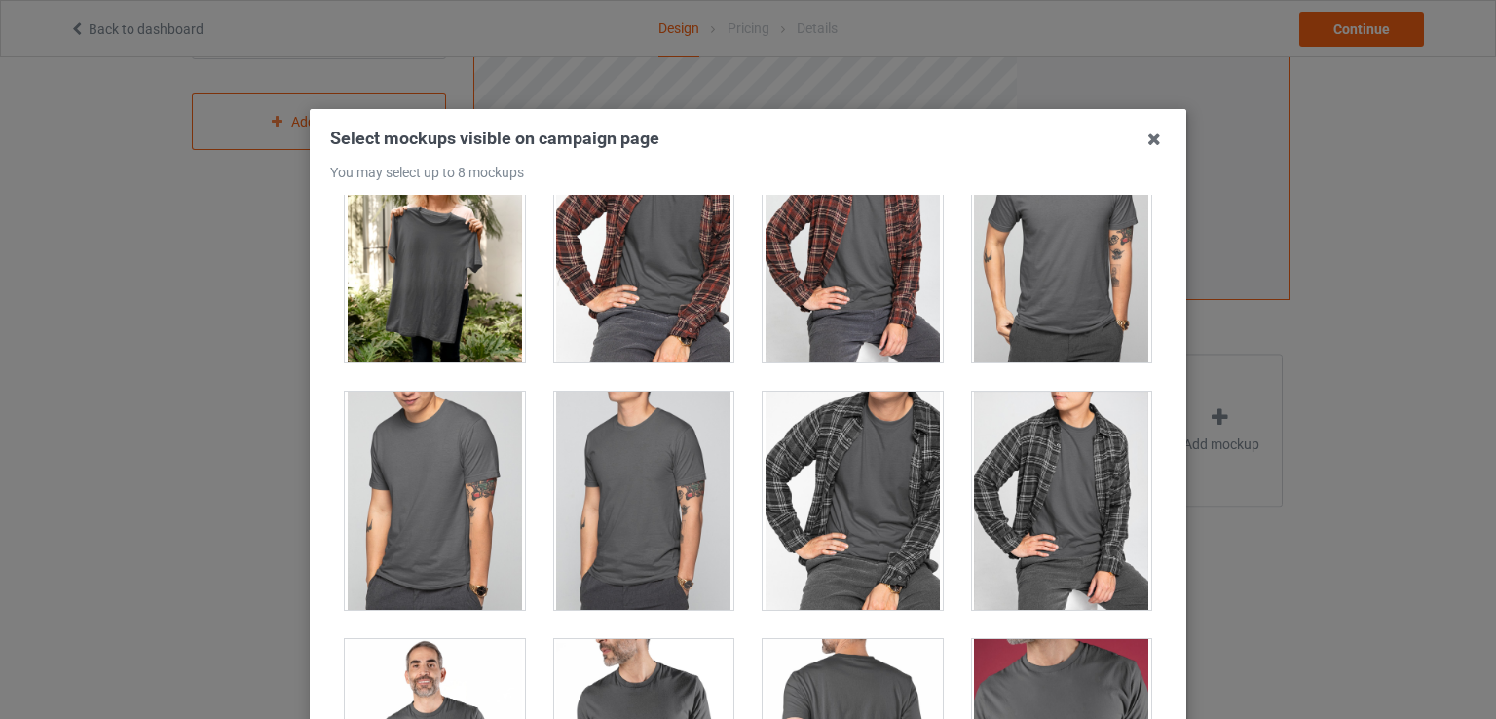
scroll to position [2045, 0]
click at [483, 305] on div at bounding box center [435, 252] width 180 height 218
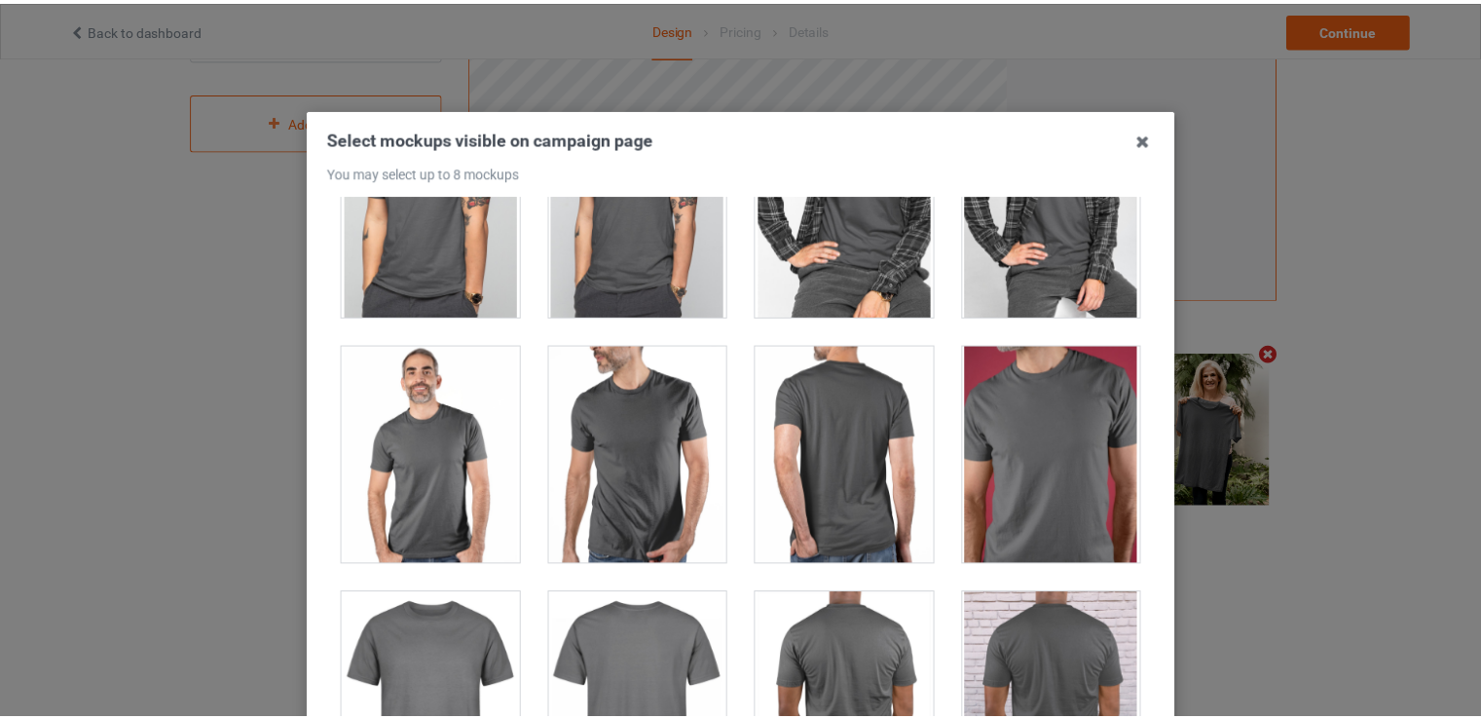
scroll to position [249, 0]
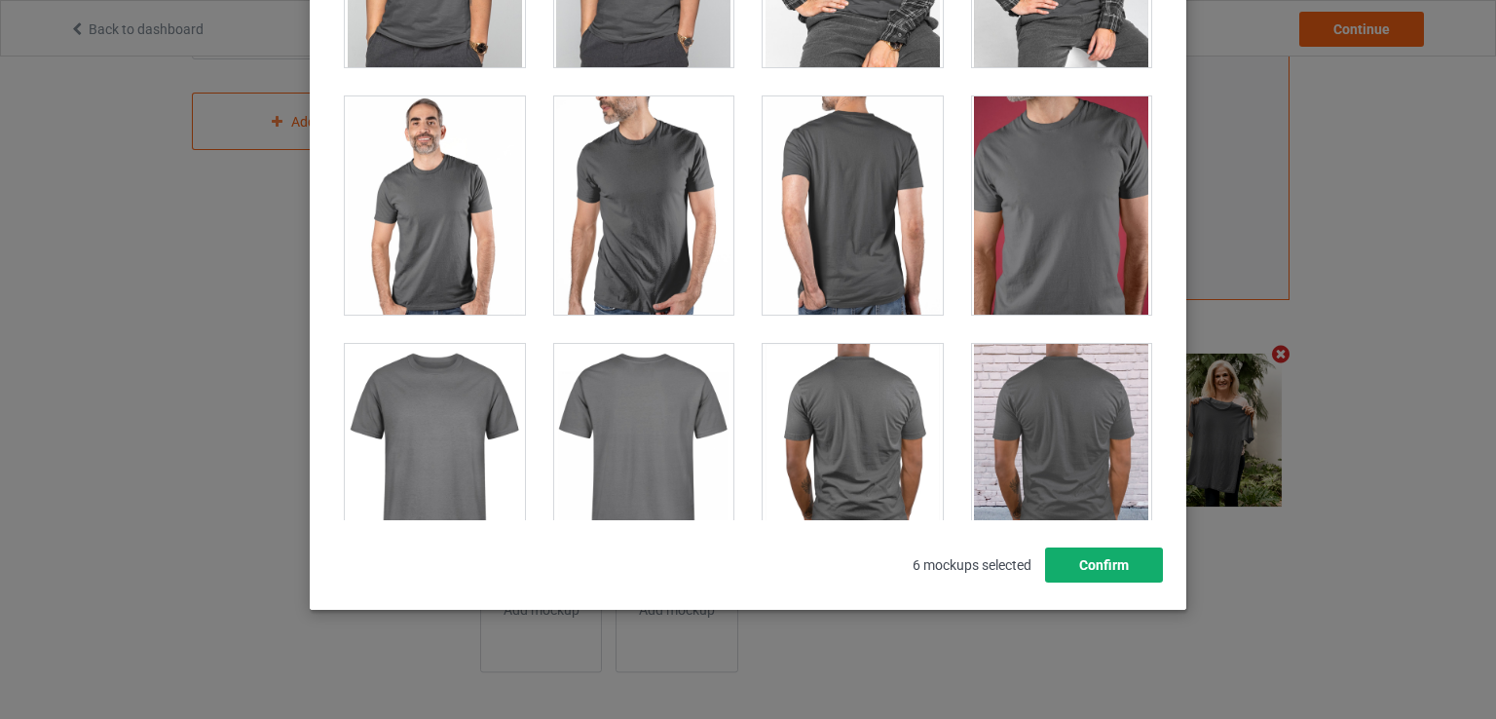
click at [1129, 574] on button "Confirm" at bounding box center [1104, 564] width 118 height 35
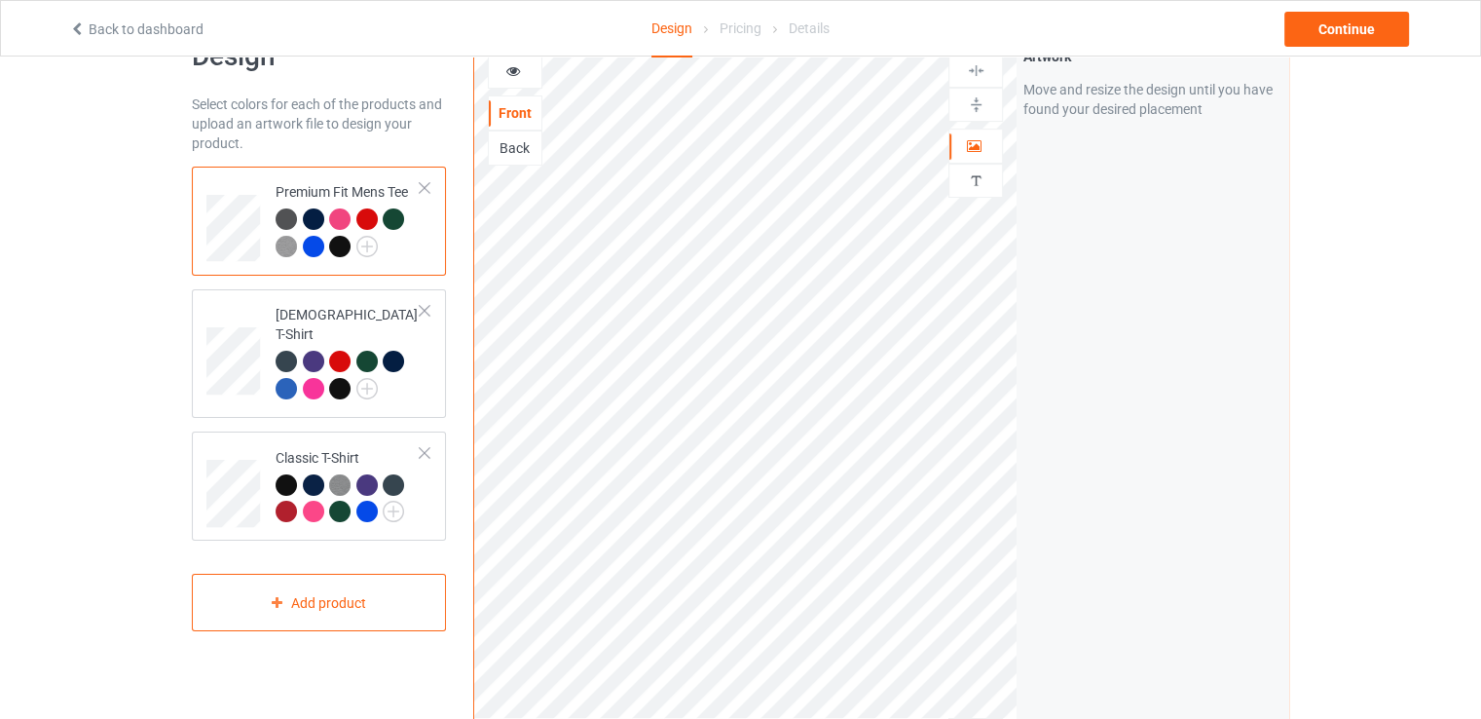
scroll to position [53, 0]
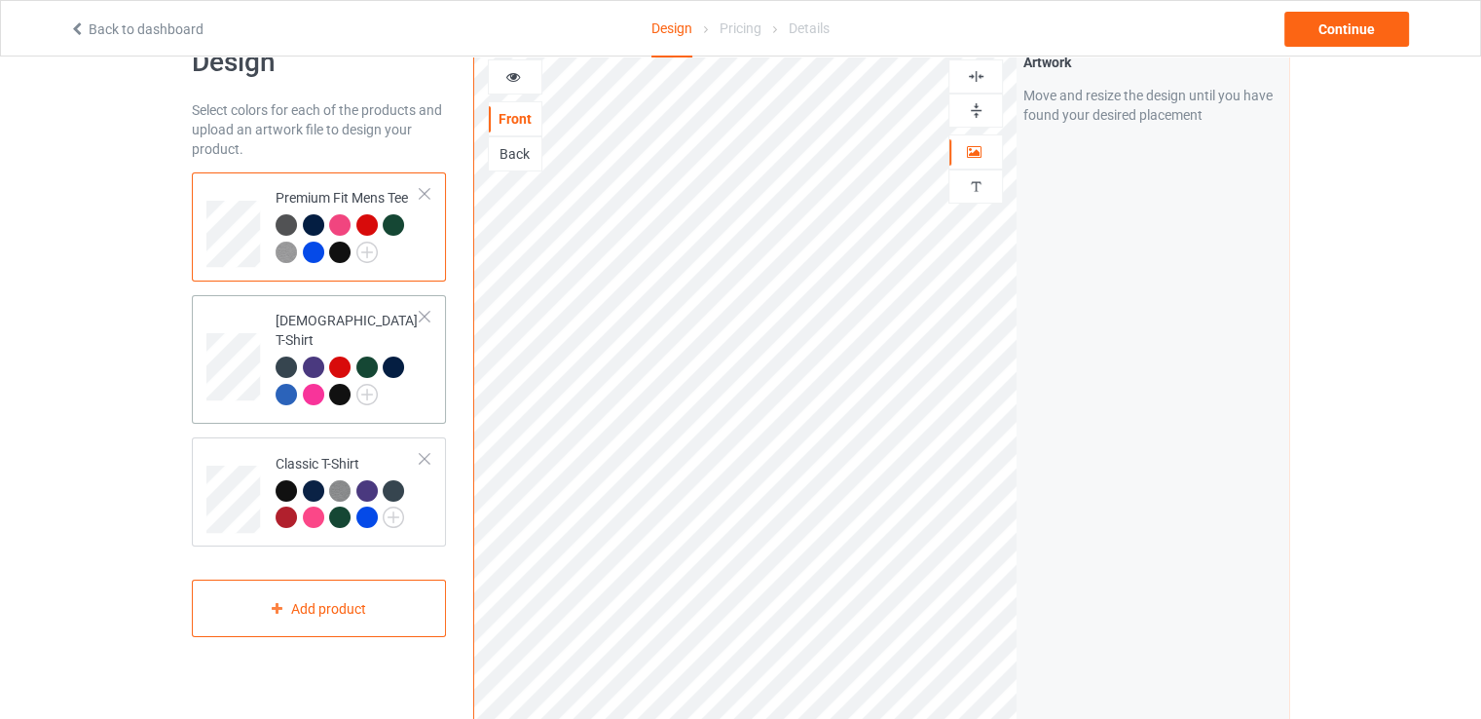
click at [413, 362] on div at bounding box center [348, 383] width 145 height 54
click at [391, 454] on div "Classic T-Shirt" at bounding box center [348, 490] width 145 height 73
click at [371, 188] on div "Premium Fit Mens Tee" at bounding box center [348, 224] width 145 height 73
click at [1286, 13] on div "Continue" at bounding box center [1347, 29] width 125 height 35
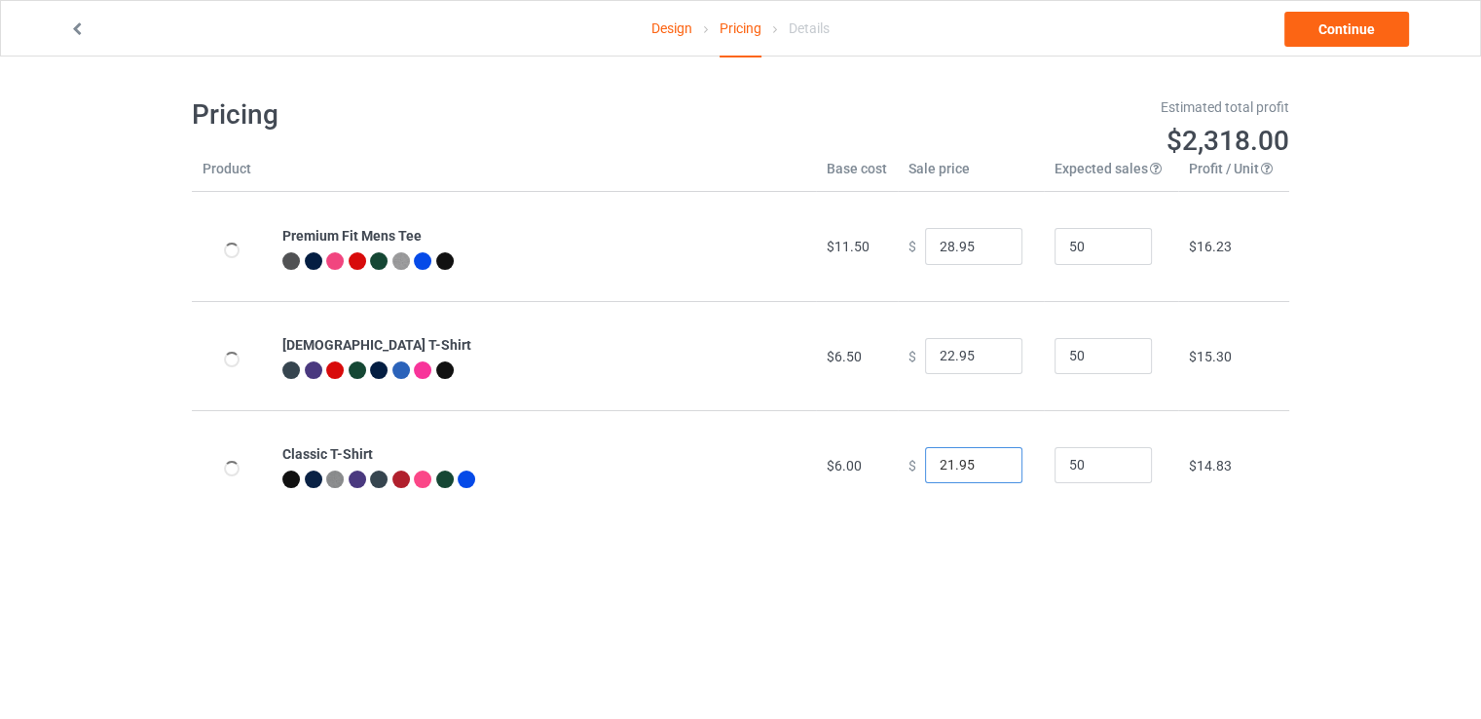
click at [993, 471] on input "21.95" at bounding box center [973, 465] width 97 height 37
click at [993, 471] on input "20.95" at bounding box center [973, 465] width 97 height 37
click at [993, 471] on input "19.95" at bounding box center [973, 465] width 97 height 37
click at [993, 471] on input "18.95" at bounding box center [973, 465] width 97 height 37
click at [993, 471] on input "17.95" at bounding box center [973, 465] width 97 height 37
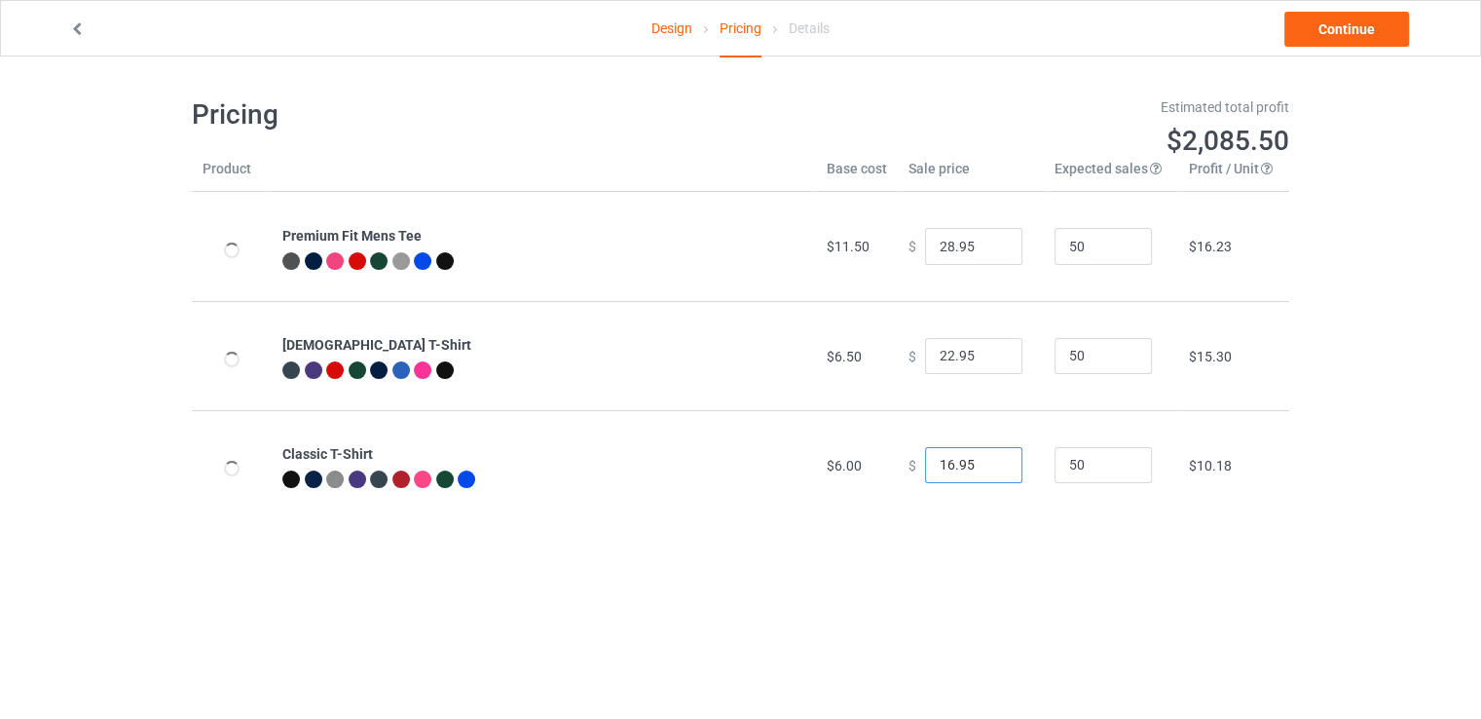
click at [993, 471] on input "16.95" at bounding box center [973, 465] width 97 height 37
click at [993, 471] on input "15.95" at bounding box center [973, 465] width 97 height 37
click at [993, 471] on input "14.95" at bounding box center [973, 465] width 97 height 37
type input "13.95"
click at [993, 471] on input "13.95" at bounding box center [973, 465] width 97 height 37
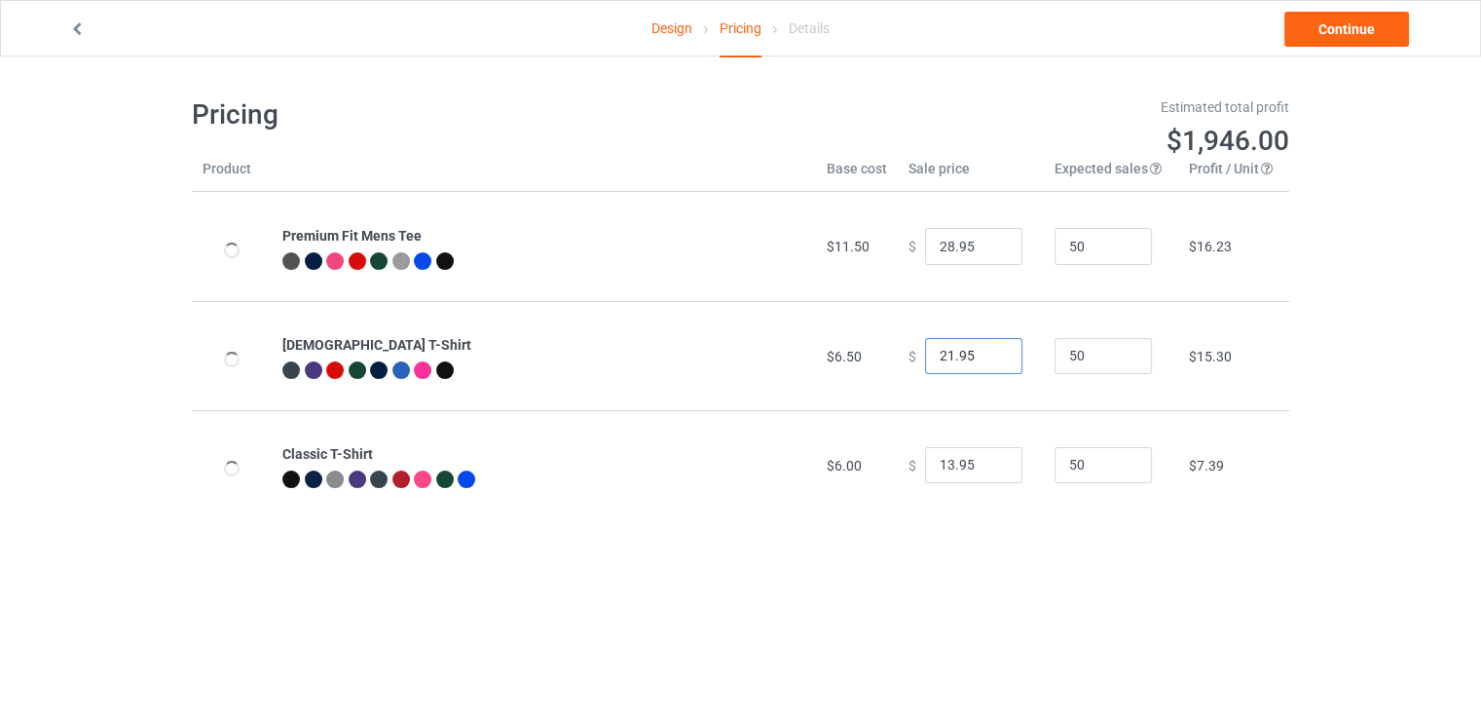
click at [989, 359] on input "21.95" at bounding box center [973, 356] width 97 height 37
click at [989, 359] on input "20.95" at bounding box center [973, 356] width 97 height 37
click at [989, 359] on input "19.95" at bounding box center [973, 356] width 97 height 37
click at [989, 359] on input "18.95" at bounding box center [973, 356] width 97 height 37
click at [989, 359] on input "17.95" at bounding box center [973, 356] width 97 height 37
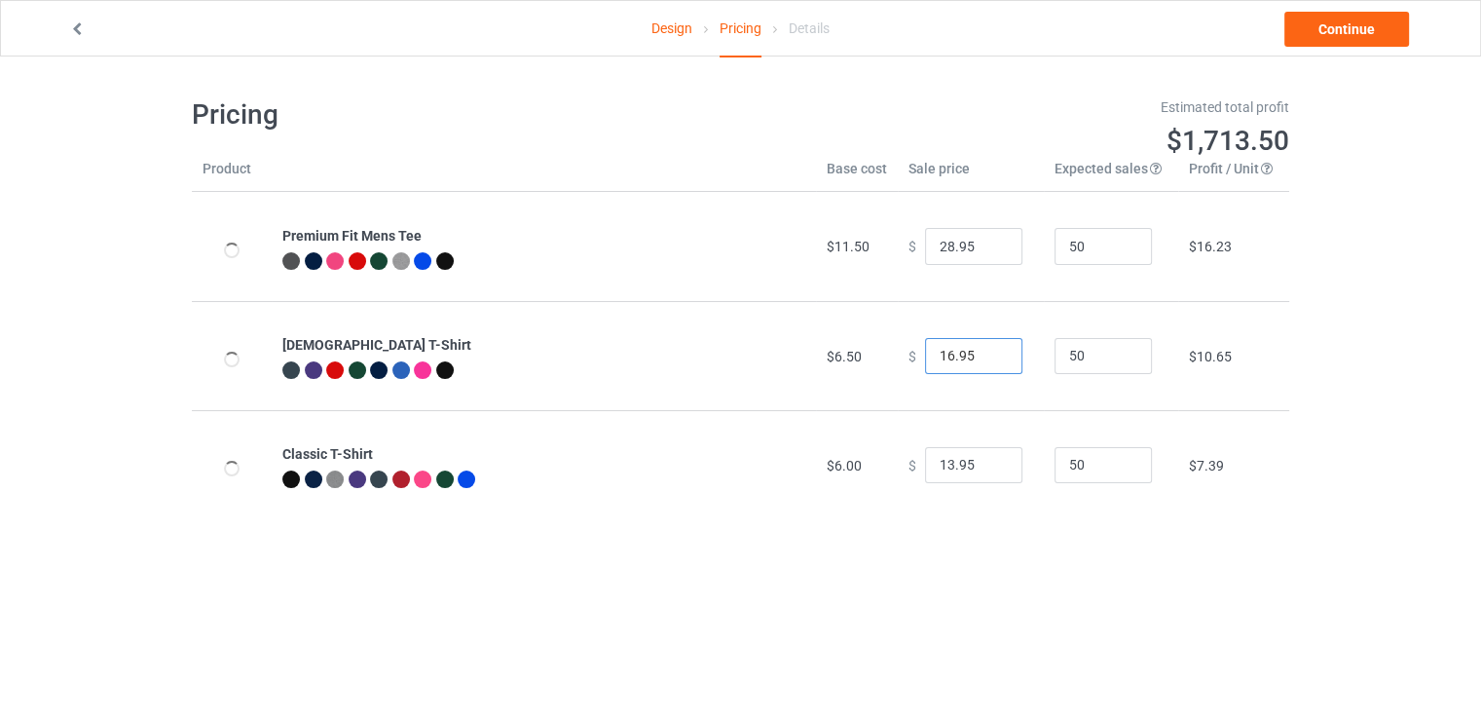
click at [989, 359] on input "16.95" at bounding box center [973, 356] width 97 height 37
click at [989, 359] on input "15.95" at bounding box center [973, 356] width 97 height 37
click at [989, 359] on input "14.95" at bounding box center [973, 356] width 97 height 37
click at [989, 358] on input "13.95" at bounding box center [973, 356] width 97 height 37
click at [990, 353] on input "14.95" at bounding box center [973, 356] width 97 height 37
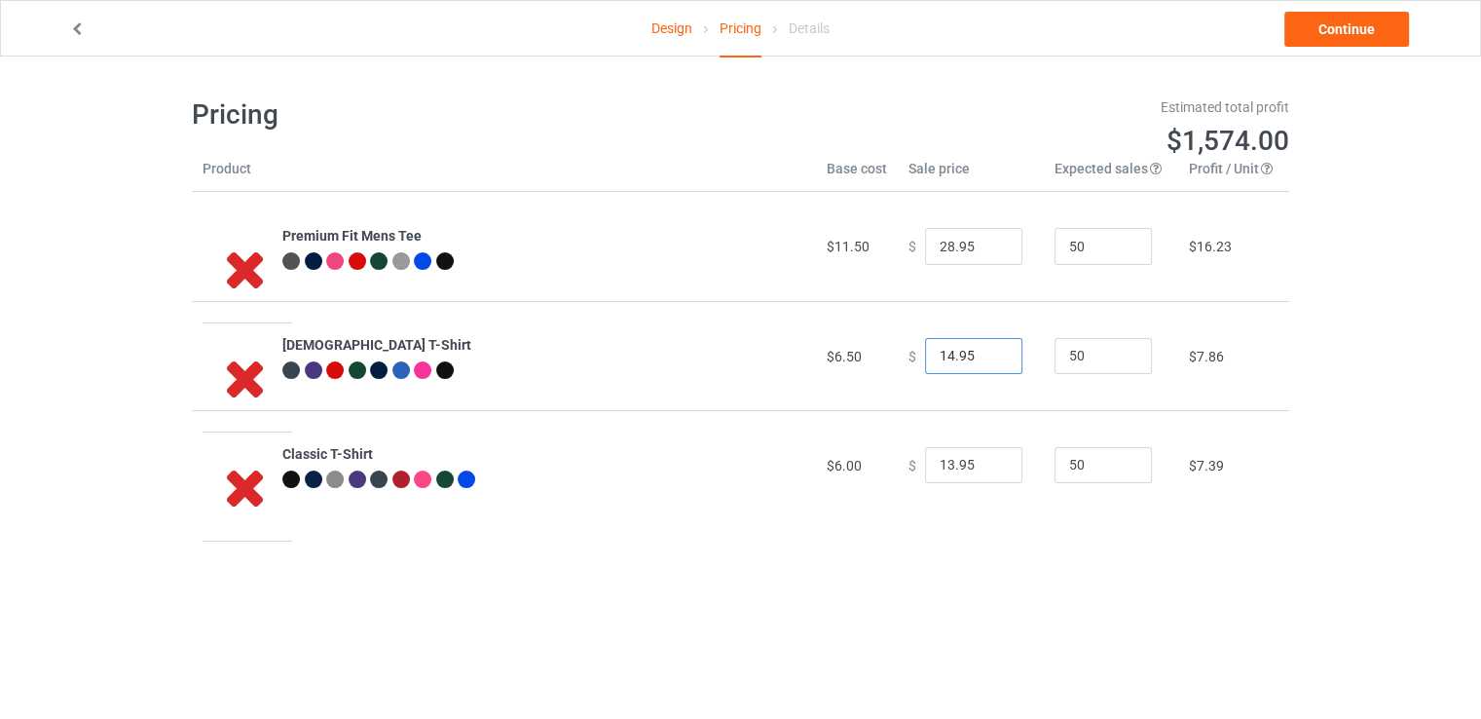
click at [954, 354] on input "14.95" at bounding box center [973, 356] width 97 height 37
type input "14.50"
click at [966, 464] on input "13.95" at bounding box center [973, 465] width 97 height 37
click at [980, 455] on input "13.95" at bounding box center [973, 465] width 97 height 37
click at [983, 461] on input "14.95" at bounding box center [973, 465] width 97 height 37
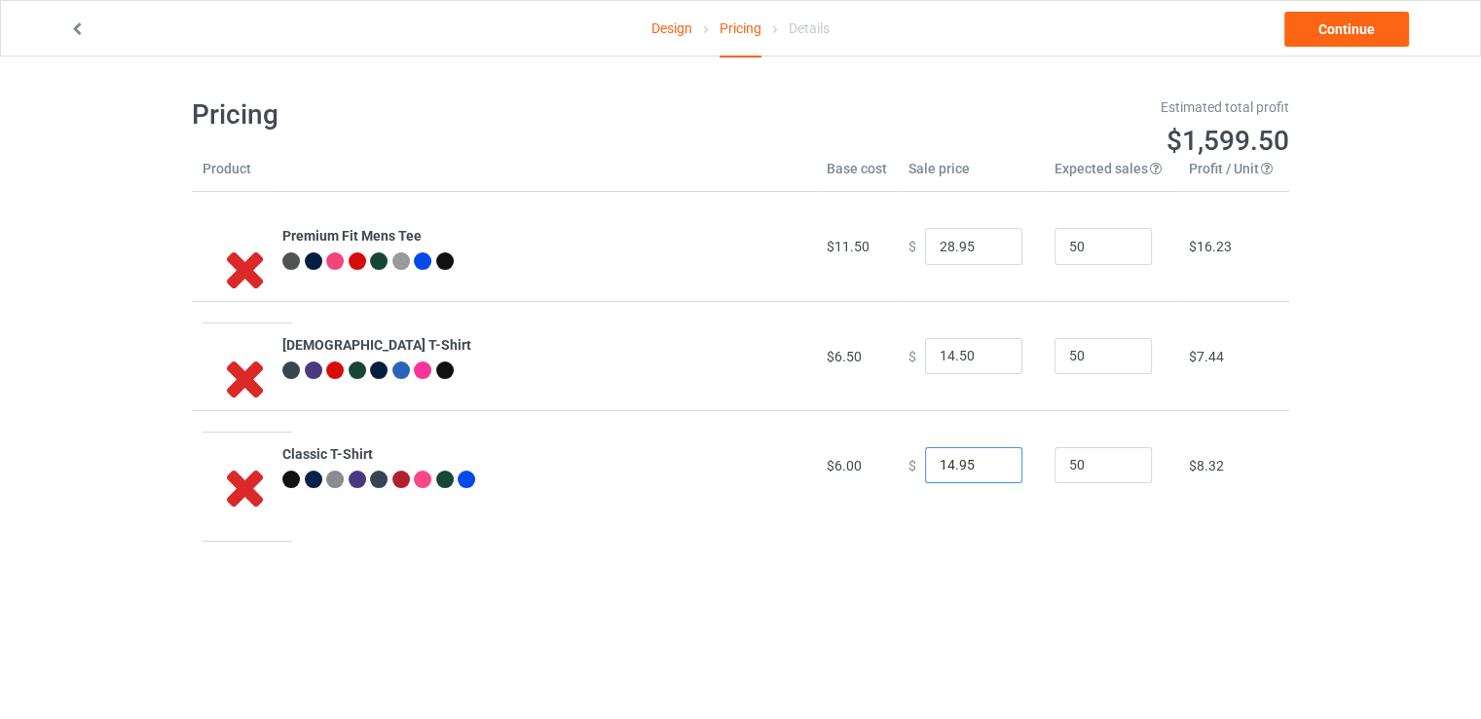
click at [986, 472] on input "14.95" at bounding box center [973, 465] width 97 height 37
type input "13.95"
click at [986, 466] on input "13.95" at bounding box center [973, 465] width 97 height 37
click at [988, 244] on input "29.95" at bounding box center [973, 246] width 97 height 37
click at [988, 246] on input "18.95" at bounding box center [973, 246] width 97 height 37
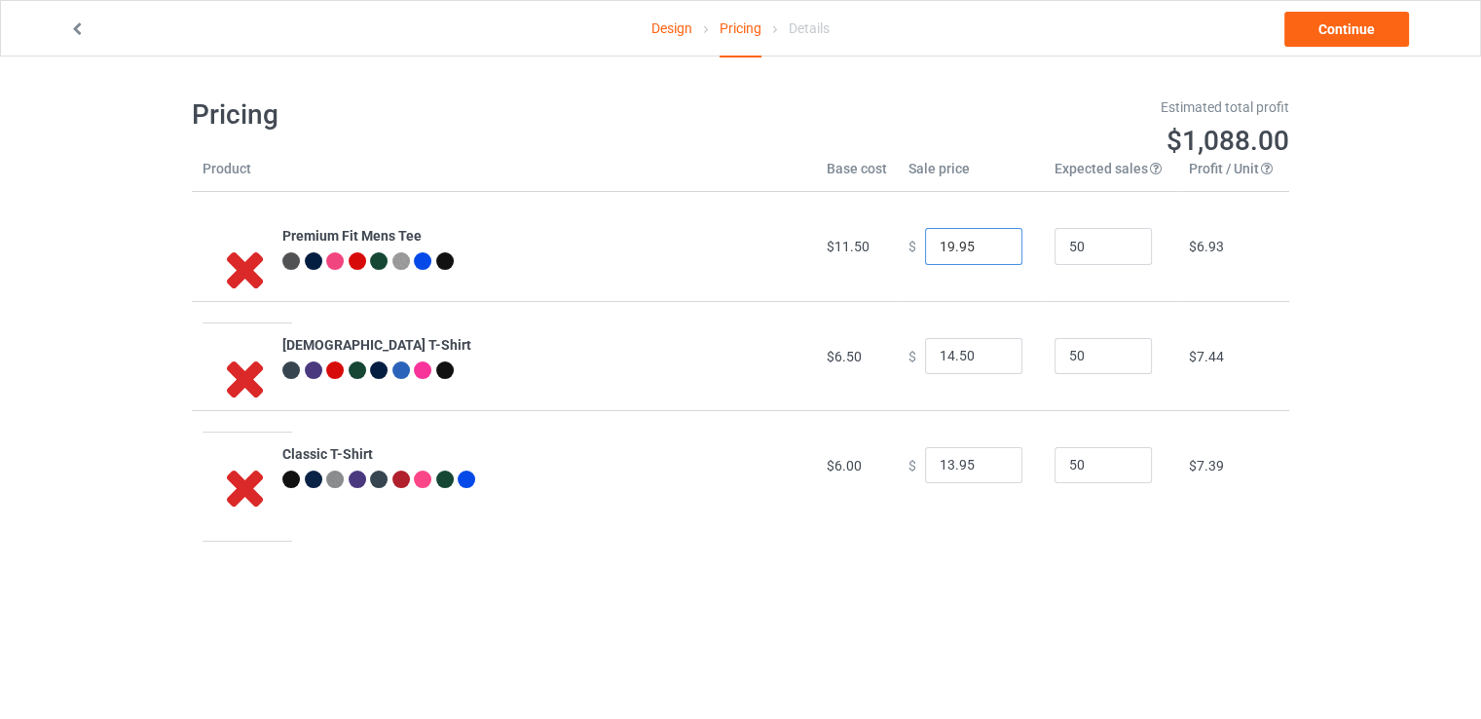
type input "19.95"
click at [986, 242] on input "19.95" at bounding box center [973, 246] width 97 height 37
click at [1371, 33] on link "Continue" at bounding box center [1347, 29] width 125 height 35
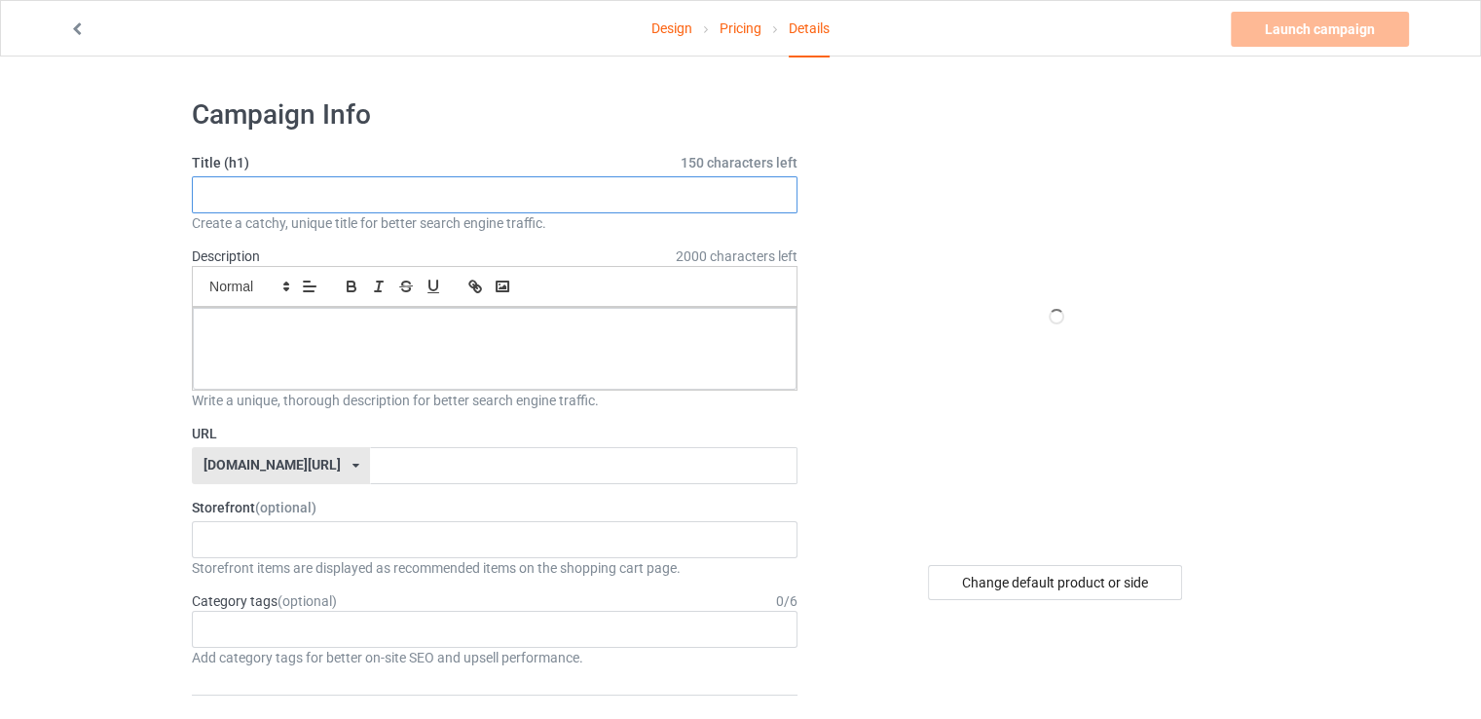
click at [472, 193] on input "text" at bounding box center [495, 194] width 606 height 37
type input "Warning I Have No Filter"
click at [363, 172] on div "Title (h1) 126 characters left Warning I Have No Filter Create a catchy, unique…" at bounding box center [495, 193] width 606 height 80
drag, startPoint x: 363, startPoint y: 172, endPoint x: 364, endPoint y: 193, distance: 20.5
click at [363, 172] on div "Title (h1) 126 characters left Warning I Have No Filter Create a catchy, unique…" at bounding box center [495, 193] width 606 height 80
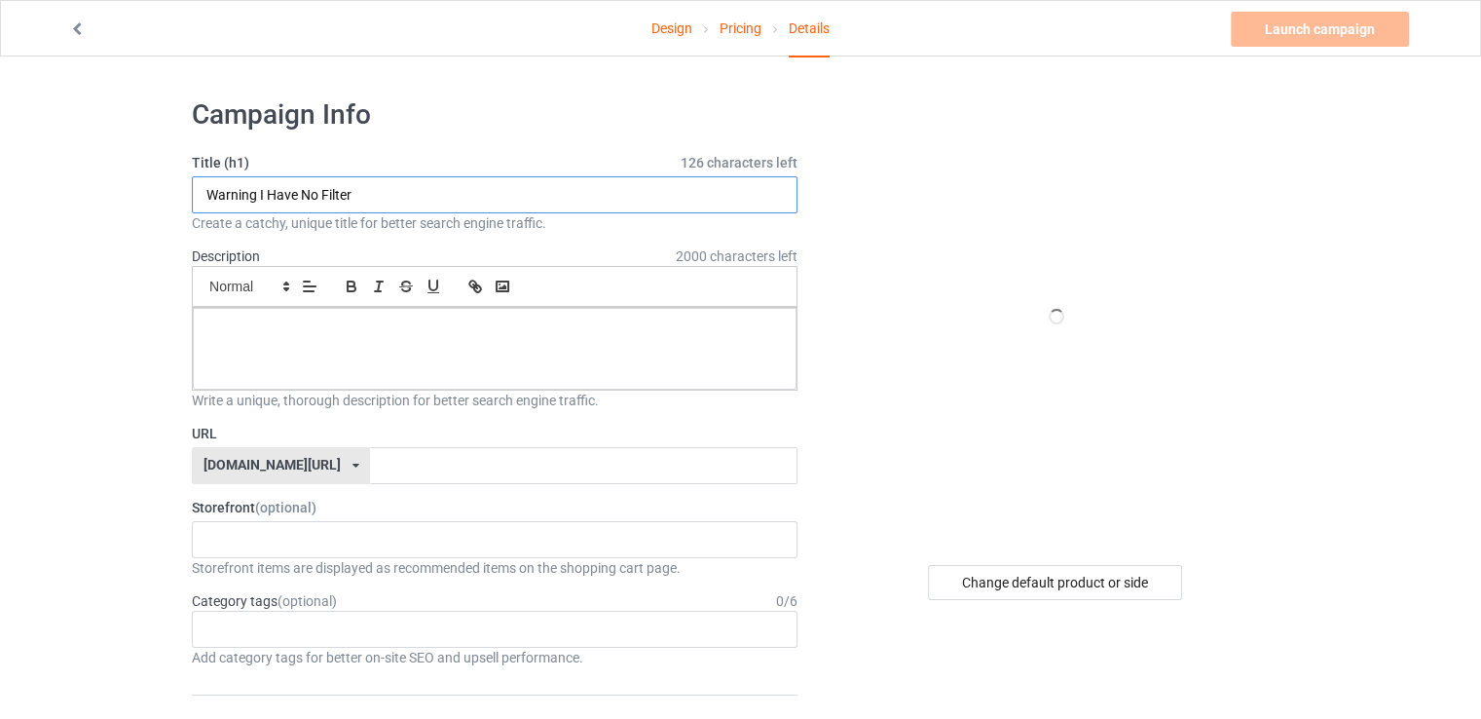
click at [364, 193] on input "Warning I Have No Filter" at bounding box center [495, 194] width 606 height 37
click at [407, 325] on p at bounding box center [494, 329] width 573 height 19
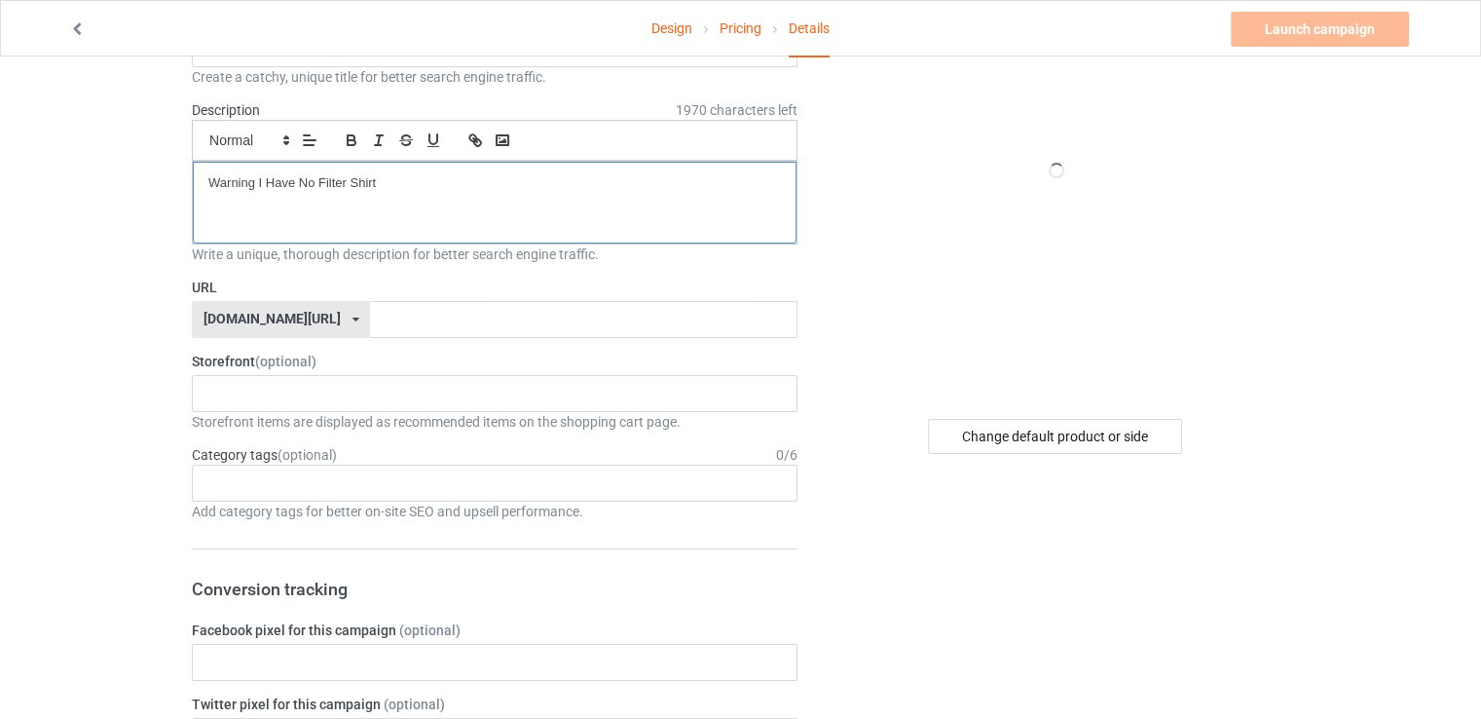
scroll to position [195, 0]
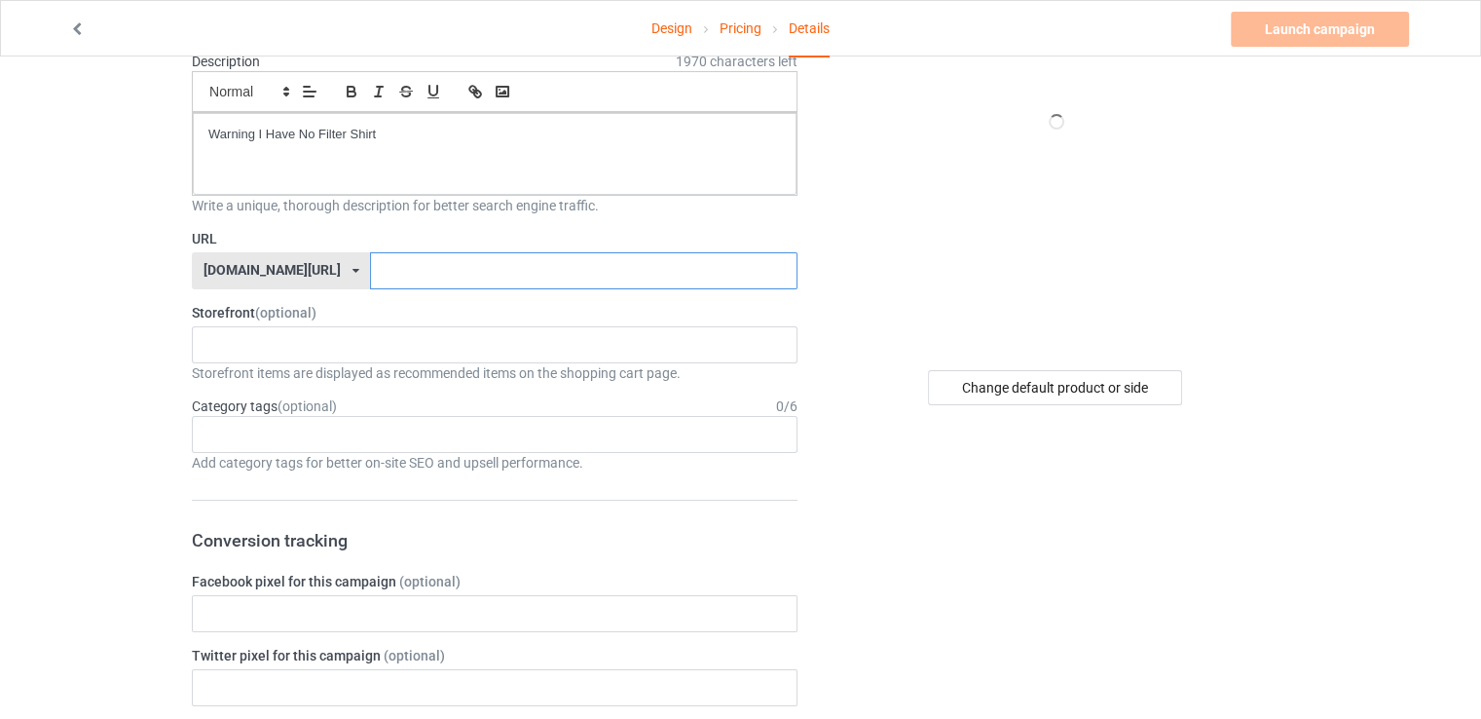
paste input "Warning I Have No Filter"
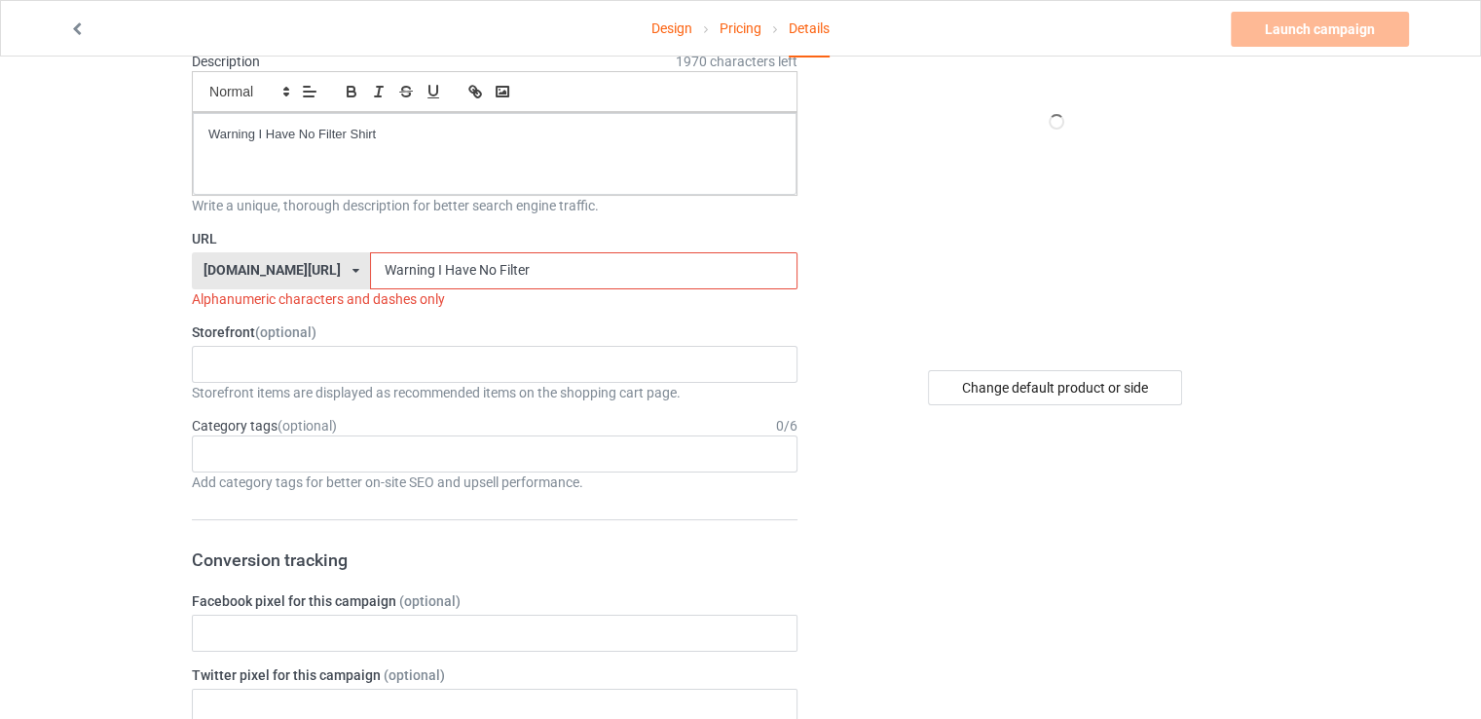
click at [383, 277] on input "Warning I Have No Filter" at bounding box center [583, 270] width 427 height 37
click at [389, 270] on input "Warning-I Have No Filter" at bounding box center [583, 270] width 427 height 37
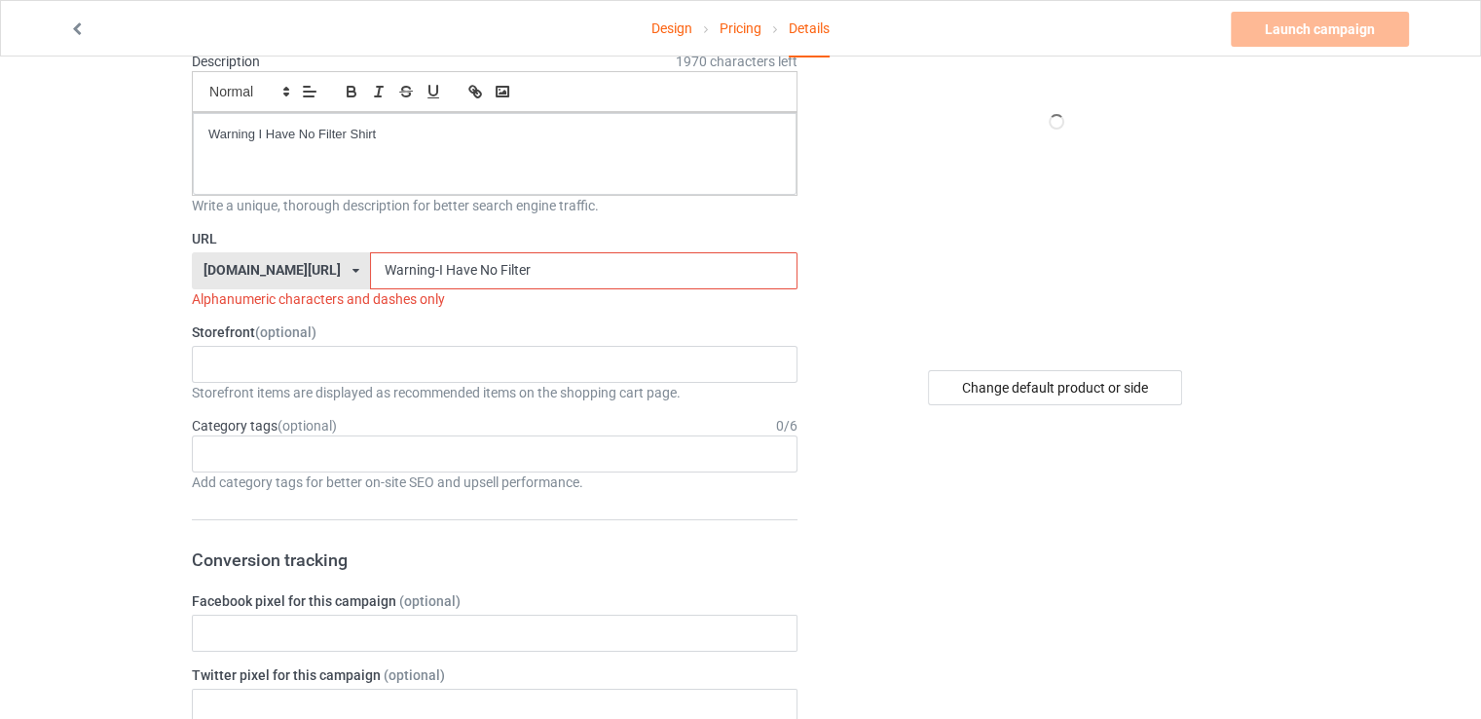
click at [389, 270] on input "Warning-I Have No Filter" at bounding box center [583, 270] width 427 height 37
click at [386, 270] on input "Warning-I Have No Filter" at bounding box center [583, 270] width 427 height 37
click at [421, 273] on input "Warning-I-Have No Filter" at bounding box center [583, 270] width 427 height 37
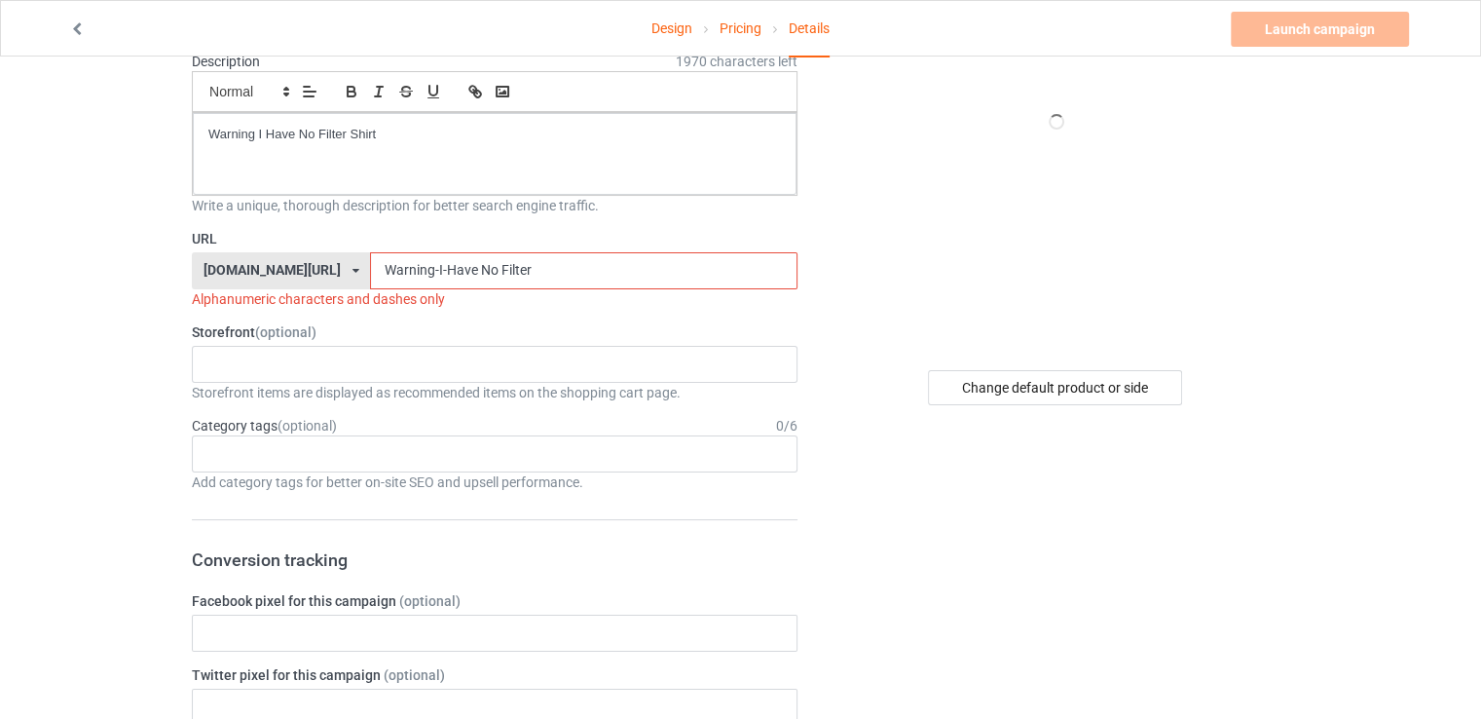
click at [421, 273] on input "Warning-I-Have No Filter" at bounding box center [583, 270] width 427 height 37
click at [441, 267] on input "Warning-I-Have-No Filter" at bounding box center [583, 270] width 427 height 37
click at [444, 273] on input "Warning-I-Have-No Filter" at bounding box center [583, 270] width 427 height 37
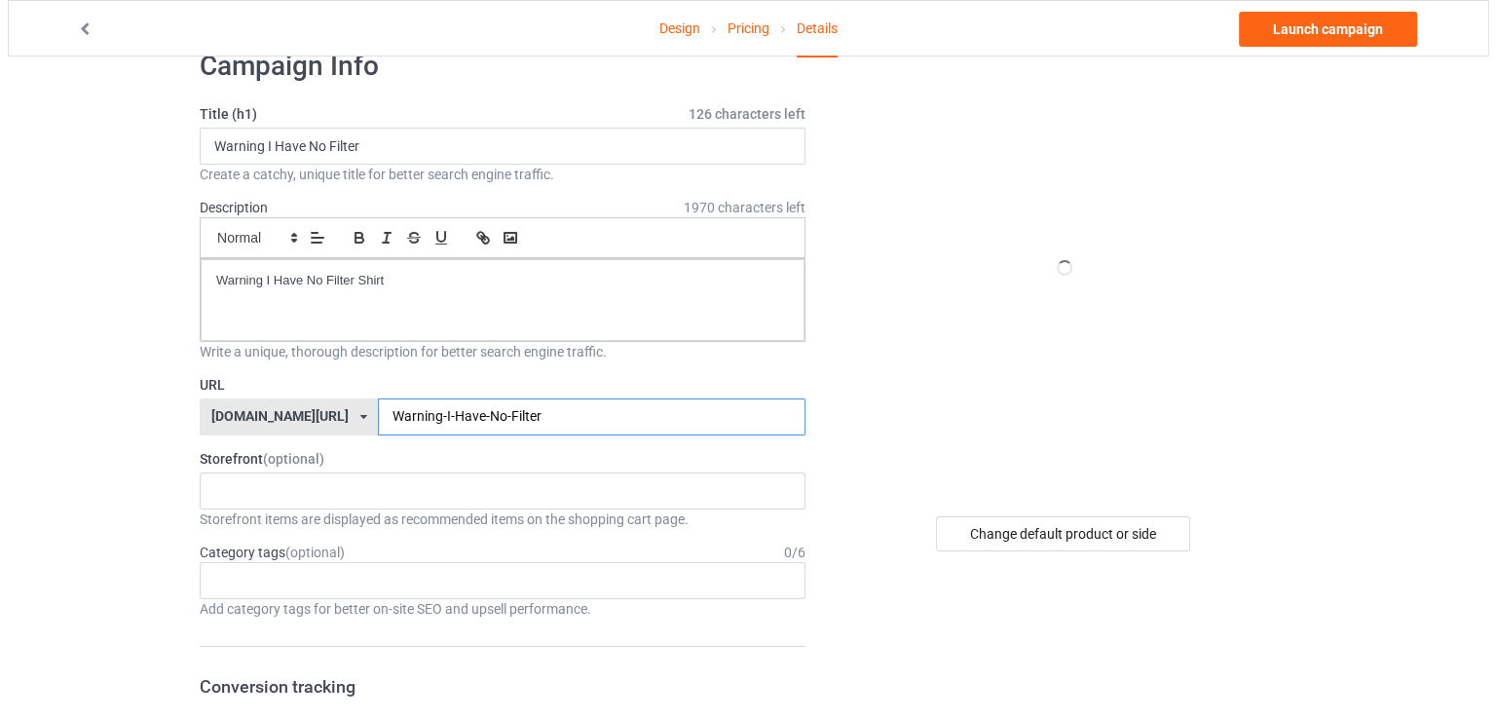
scroll to position [0, 0]
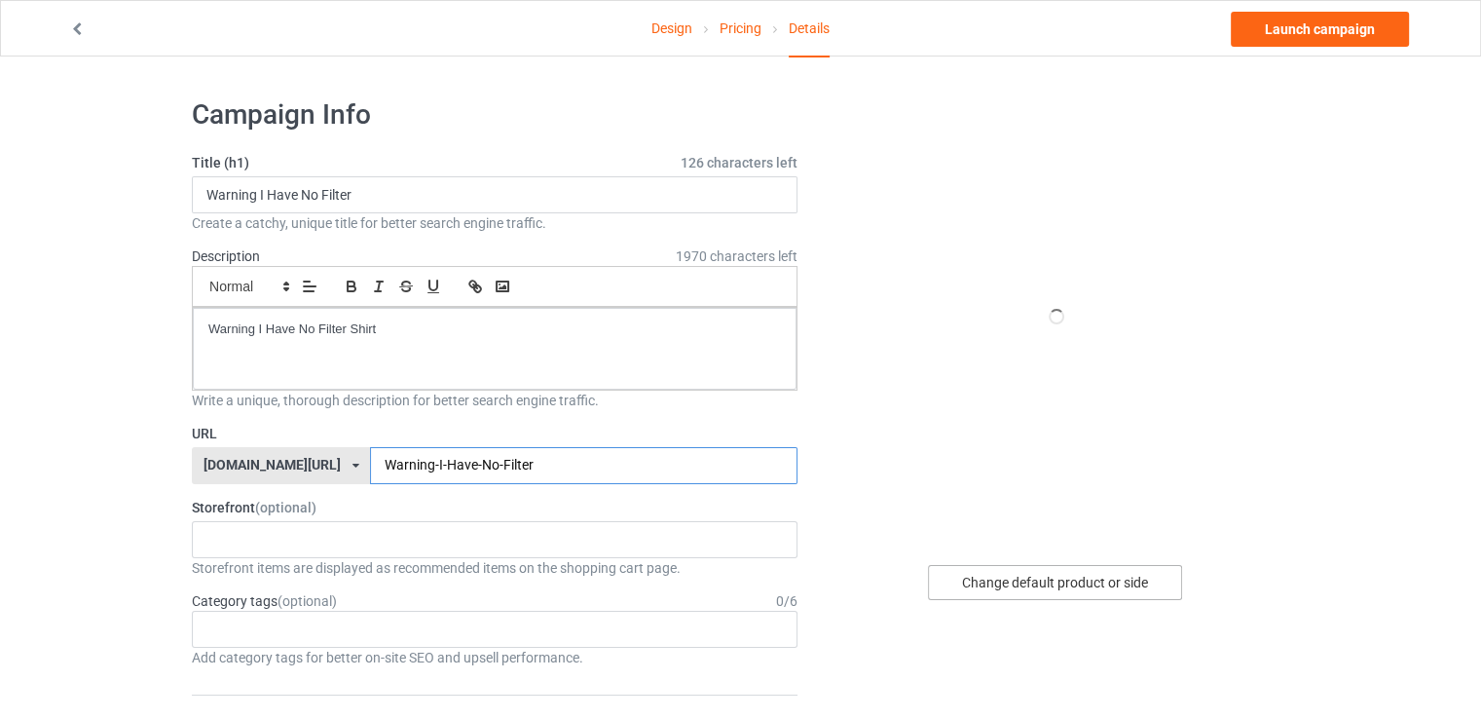
type input "Warning-I-Have-No-Filter"
click at [1106, 566] on div "Change default product or side" at bounding box center [1055, 582] width 254 height 35
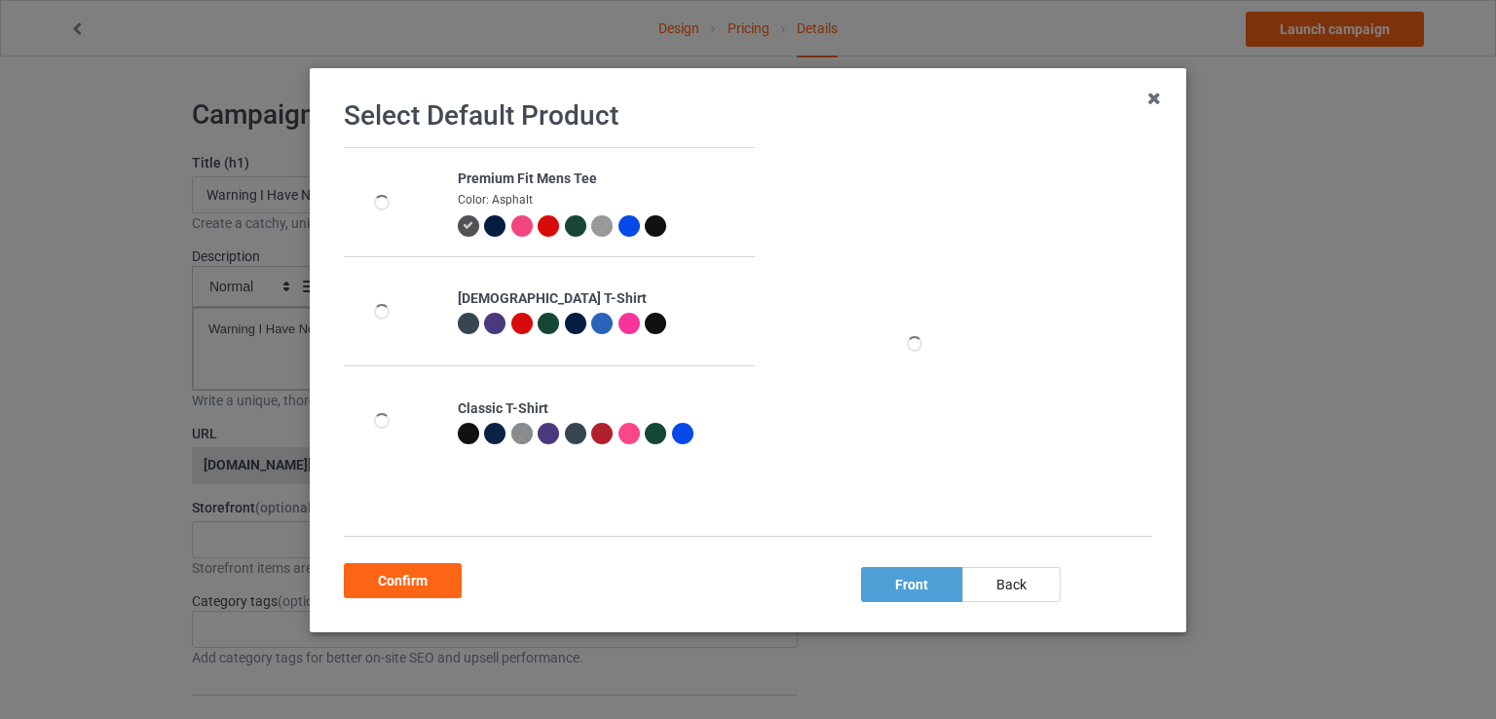
scroll to position [63, 0]
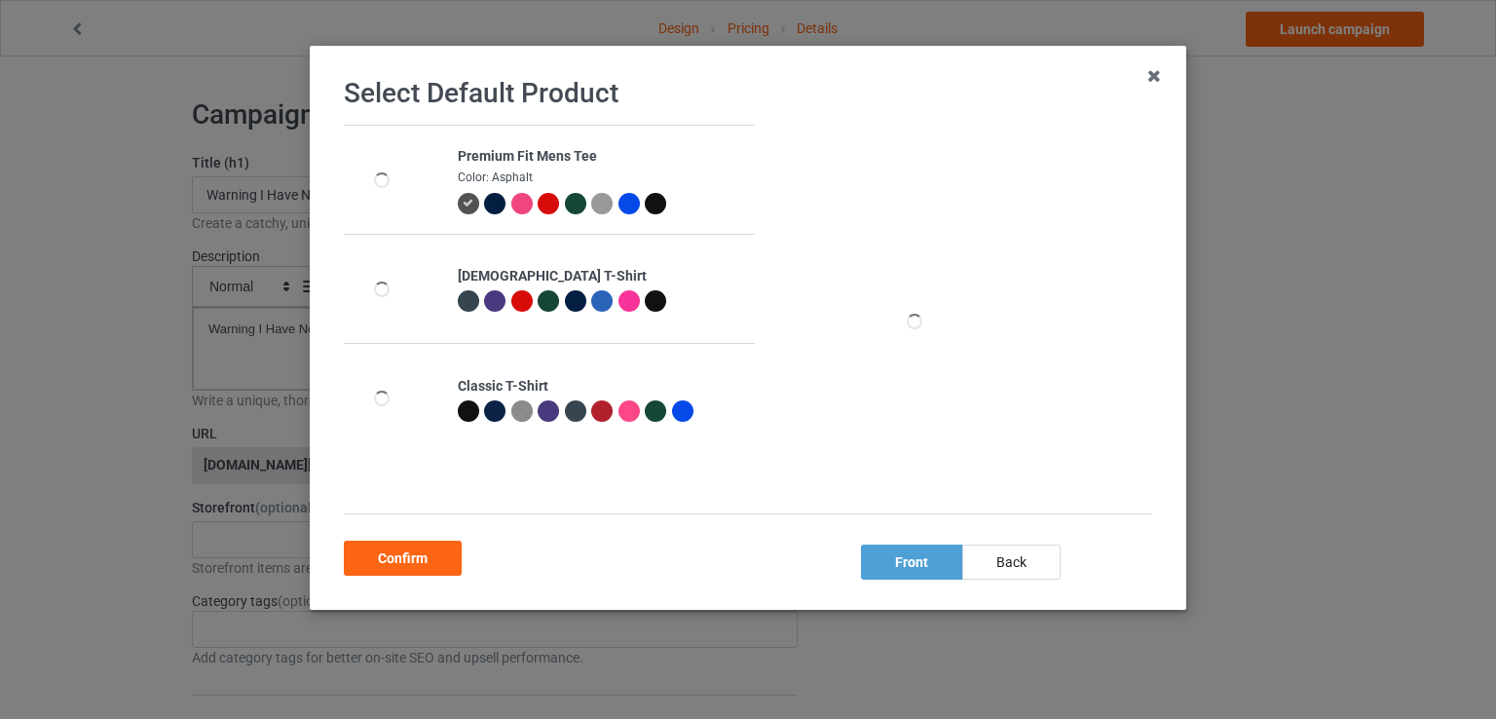
click at [488, 206] on div at bounding box center [494, 203] width 21 height 21
click at [651, 201] on div at bounding box center [655, 203] width 21 height 21
click at [650, 300] on div at bounding box center [655, 300] width 21 height 21
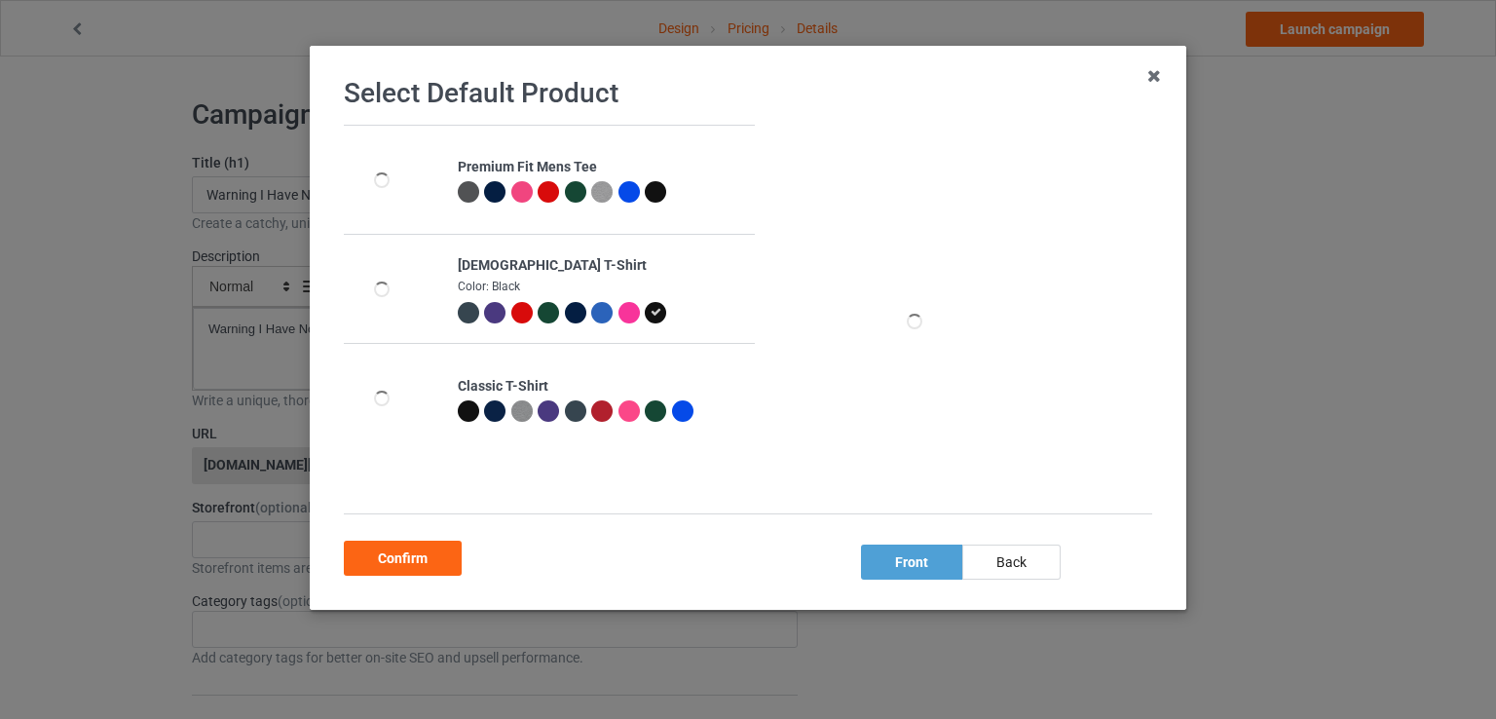
click at [487, 312] on div at bounding box center [494, 312] width 21 height 21
click at [645, 313] on div at bounding box center [655, 312] width 21 height 21
click at [484, 410] on div at bounding box center [494, 410] width 21 height 21
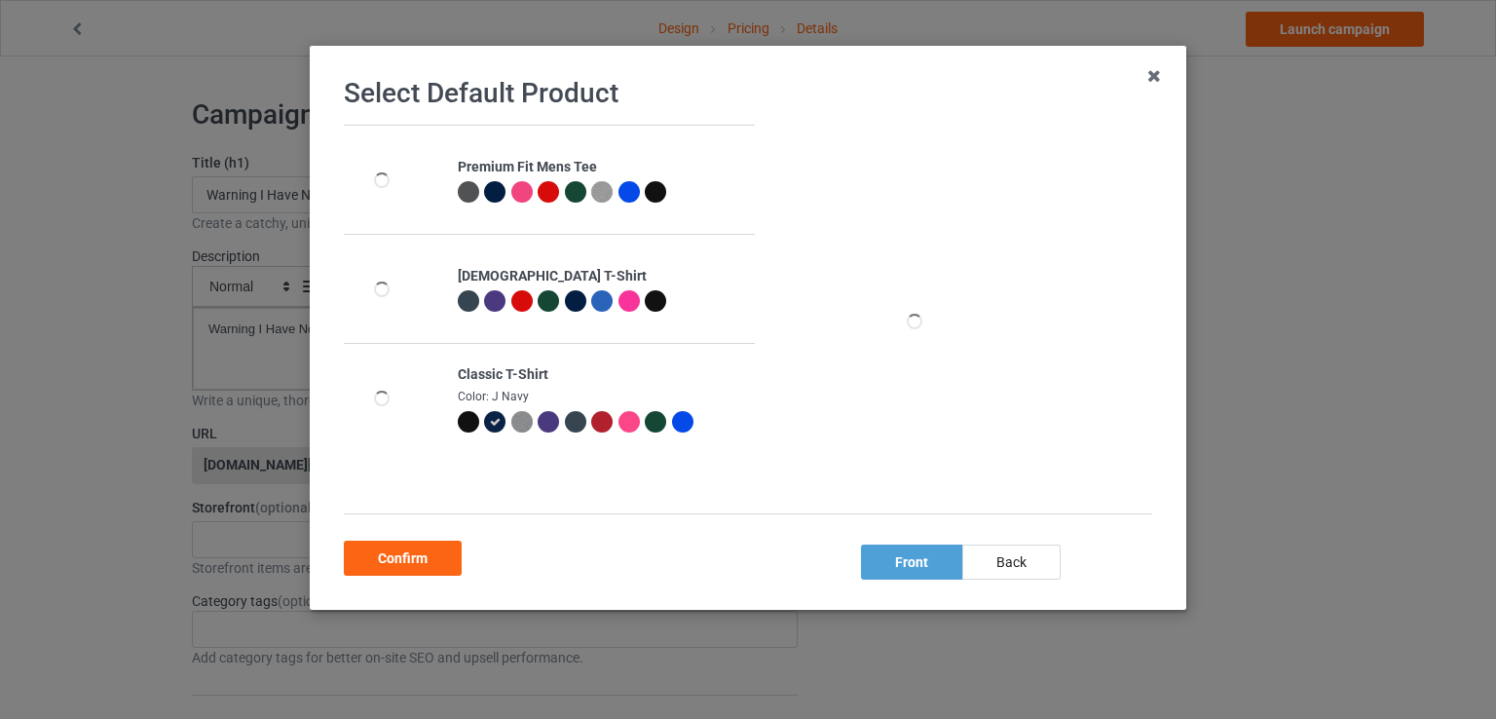
drag, startPoint x: 464, startPoint y: 411, endPoint x: 451, endPoint y: 431, distance: 24.1
click at [461, 416] on div at bounding box center [471, 424] width 27 height 27
click at [458, 431] on div at bounding box center [471, 424] width 27 height 27
click at [463, 417] on icon at bounding box center [468, 422] width 11 height 11
click at [409, 556] on div "Confirm" at bounding box center [403, 557] width 118 height 35
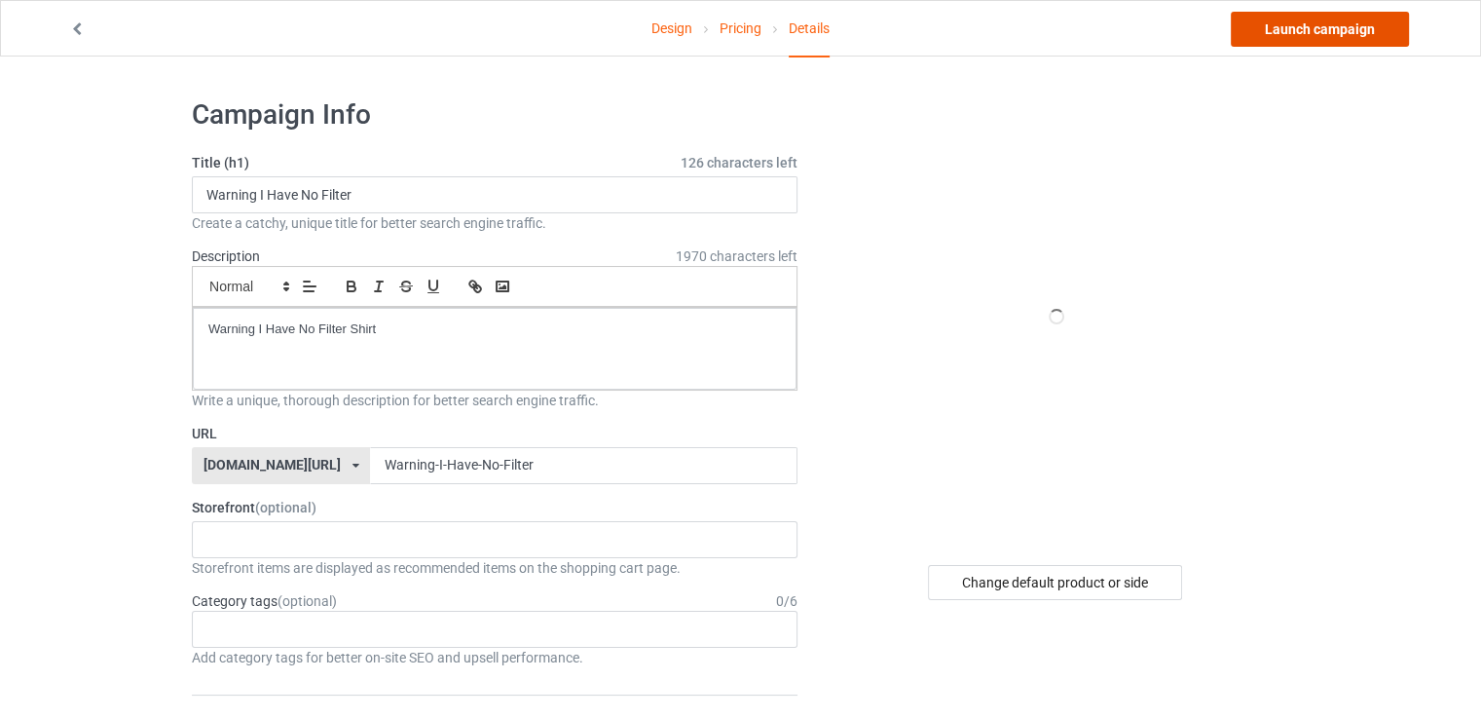
click at [1278, 31] on link "Launch campaign" at bounding box center [1320, 29] width 178 height 35
